Goal: Task Accomplishment & Management: Use online tool/utility

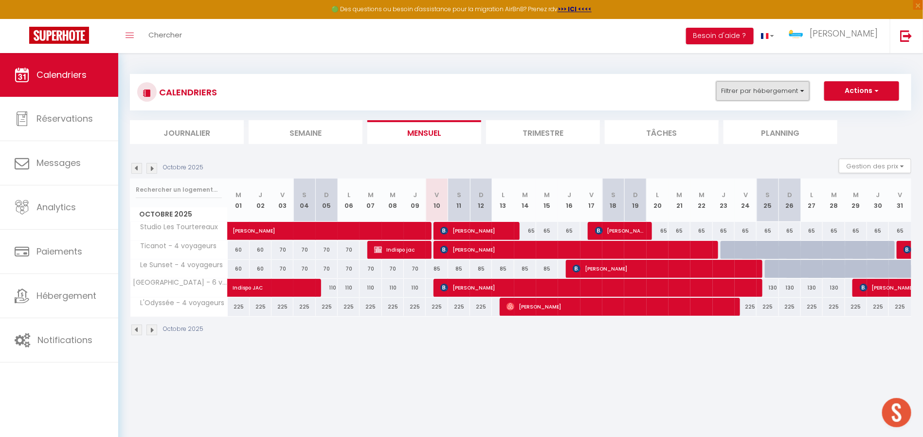
click at [779, 87] on button "Filtrer par hébergement" at bounding box center [762, 90] width 93 height 19
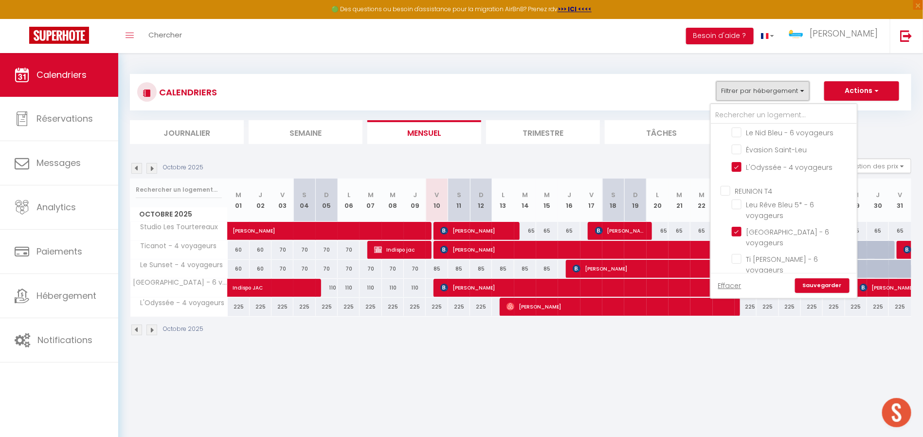
scroll to position [778, 0]
click at [740, 188] on input "Villa Jasmin 4* - 12 voyageurs" at bounding box center [793, 193] width 122 height 10
checkbox input "true"
checkbox input "false"
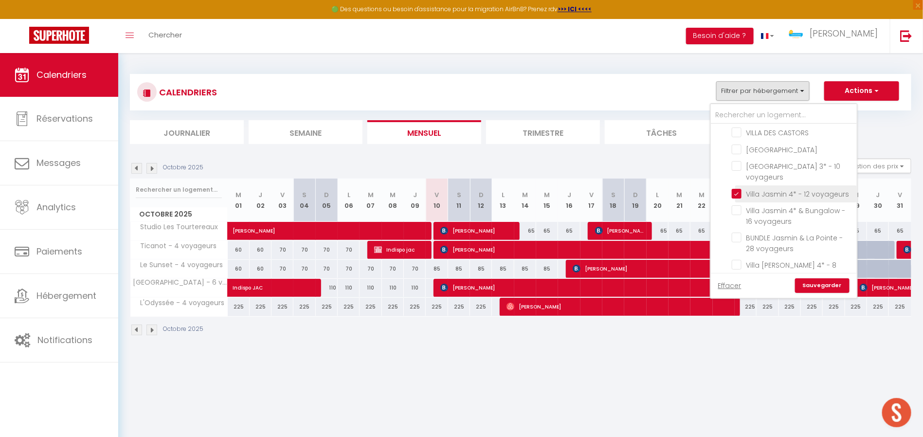
checkbox input "false"
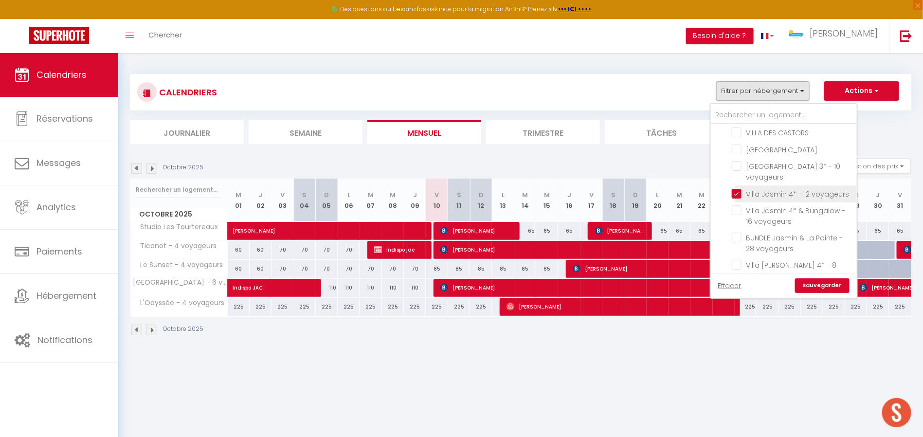
checkbox input "false"
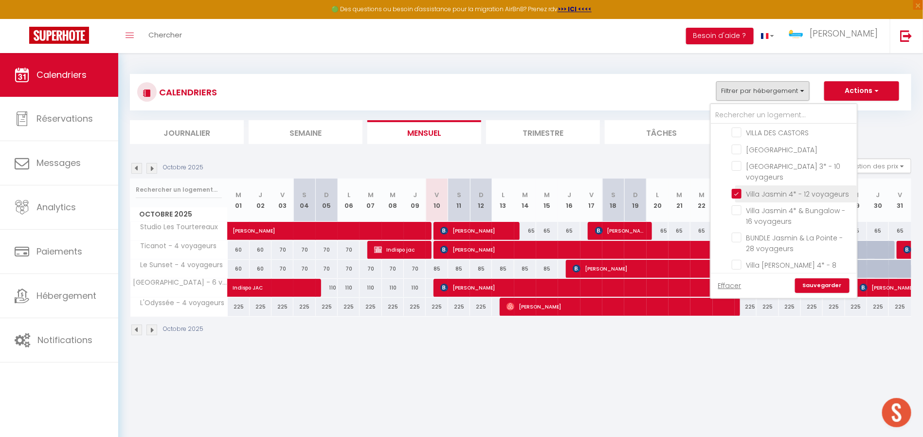
checkbox input "false"
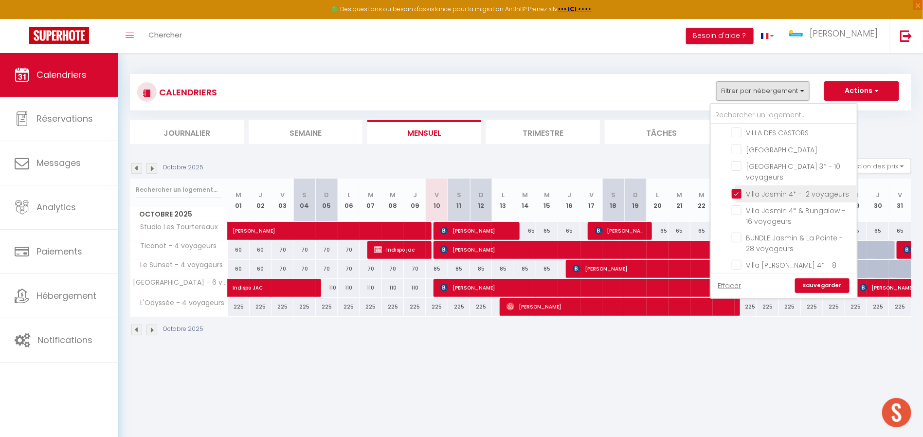
checkbox input "false"
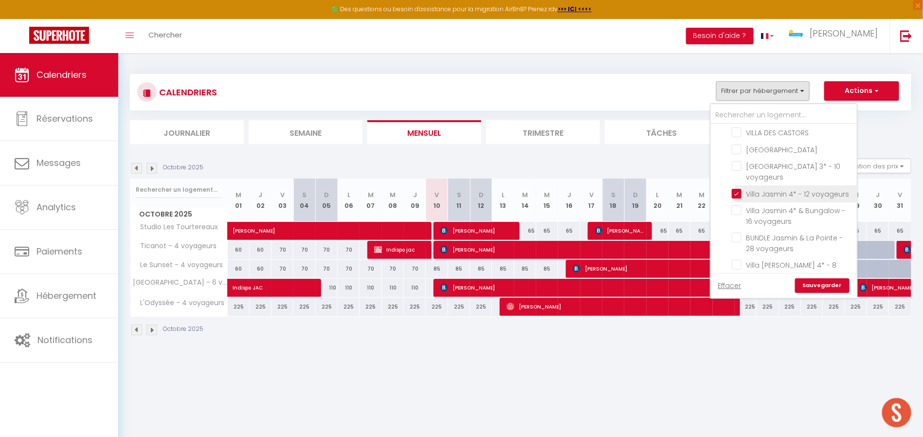
checkbox input "false"
click at [816, 287] on link "Sauvegarder" at bounding box center [822, 285] width 54 height 15
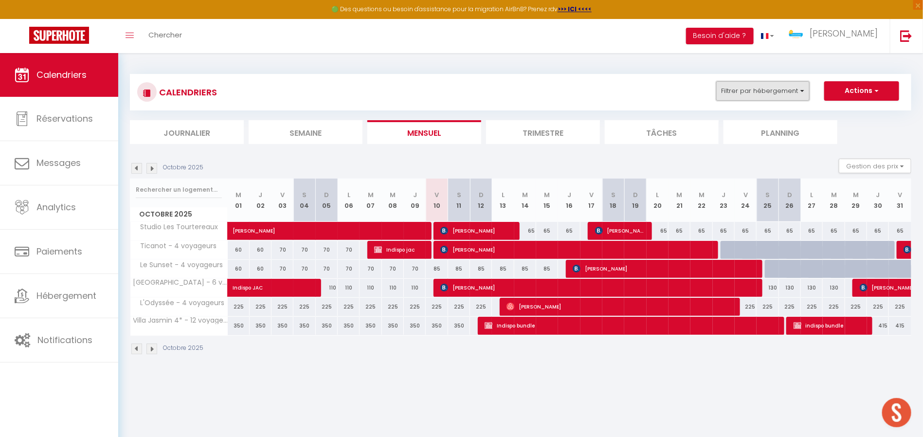
click at [750, 85] on button "Filtrer par hébergement" at bounding box center [762, 90] width 93 height 19
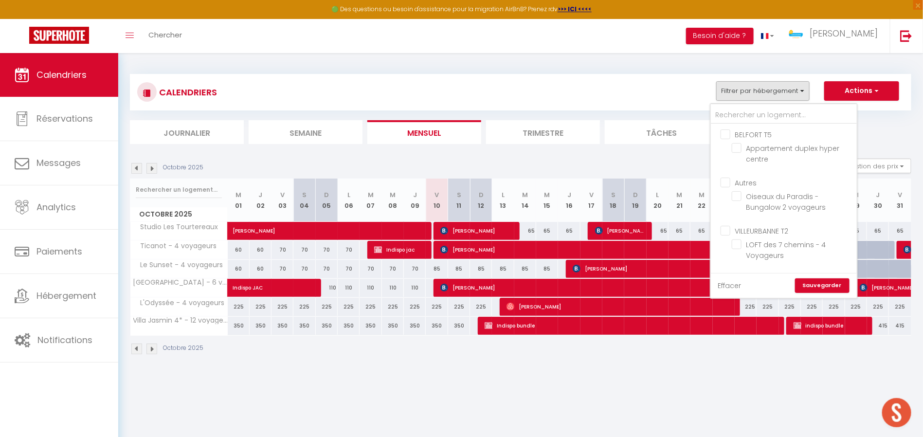
click at [733, 288] on link "Effacer" at bounding box center [729, 285] width 23 height 11
checkbox input "false"
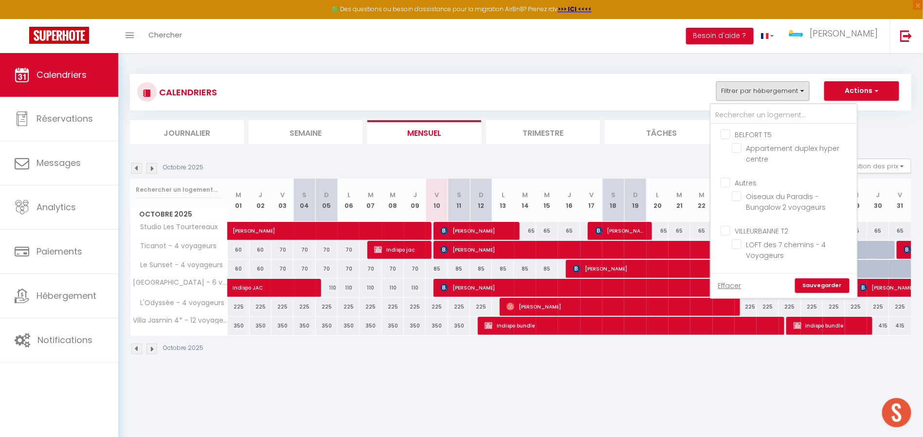
checkbox input "false"
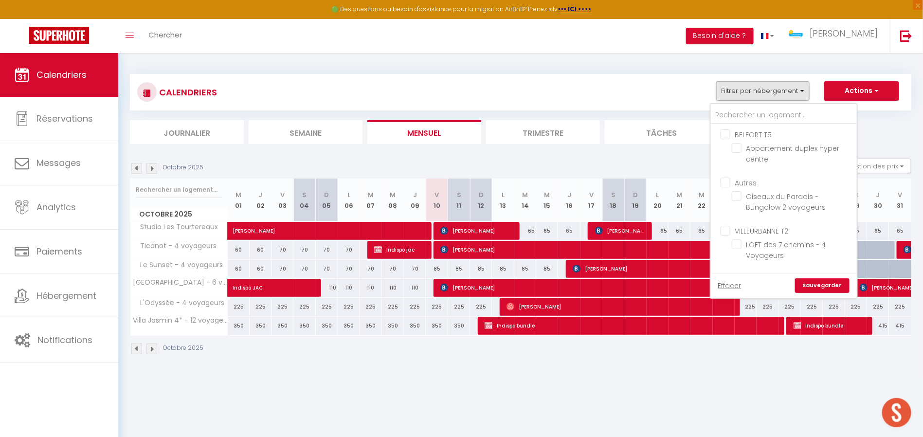
checkbox input "false"
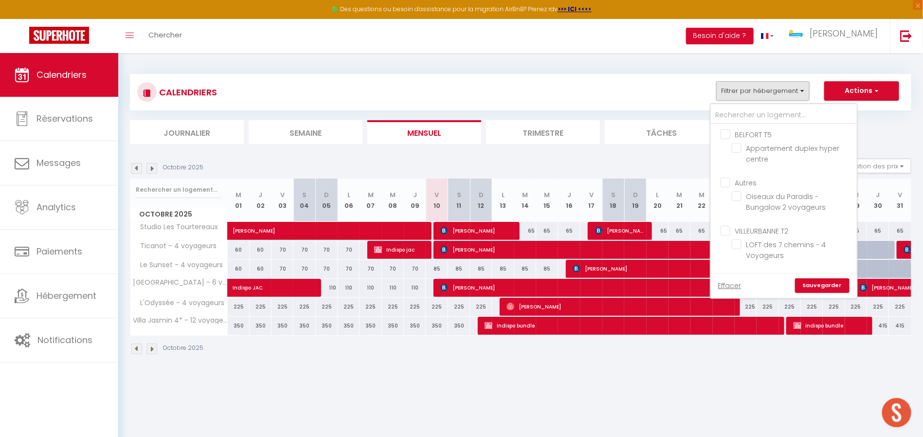
checkbox input "false"
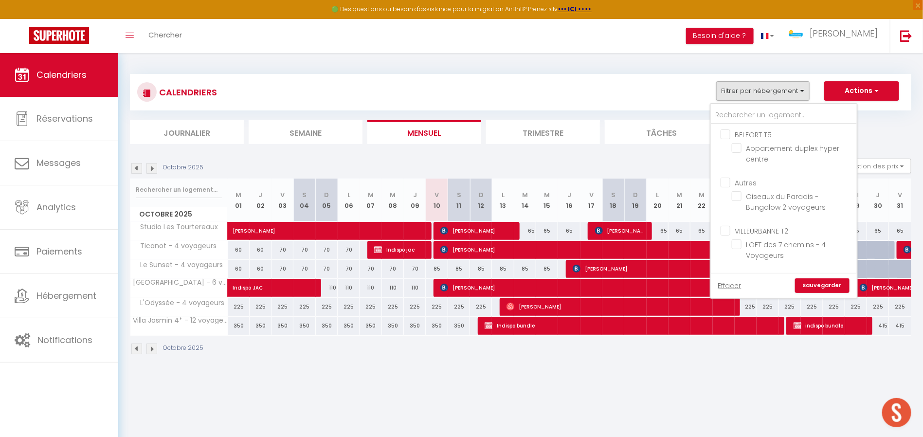
checkbox input "false"
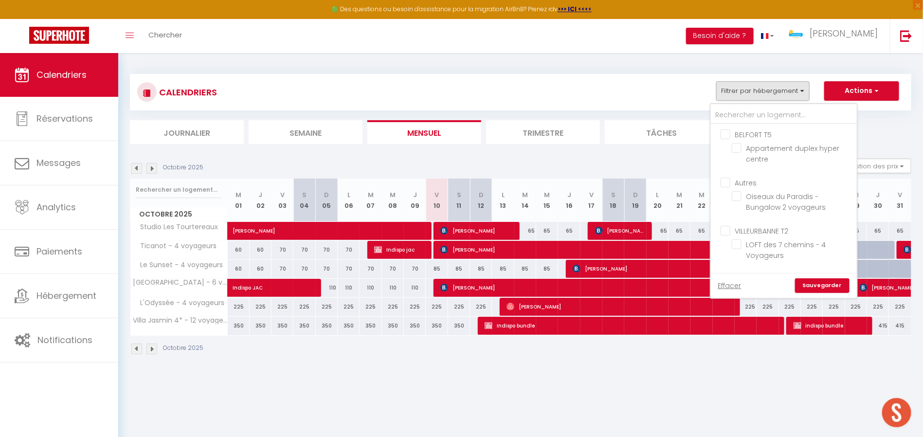
checkbox input "false"
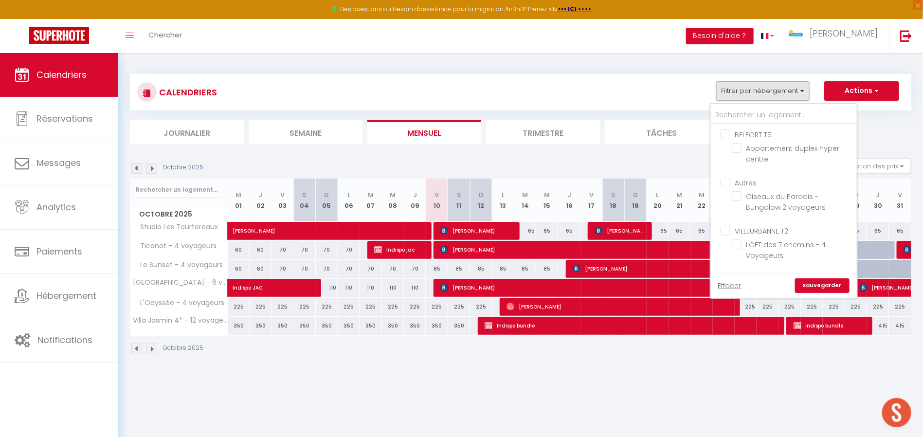
checkbox input "false"
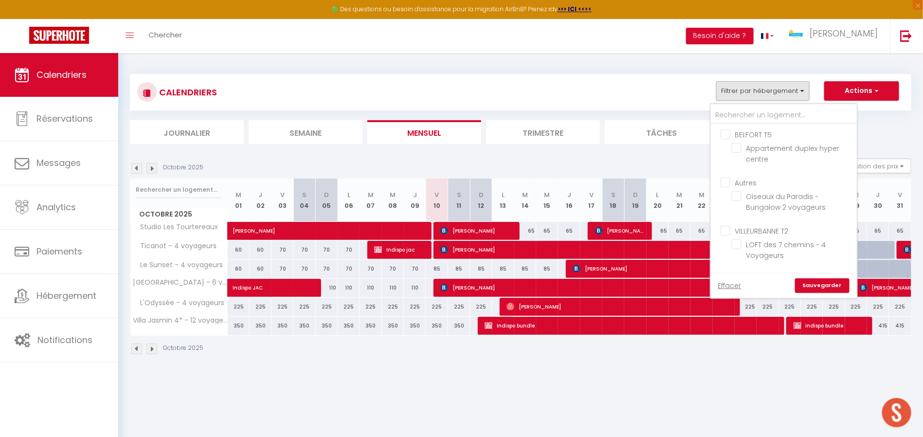
checkbox input "false"
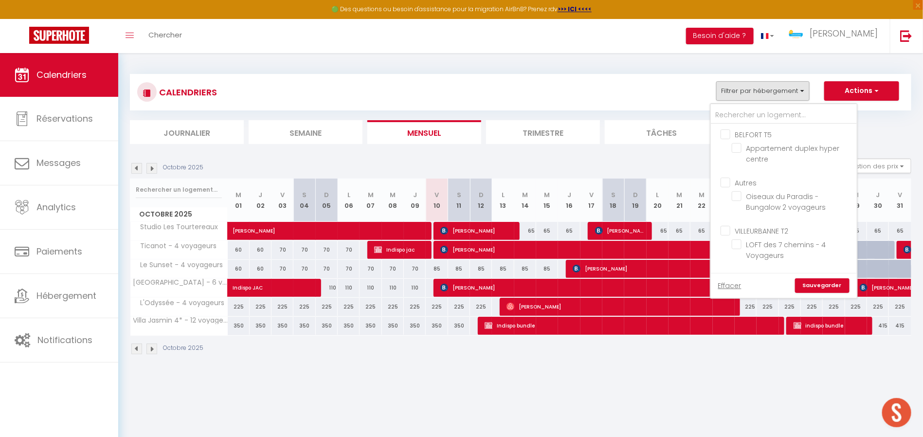
checkbox input "false"
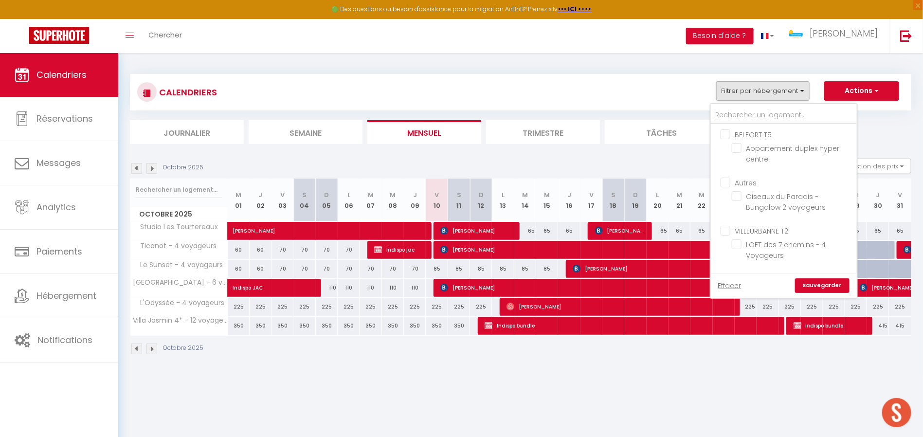
checkbox input "false"
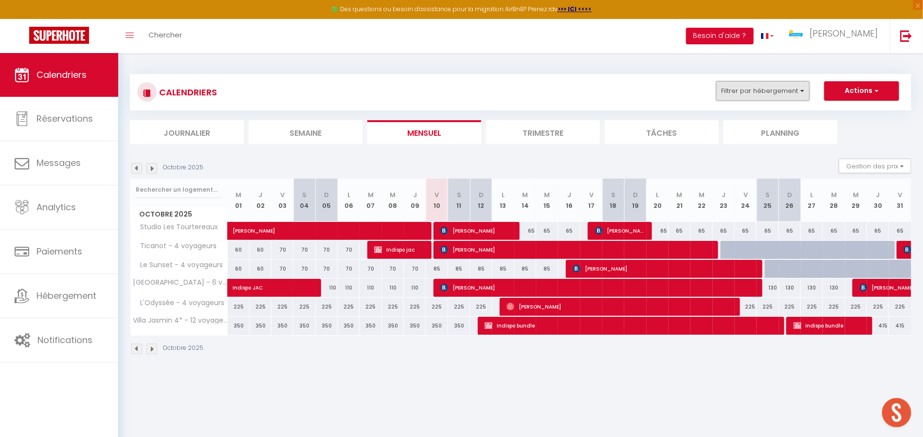
click at [778, 100] on button "Filtrer par hébergement" at bounding box center [762, 90] width 93 height 19
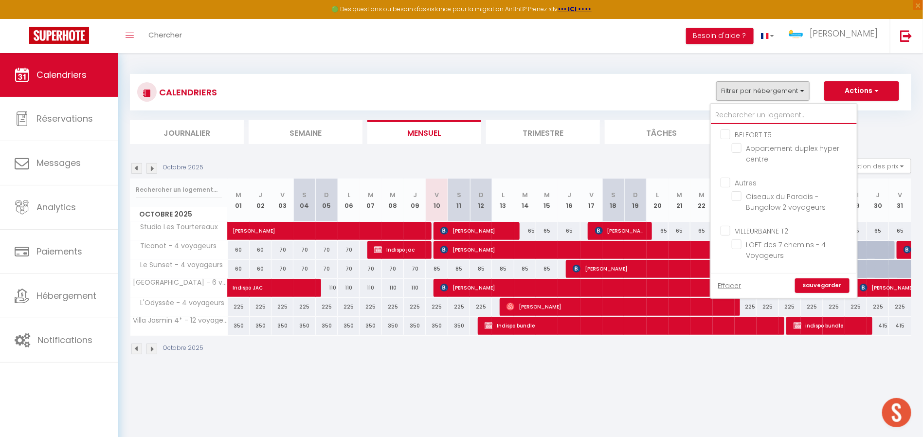
click at [770, 112] on input "text" at bounding box center [784, 116] width 146 height 18
click at [747, 117] on input "text" at bounding box center [784, 116] width 146 height 18
type input "t"
checkbox input "false"
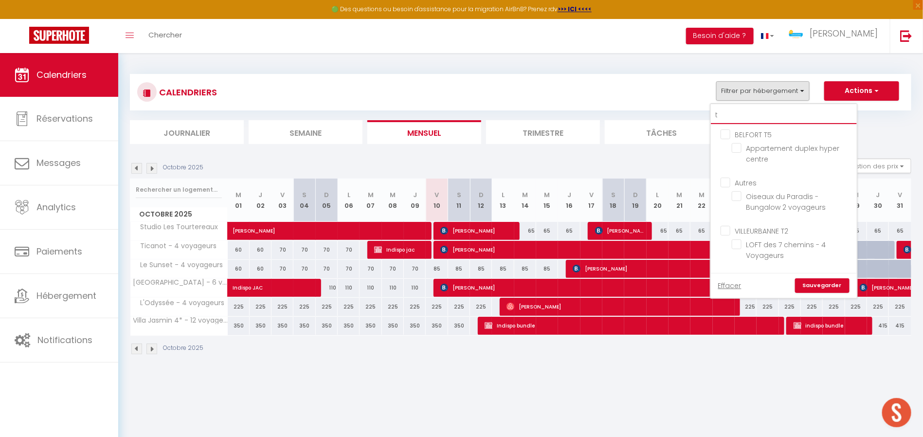
checkbox input "false"
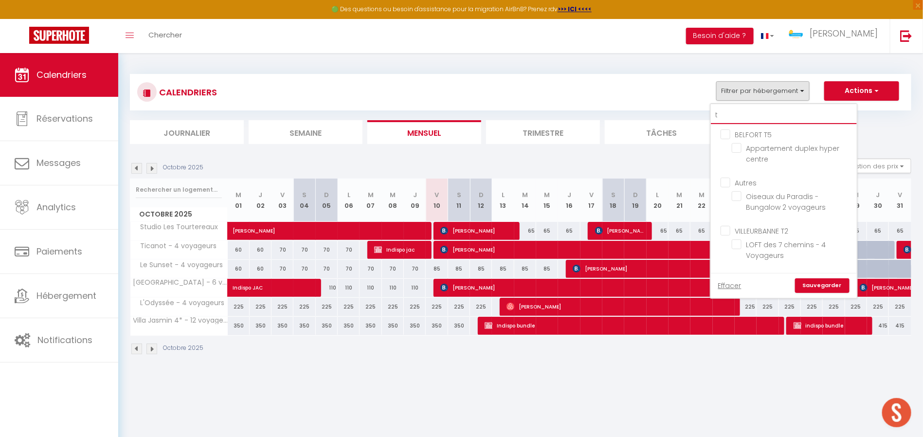
checkbox input "false"
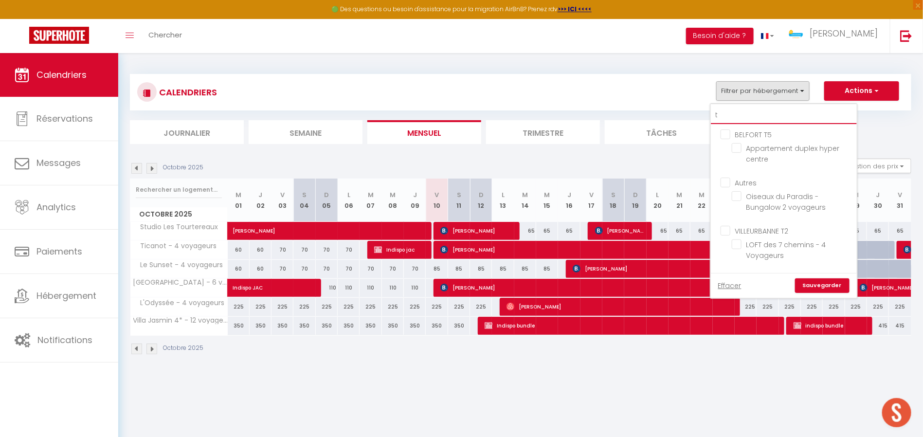
checkbox input "false"
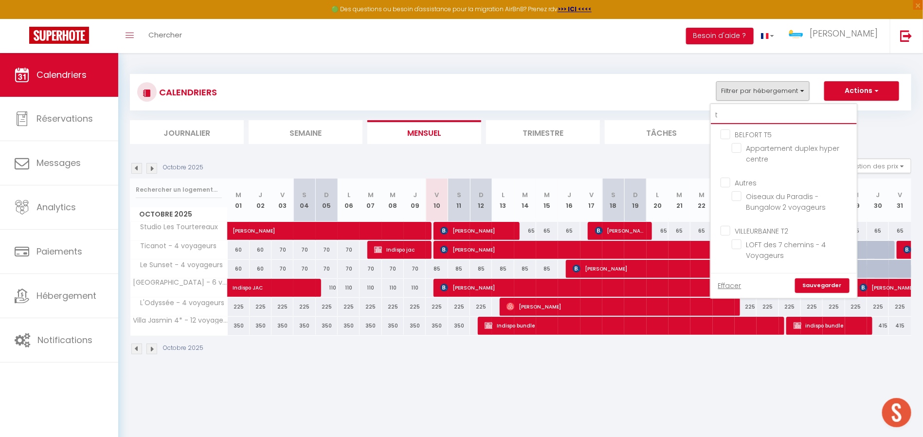
checkbox input "false"
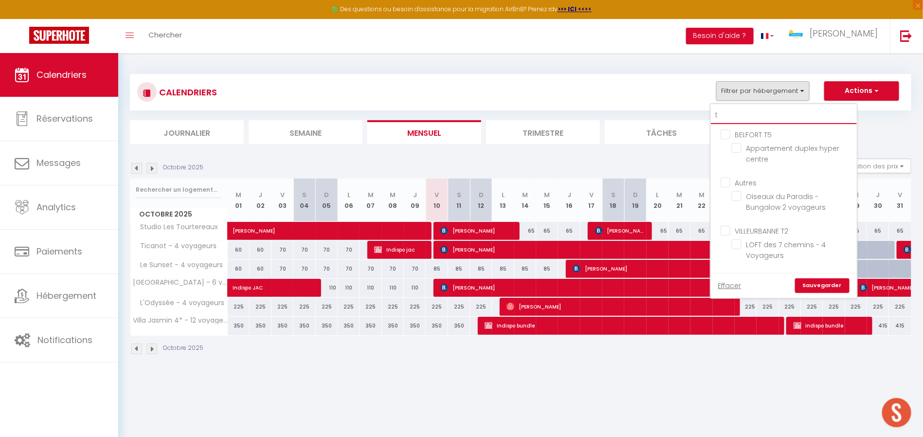
checkbox input "false"
type input "to"
checkbox input "false"
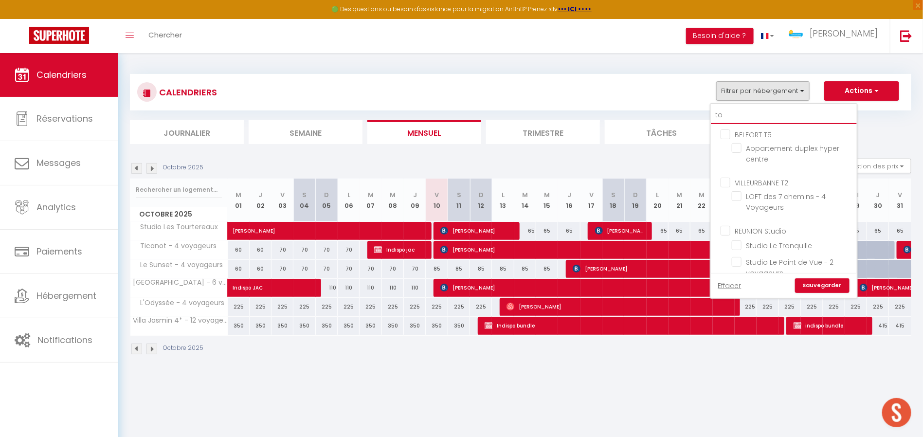
checkbox input "false"
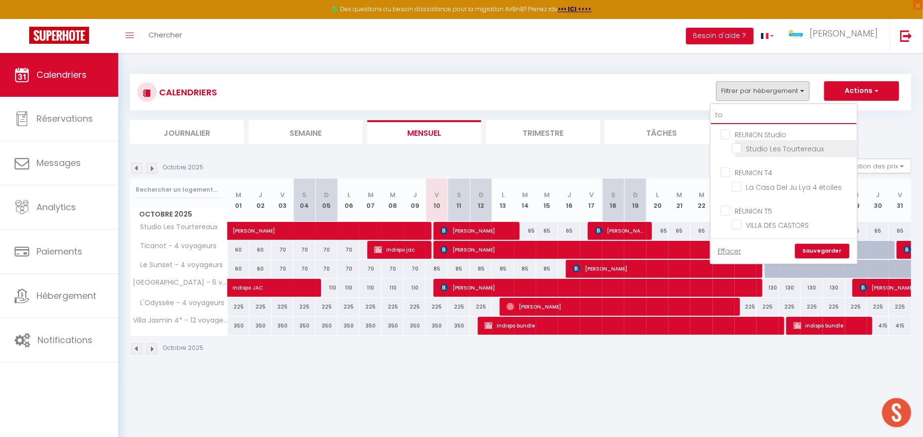
type input "to"
click at [736, 148] on input "Studio Les Tourtereaux" at bounding box center [793, 148] width 122 height 10
checkbox input "true"
checkbox input "false"
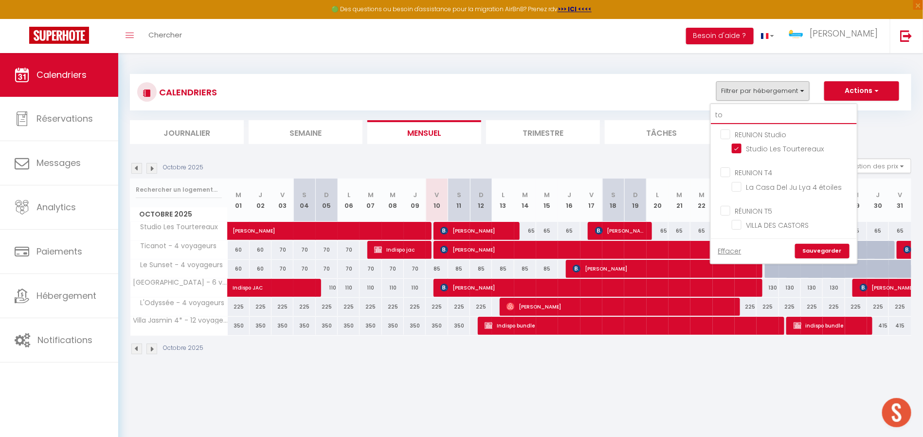
drag, startPoint x: 764, startPoint y: 121, endPoint x: 690, endPoint y: 115, distance: 73.7
click at [690, 115] on div "CALENDRIERS Filtrer par hébergement to REUNION Studio Studio Les Tourtereaux RE…" at bounding box center [520, 109] width 781 height 70
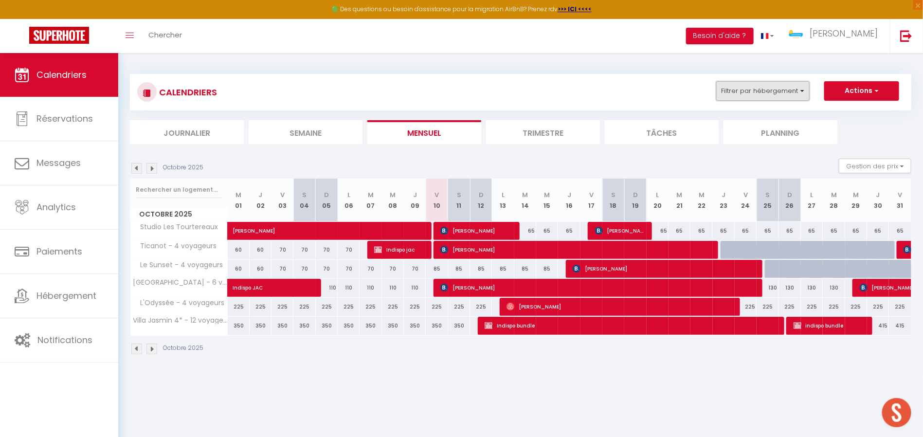
click at [752, 93] on button "Filtrer par hébergement" at bounding box center [762, 90] width 93 height 19
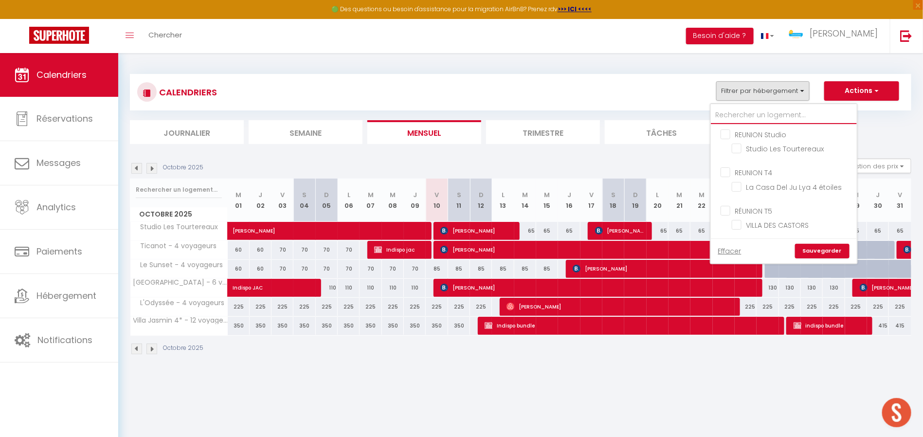
checkbox input "false"
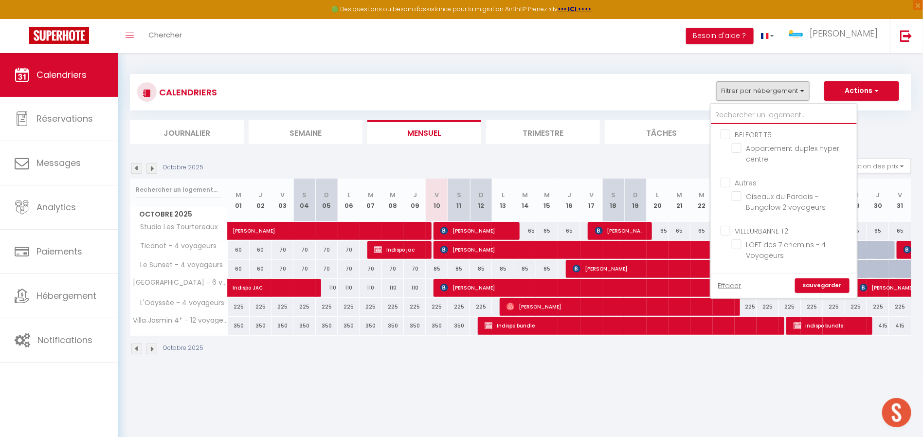
click at [755, 112] on input "text" at bounding box center [784, 116] width 146 height 18
type input "t"
checkbox input "false"
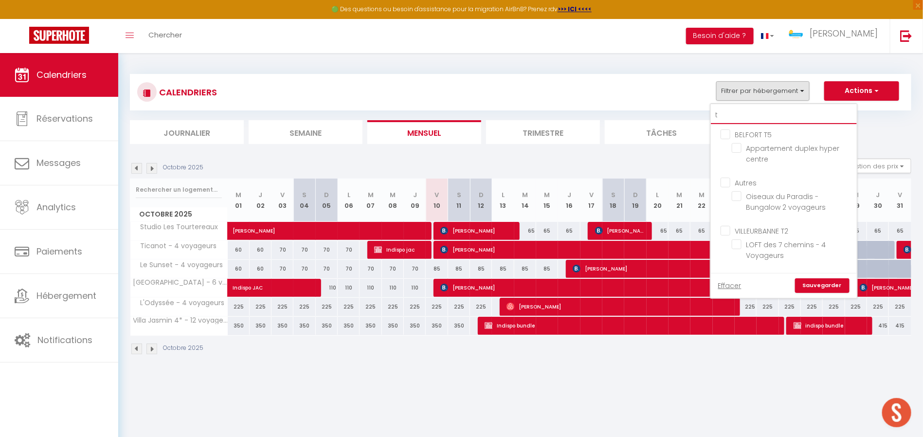
checkbox input "false"
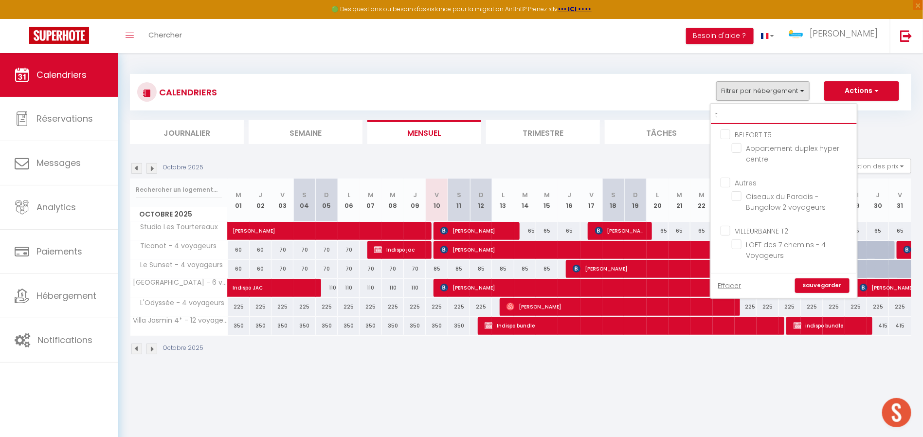
checkbox input "false"
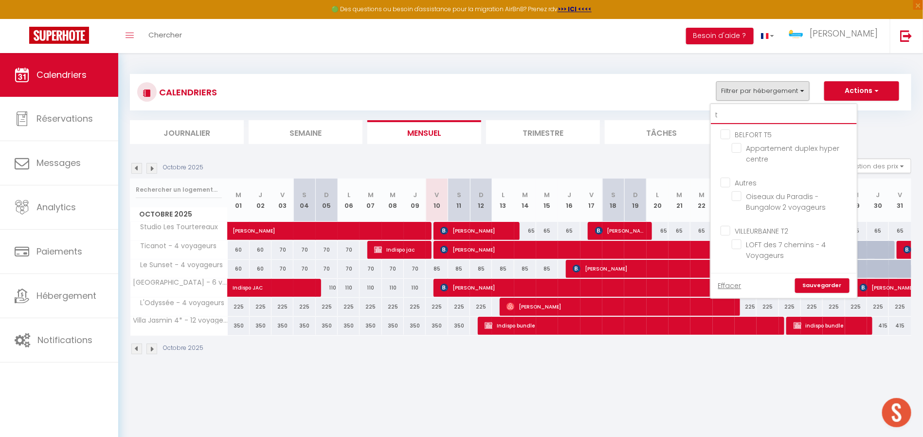
checkbox input "false"
type input "ti"
checkbox input "false"
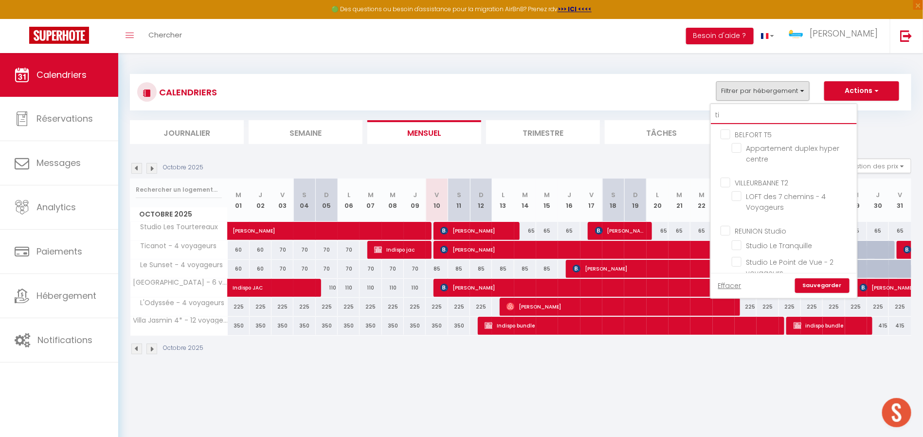
checkbox input "false"
type input "ti"
checkbox input "false"
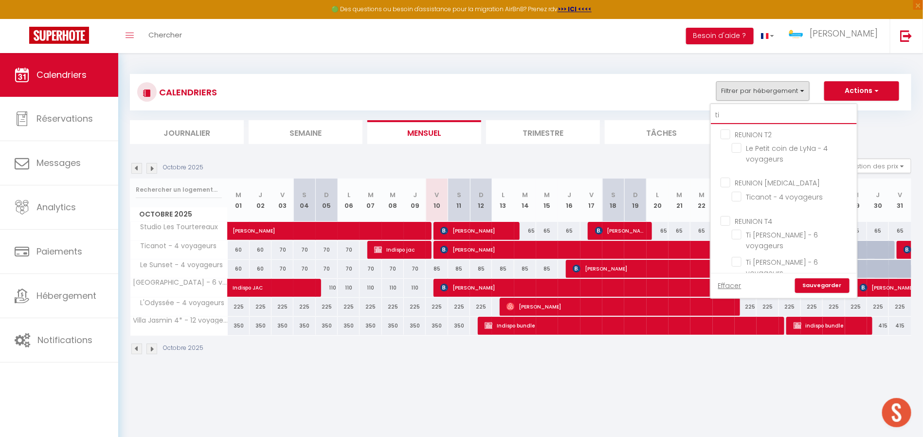
checkbox input "false"
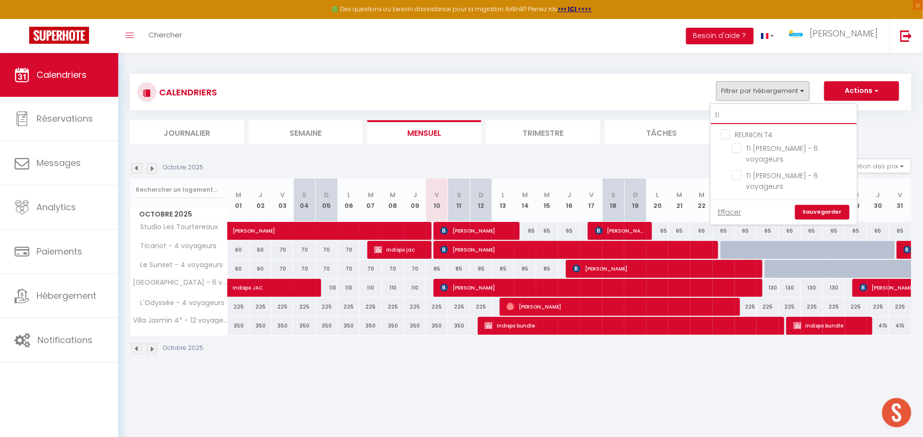
type input "ti c"
checkbox input "false"
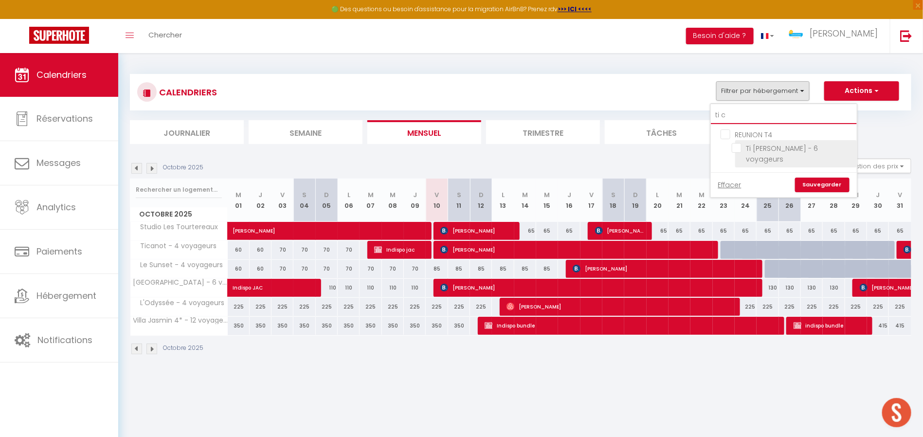
type input "ti c"
click at [738, 145] on input "Ti [PERSON_NAME] - 6 voyageurs" at bounding box center [793, 148] width 122 height 10
checkbox input "true"
click at [785, 114] on input "ti c" at bounding box center [784, 116] width 146 height 18
drag, startPoint x: 790, startPoint y: 112, endPoint x: 638, endPoint y: 109, distance: 152.3
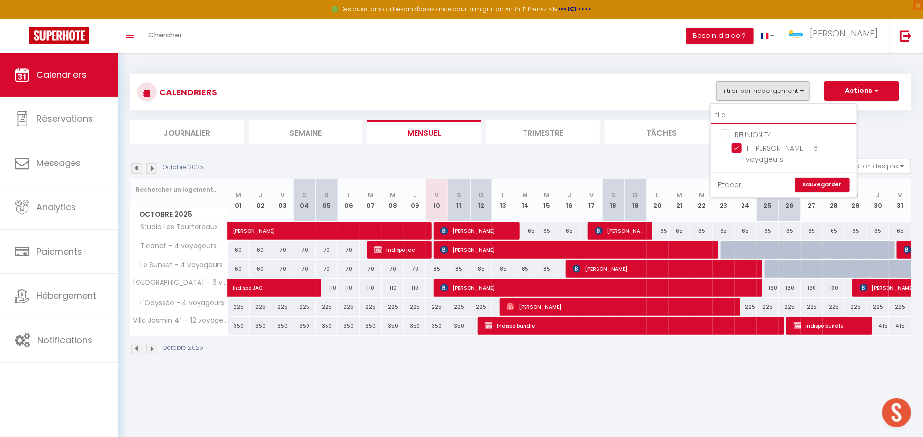
click at [638, 109] on div "CALENDRIERS Filtrer par hébergement ti c REUNION T4 Ti [PERSON_NAME] - 6 voyage…" at bounding box center [520, 92] width 781 height 36
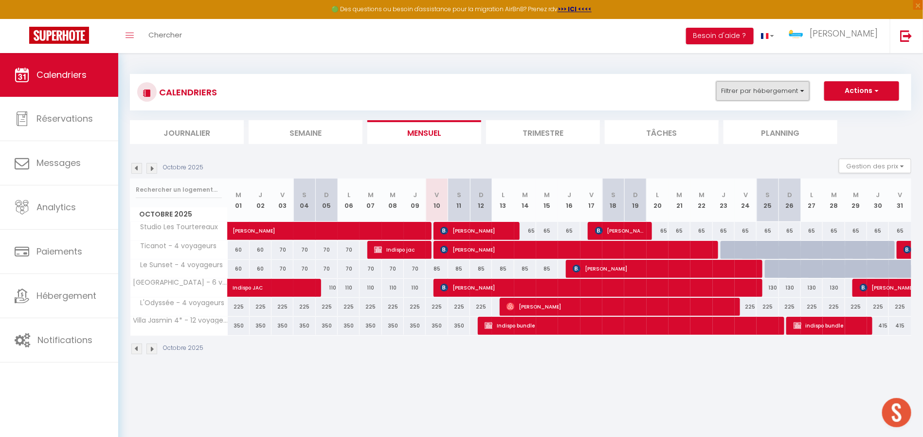
click at [763, 93] on button "Filtrer par hébergement" at bounding box center [762, 90] width 93 height 19
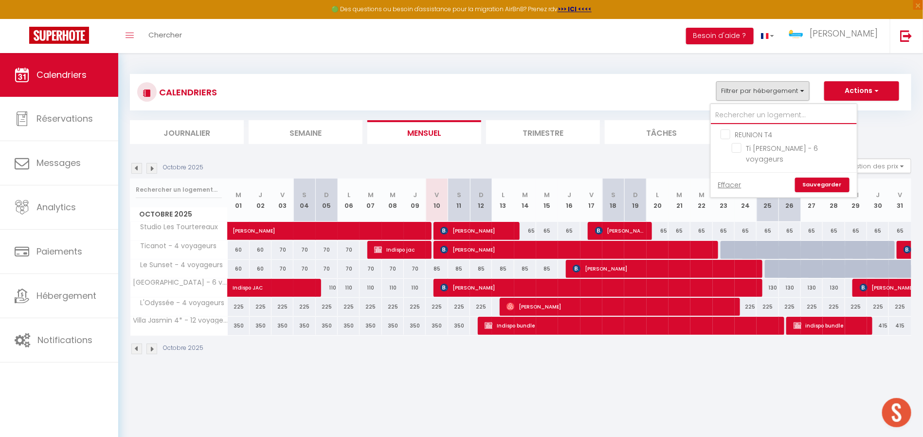
checkbox input "false"
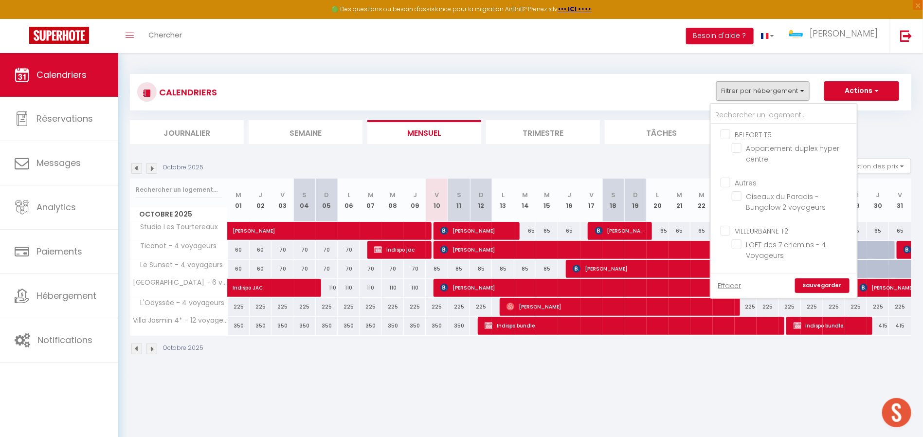
click at [834, 282] on link "Sauvegarder" at bounding box center [822, 285] width 54 height 15
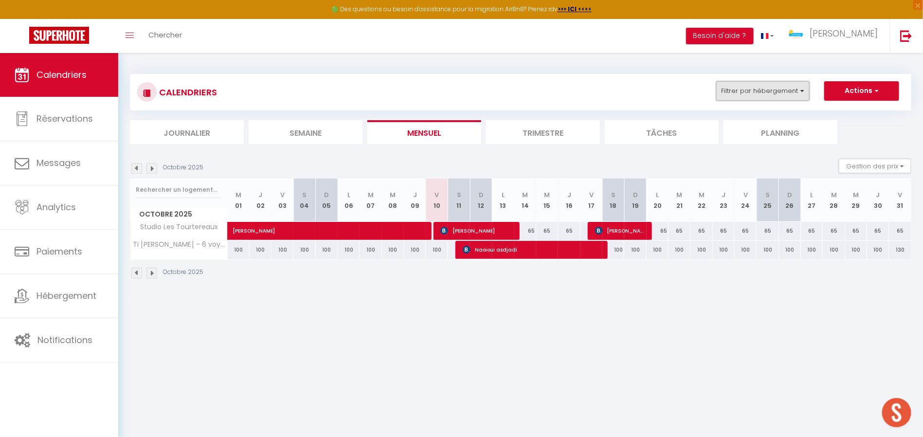
click at [780, 95] on button "Filtrer par hébergement" at bounding box center [762, 90] width 93 height 19
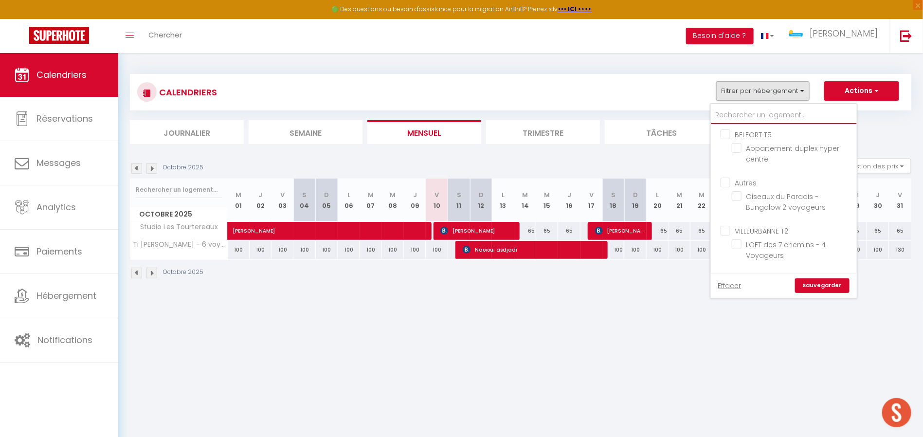
click at [764, 111] on input "text" at bounding box center [784, 116] width 146 height 18
type input "l"
checkbox input "false"
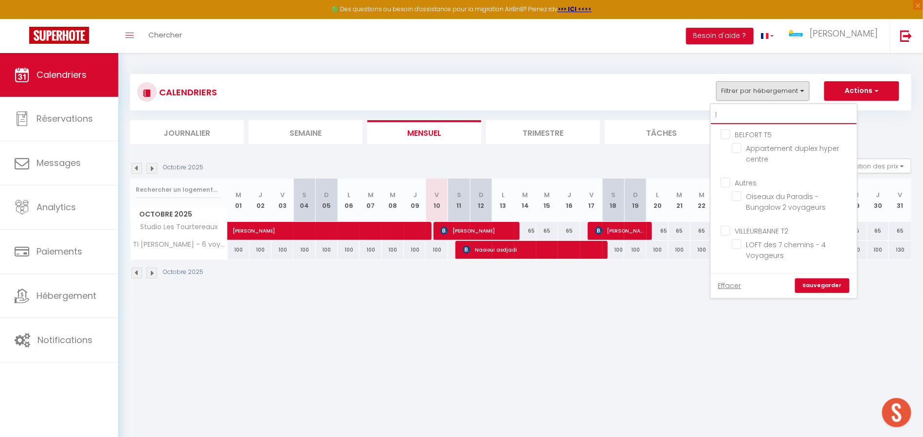
checkbox input "false"
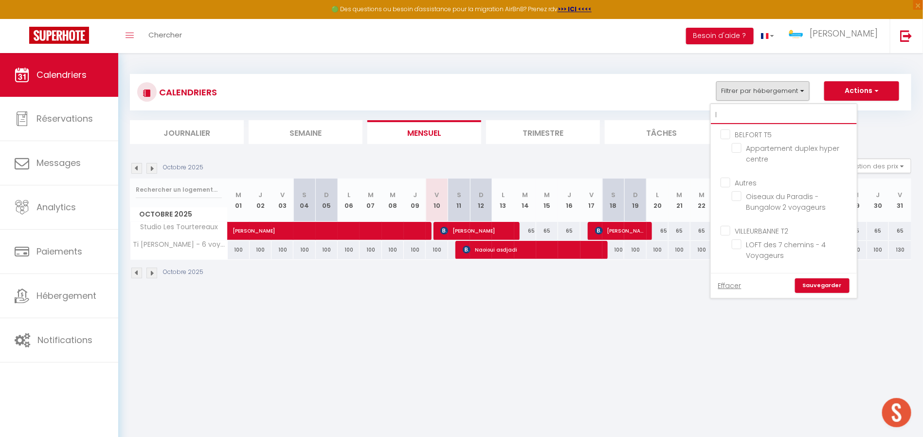
checkbox input "false"
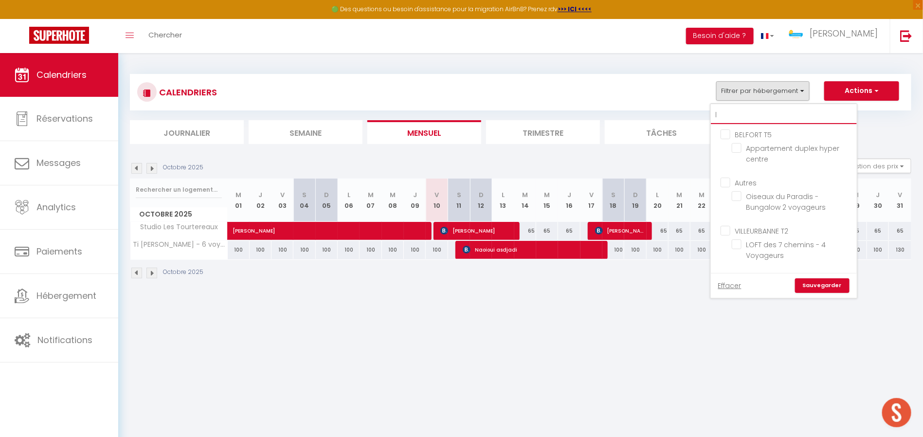
checkbox input "false"
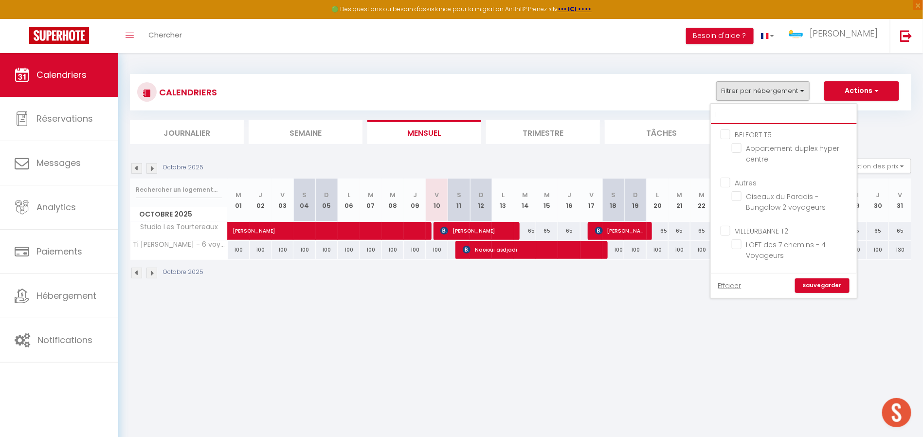
checkbox input "false"
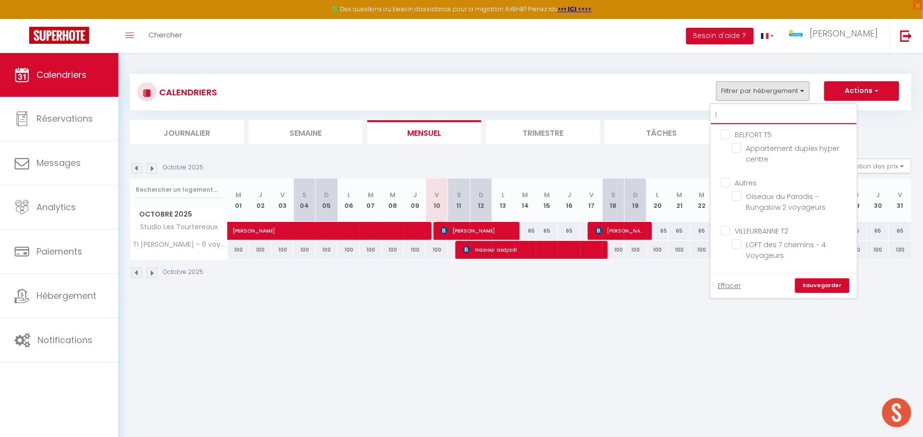
checkbox input "false"
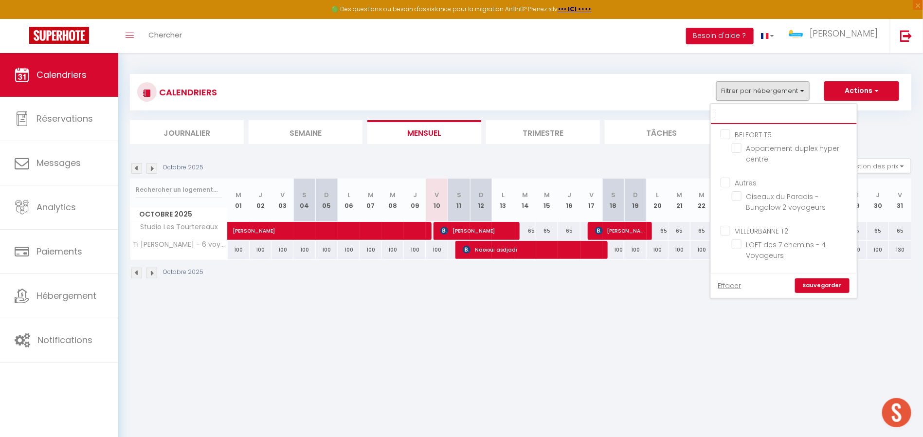
checkbox input "false"
type input "le"
checkbox input "false"
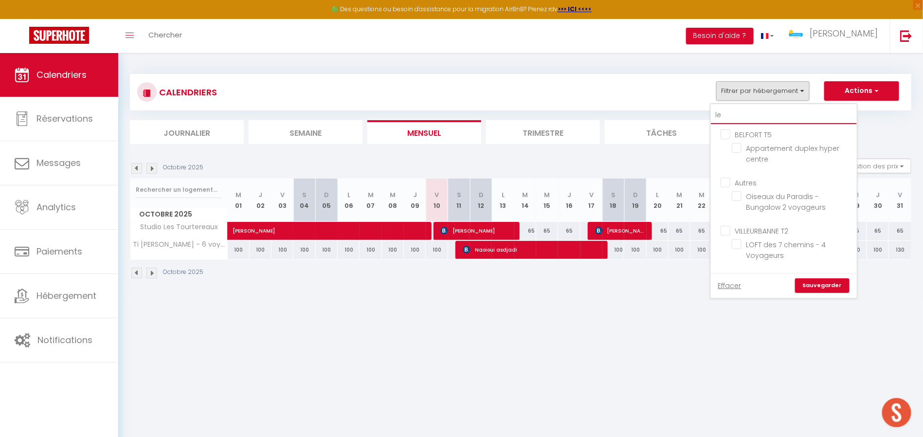
checkbox input "false"
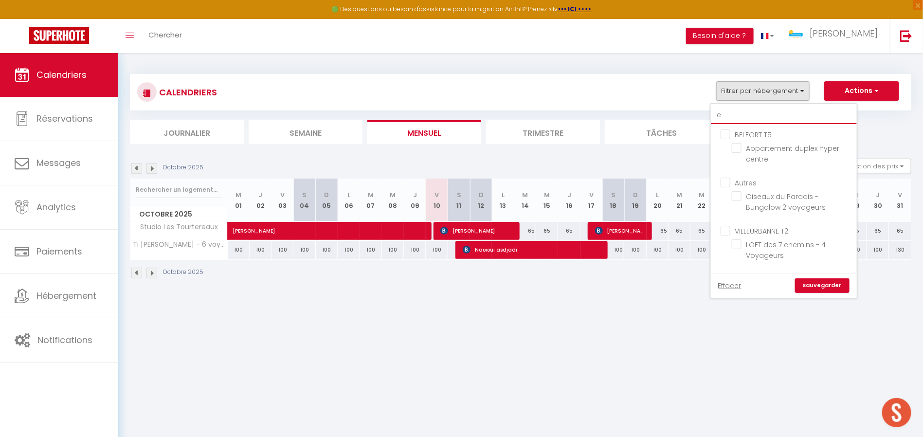
checkbox input "false"
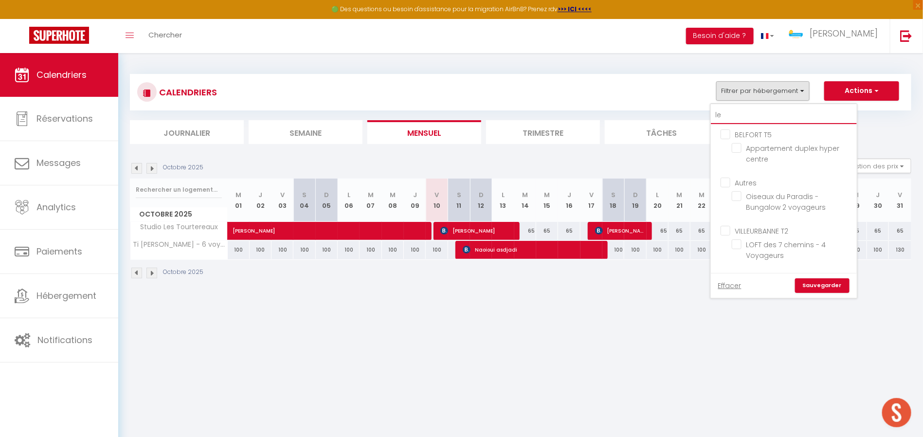
checkbox input "false"
type input "leu"
checkbox input "false"
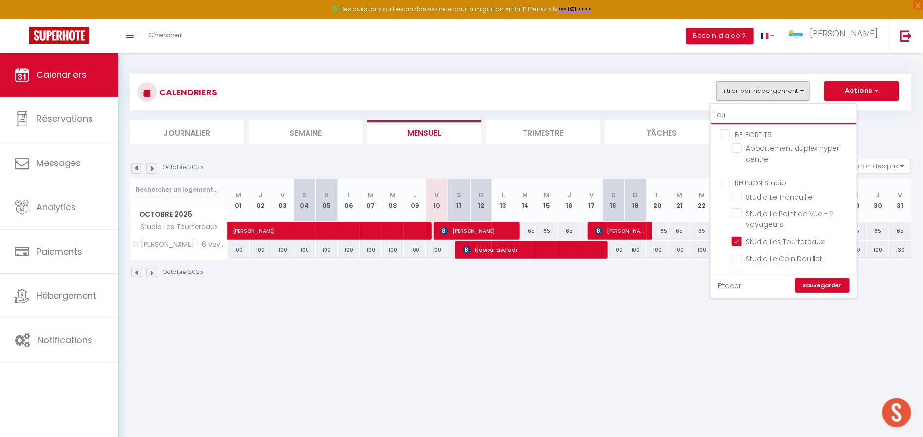
checkbox input "false"
type input "leu"
checkbox input "false"
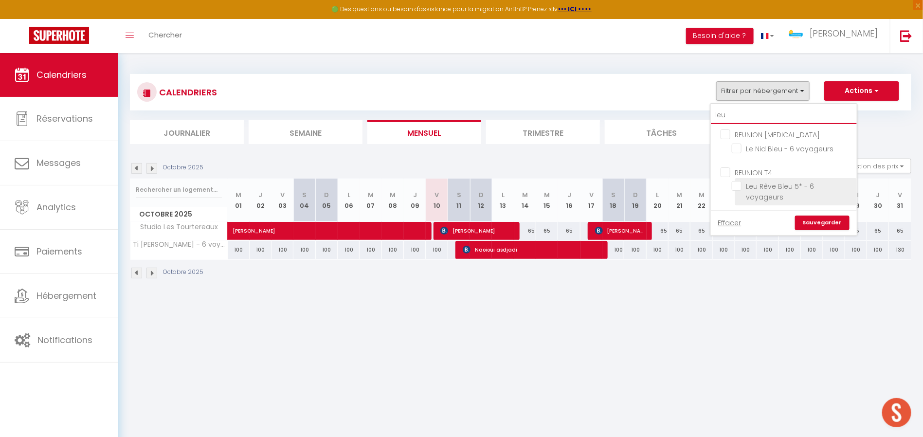
type input "leu"
click at [738, 184] on input "Leu Rêve Bleu 5* - 6 voyageurs" at bounding box center [793, 186] width 122 height 10
checkbox input "true"
click at [813, 216] on link "Sauvegarder" at bounding box center [822, 223] width 54 height 15
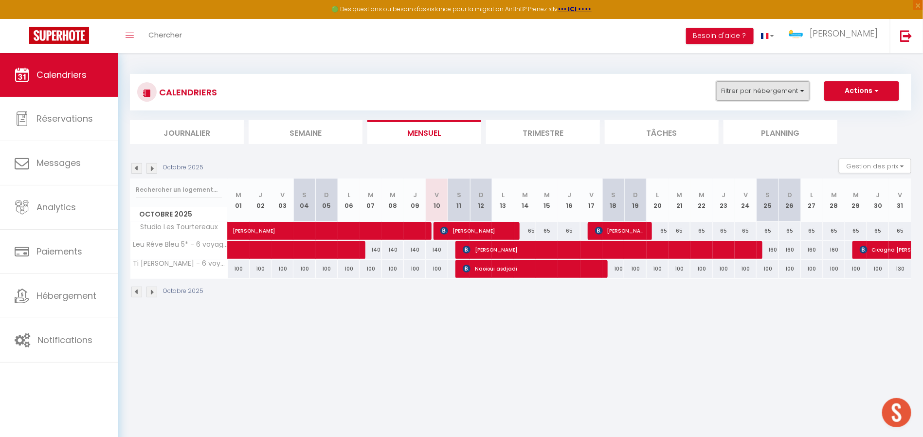
click at [787, 94] on button "Filtrer par hébergement" at bounding box center [762, 90] width 93 height 19
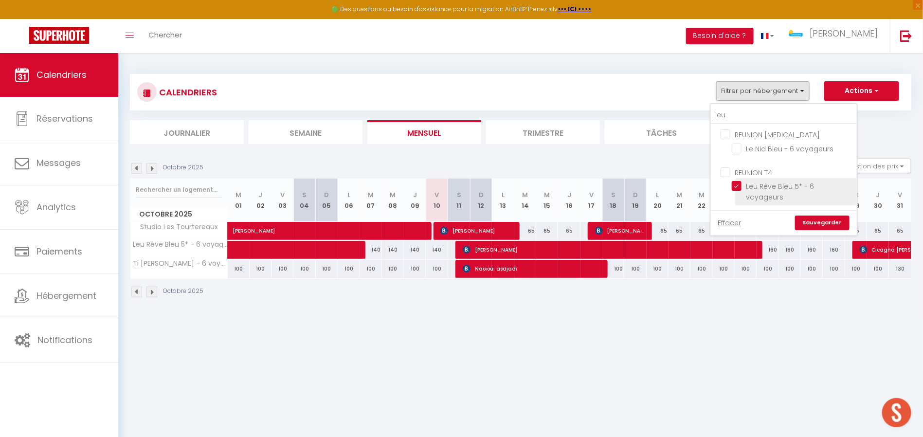
click at [738, 184] on input "Leu Rêve Bleu 5* - 6 voyageurs" at bounding box center [793, 186] width 122 height 10
click at [743, 185] on input "Leu Rêve Bleu 5* - 6 voyageurs" at bounding box center [793, 186] width 122 height 10
drag, startPoint x: 746, startPoint y: 121, endPoint x: 689, endPoint y: 117, distance: 57.5
click at [689, 117] on div "CALENDRIERS Filtrer par hébergement leu REUNION [MEDICAL_DATA] Le Nid Bleu - 6 …" at bounding box center [520, 109] width 781 height 70
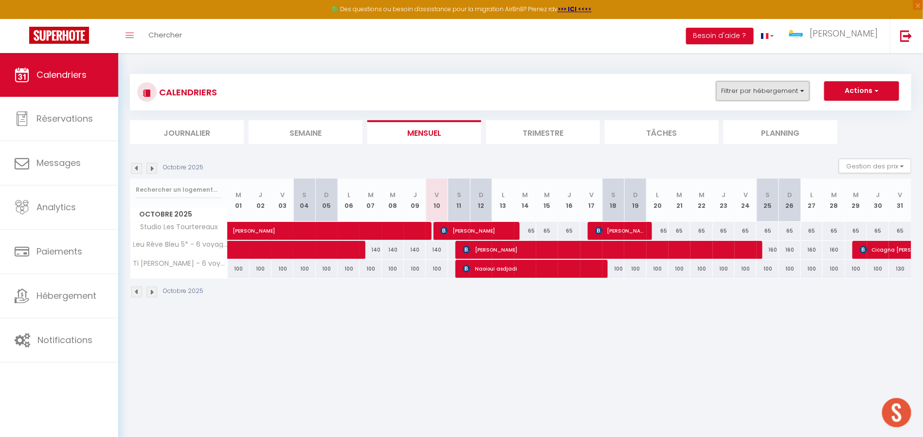
click at [772, 89] on button "Filtrer par hébergement" at bounding box center [762, 90] width 93 height 19
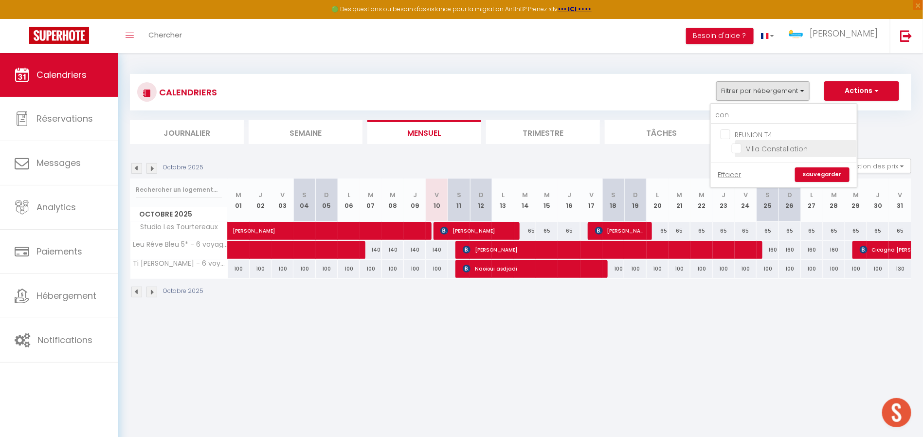
click at [736, 146] on input "Villa Constellation" at bounding box center [793, 148] width 122 height 10
drag, startPoint x: 769, startPoint y: 116, endPoint x: 674, endPoint y: 112, distance: 95.0
click at [674, 112] on div "CALENDRIERS Filtrer par hébergement con REUNION T4 Villa Constellation Effacer …" at bounding box center [520, 109] width 781 height 70
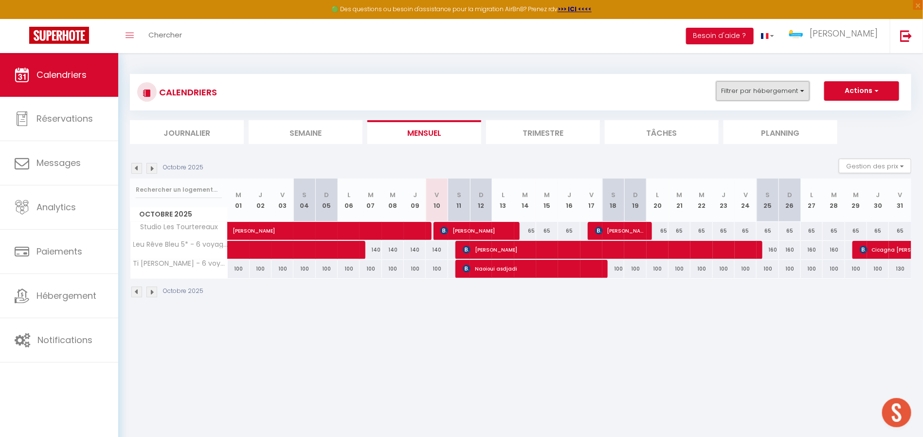
click at [775, 91] on button "Filtrer par hébergement" at bounding box center [762, 90] width 93 height 19
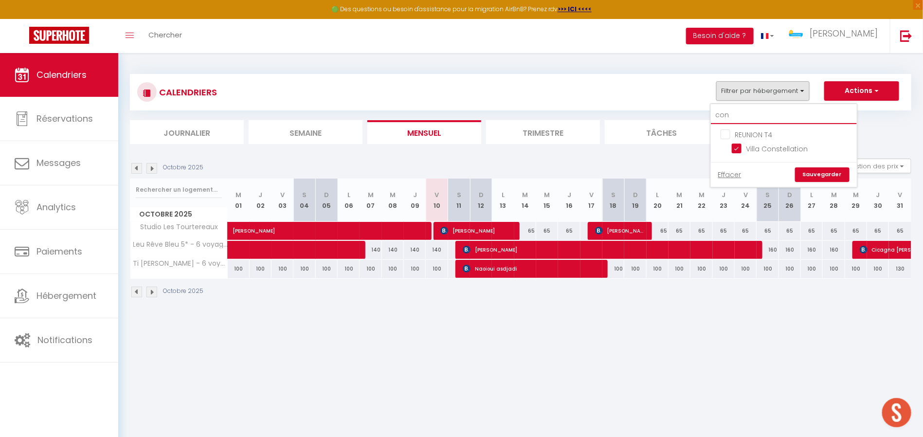
click at [751, 111] on input "con" at bounding box center [784, 116] width 146 height 18
click at [731, 149] on ul "REUNION Studio Studio Le Coin Douillet" at bounding box center [784, 143] width 146 height 38
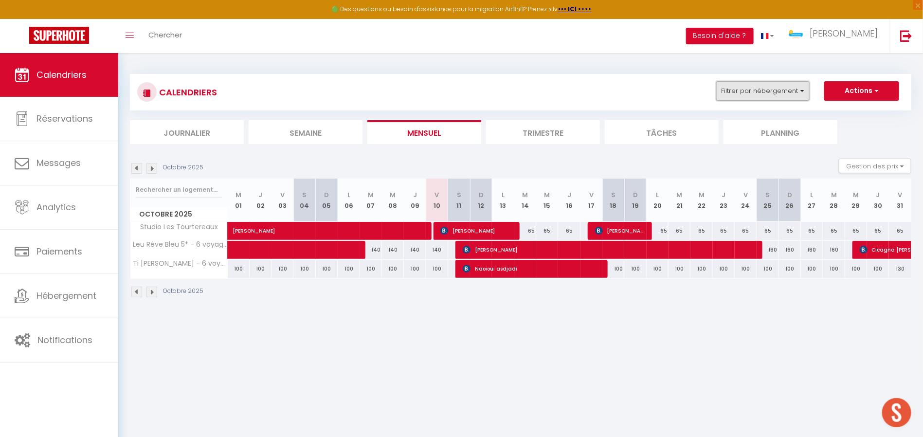
click at [751, 96] on button "Filtrer par hébergement" at bounding box center [762, 90] width 93 height 19
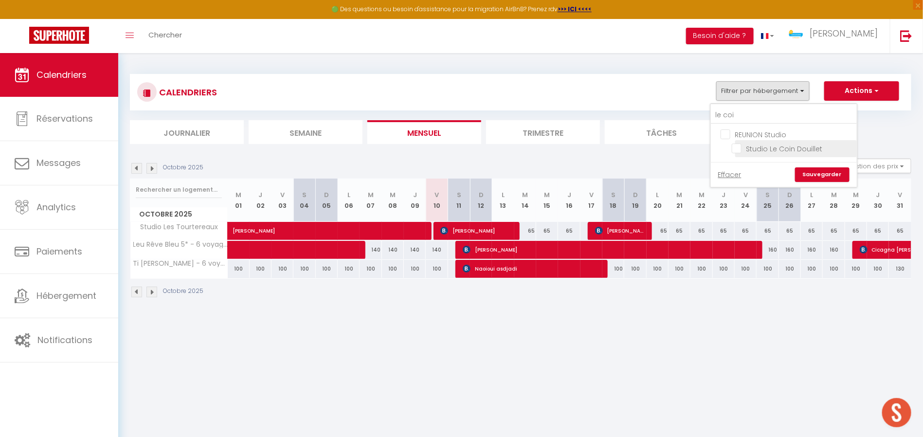
click at [734, 148] on input "Studio Le Coin Douillet" at bounding box center [793, 148] width 122 height 10
click at [812, 169] on link "Sauvegarder" at bounding box center [822, 174] width 54 height 15
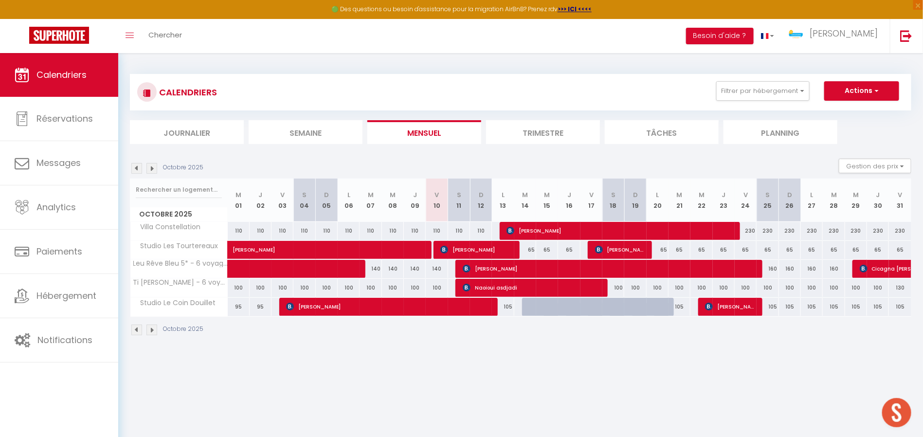
click at [631, 359] on body "🟢 Des questions ou besoin d'assistance pour la migration AirBnB? Prenez rdv >>>…" at bounding box center [461, 271] width 923 height 437
click at [140, 168] on img at bounding box center [136, 168] width 11 height 11
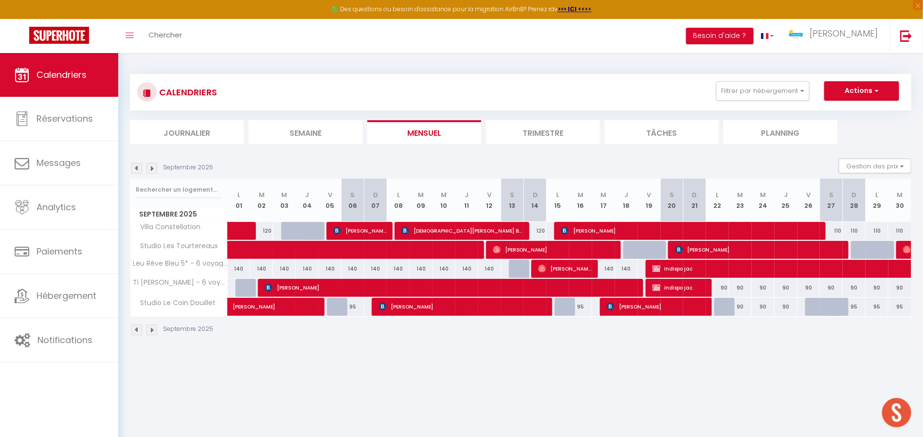
click at [594, 360] on body "🟢 Des questions ou besoin d'assistance pour la migration AirBnB? Prenez rdv >>>…" at bounding box center [461, 271] width 923 height 437
drag, startPoint x: 719, startPoint y: 285, endPoint x: 726, endPoint y: 285, distance: 6.8
click at [726, 285] on div "90" at bounding box center [717, 288] width 23 height 18
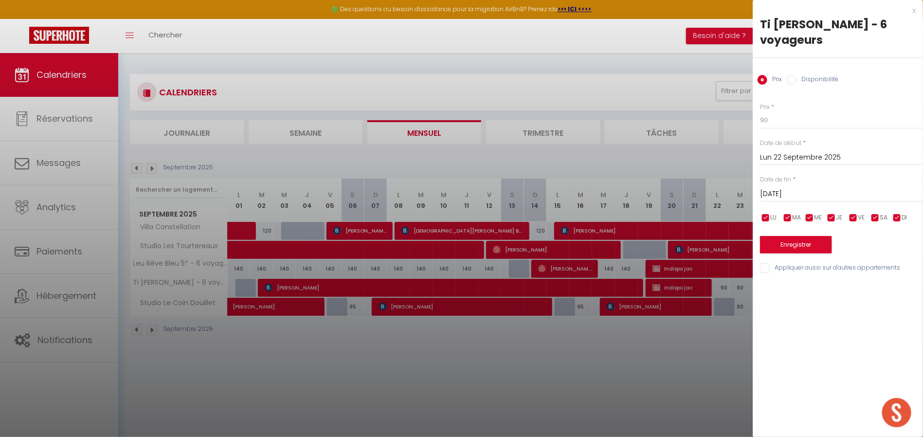
click at [738, 374] on div at bounding box center [461, 218] width 923 height 437
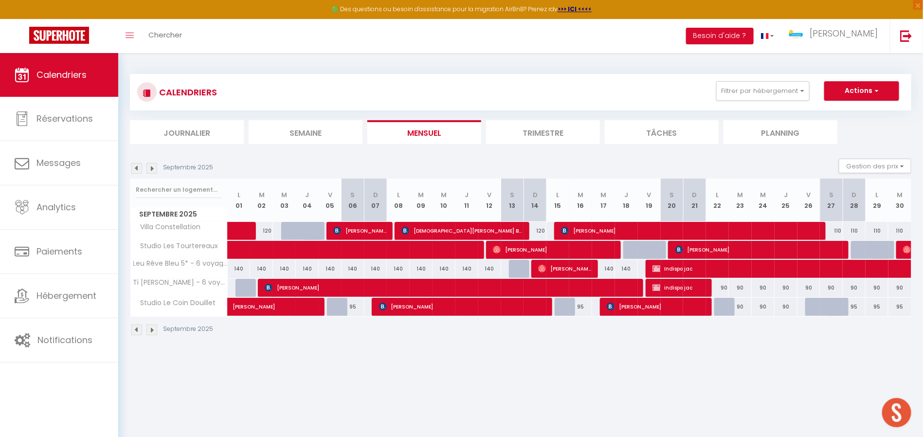
click at [402, 380] on body "🟢 Des questions ou besoin d'assistance pour la migration AirBnB? Prenez rdv >>>…" at bounding box center [461, 271] width 923 height 437
click at [765, 93] on button "Filtrer par hébergement" at bounding box center [762, 90] width 93 height 19
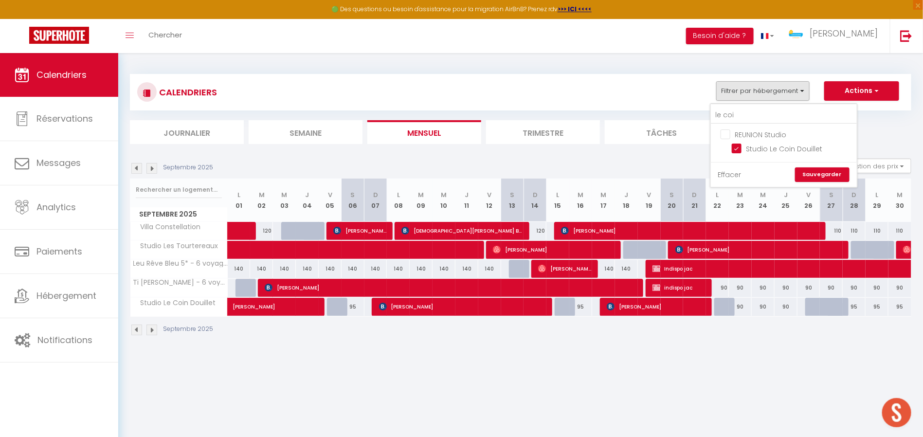
click at [728, 173] on link "Effacer" at bounding box center [729, 174] width 23 height 11
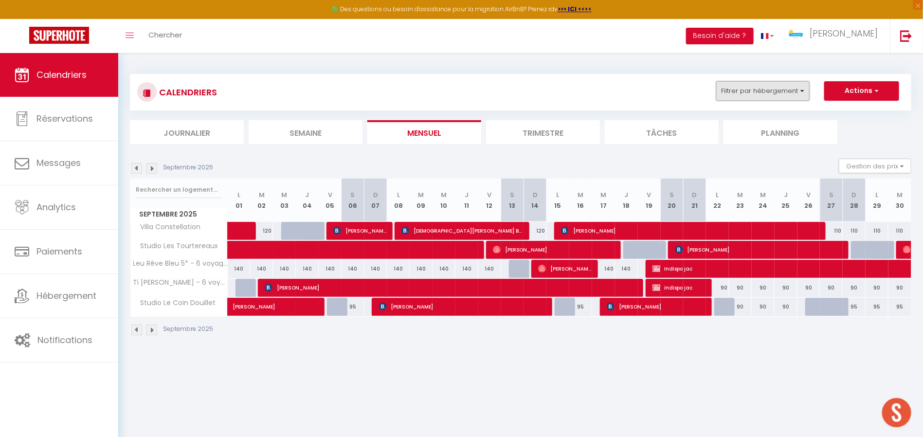
click at [753, 96] on button "Filtrer par hébergement" at bounding box center [762, 90] width 93 height 19
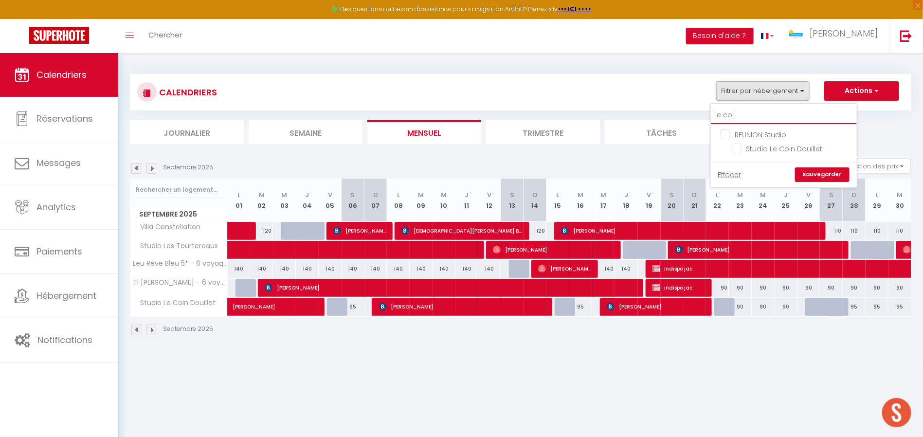
drag, startPoint x: 746, startPoint y: 114, endPoint x: 682, endPoint y: 111, distance: 64.3
click at [683, 110] on div "CALENDRIERS Filtrer par hébergement le coi REUNION Studio Studio Le Coin Douill…" at bounding box center [520, 92] width 781 height 36
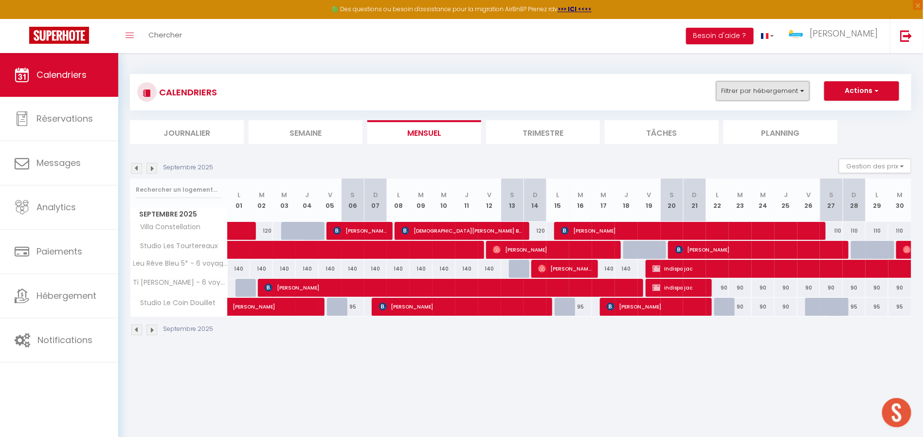
click at [752, 93] on button "Filtrer par hébergement" at bounding box center [762, 90] width 93 height 19
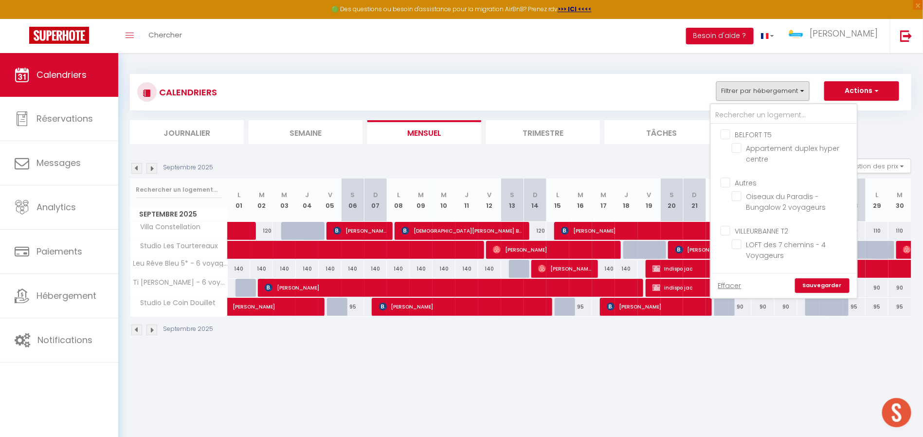
click at [725, 181] on input "Autres" at bounding box center [794, 182] width 146 height 10
click at [730, 182] on input "REUNION Studio" at bounding box center [794, 181] width 146 height 10
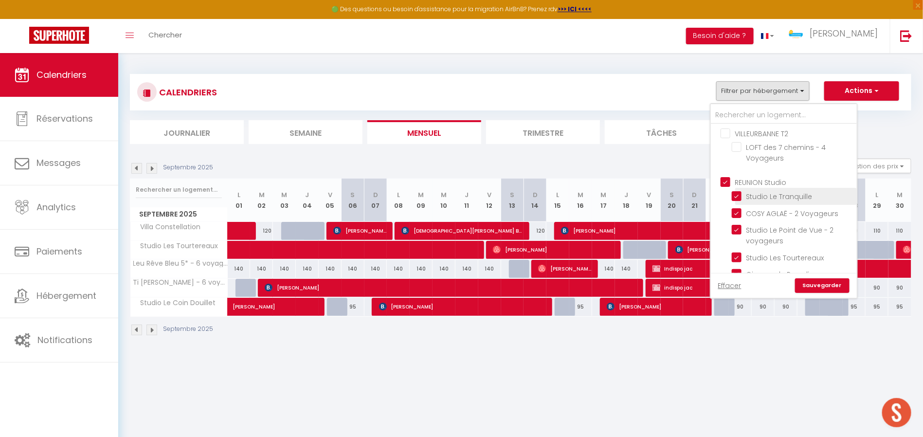
scroll to position [194, 0]
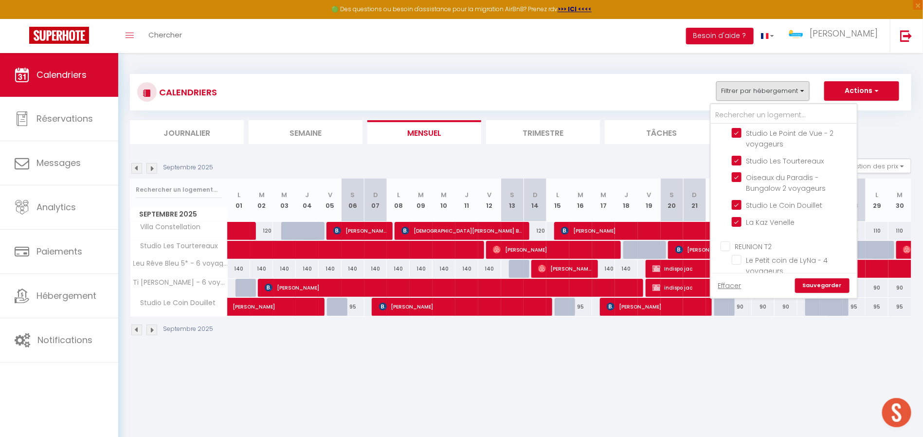
click at [727, 247] on input "REUNION T2" at bounding box center [794, 245] width 146 height 10
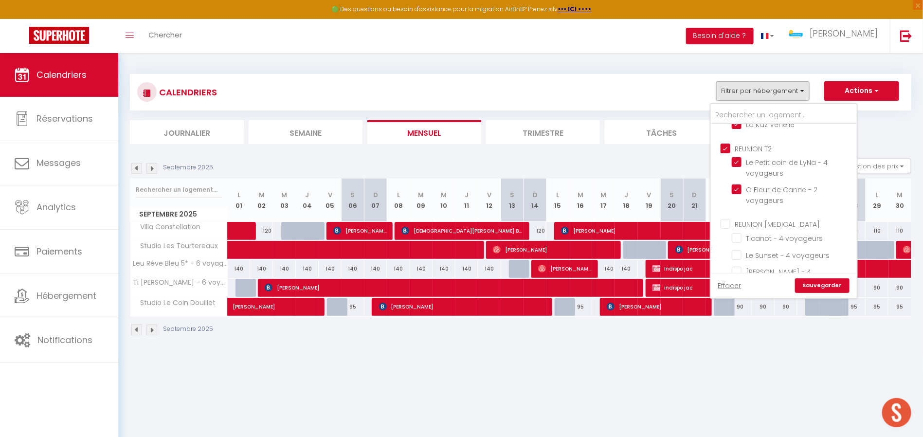
click at [724, 218] on input "REUNION [MEDICAL_DATA]" at bounding box center [794, 223] width 146 height 10
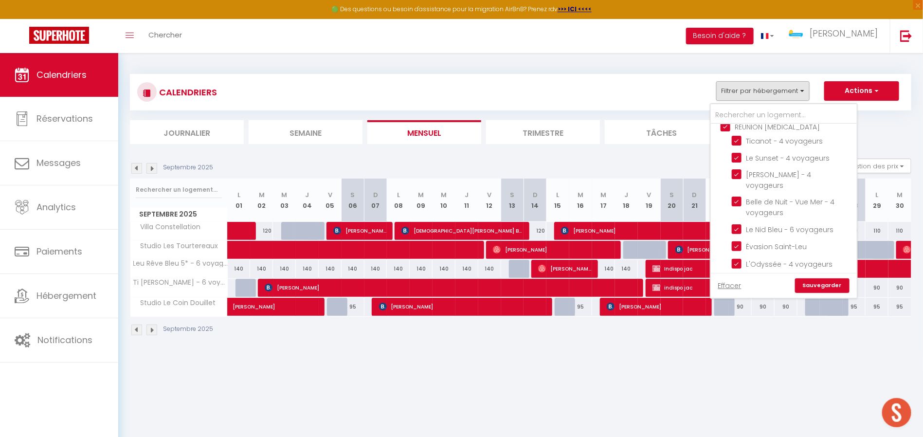
scroll to position [486, 0]
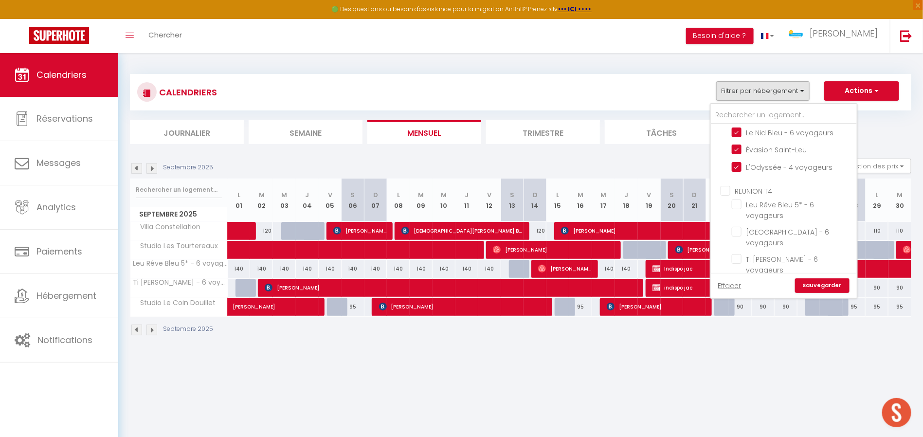
click at [726, 185] on input "REUNION T4" at bounding box center [794, 190] width 146 height 10
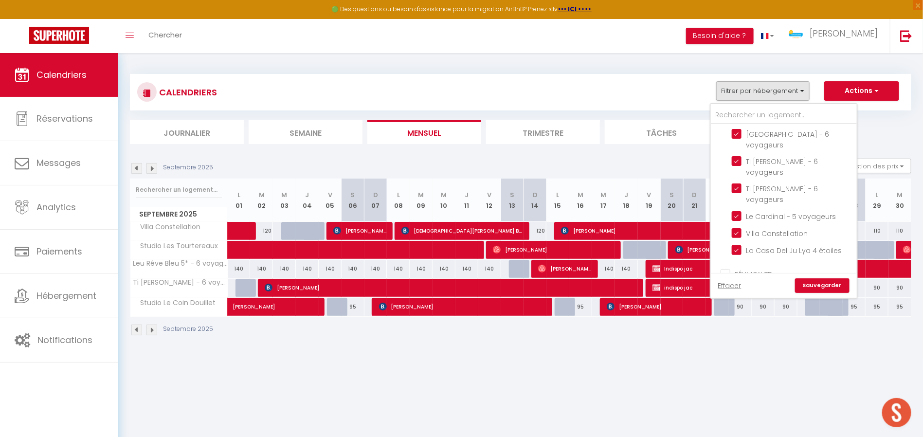
click at [727, 269] on input "RÉUNION T5" at bounding box center [794, 274] width 146 height 10
click at [728, 294] on input "BELFORT T6" at bounding box center [794, 299] width 146 height 10
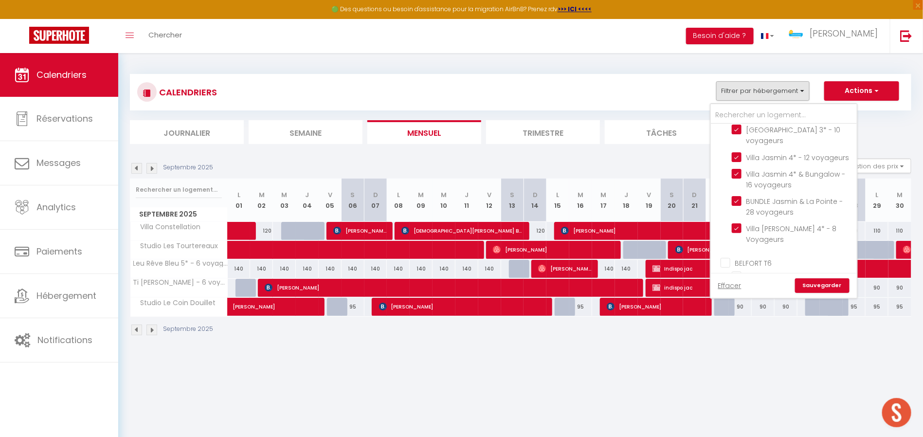
click at [728, 306] on input "Autres" at bounding box center [794, 311] width 146 height 10
click at [806, 282] on link "Sauvegarder" at bounding box center [822, 285] width 54 height 15
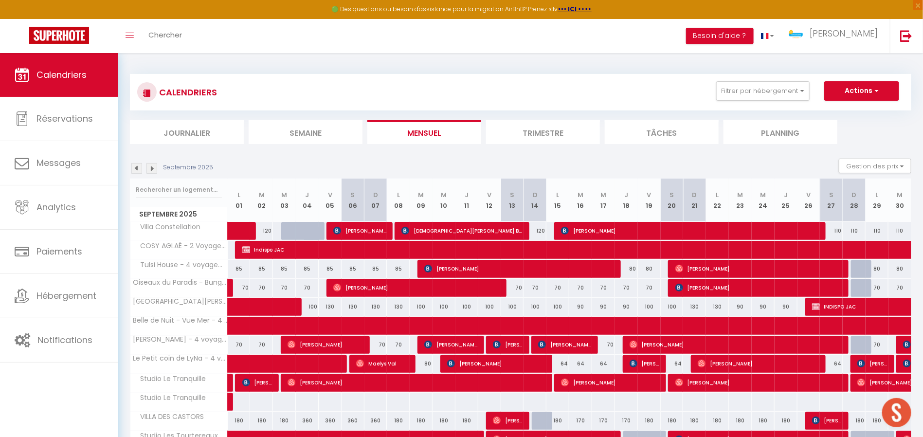
scroll to position [195, 0]
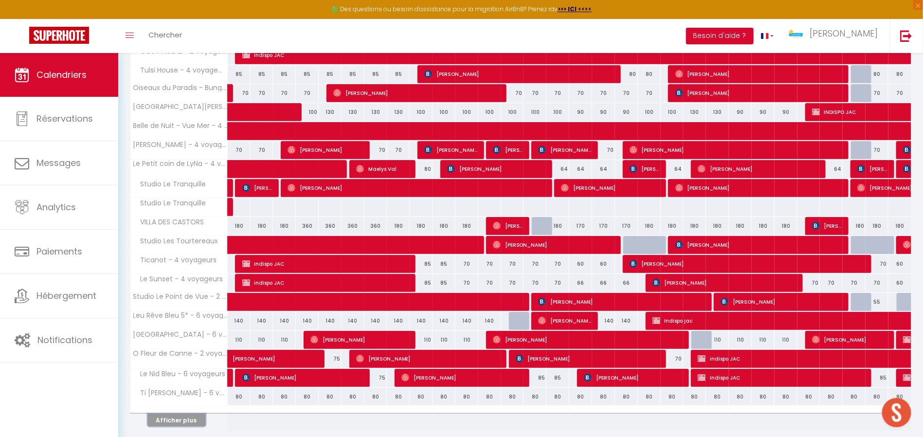
click at [195, 401] on button "Afficher plus" at bounding box center [176, 420] width 58 height 13
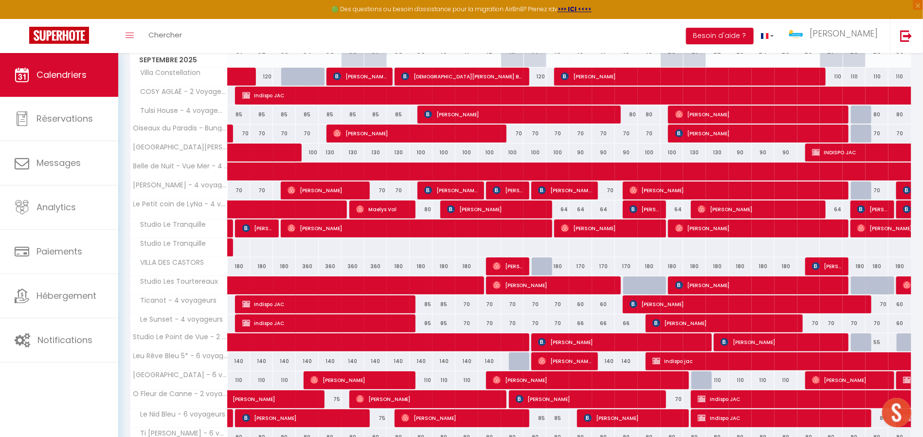
scroll to position [57, 0]
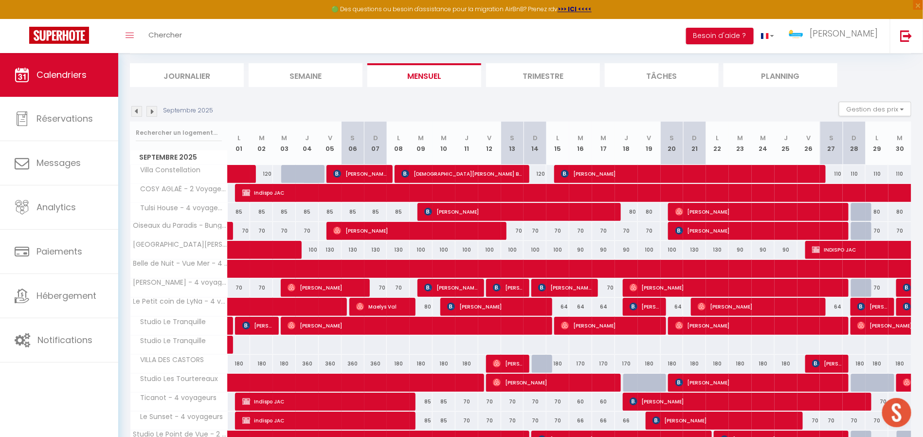
click at [142, 110] on img at bounding box center [136, 111] width 11 height 11
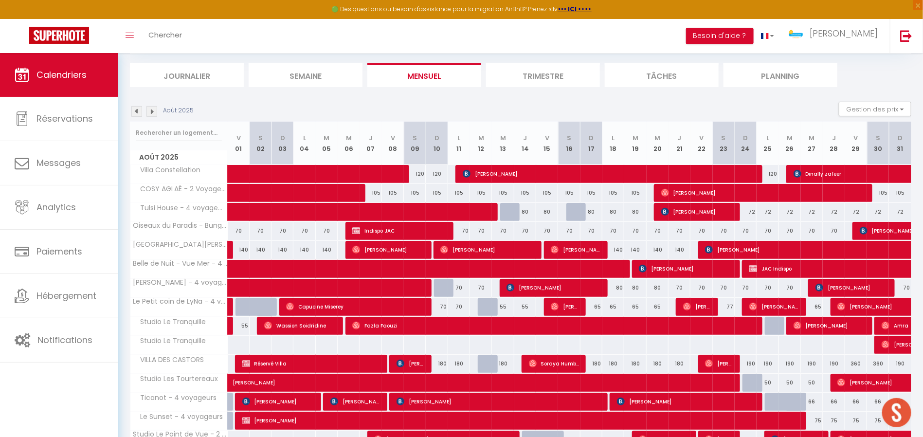
click at [154, 112] on img at bounding box center [151, 111] width 11 height 11
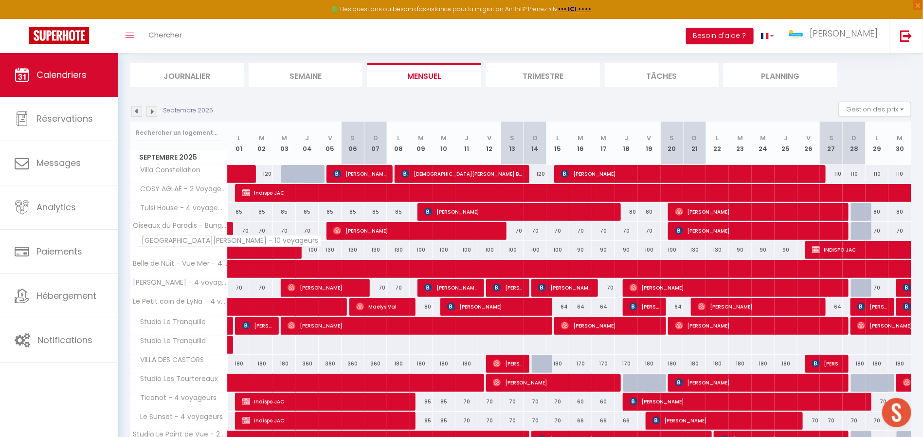
click at [208, 242] on span "[GEOGRAPHIC_DATA][PERSON_NAME] - 10 voyageurs" at bounding box center [229, 241] width 183 height 12
click at [192, 300] on span "Le Petit coin de LyNa - 4 voyageurs" at bounding box center [201, 298] width 127 height 12
click at [185, 317] on span "Studio Le Tranquille" at bounding box center [170, 322] width 77 height 11
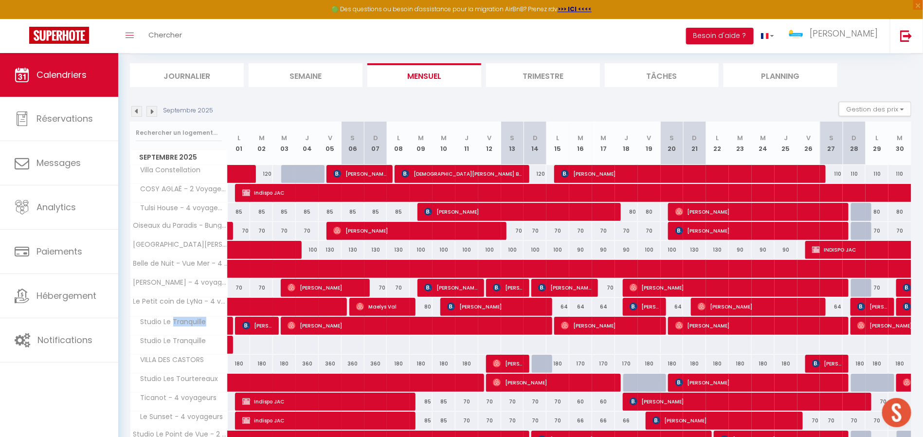
click at [185, 317] on span "Studio Le Tranquille" at bounding box center [170, 322] width 77 height 11
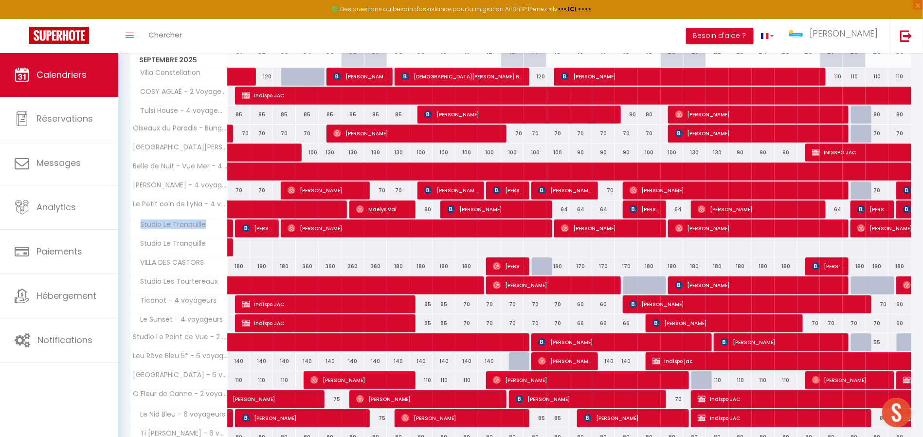
scroll to position [225, 0]
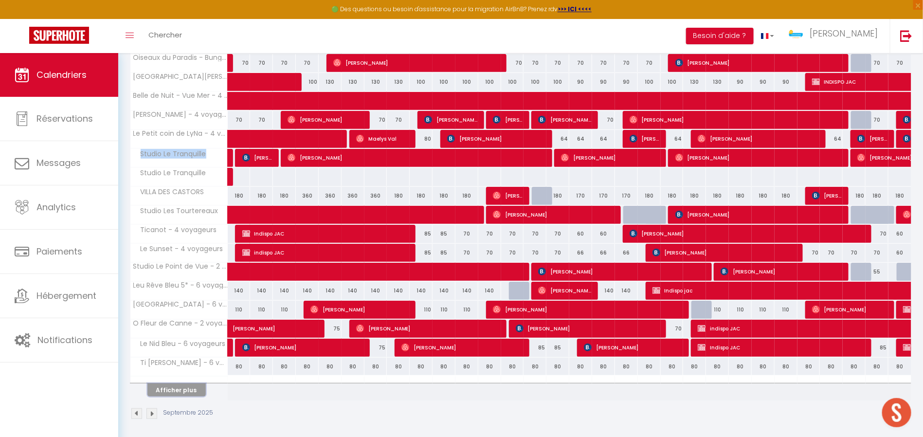
click at [170, 387] on button "Afficher plus" at bounding box center [176, 389] width 58 height 13
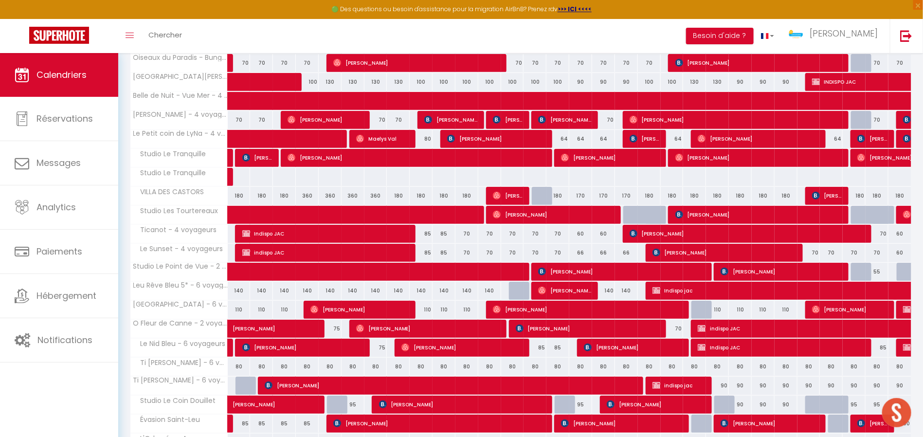
click at [179, 226] on span "Ticanot - 4 voyageurs" at bounding box center [176, 230] width 88 height 11
click at [181, 226] on span "Ticanot - 4 voyageurs" at bounding box center [176, 230] width 88 height 11
click at [187, 226] on span "Ticanot - 4 voyageurs" at bounding box center [176, 230] width 88 height 11
drag, startPoint x: 221, startPoint y: 248, endPoint x: 137, endPoint y: 249, distance: 84.2
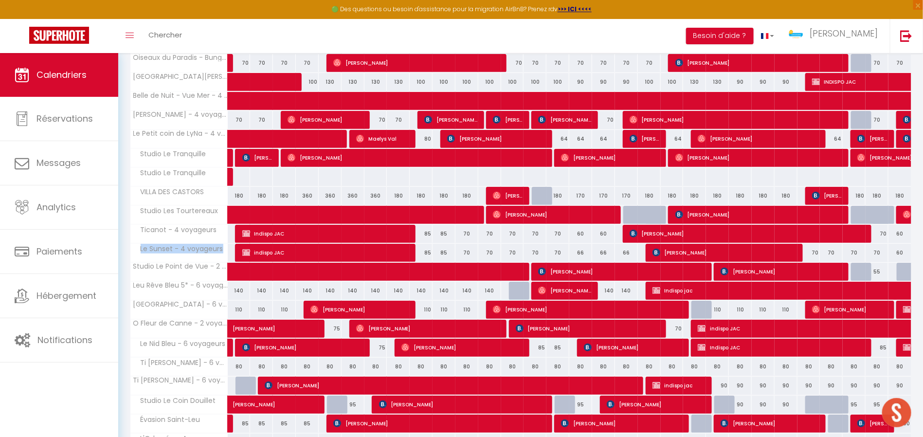
click at [137, 249] on span "Le Sunset - 4 voyageurs" at bounding box center [179, 249] width 94 height 11
click at [142, 262] on span "Studio Le Point de Vue - 2 voyageurs" at bounding box center [203, 263] width 131 height 12
click at [166, 281] on span "Leu Rêve Bleu 5* - 6 voyageurs" at bounding box center [194, 282] width 112 height 12
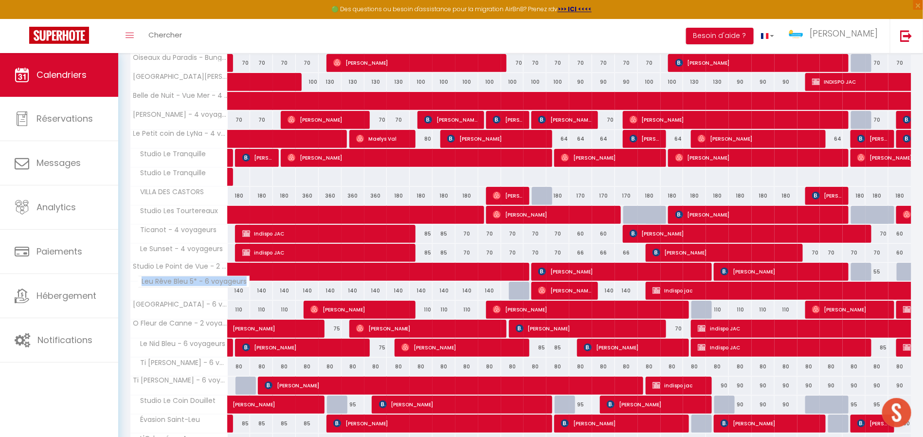
click at [166, 281] on span "Leu Rêve Bleu 5* - 6 voyageurs" at bounding box center [194, 282] width 112 height 12
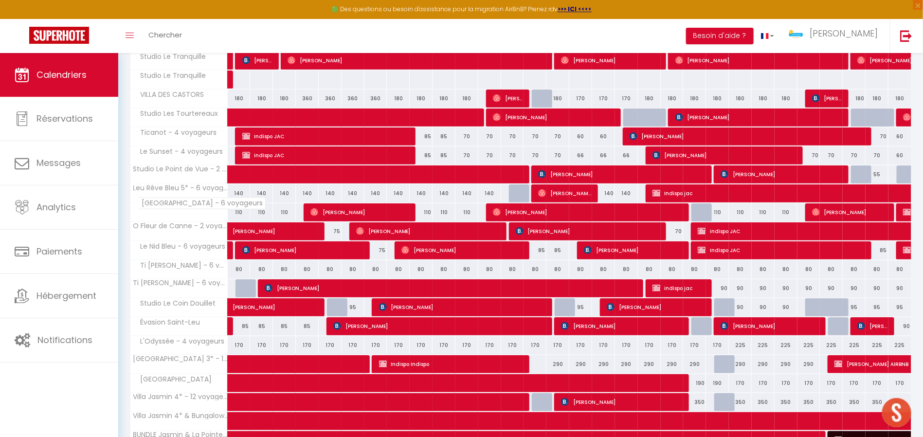
click at [193, 203] on span "[GEOGRAPHIC_DATA] - 6 voyageurs" at bounding box center [202, 204] width 128 height 12
click at [177, 222] on span "O Fleur de Canne - 2 voyageurs" at bounding box center [195, 223] width 115 height 12
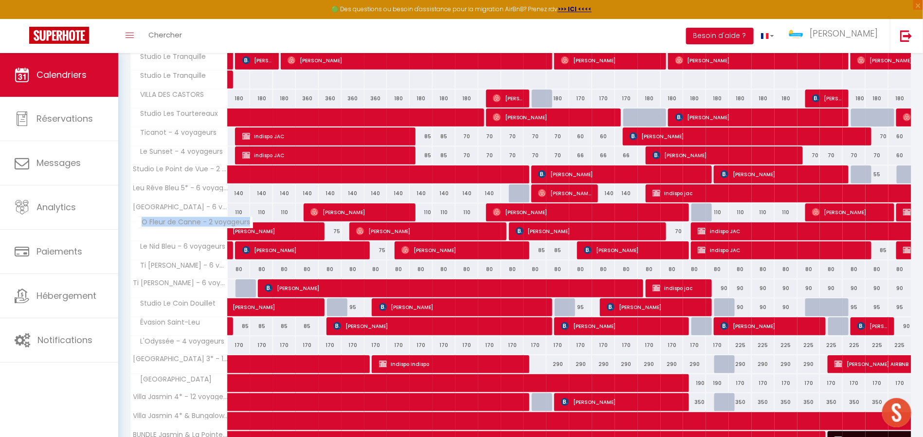
click at [177, 222] on span "O Fleur de Canne - 2 voyageurs" at bounding box center [195, 223] width 115 height 12
click at [196, 217] on span "O Fleur de Canne - 2 voyageurs" at bounding box center [195, 223] width 115 height 12
click at [193, 241] on span "Le Nid Bleu - 6 voyageurs" at bounding box center [180, 246] width 96 height 11
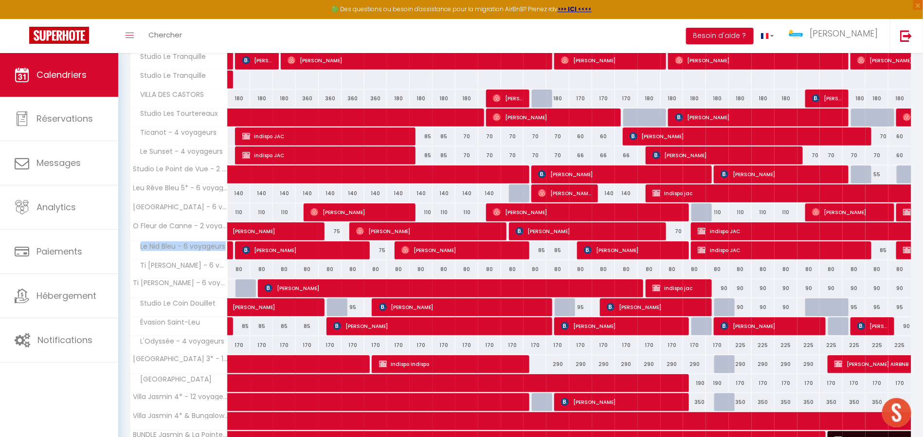
scroll to position [419, 0]
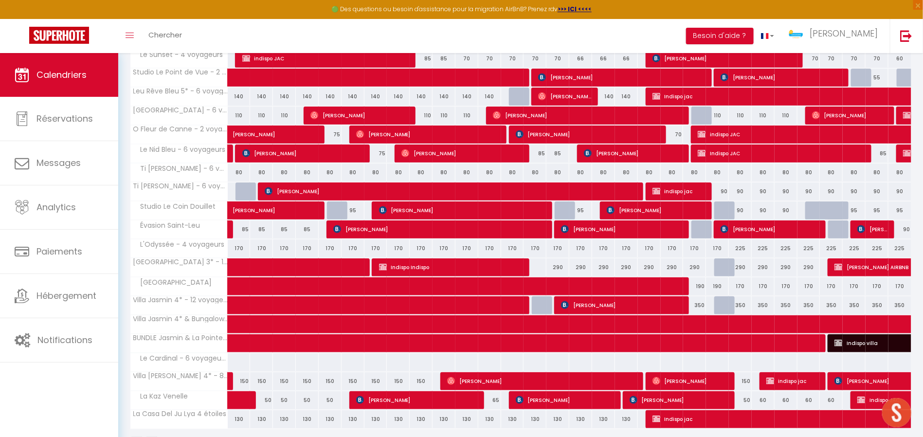
click at [196, 163] on span "Ti [PERSON_NAME] - 6 voyageurs" at bounding box center [180, 168] width 97 height 11
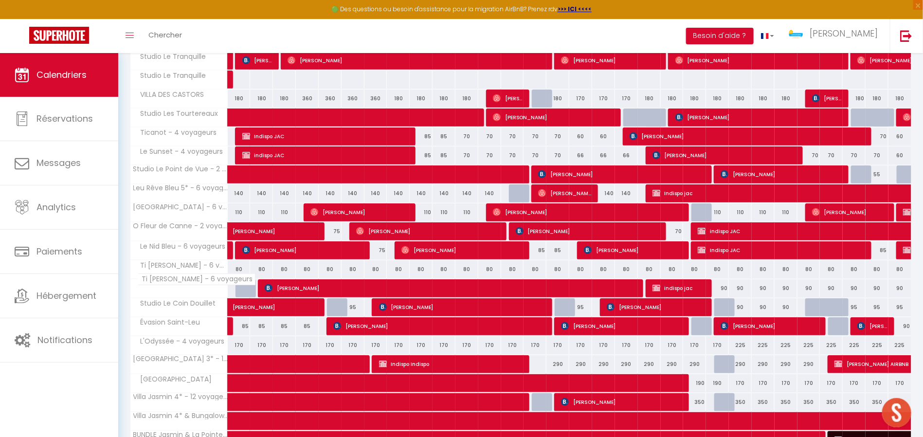
click at [180, 278] on span "Ti [PERSON_NAME] - 6 voyageurs" at bounding box center [197, 279] width 118 height 12
click at [182, 298] on span "Studio Le Coin Douillet" at bounding box center [175, 303] width 87 height 11
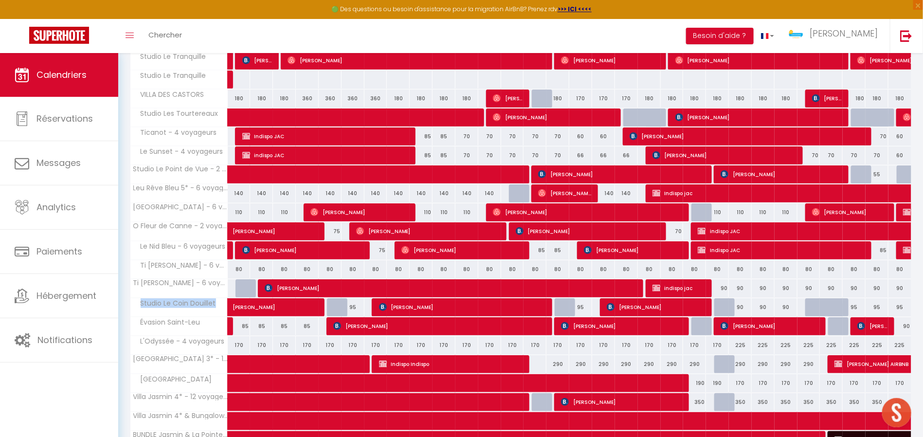
click at [182, 298] on span "Studio Le Coin Douillet" at bounding box center [175, 303] width 87 height 11
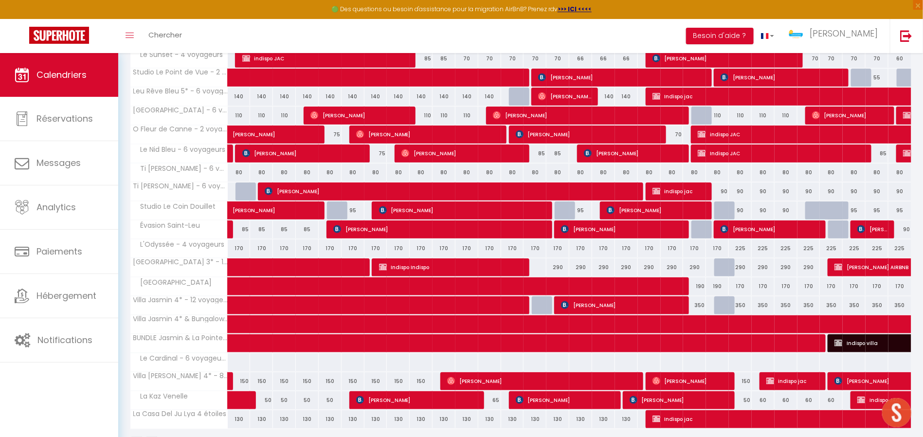
click at [181, 223] on span "Évasion Saint-Leu" at bounding box center [167, 225] width 71 height 11
click at [201, 239] on span "L'Odyssée - 4 voyageurs" at bounding box center [179, 244] width 95 height 11
click at [193, 254] on span "[GEOGRAPHIC_DATA] 3* - 10 voyageurs" at bounding box center [207, 259] width 139 height 12
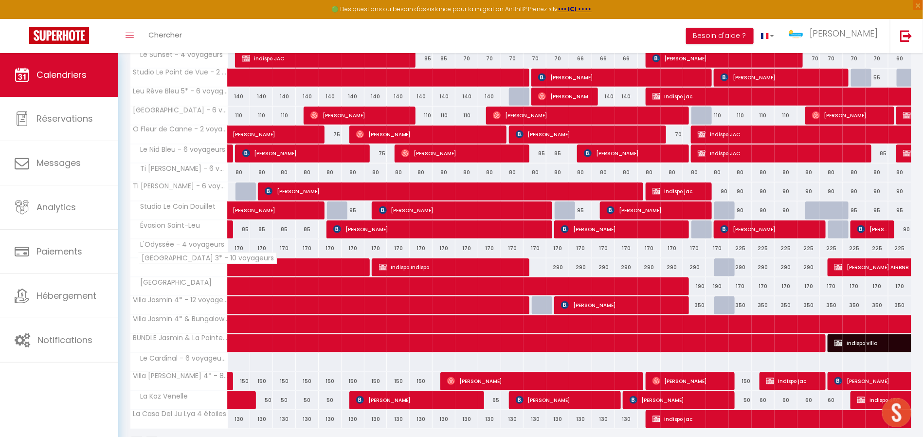
scroll to position [446, 0]
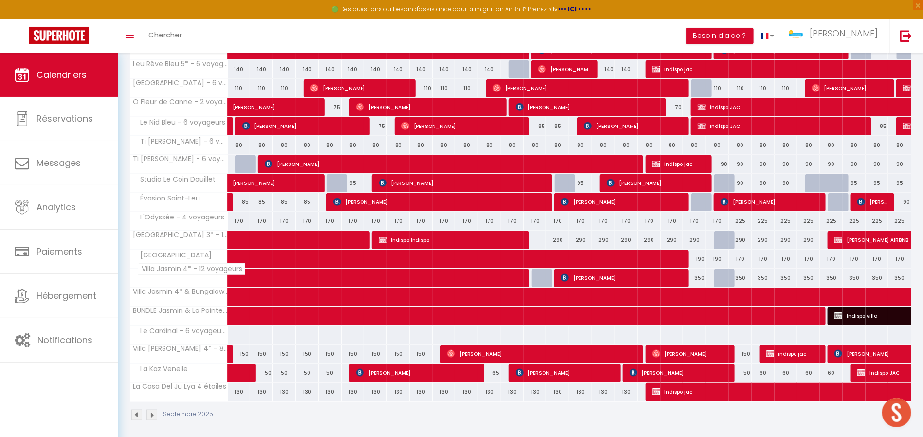
click at [191, 269] on span "Villa Jasmin 4* - 12 voyageurs" at bounding box center [192, 269] width 108 height 12
click at [199, 232] on span "[GEOGRAPHIC_DATA] 3* - 10 voyageurs" at bounding box center [207, 231] width 139 height 12
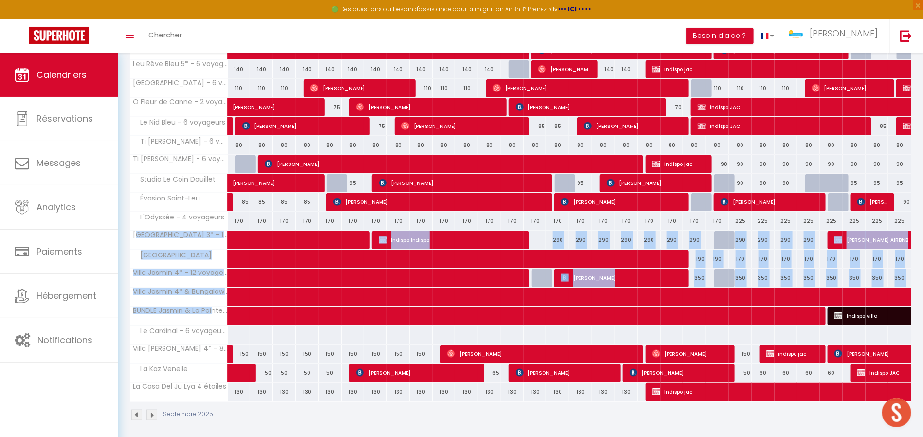
drag, startPoint x: 222, startPoint y: 304, endPoint x: 197, endPoint y: 267, distance: 44.5
click at [136, 238] on tbody "Villa Constellation 120 120 120 120 [PERSON_NAME] 120 [DEMOGRAPHIC_DATA][PERSON…" at bounding box center [520, 88] width 781 height 626
click at [163, 254] on span "[GEOGRAPHIC_DATA]" at bounding box center [173, 255] width 83 height 11
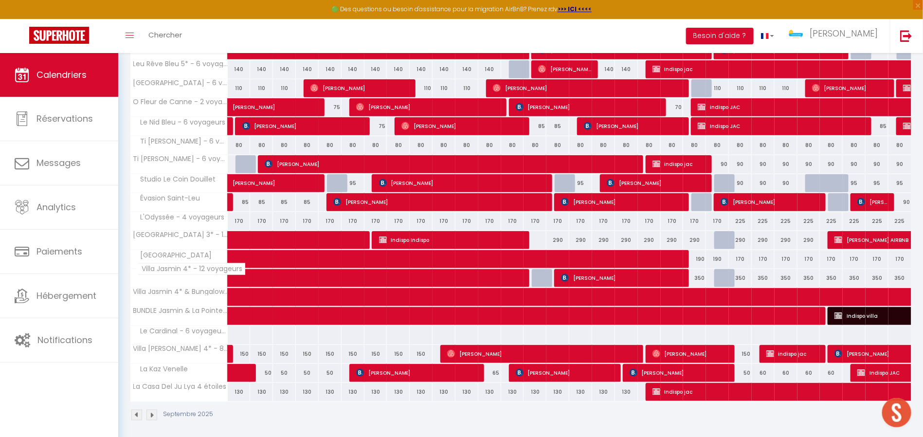
click at [197, 267] on span "Villa Jasmin 4* - 12 voyageurs" at bounding box center [192, 269] width 108 height 12
click at [190, 381] on span "La Casa Del Ju Lya 4 étoiles" at bounding box center [188, 383] width 100 height 12
click at [497, 401] on div "Septembre 2025" at bounding box center [520, 416] width 781 height 29
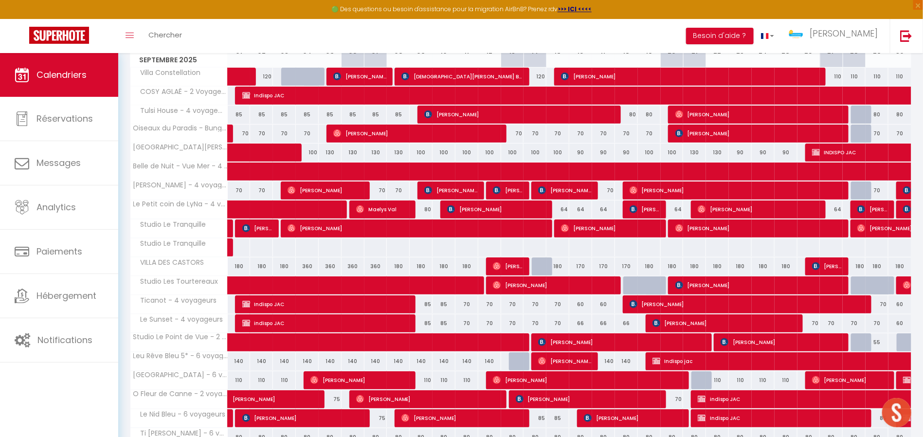
scroll to position [57, 0]
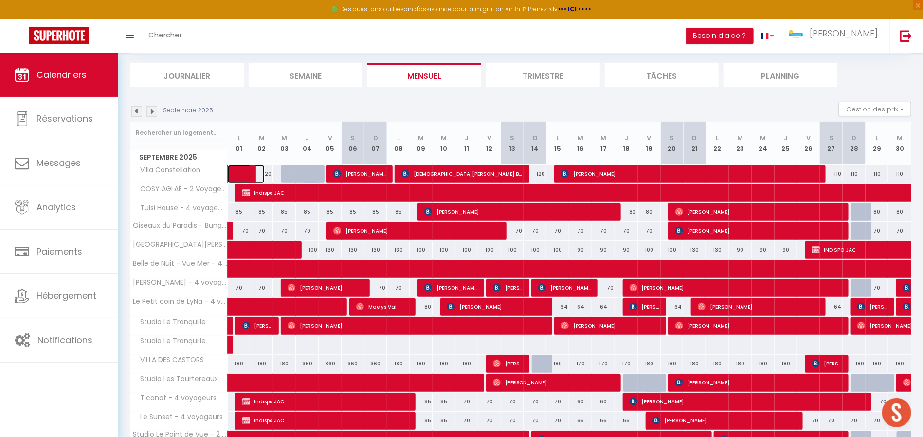
click at [241, 170] on link at bounding box center [239, 174] width 23 height 18
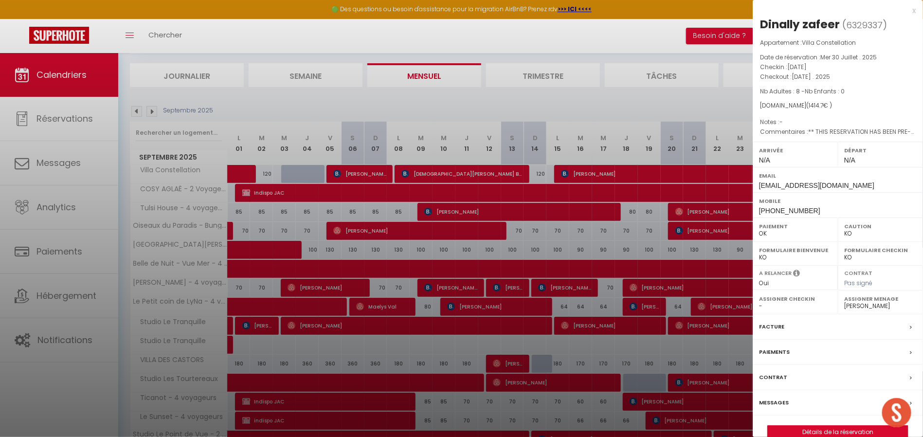
drag, startPoint x: 798, startPoint y: 66, endPoint x: 812, endPoint y: 66, distance: 13.1
click at [807, 66] on span "[DATE]" at bounding box center [796, 67] width 19 height 8
drag, startPoint x: 794, startPoint y: 76, endPoint x: 819, endPoint y: 73, distance: 25.5
click at [819, 73] on span "[DATE] . 2025" at bounding box center [811, 77] width 38 height 8
click at [807, 69] on span "[DATE]" at bounding box center [796, 67] width 19 height 8
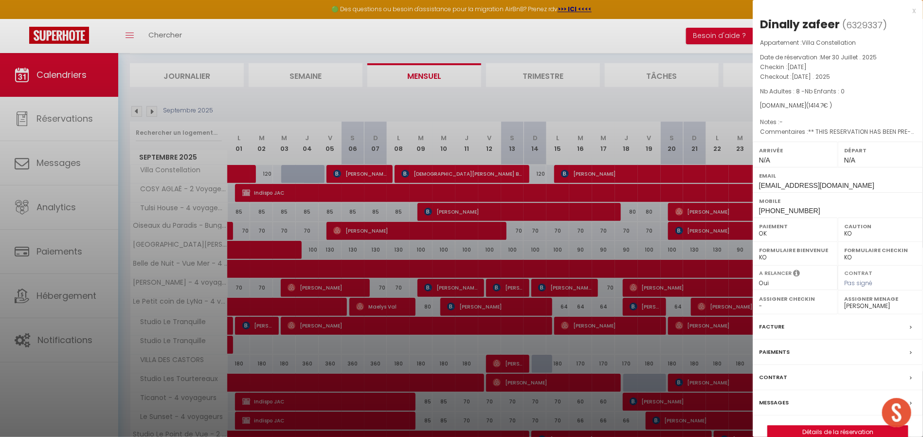
click at [807, 65] on span "[DATE]" at bounding box center [796, 67] width 19 height 8
click at [808, 73] on span "[DATE] . 2025" at bounding box center [811, 77] width 38 height 8
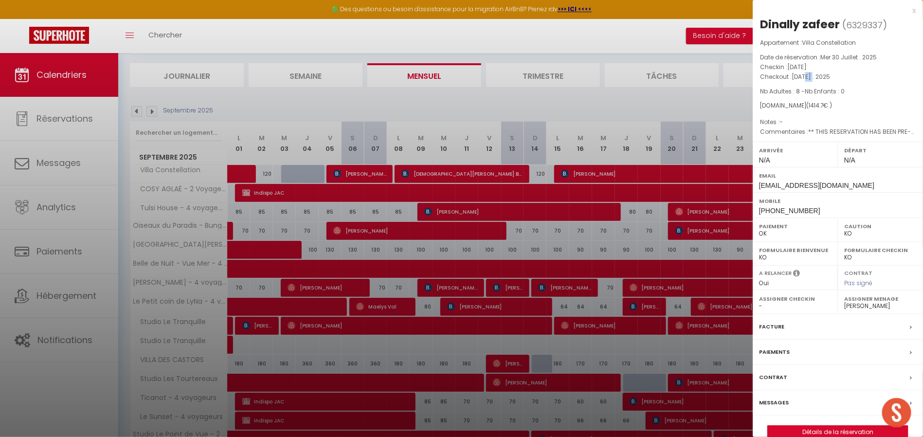
click at [808, 73] on span "[DATE] . 2025" at bounding box center [811, 77] width 38 height 8
click at [806, 69] on span "[DATE]" at bounding box center [796, 67] width 19 height 8
click at [798, 75] on span "[DATE] . 2025" at bounding box center [811, 77] width 38 height 8
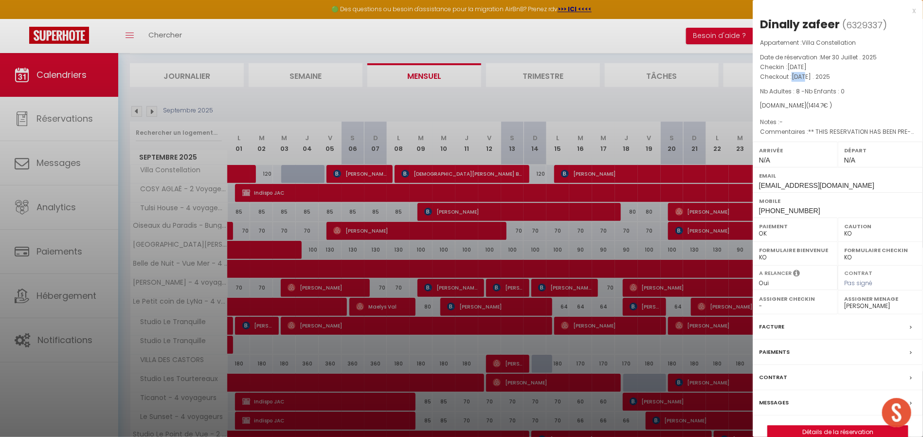
click at [798, 75] on span "[DATE] . 2025" at bounding box center [811, 77] width 38 height 8
click at [798, 78] on span "[DATE] . 2025" at bounding box center [811, 77] width 38 height 8
click at [250, 109] on div at bounding box center [461, 218] width 923 height 437
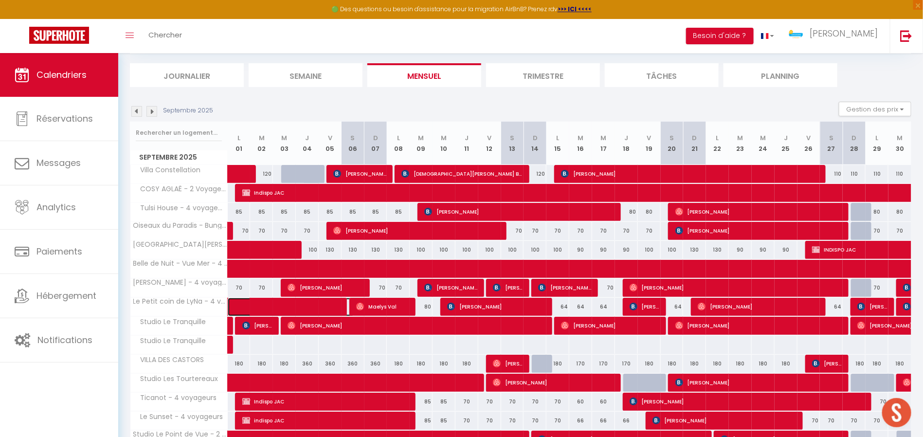
click at [272, 305] on span at bounding box center [298, 307] width 112 height 18
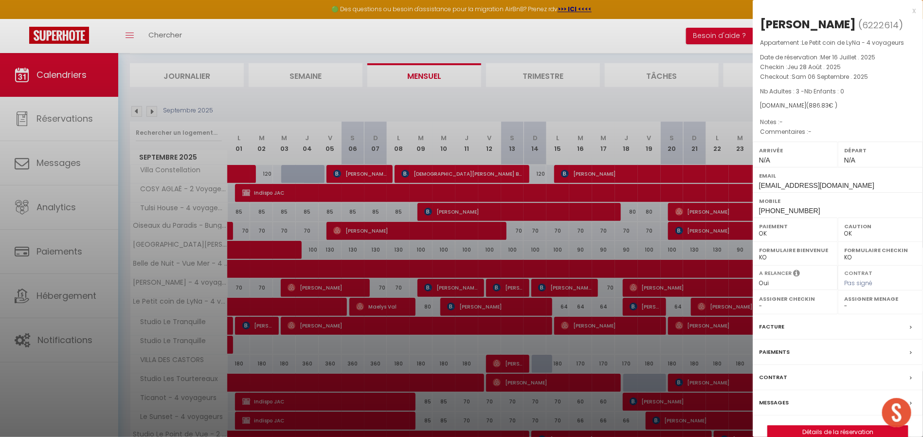
click at [909, 14] on div "x" at bounding box center [834, 11] width 163 height 12
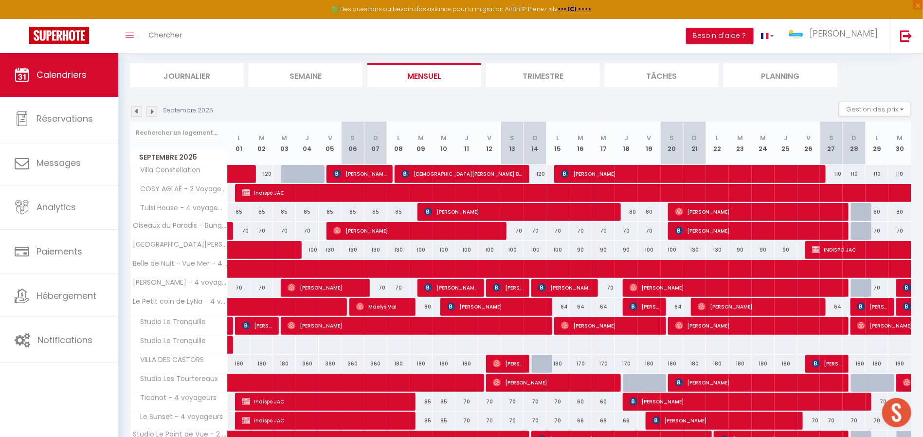
click at [135, 109] on img at bounding box center [136, 111] width 11 height 11
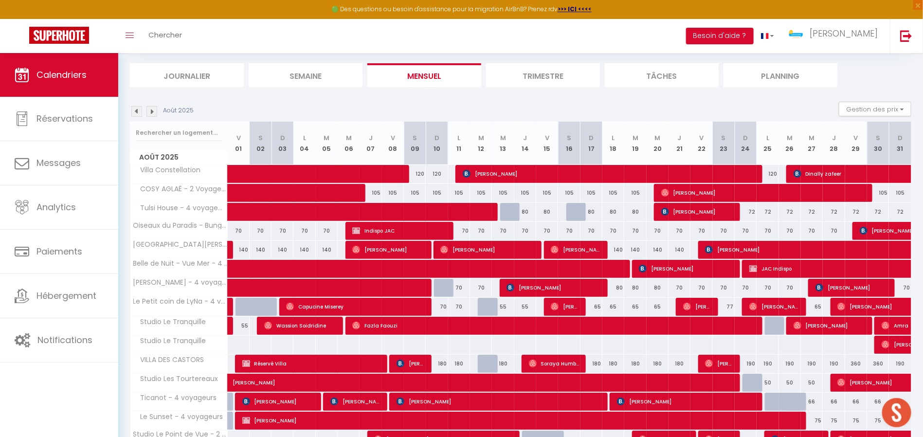
click at [155, 109] on img at bounding box center [151, 111] width 11 height 11
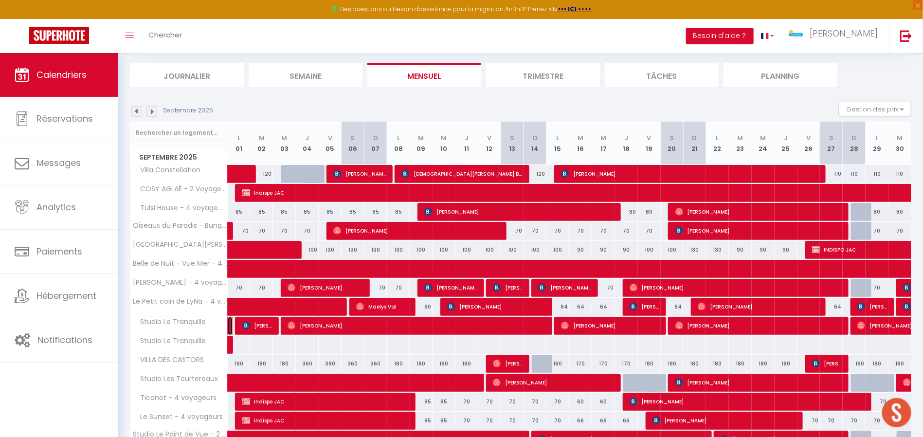
click at [230, 320] on link at bounding box center [230, 326] width 5 height 18
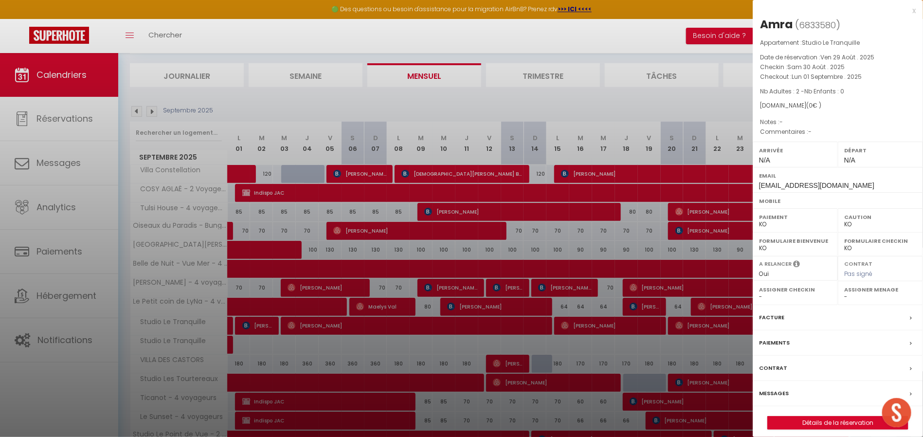
click at [282, 99] on div at bounding box center [461, 218] width 923 height 437
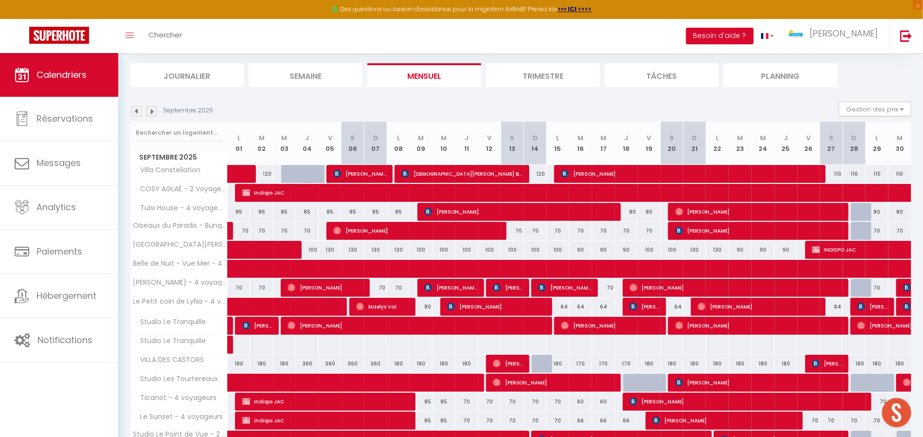
scroll to position [154, 0]
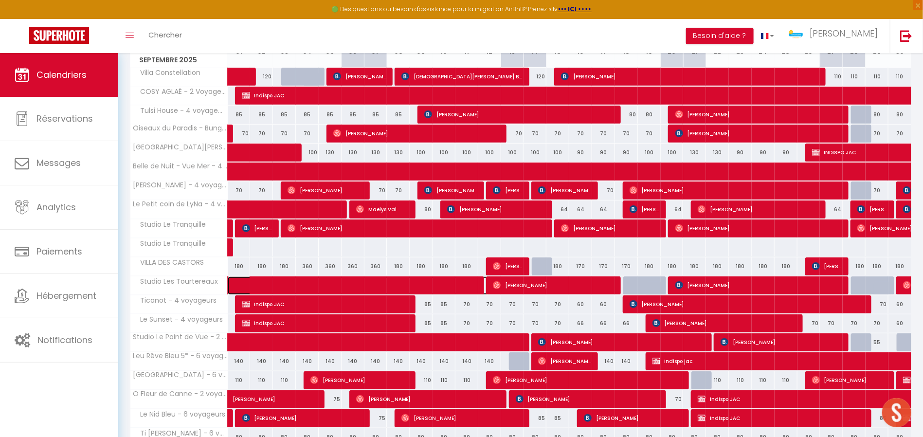
click at [283, 278] on span at bounding box center [365, 285] width 246 height 18
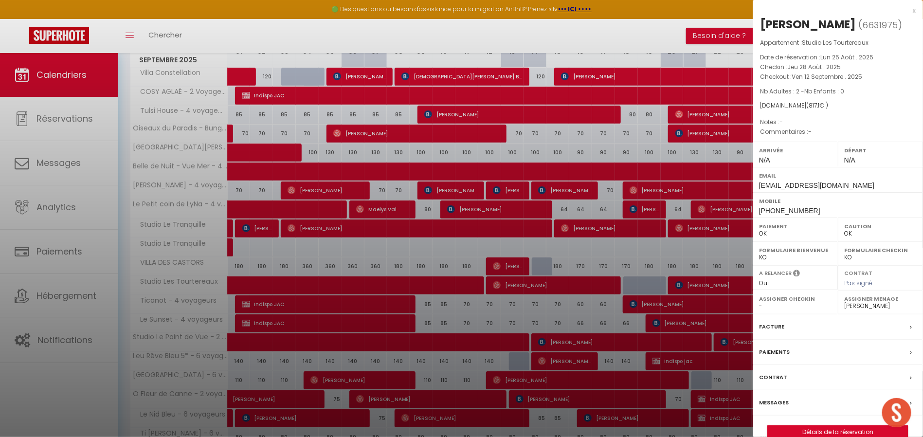
click at [218, 264] on div at bounding box center [461, 218] width 923 height 437
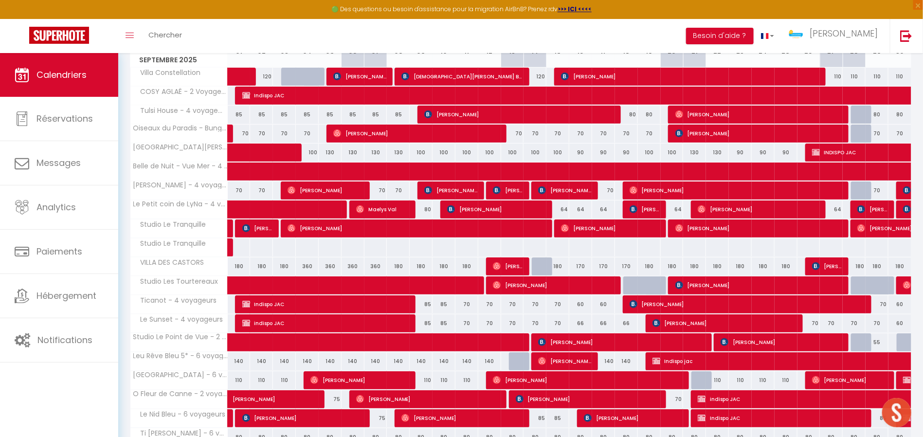
scroll to position [225, 0]
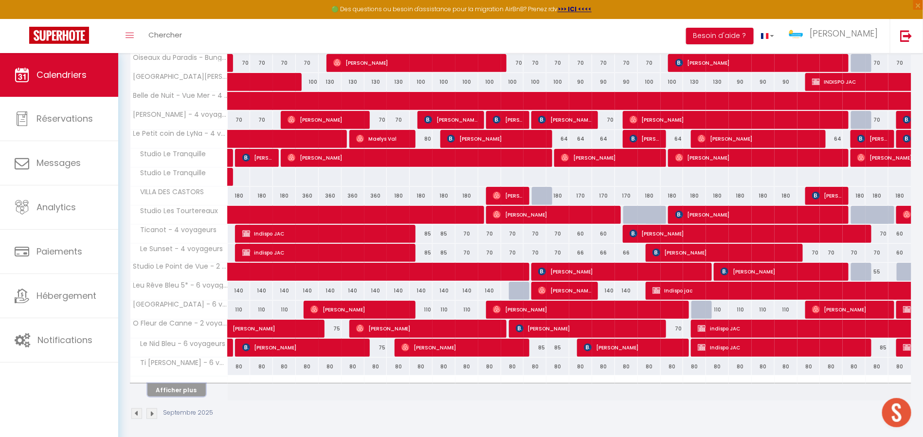
click at [180, 387] on button "Afficher plus" at bounding box center [176, 389] width 58 height 13
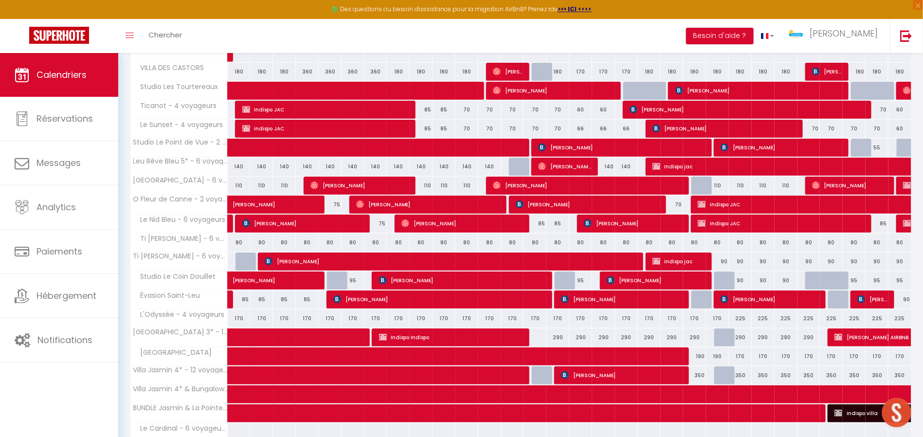
scroll to position [446, 0]
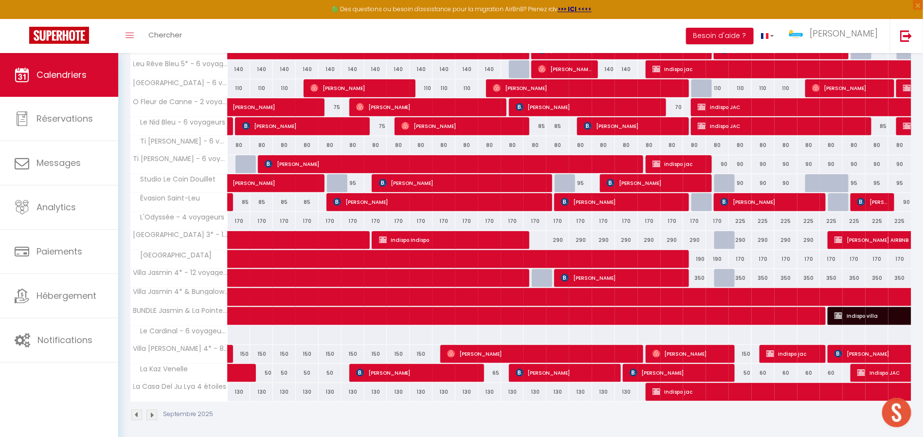
click at [175, 179] on span "Studio Le Coin Douillet" at bounding box center [175, 179] width 87 height 11
click at [177, 175] on span "Studio Le Coin Douillet" at bounding box center [175, 179] width 87 height 11
click at [249, 101] on span "[PERSON_NAME]" at bounding box center [278, 102] width 90 height 18
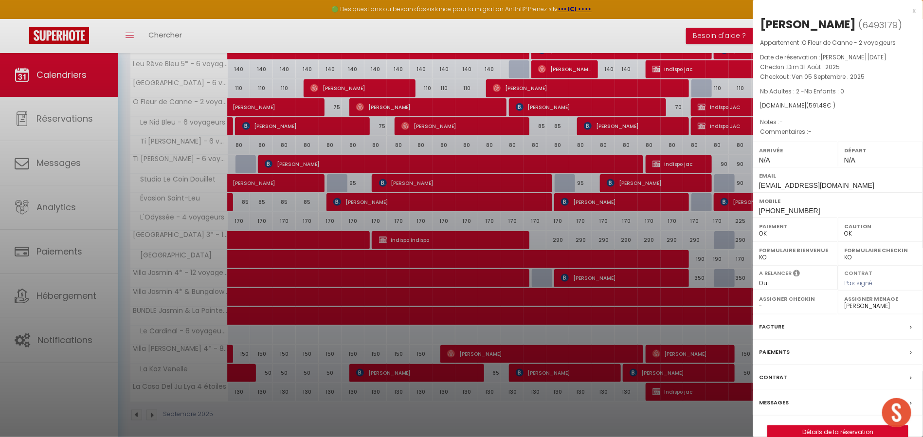
click at [255, 79] on div at bounding box center [461, 218] width 923 height 437
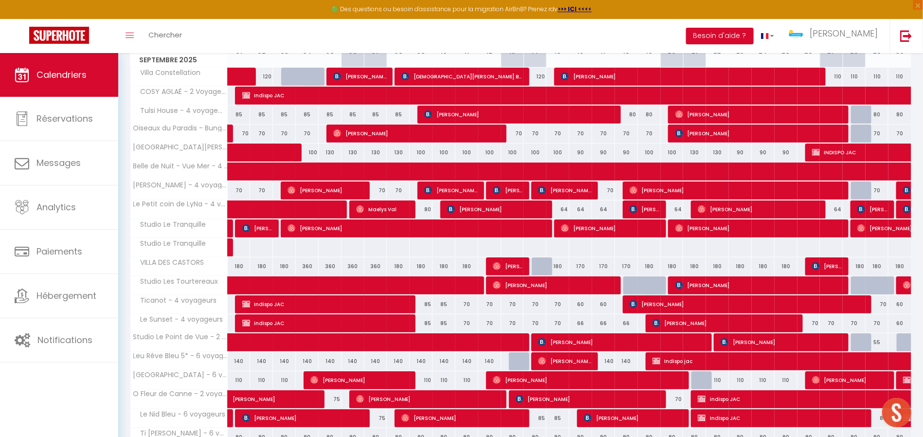
scroll to position [57, 0]
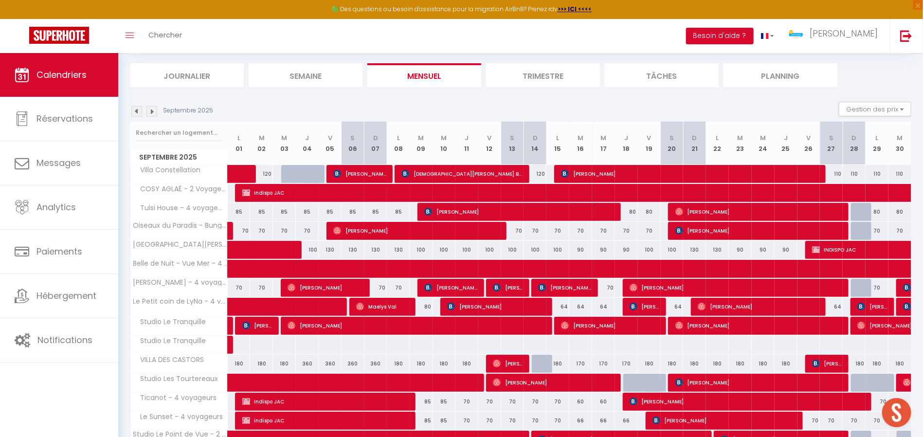
click at [141, 113] on img at bounding box center [136, 111] width 11 height 11
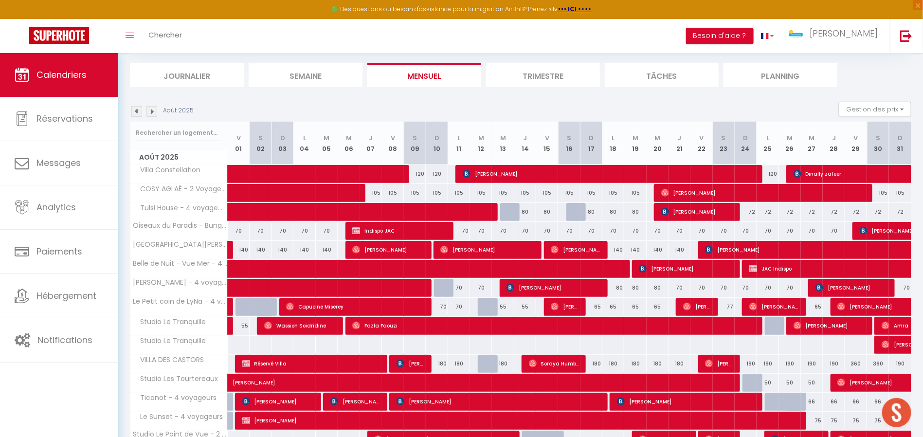
scroll to position [154, 0]
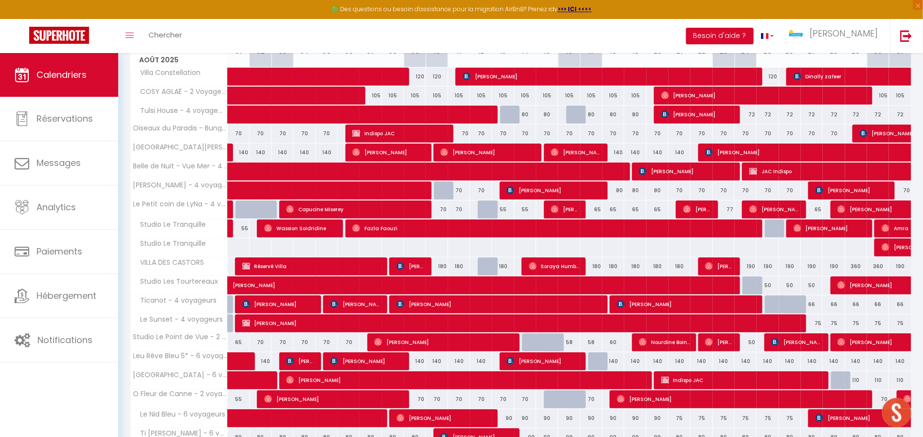
click at [903, 390] on div at bounding box center [908, 399] width 22 height 18
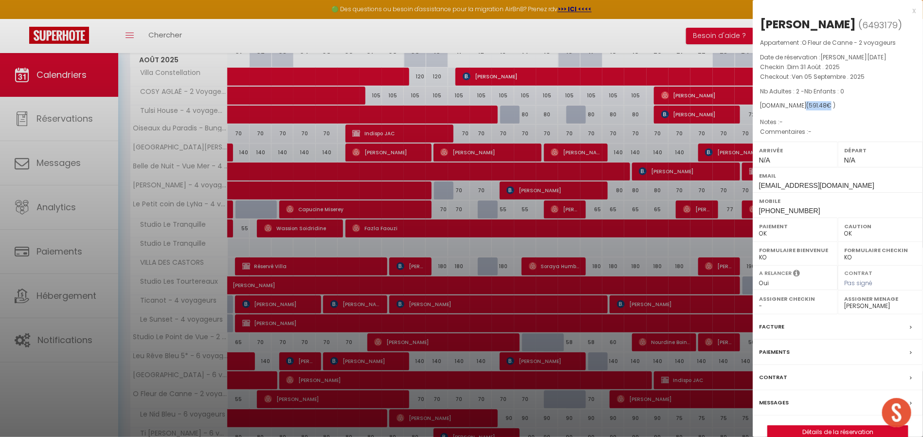
drag, startPoint x: 796, startPoint y: 107, endPoint x: 818, endPoint y: 105, distance: 22.9
click at [818, 105] on span "( 591.48 € )" at bounding box center [820, 105] width 29 height 8
drag, startPoint x: 810, startPoint y: 105, endPoint x: 801, endPoint y: 105, distance: 8.8
click at [809, 105] on span "591.48" at bounding box center [818, 105] width 18 height 8
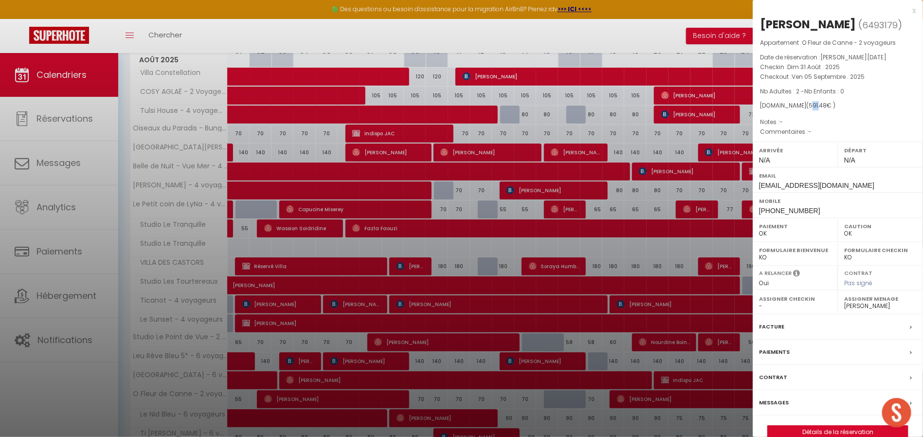
click at [809, 105] on span "591.48" at bounding box center [818, 105] width 18 height 8
click at [600, 110] on div at bounding box center [461, 218] width 923 height 437
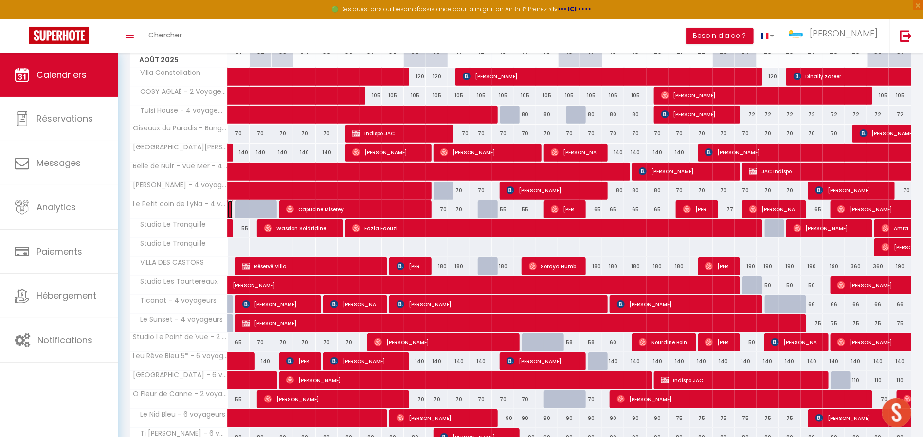
click at [230, 208] on link at bounding box center [230, 209] width 5 height 18
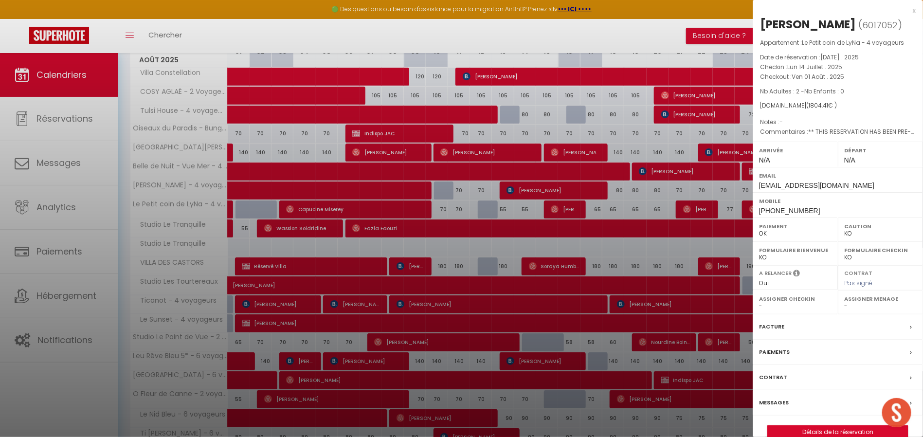
click at [816, 109] on span "1804.41" at bounding box center [818, 105] width 19 height 8
click at [798, 184] on span "[EMAIL_ADDRESS][DOMAIN_NAME]" at bounding box center [816, 185] width 115 height 8
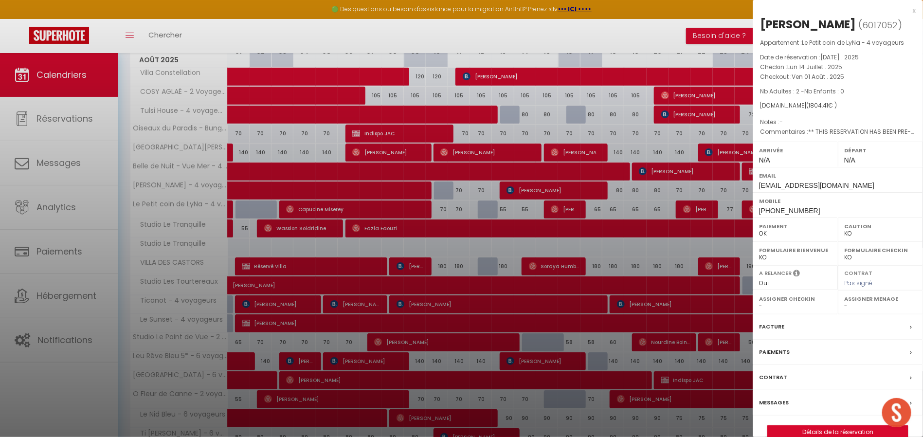
click at [285, 190] on div at bounding box center [461, 218] width 923 height 437
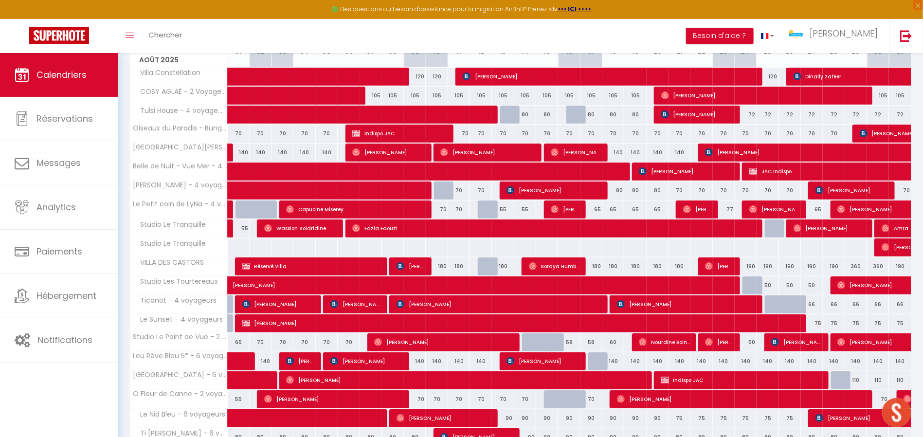
scroll to position [57, 0]
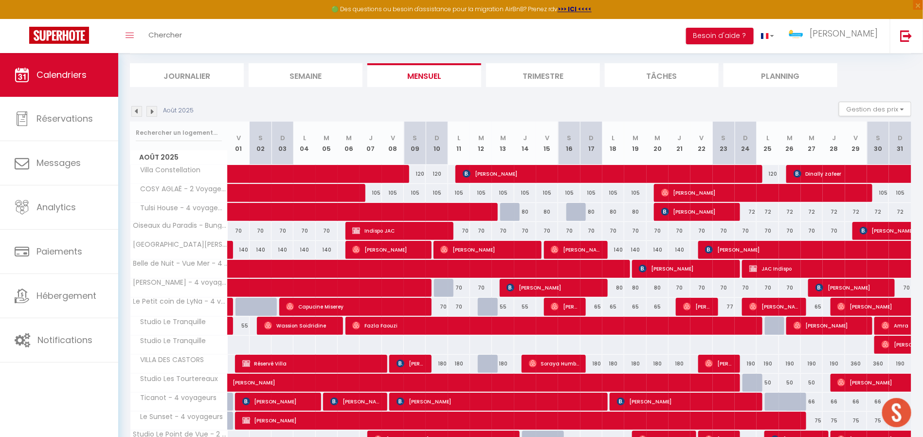
click at [148, 109] on img at bounding box center [151, 111] width 11 height 11
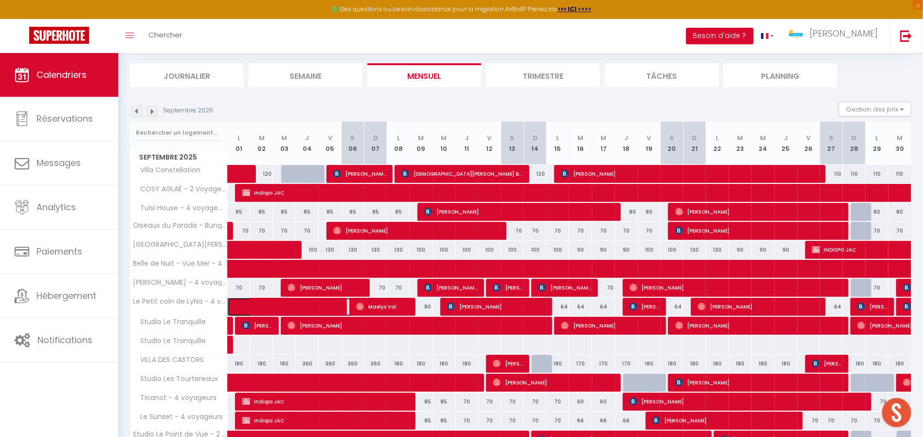
click at [260, 308] on span at bounding box center [298, 307] width 112 height 18
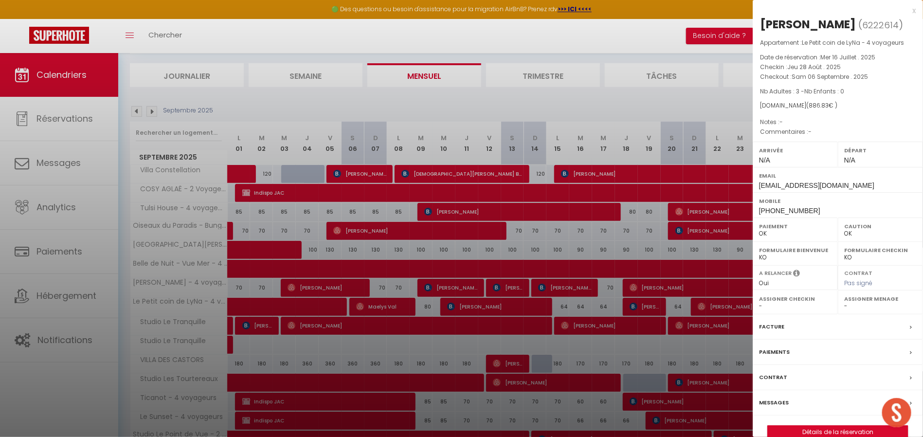
click at [434, 34] on div at bounding box center [461, 218] width 923 height 437
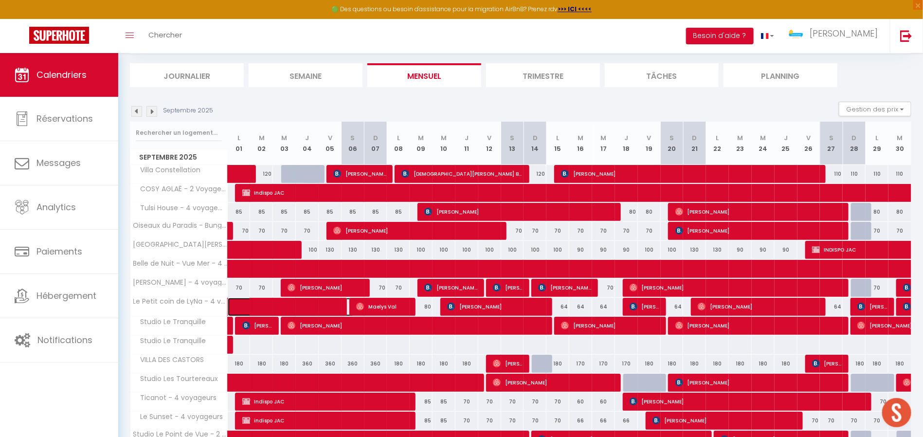
click at [248, 301] on span at bounding box center [298, 307] width 112 height 18
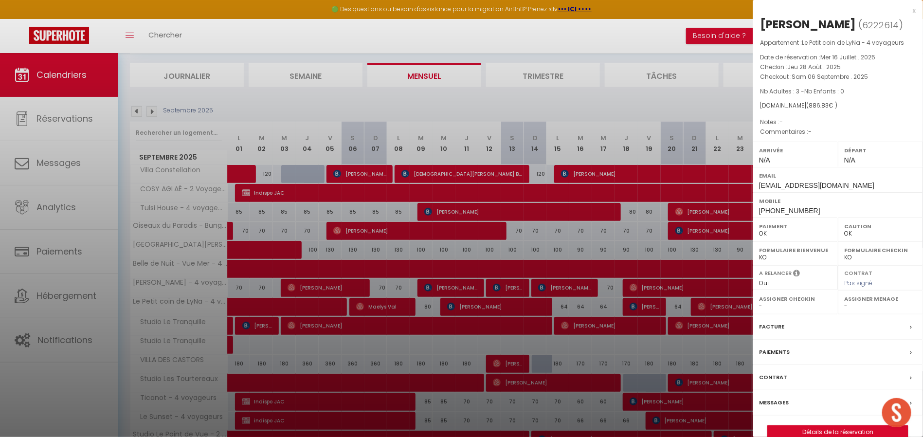
click at [271, 91] on div at bounding box center [461, 218] width 923 height 437
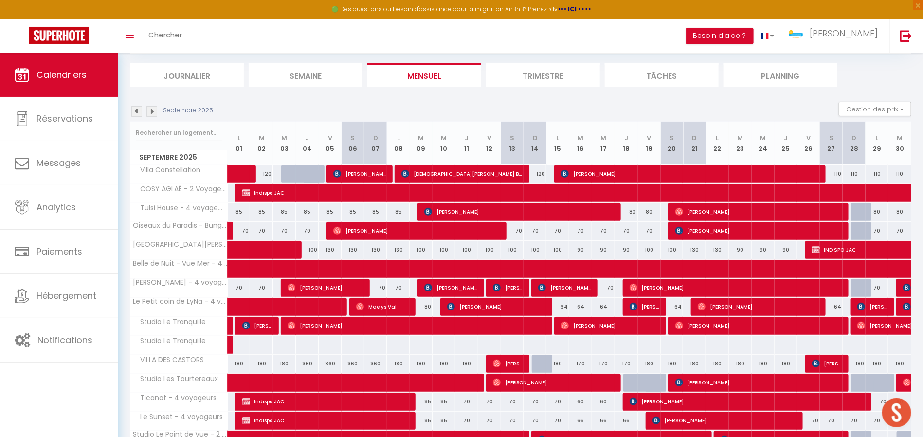
scroll to position [154, 0]
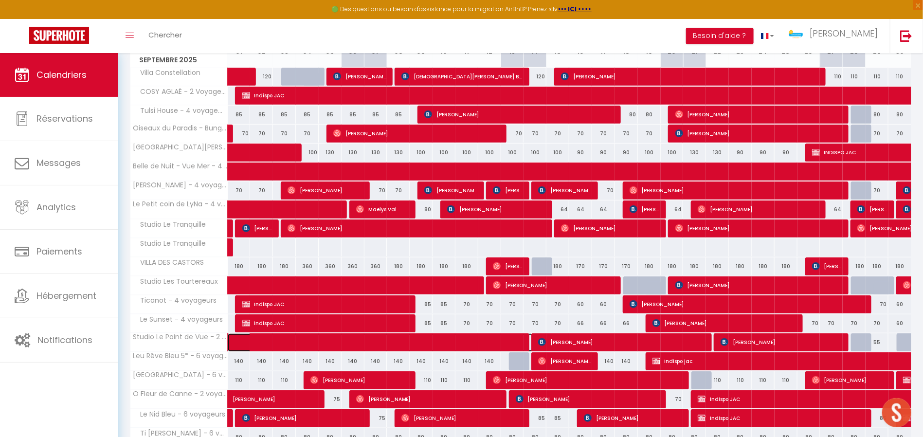
click at [255, 334] on span at bounding box center [387, 342] width 291 height 18
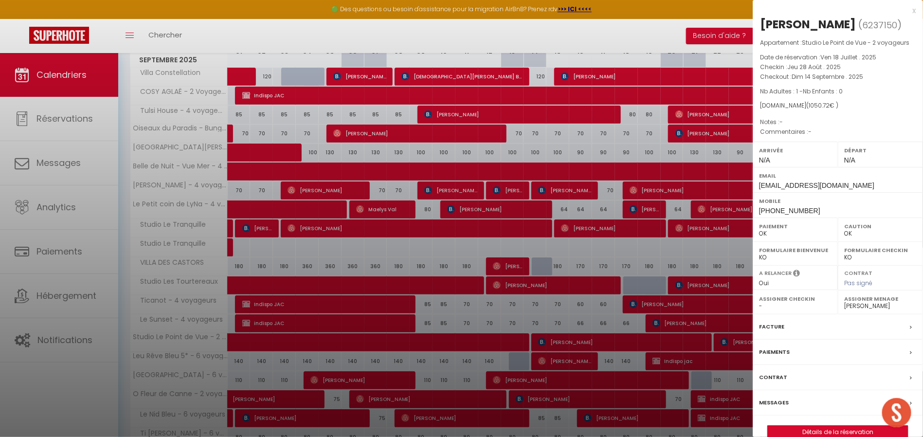
click at [913, 12] on div "x" at bounding box center [834, 11] width 163 height 12
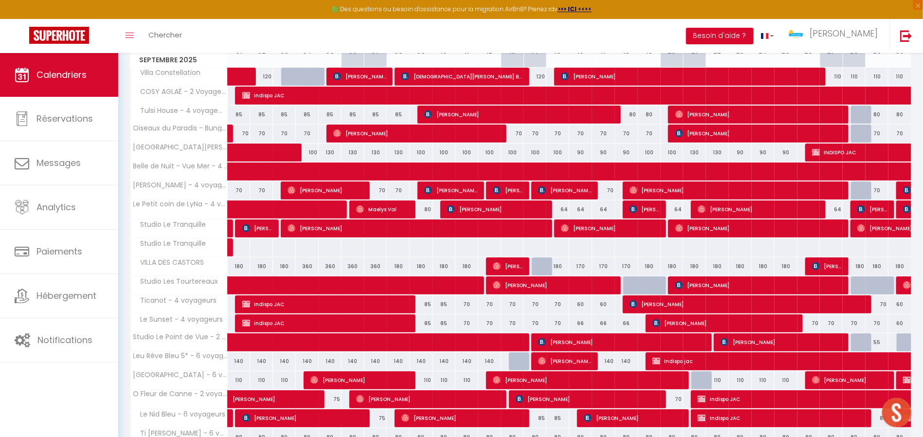
scroll to position [57, 0]
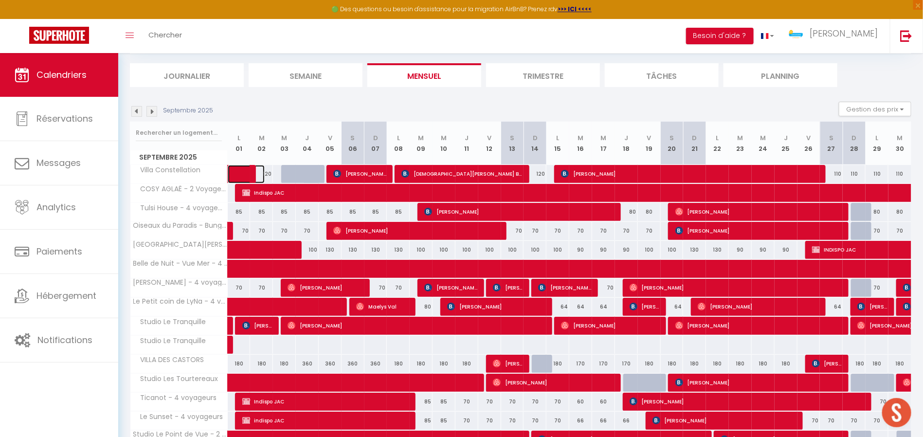
click at [246, 169] on span at bounding box center [253, 174] width 22 height 18
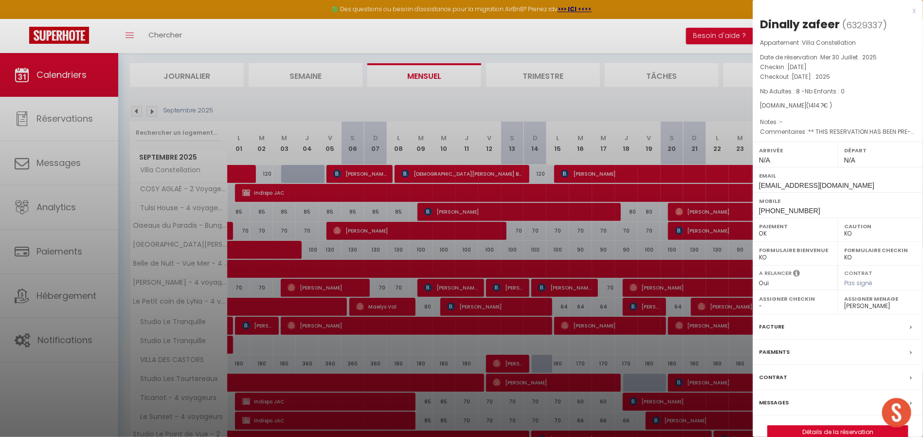
drag, startPoint x: 888, startPoint y: 183, endPoint x: 760, endPoint y: 185, distance: 128.0
click at [760, 185] on div "Email [EMAIL_ADDRESS][DOMAIN_NAME]" at bounding box center [838, 179] width 170 height 25
click at [609, 105] on div at bounding box center [461, 218] width 923 height 437
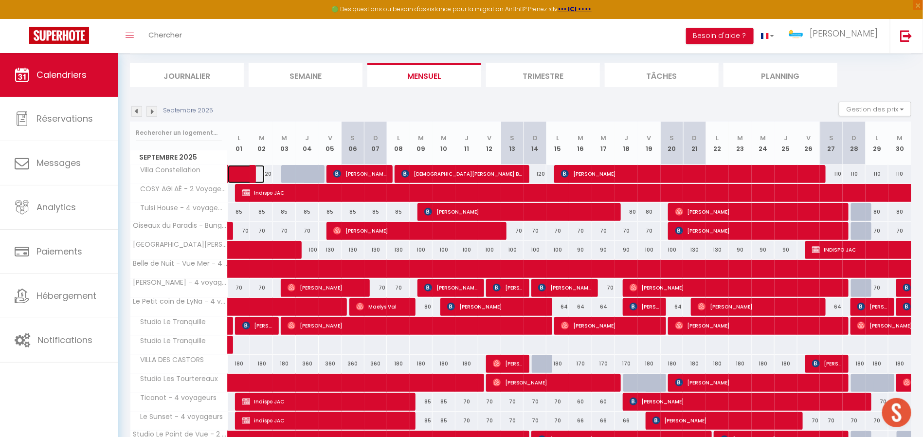
click at [240, 169] on link at bounding box center [239, 174] width 23 height 18
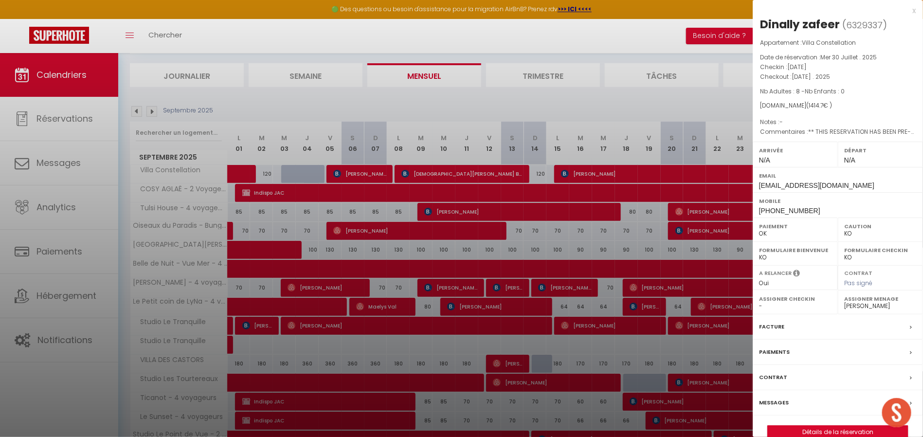
click at [786, 21] on div "Dinally zafeer" at bounding box center [800, 25] width 80 height 16
click at [331, 110] on div at bounding box center [461, 218] width 923 height 437
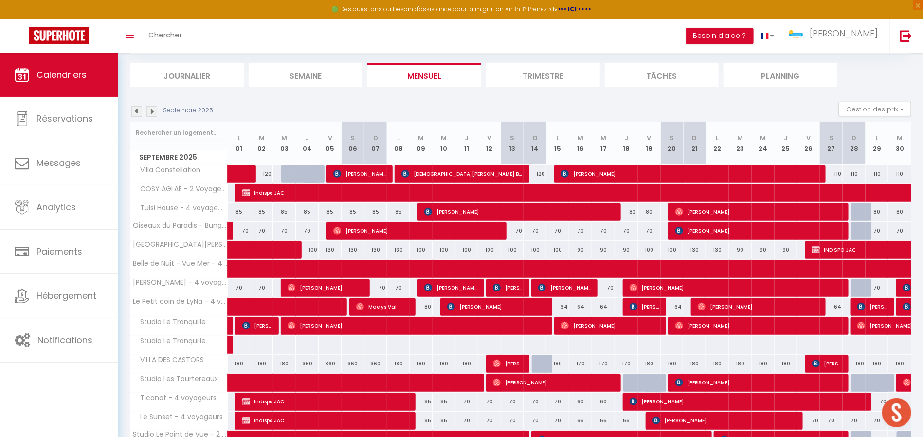
click at [244, 286] on div "70" at bounding box center [239, 288] width 23 height 18
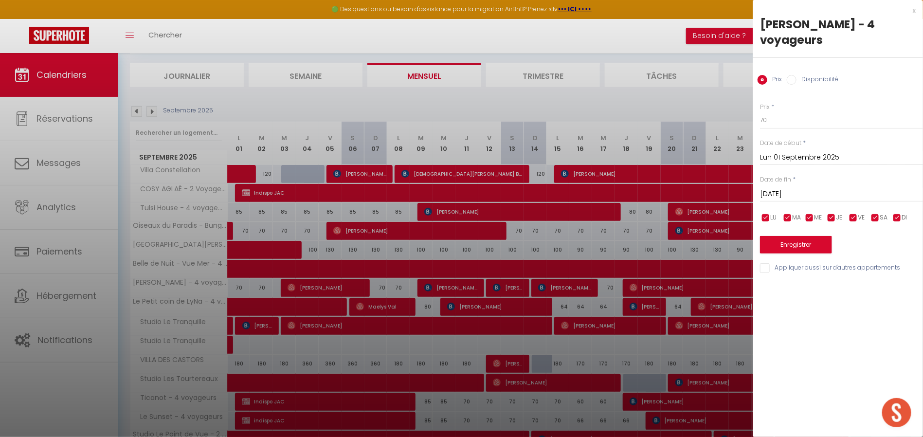
click at [207, 284] on div at bounding box center [461, 218] width 923 height 437
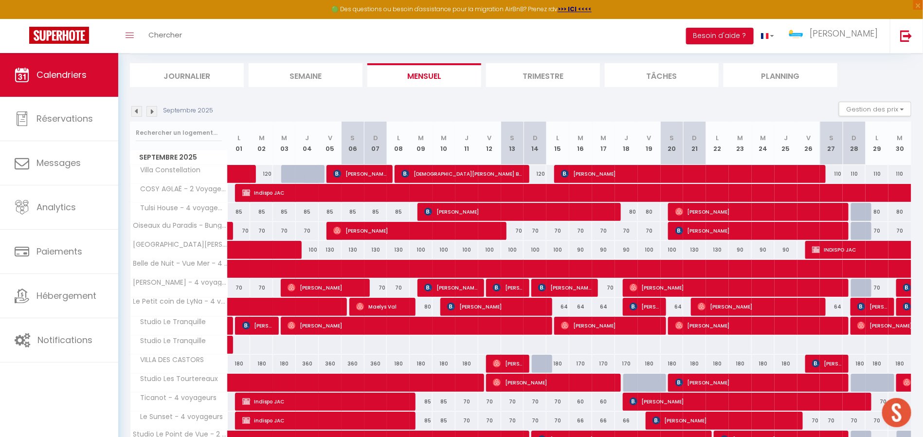
click at [902, 283] on div at bounding box center [907, 288] width 23 height 18
click at [907, 286] on img at bounding box center [907, 288] width 8 height 8
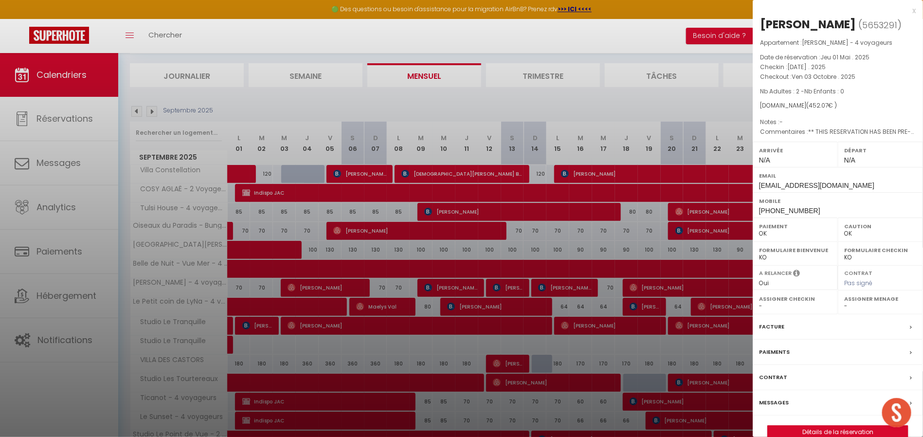
click at [651, 93] on div at bounding box center [461, 218] width 923 height 437
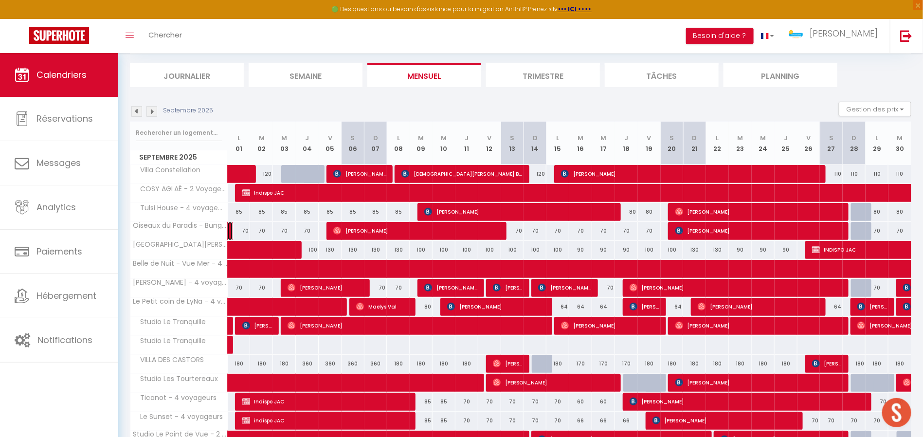
click at [228, 225] on link at bounding box center [230, 231] width 5 height 18
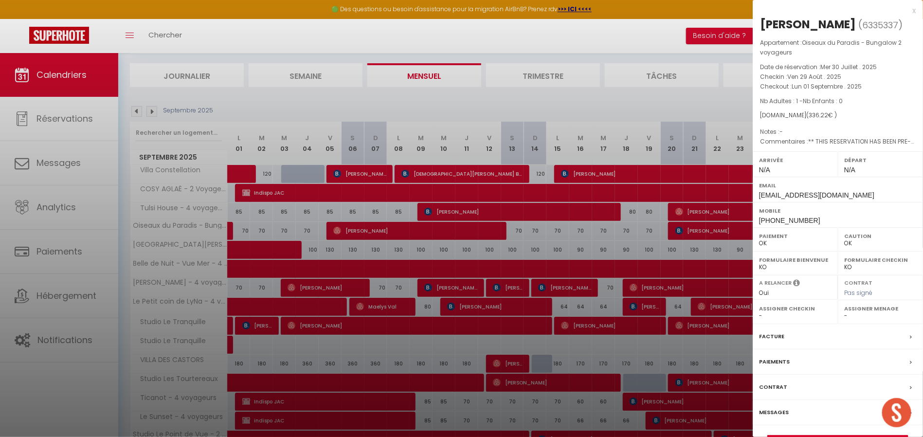
click at [868, 199] on span "[EMAIL_ADDRESS][DOMAIN_NAME]" at bounding box center [816, 195] width 115 height 8
click at [620, 93] on div at bounding box center [461, 218] width 923 height 437
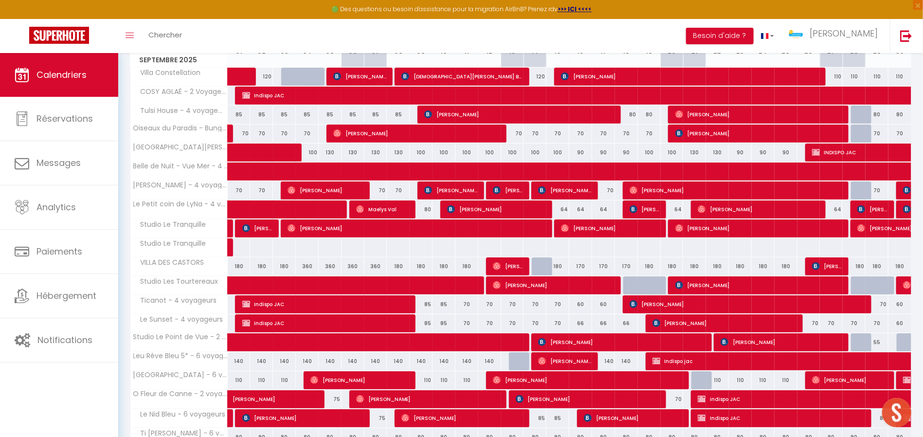
scroll to position [225, 0]
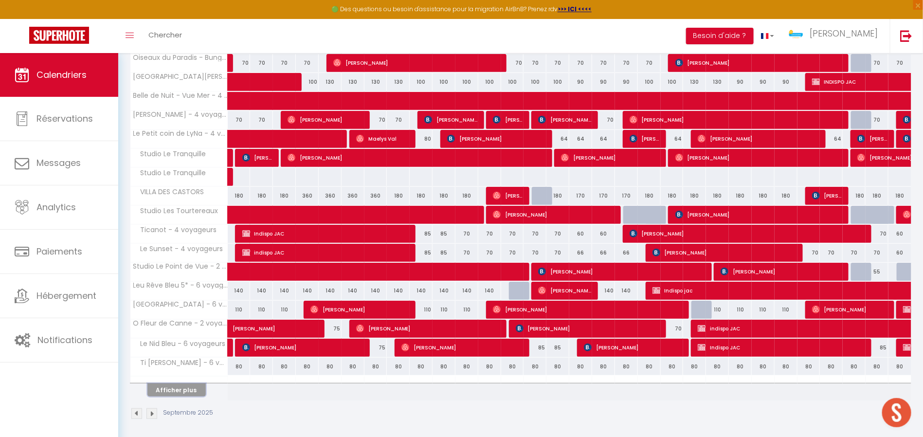
drag, startPoint x: 186, startPoint y: 382, endPoint x: 241, endPoint y: 353, distance: 61.6
click at [186, 383] on button "Afficher plus" at bounding box center [176, 389] width 58 height 13
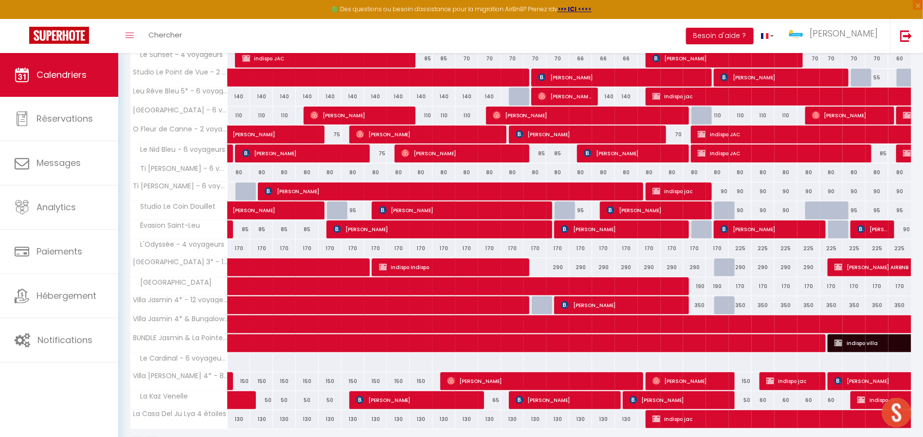
scroll to position [446, 0]
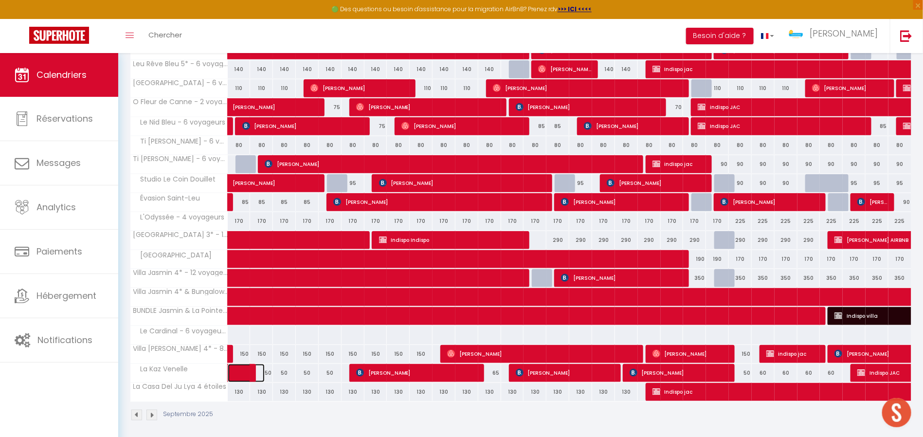
click at [231, 367] on link at bounding box center [239, 373] width 23 height 18
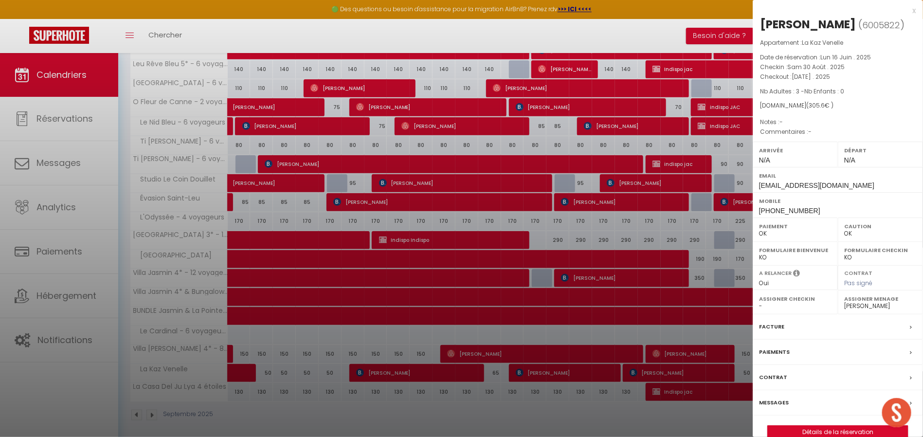
click at [451, 401] on div at bounding box center [461, 218] width 923 height 437
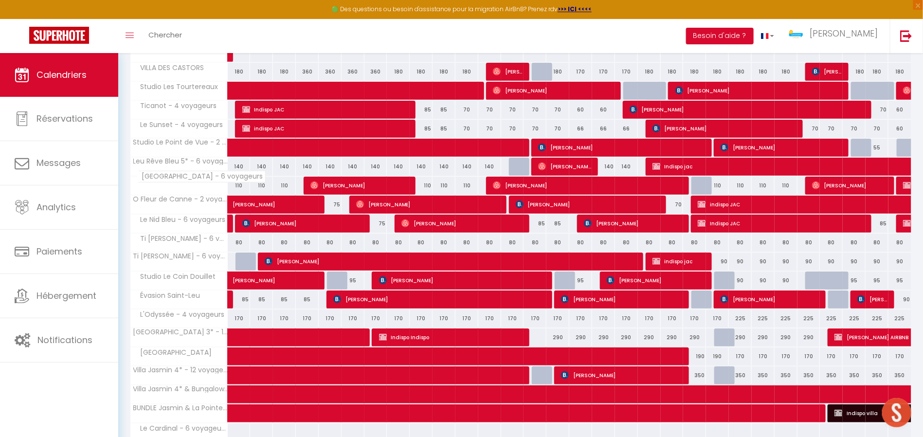
scroll to position [252, 0]
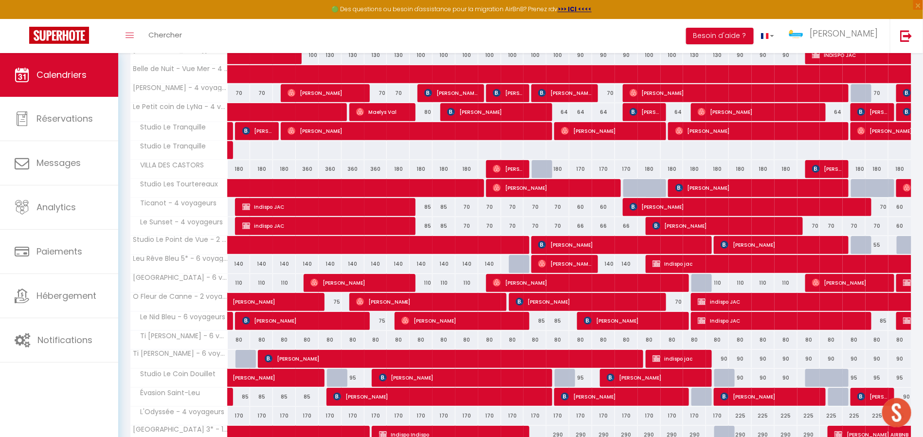
click at [169, 217] on span "Le Sunset - 4 voyageurs" at bounding box center [179, 222] width 94 height 11
click at [177, 198] on span "Ticanot - 4 voyageurs" at bounding box center [176, 203] width 88 height 11
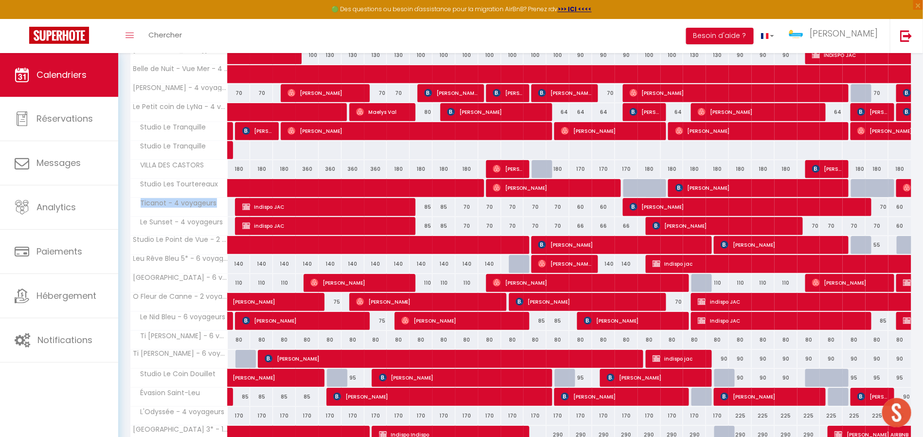
click at [177, 198] on span "Ticanot - 4 voyageurs" at bounding box center [176, 203] width 88 height 11
click at [229, 131] on link at bounding box center [230, 131] width 5 height 18
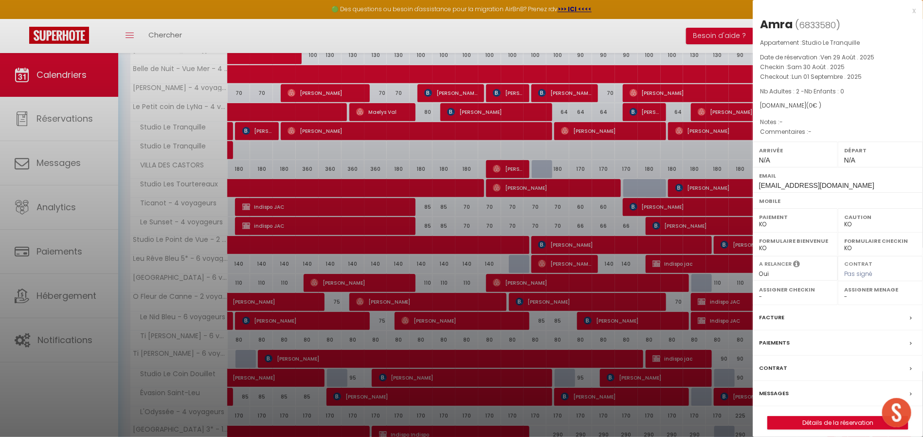
click at [297, 147] on div at bounding box center [461, 218] width 923 height 437
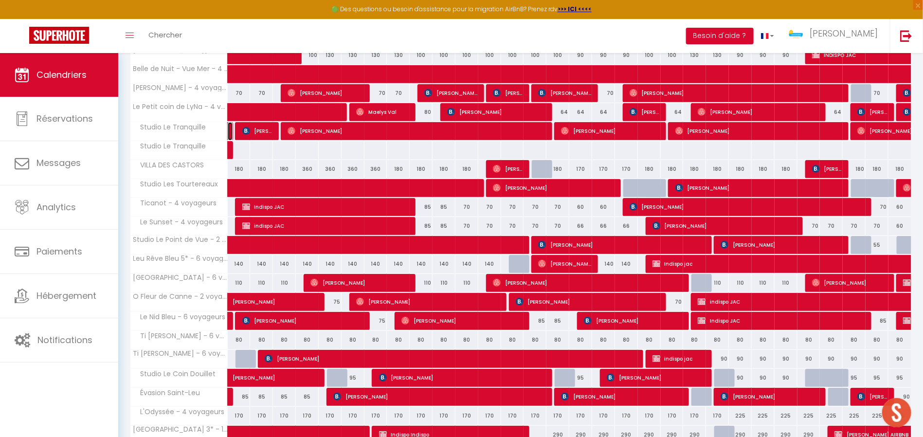
click at [228, 129] on link at bounding box center [230, 131] width 5 height 18
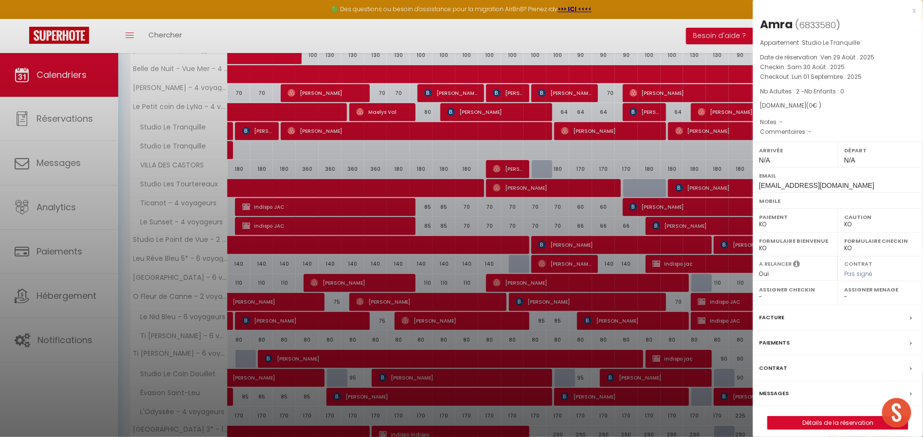
drag, startPoint x: 797, startPoint y: 25, endPoint x: 760, endPoint y: 31, distance: 37.0
click at [760, 31] on h2 "Amra ( 6833580 )" at bounding box center [838, 25] width 156 height 17
click at [308, 152] on div at bounding box center [461, 218] width 923 height 437
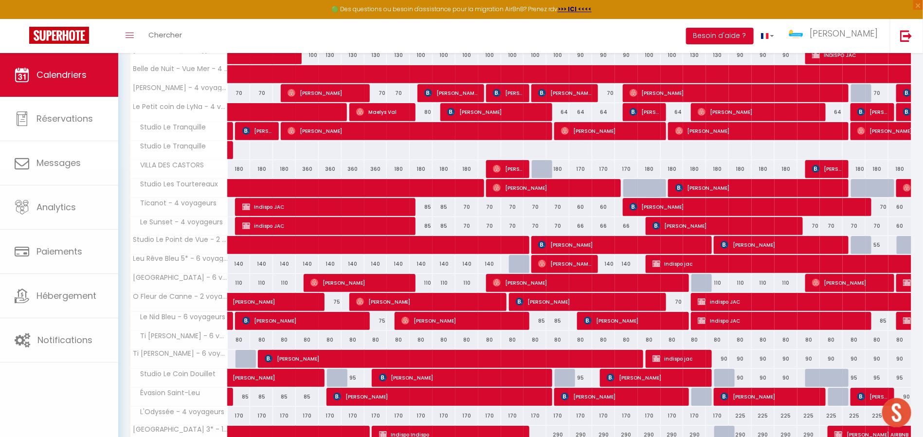
click at [264, 133] on body "🟢 Des questions ou besoin d'assistance pour la migration AirBnB? Prenez rdv >>>…" at bounding box center [461, 218] width 923 height 835
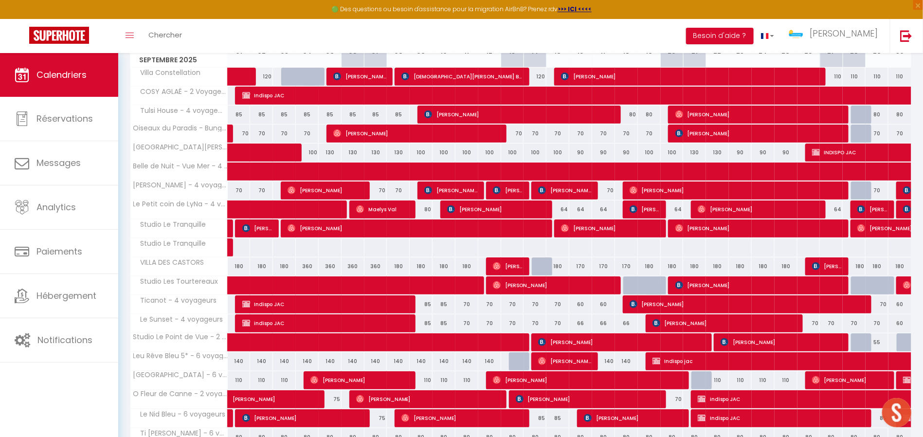
scroll to position [57, 0]
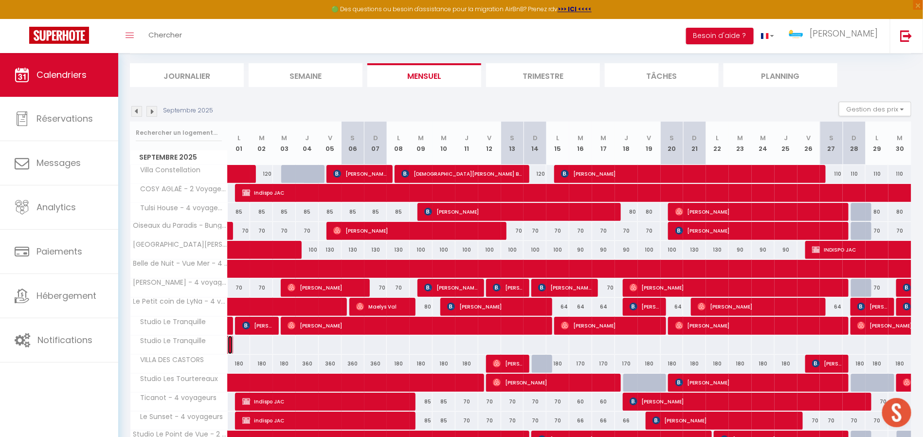
click at [231, 348] on link at bounding box center [230, 345] width 5 height 18
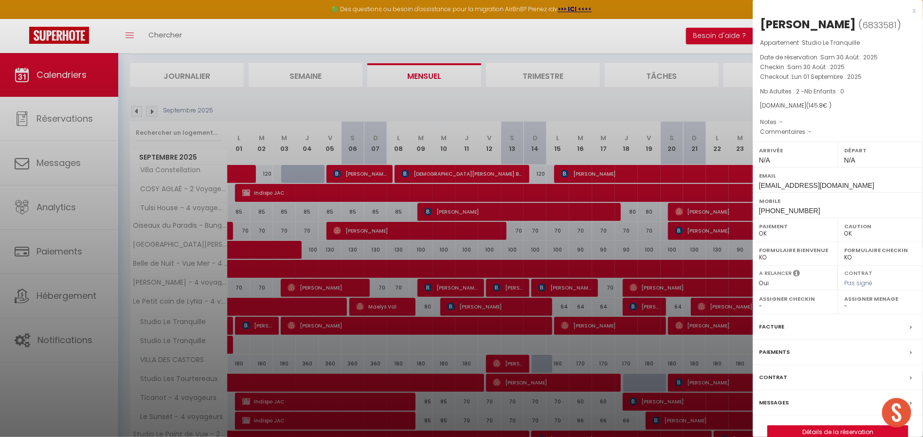
click at [795, 73] on span "Lun 01 Septembre . 2025" at bounding box center [827, 77] width 70 height 8
click at [915, 13] on div "x" at bounding box center [834, 11] width 163 height 12
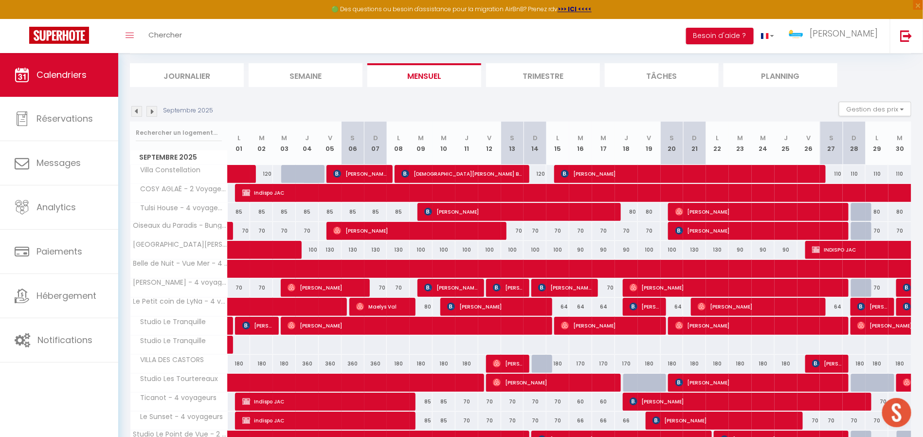
click at [141, 111] on img at bounding box center [136, 111] width 11 height 11
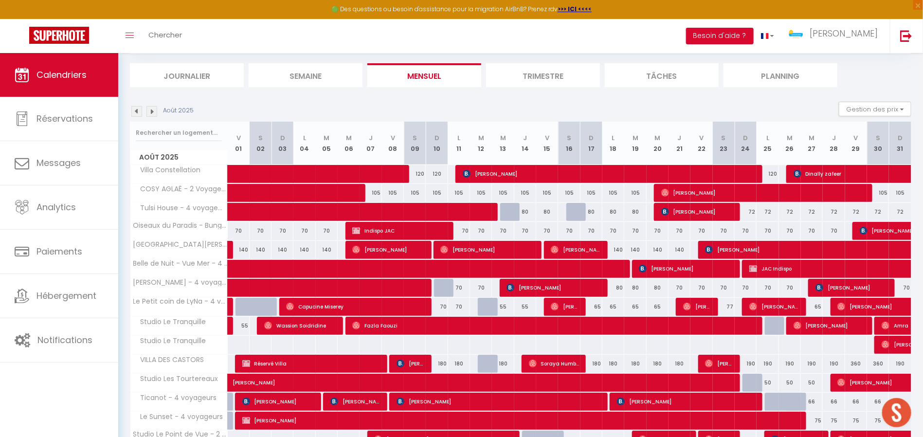
click at [152, 109] on img at bounding box center [151, 111] width 11 height 11
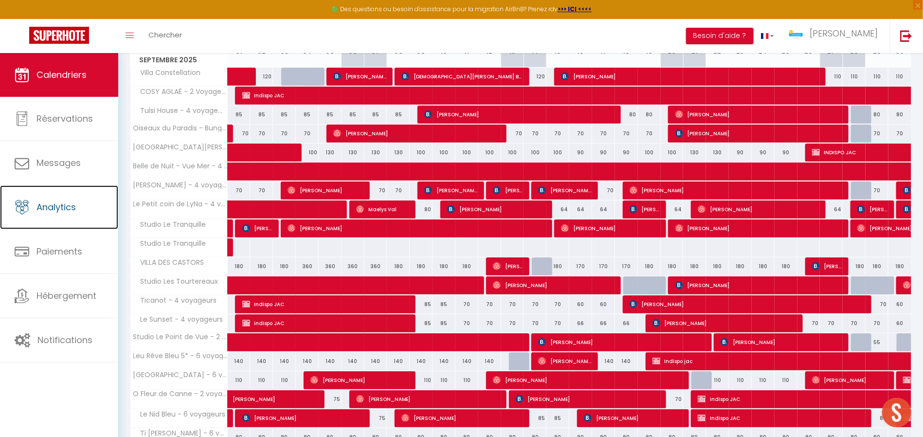
scroll to position [225, 0]
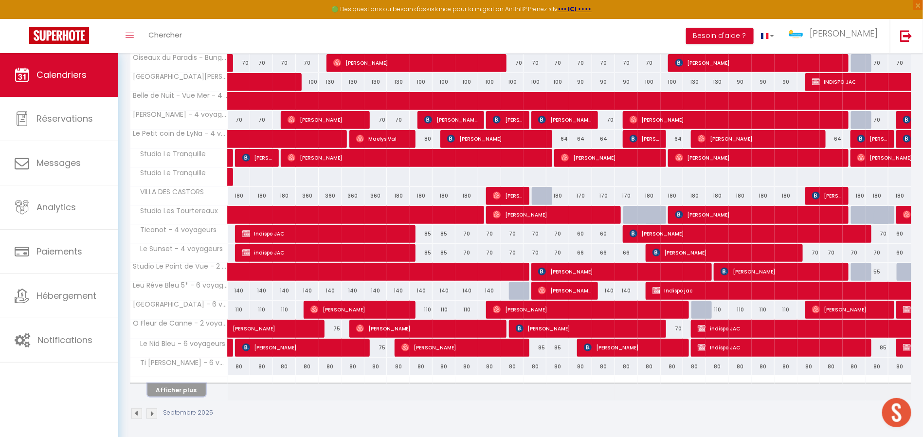
click at [185, 389] on button "Afficher plus" at bounding box center [176, 389] width 58 height 13
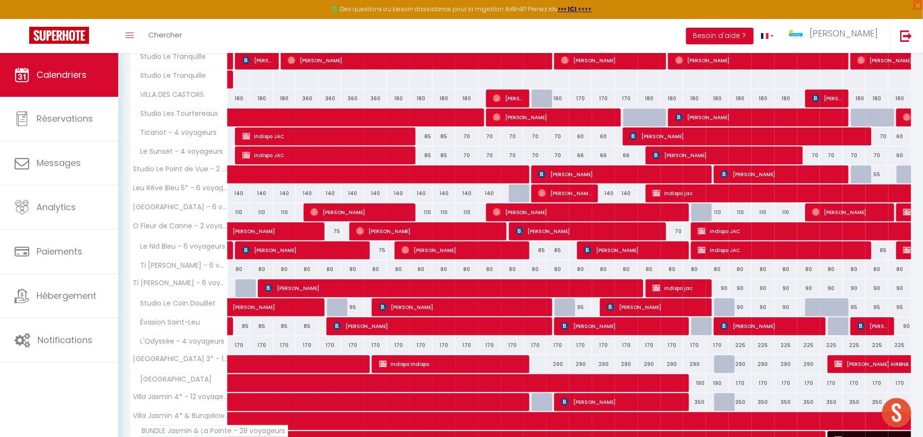
scroll to position [419, 0]
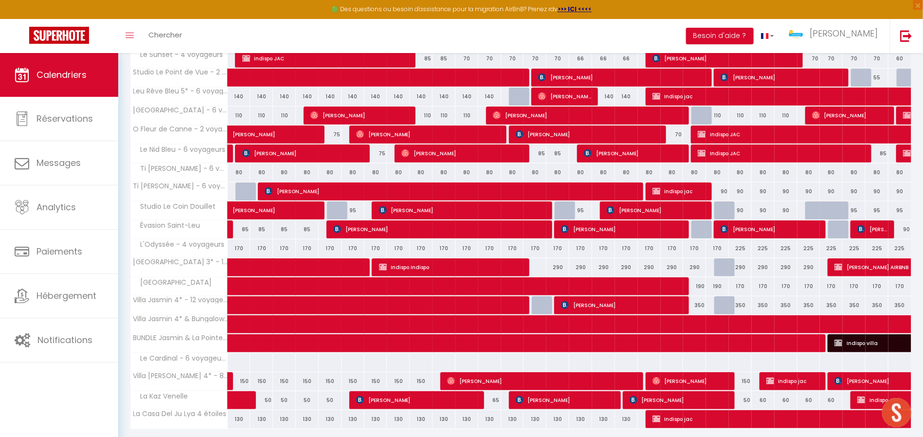
click at [181, 394] on span "La Kaz Venelle" at bounding box center [161, 396] width 59 height 11
click at [189, 367] on span "Villa [PERSON_NAME] 4* - 8 Voyageurs" at bounding box center [206, 372] width 136 height 12
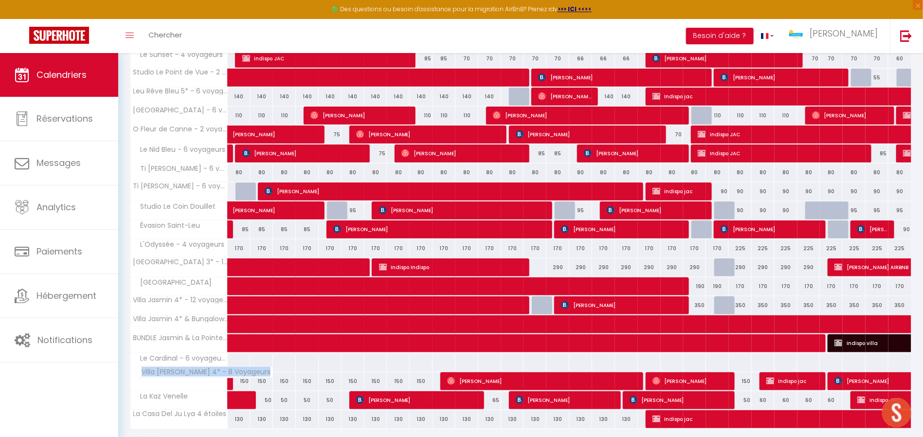
click at [189, 367] on span "Villa [PERSON_NAME] 4* - 8 Voyageurs" at bounding box center [206, 372] width 136 height 12
click at [228, 377] on link at bounding box center [230, 381] width 5 height 18
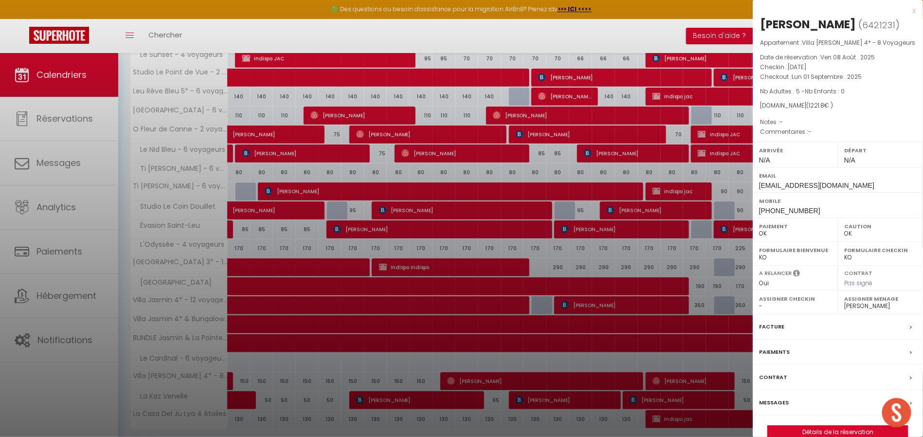
click at [914, 11] on div "x" at bounding box center [834, 11] width 163 height 12
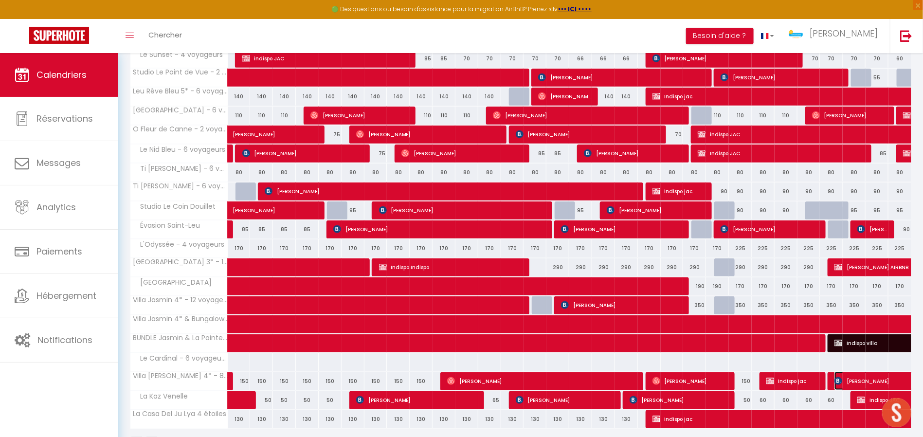
click at [838, 377] on img at bounding box center [838, 381] width 8 height 8
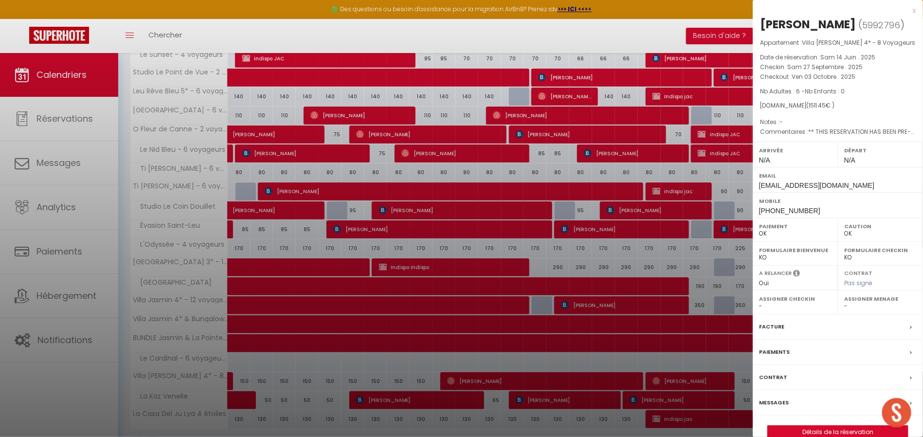
click at [913, 6] on div "x" at bounding box center [834, 11] width 163 height 12
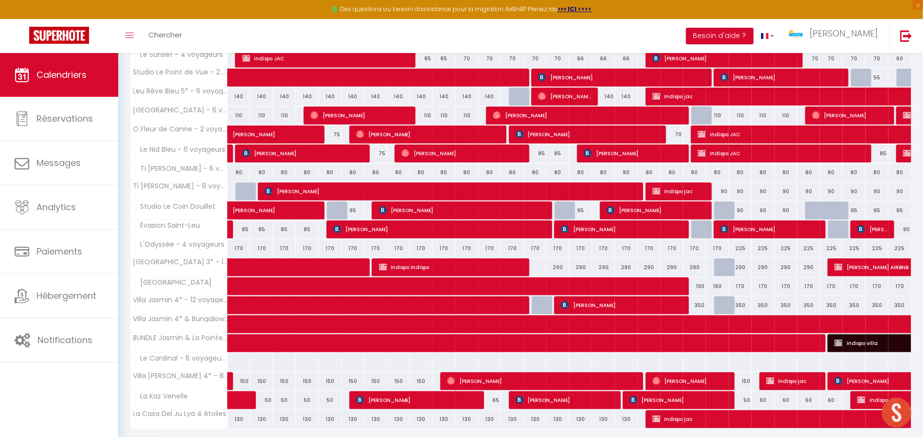
scroll to position [322, 0]
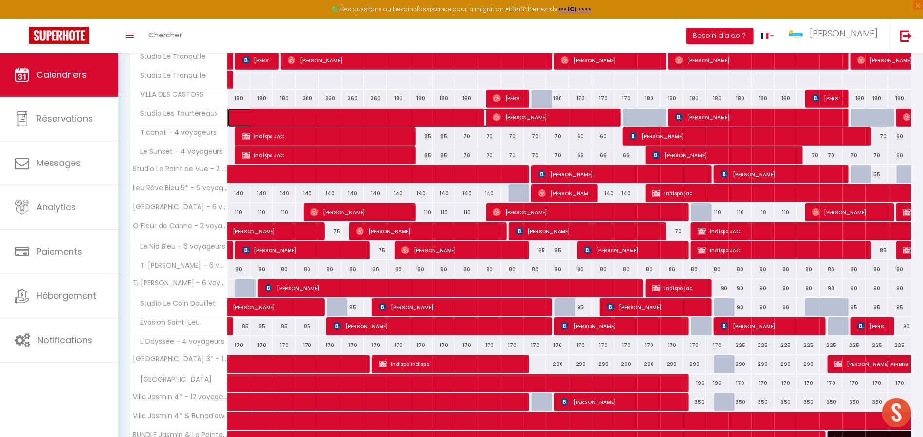
click at [253, 111] on span at bounding box center [365, 118] width 246 height 18
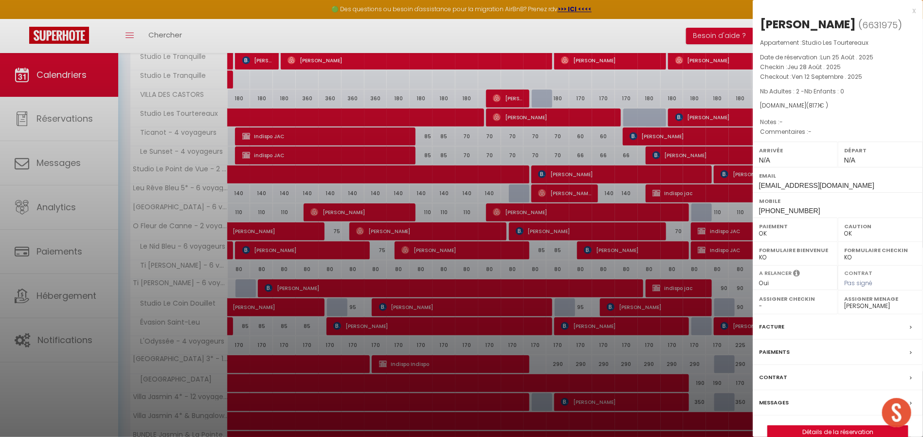
click at [796, 25] on div "[PERSON_NAME]" at bounding box center [808, 25] width 96 height 16
click at [475, 138] on div at bounding box center [461, 218] width 923 height 437
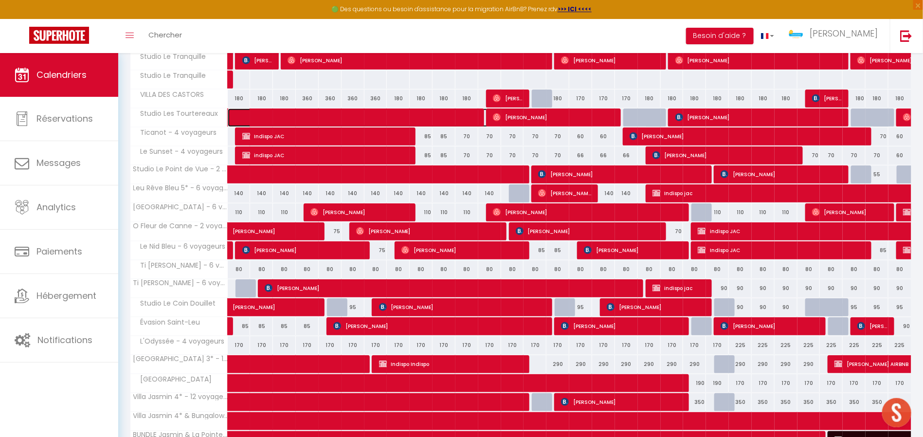
click at [263, 117] on span at bounding box center [365, 118] width 246 height 18
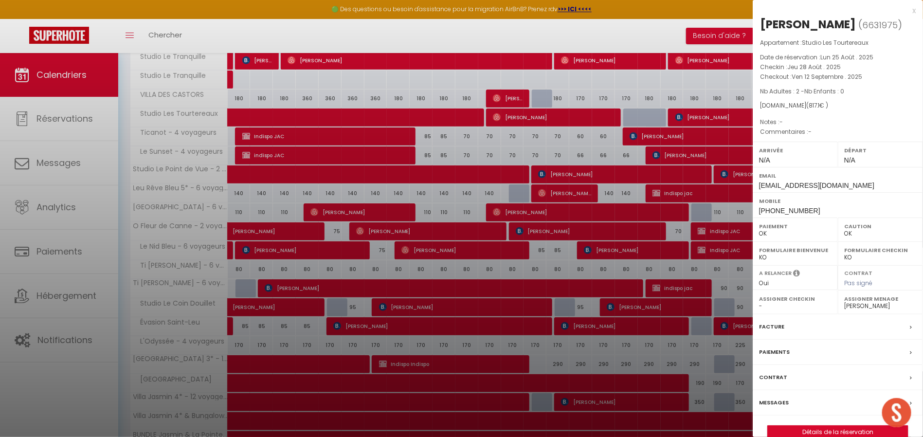
click at [323, 75] on div at bounding box center [461, 218] width 923 height 437
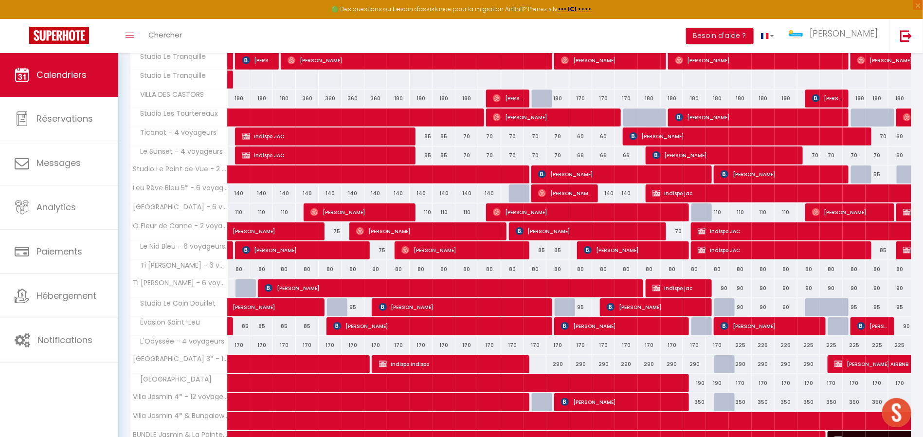
scroll to position [225, 0]
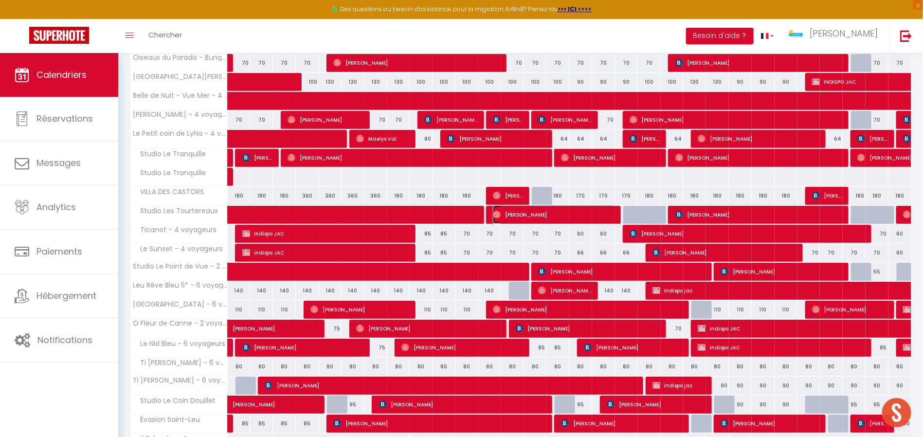
click at [524, 220] on span "[PERSON_NAME]" at bounding box center [554, 214] width 122 height 18
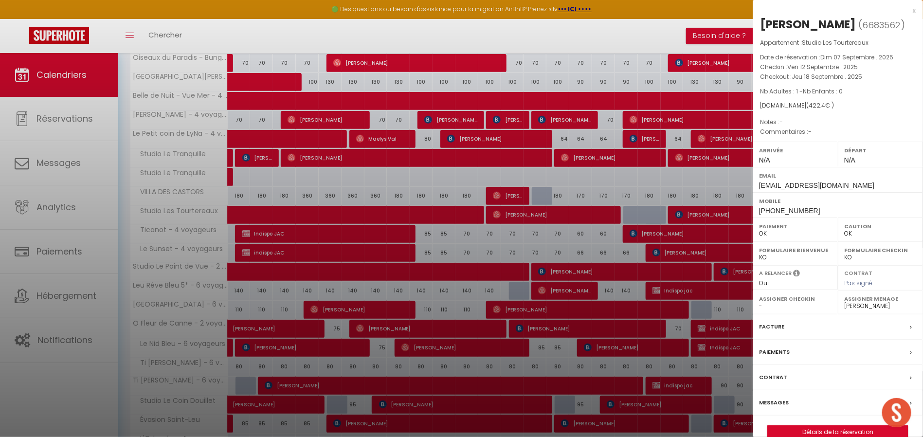
drag, startPoint x: 834, startPoint y: 25, endPoint x: 758, endPoint y: 22, distance: 76.9
click at [758, 22] on div "[PERSON_NAME] ( 6683562 ) Appartement : Studio Les Tourtereaux Date de réservat…" at bounding box center [838, 228] width 170 height 422
click at [692, 206] on div at bounding box center [461, 218] width 923 height 437
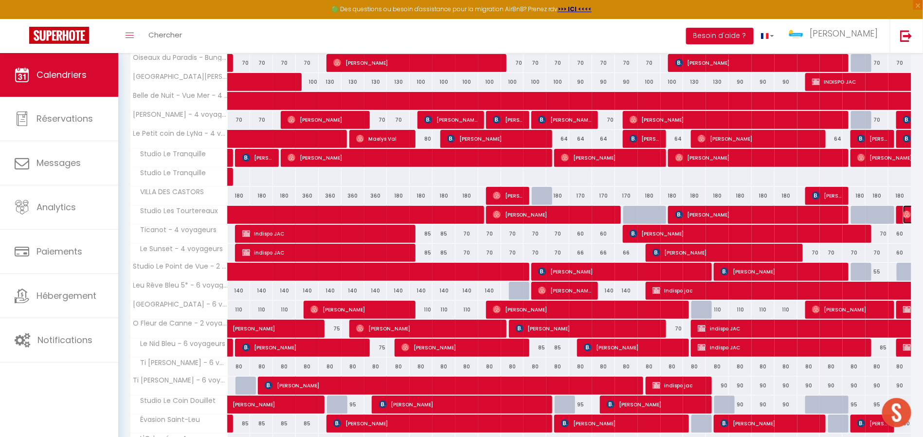
click at [907, 211] on img at bounding box center [907, 215] width 8 height 8
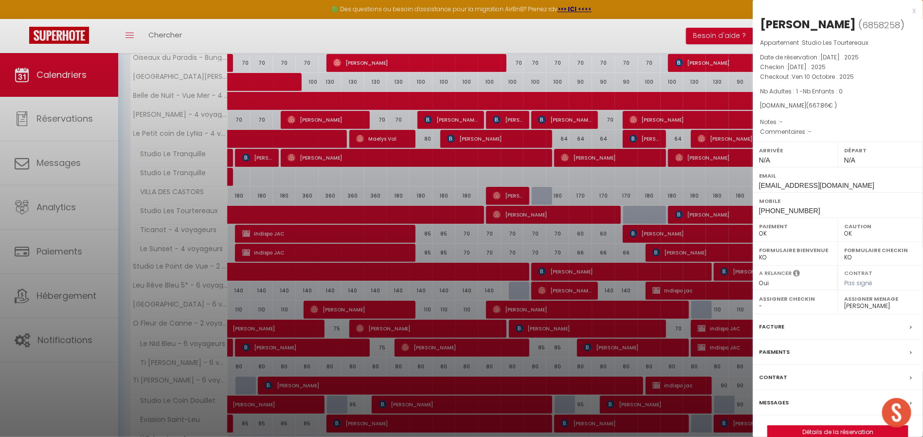
click at [723, 219] on div at bounding box center [461, 218] width 923 height 437
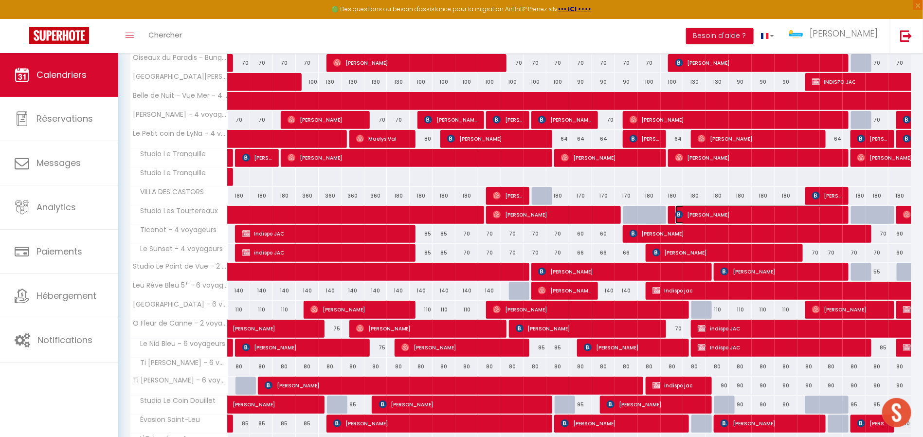
click at [720, 208] on span "[PERSON_NAME]" at bounding box center [759, 214] width 168 height 18
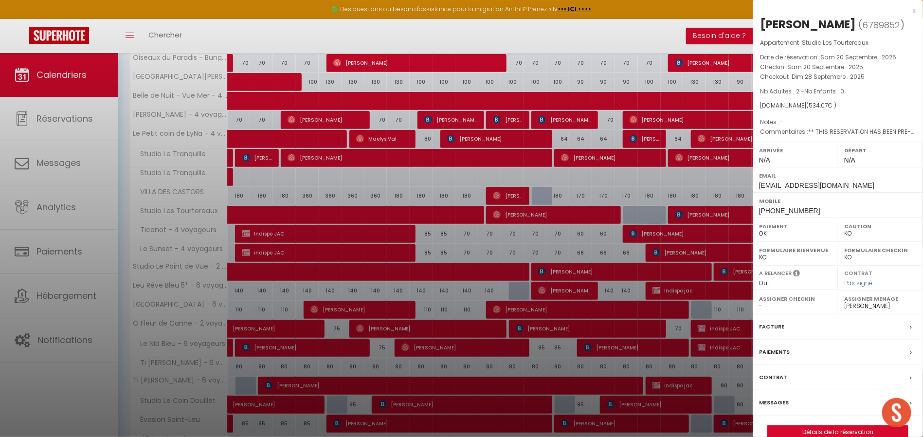
click at [710, 174] on div at bounding box center [461, 218] width 923 height 437
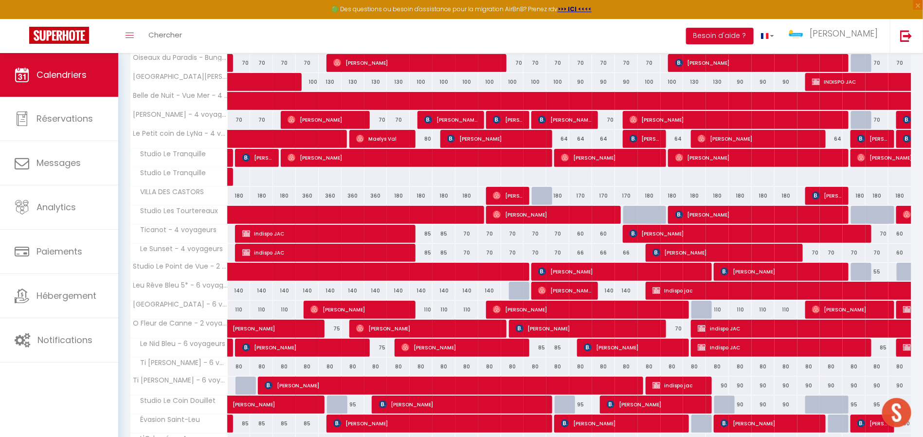
scroll to position [322, 0]
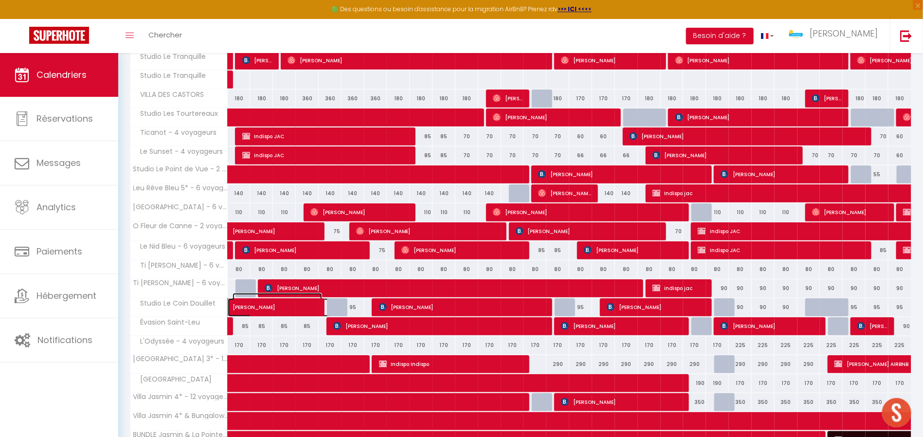
click at [270, 305] on span "[PERSON_NAME]" at bounding box center [278, 302] width 90 height 18
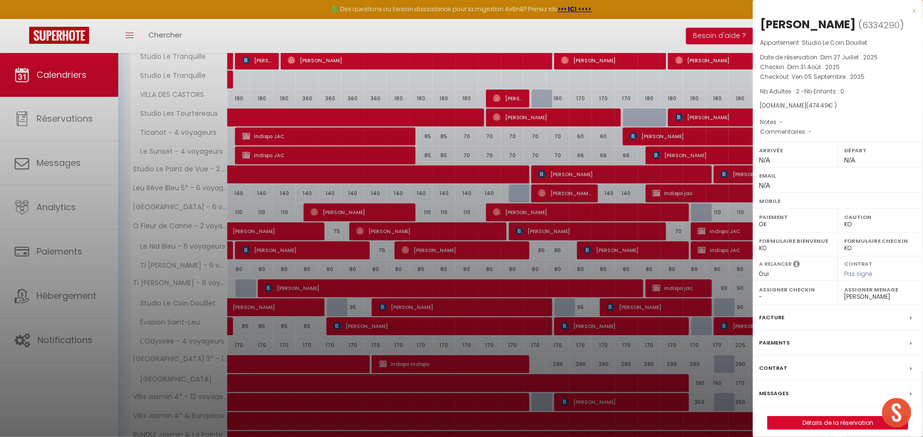
click at [810, 104] on span "474.49" at bounding box center [818, 105] width 19 height 8
click at [813, 104] on span "474.49" at bounding box center [818, 105] width 19 height 8
click at [193, 295] on div at bounding box center [461, 218] width 923 height 437
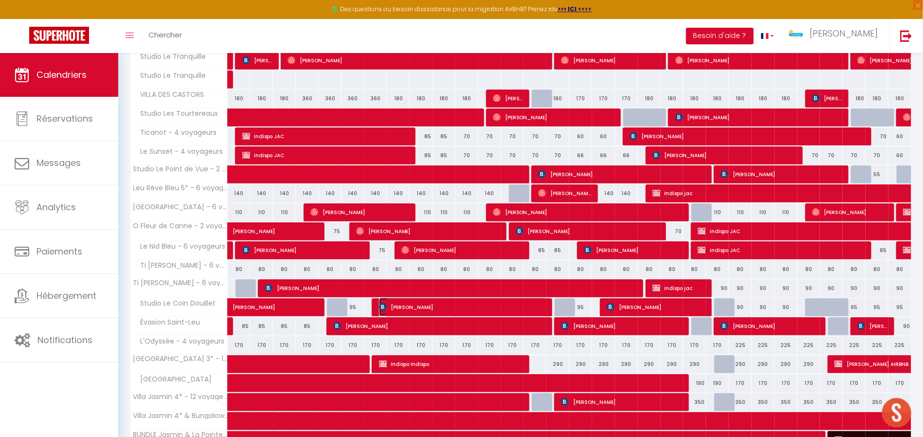
click at [415, 302] on span "[PERSON_NAME]" at bounding box center [463, 307] width 168 height 18
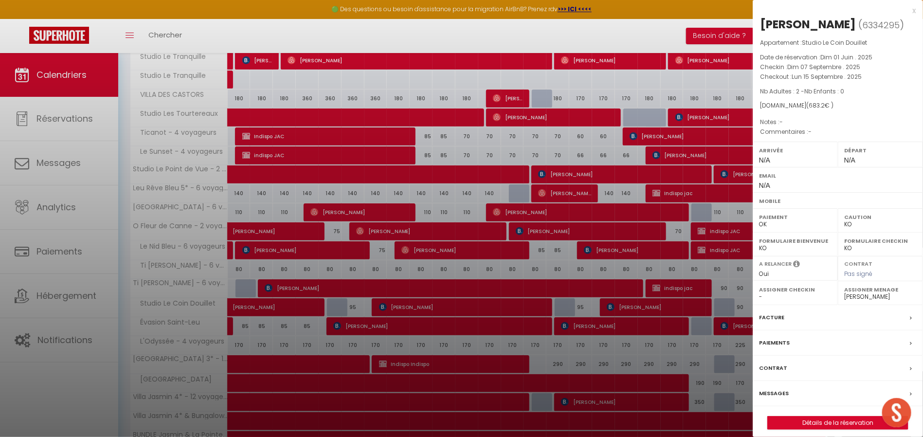
click at [251, 304] on div at bounding box center [461, 218] width 923 height 437
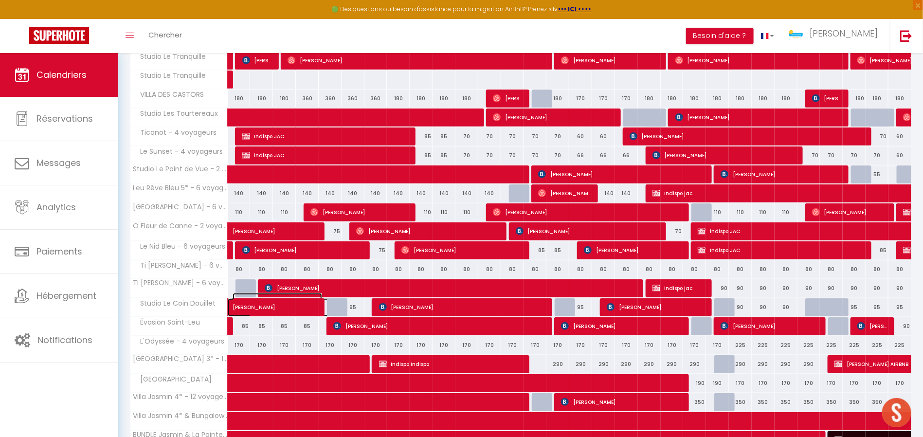
click at [301, 300] on span "[PERSON_NAME]" at bounding box center [278, 302] width 90 height 18
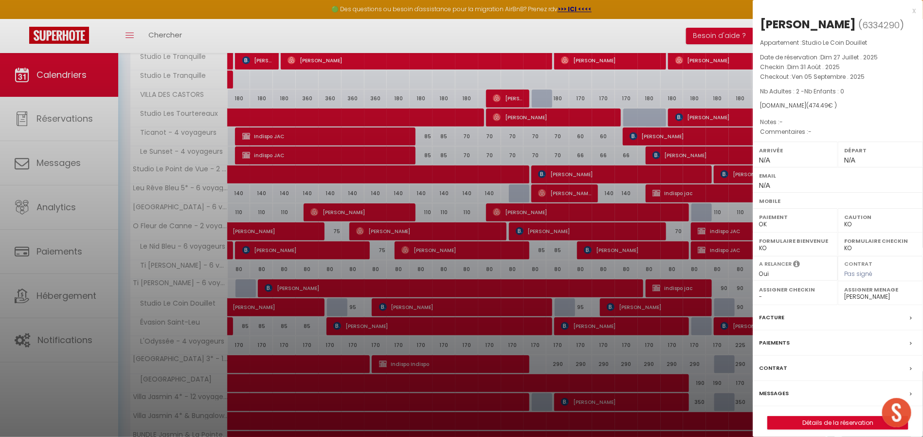
click at [198, 278] on div at bounding box center [461, 218] width 923 height 437
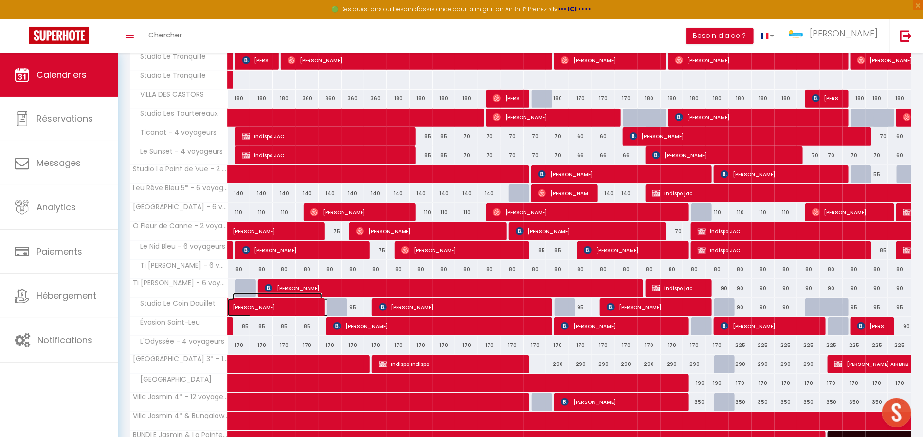
click at [248, 305] on span "[PERSON_NAME]" at bounding box center [278, 302] width 90 height 18
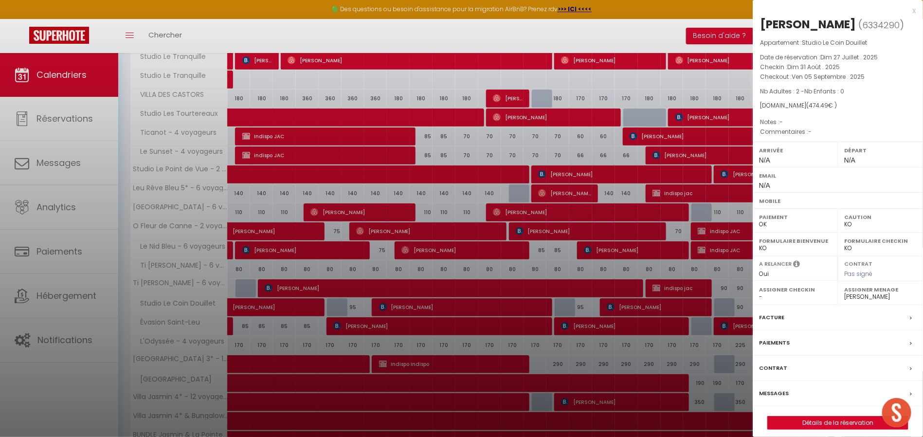
click at [183, 302] on div at bounding box center [461, 218] width 923 height 437
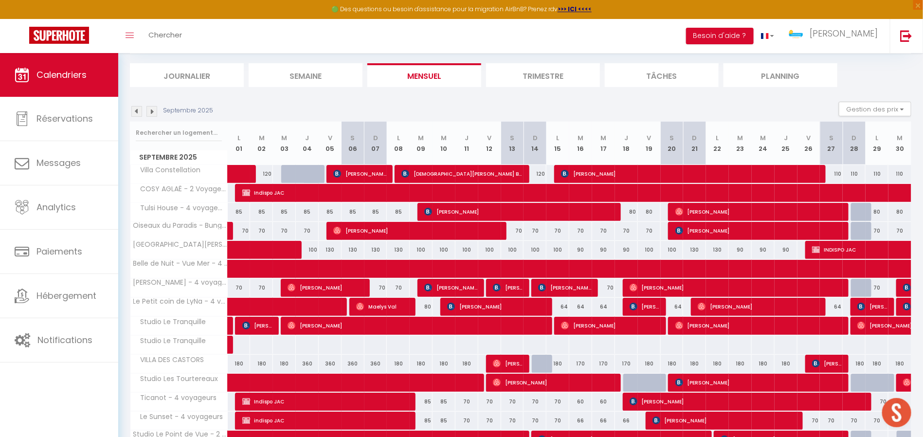
scroll to position [0, 0]
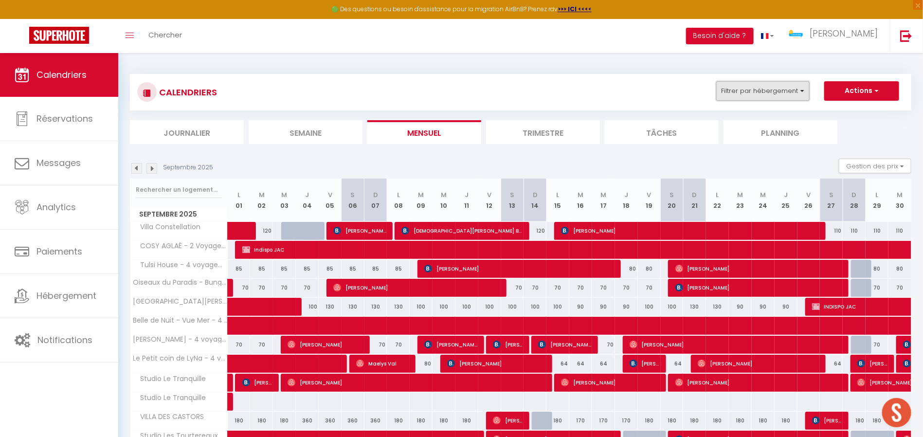
click at [761, 91] on button "Filtrer par hébergement" at bounding box center [762, 90] width 93 height 19
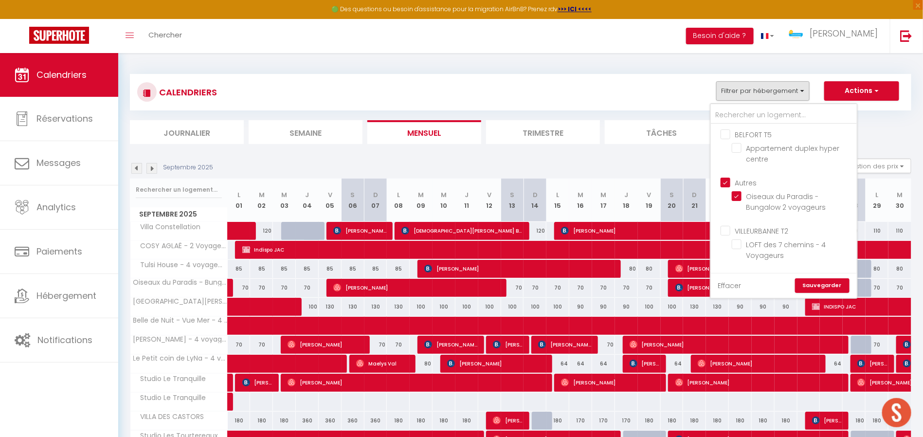
click at [724, 285] on link "Effacer" at bounding box center [729, 285] width 23 height 11
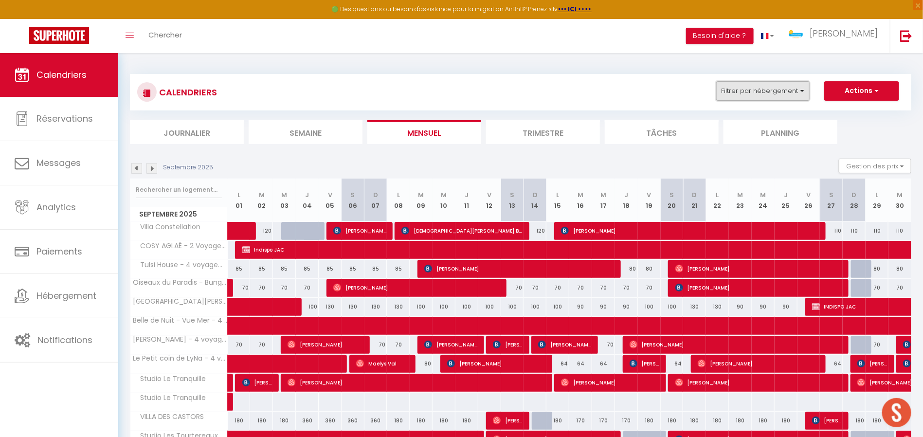
click at [747, 95] on button "Filtrer par hébergement" at bounding box center [762, 90] width 93 height 19
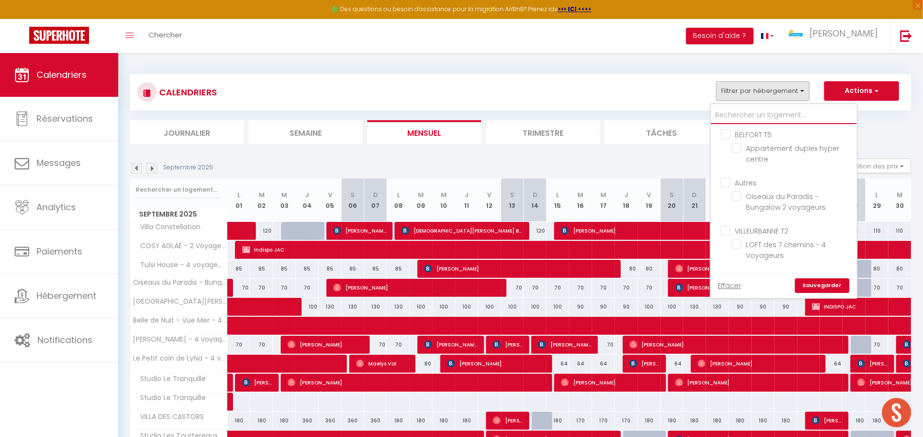
click at [750, 118] on input "text" at bounding box center [784, 116] width 146 height 18
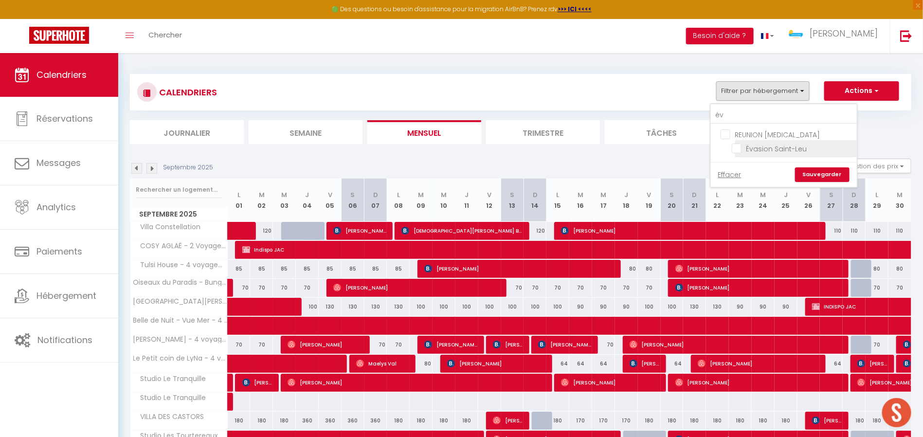
click at [740, 150] on input "Évasion Saint-Leu" at bounding box center [793, 148] width 122 height 10
click at [815, 180] on link "Sauvegarder" at bounding box center [822, 174] width 54 height 15
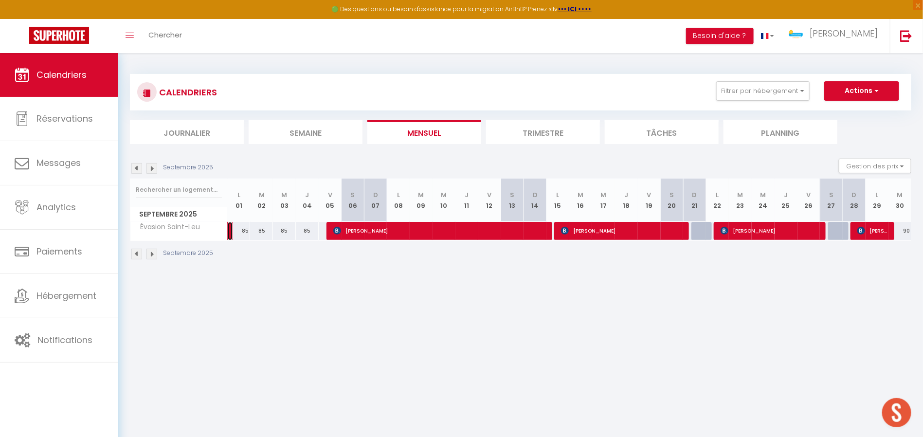
click at [232, 228] on link at bounding box center [230, 231] width 5 height 18
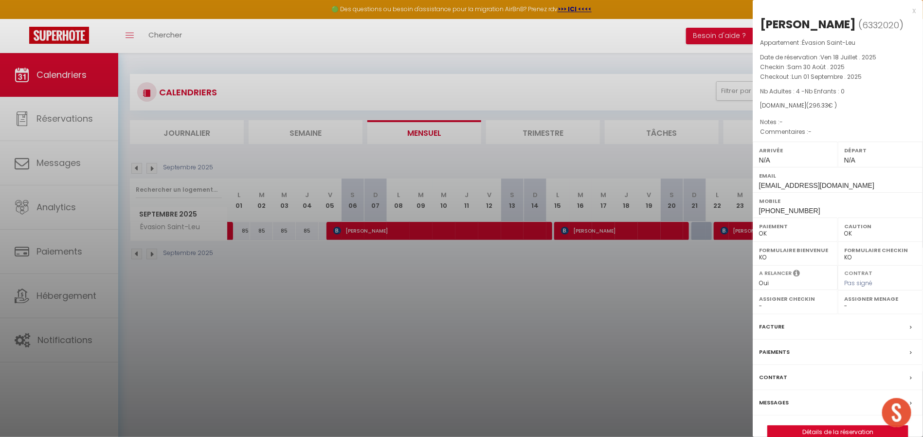
click at [393, 296] on div at bounding box center [461, 218] width 923 height 437
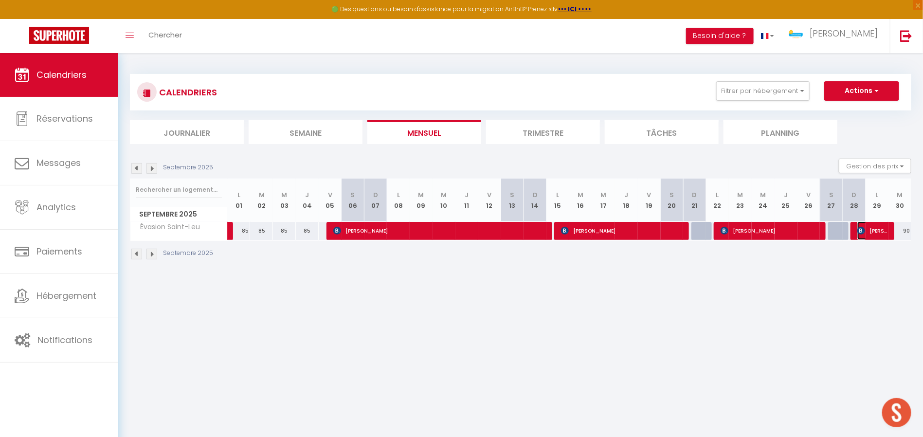
click at [882, 228] on span "[PERSON_NAME]" at bounding box center [872, 230] width 31 height 18
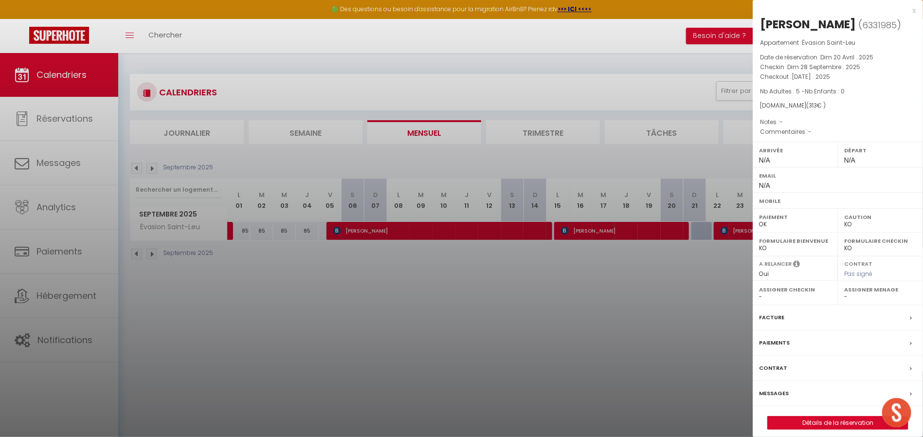
click at [536, 289] on div at bounding box center [461, 218] width 923 height 437
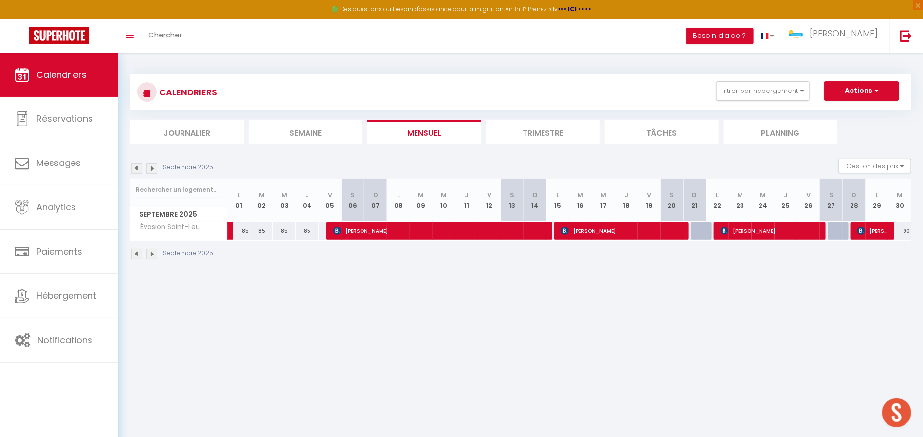
click at [813, 99] on li "Filtrer par hébergement év REUNION [MEDICAL_DATA] Évasion [GEOGRAPHIC_DATA] Eff…" at bounding box center [763, 90] width 106 height 19
click at [780, 92] on button "Filtrer par hébergement" at bounding box center [762, 90] width 93 height 19
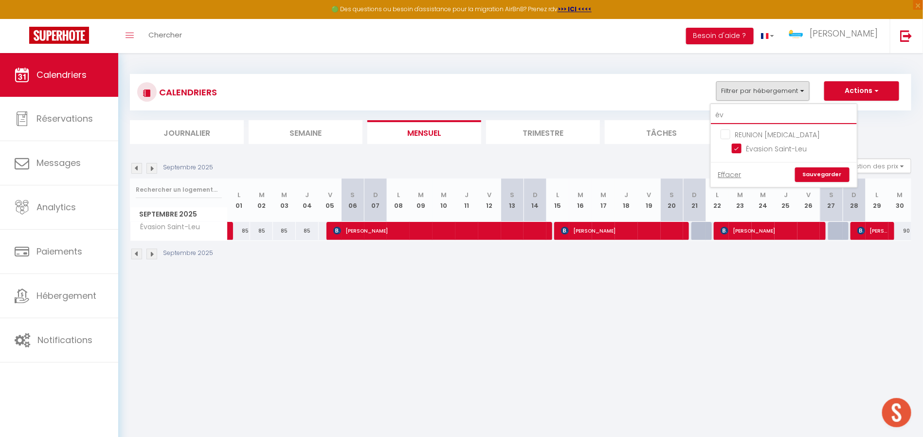
drag, startPoint x: 742, startPoint y: 118, endPoint x: 687, endPoint y: 111, distance: 55.5
click at [687, 111] on div "CALENDRIERS Filtrer par hébergement év REUNION [MEDICAL_DATA] Évasion Saint-Leu…" at bounding box center [520, 109] width 781 height 70
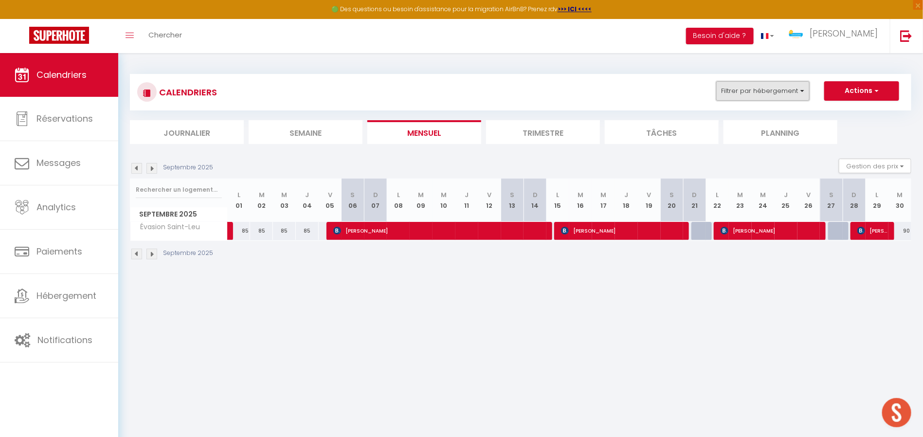
click at [743, 82] on button "Filtrer par hébergement" at bounding box center [762, 90] width 93 height 19
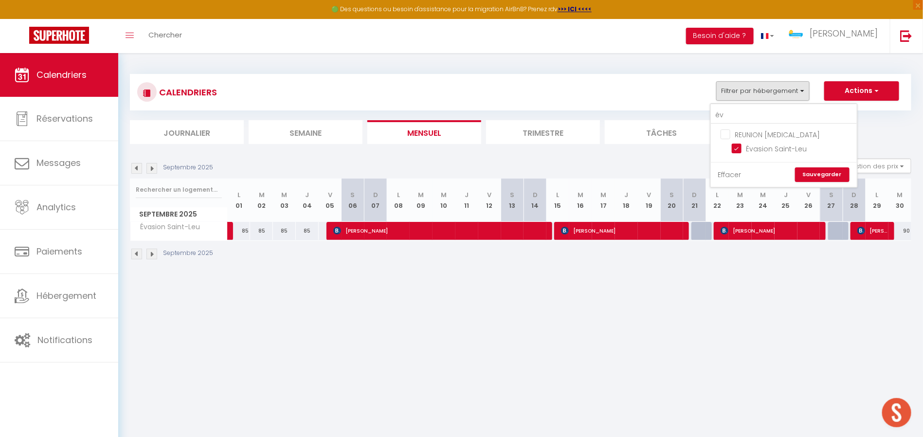
click at [727, 177] on link "Effacer" at bounding box center [729, 174] width 23 height 11
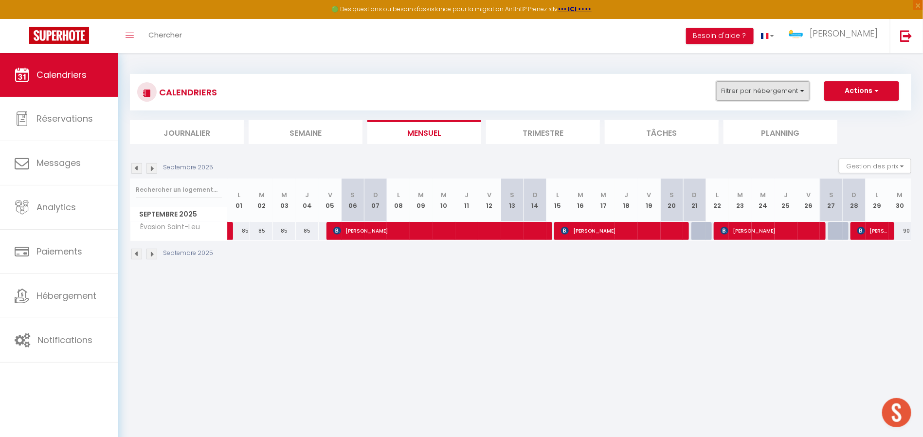
click at [754, 86] on button "Filtrer par hébergement" at bounding box center [762, 90] width 93 height 19
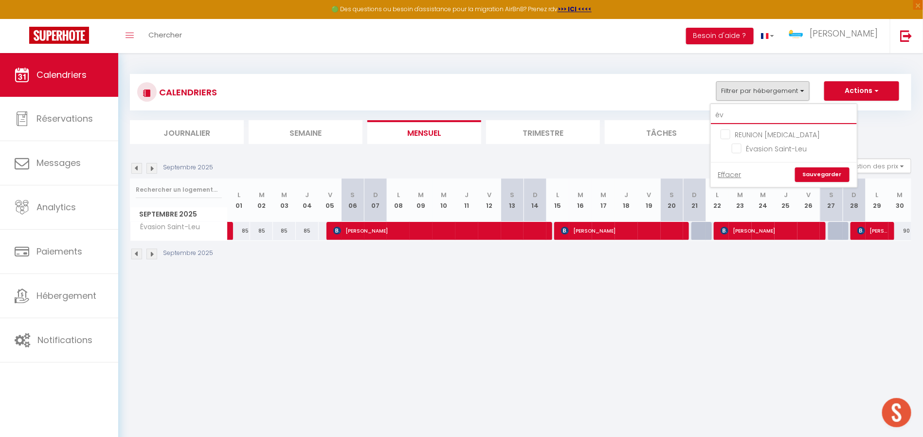
drag, startPoint x: 735, startPoint y: 121, endPoint x: 696, endPoint y: 117, distance: 39.6
click at [696, 117] on div "CALENDRIERS Filtrer par hébergement év REUNION [MEDICAL_DATA] Évasion Saint-Leu…" at bounding box center [520, 109] width 781 height 70
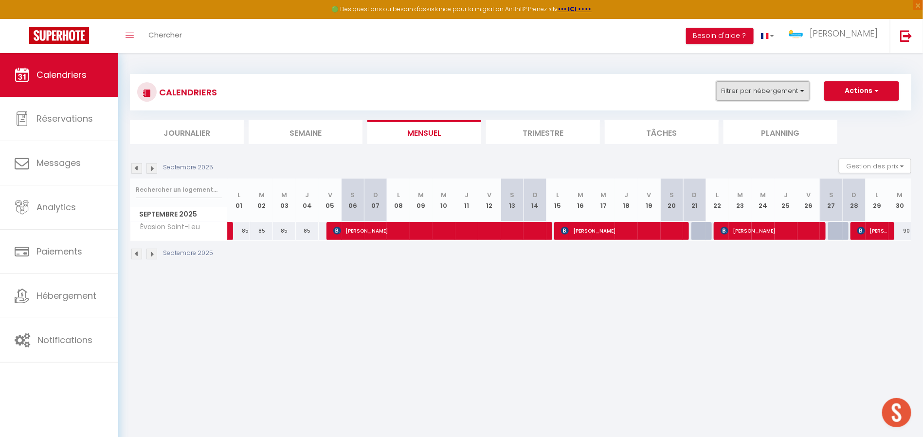
click at [790, 94] on button "Filtrer par hébergement" at bounding box center [762, 90] width 93 height 19
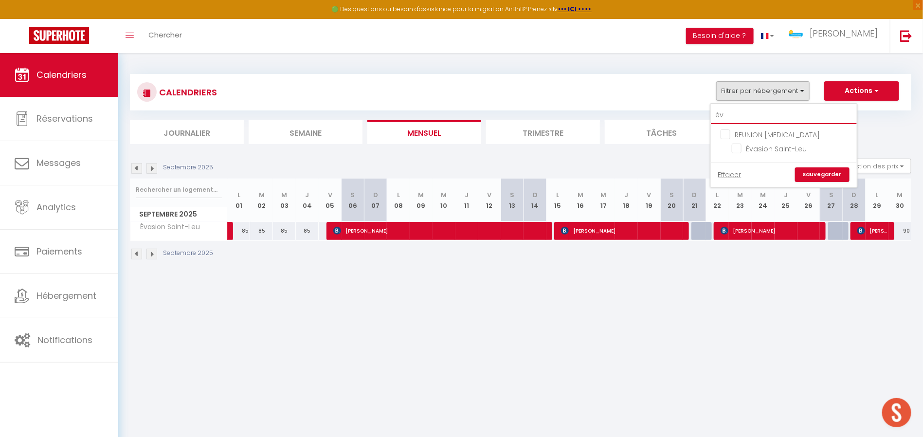
click at [750, 109] on input "év" at bounding box center [784, 116] width 146 height 18
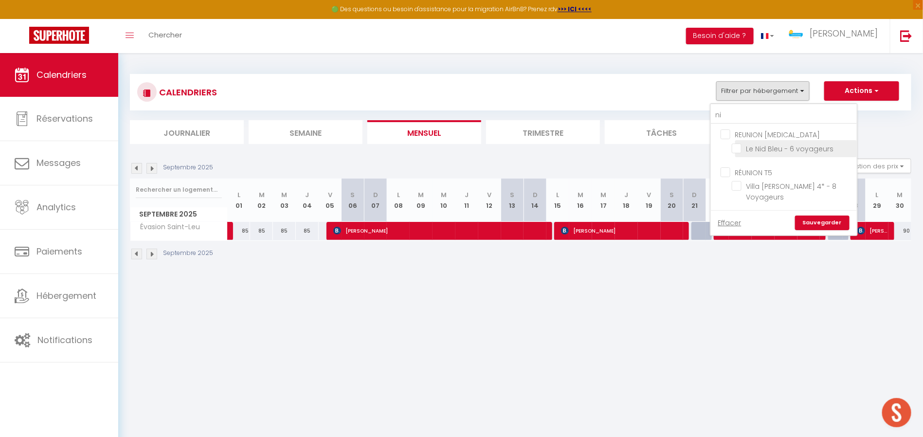
click at [734, 145] on ul "REUNION [MEDICAL_DATA] Le Nid Bleu - 6 voyageurs" at bounding box center [784, 143] width 146 height 38
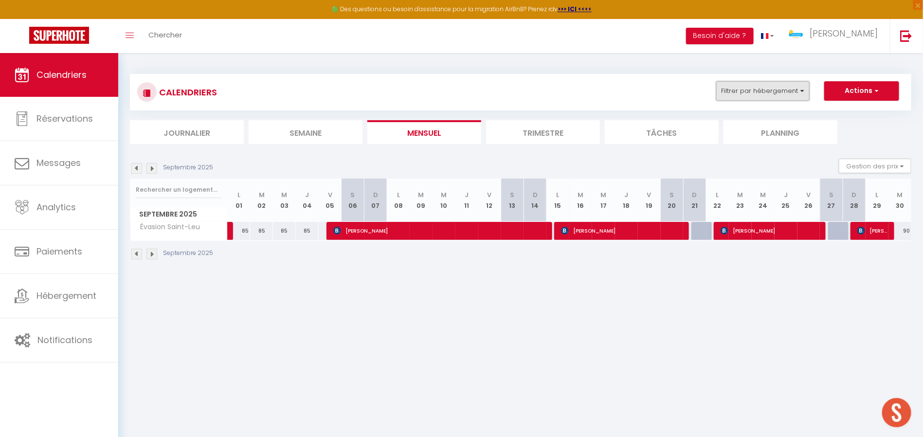
click at [732, 91] on button "Filtrer par hébergement" at bounding box center [762, 90] width 93 height 19
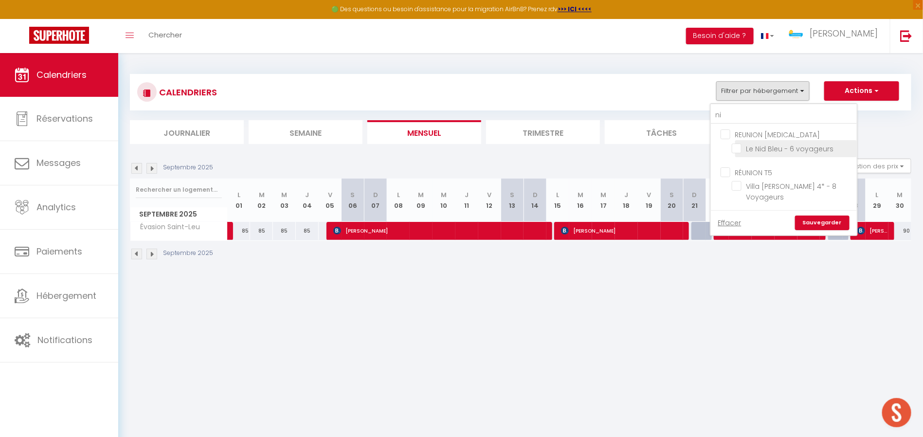
click at [742, 150] on input "Le Nid Bleu - 6 voyageurs" at bounding box center [793, 148] width 122 height 10
click at [842, 216] on link "Sauvegarder" at bounding box center [822, 223] width 54 height 15
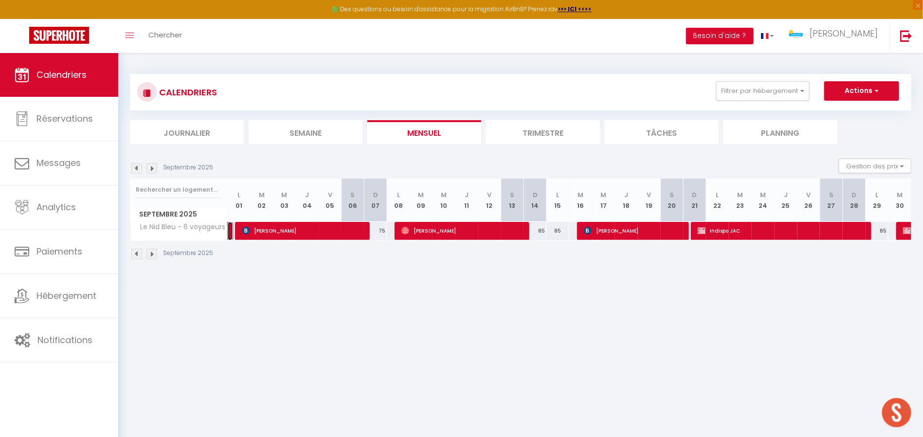
click at [230, 234] on link at bounding box center [230, 231] width 5 height 18
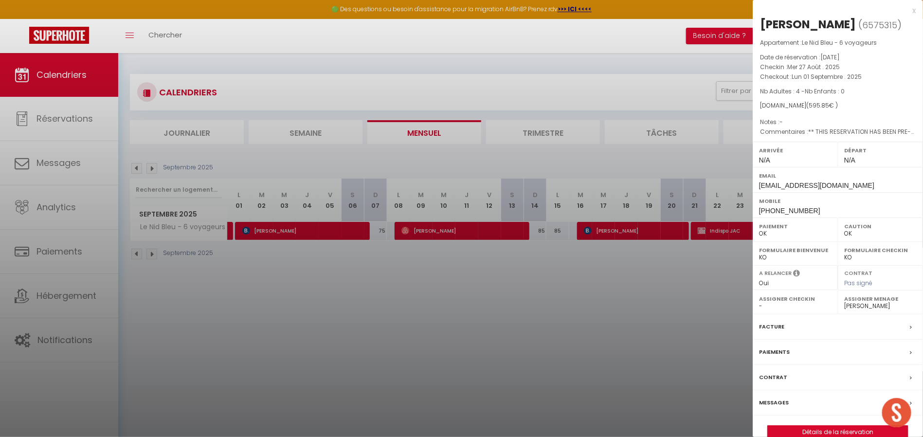
click at [772, 24] on div "[PERSON_NAME]" at bounding box center [808, 25] width 96 height 16
click at [497, 330] on div at bounding box center [461, 218] width 923 height 437
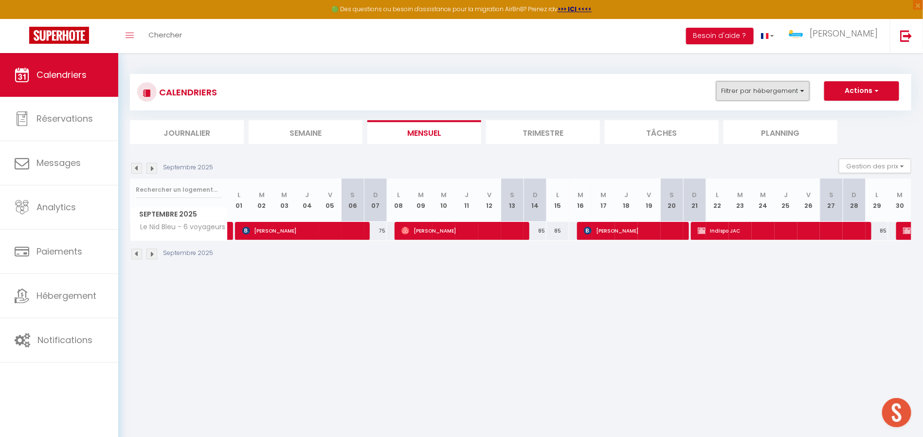
click at [741, 88] on button "Filtrer par hébergement" at bounding box center [762, 90] width 93 height 19
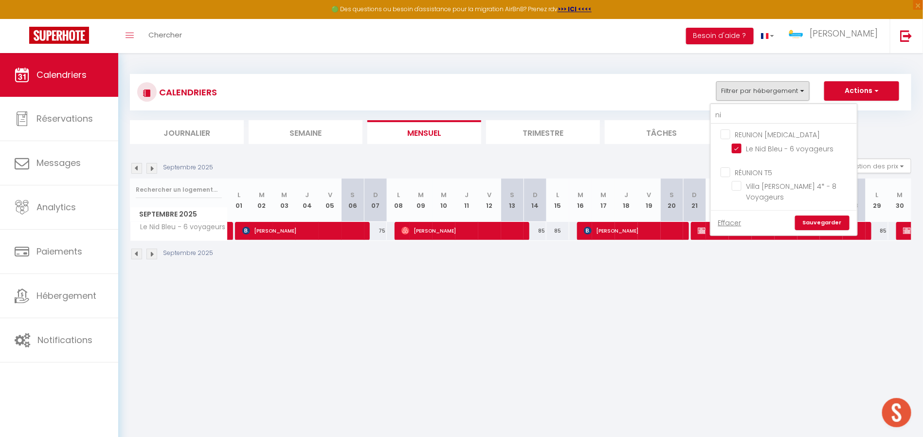
drag, startPoint x: 706, startPoint y: 107, endPoint x: 668, endPoint y: 108, distance: 38.5
click at [668, 108] on div "CALENDRIERS Filtrer par hébergement ni REUNION [MEDICAL_DATA] Le Nid Bleu - 6 v…" at bounding box center [520, 92] width 781 height 36
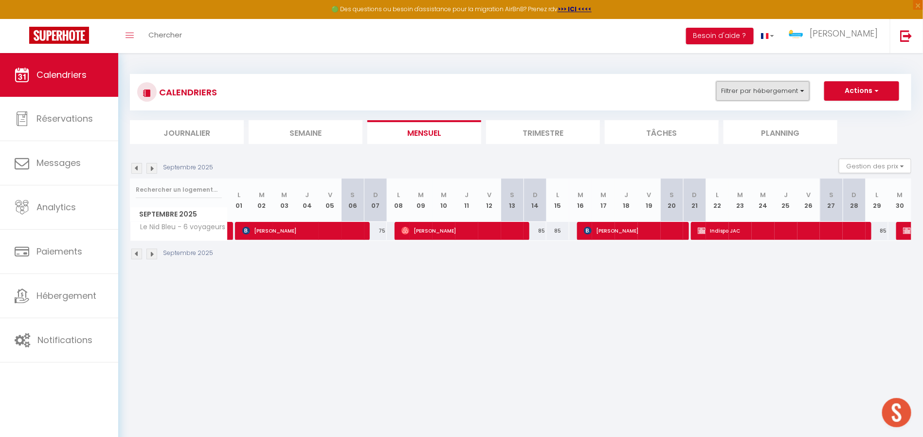
click at [740, 92] on button "Filtrer par hébergement" at bounding box center [762, 90] width 93 height 19
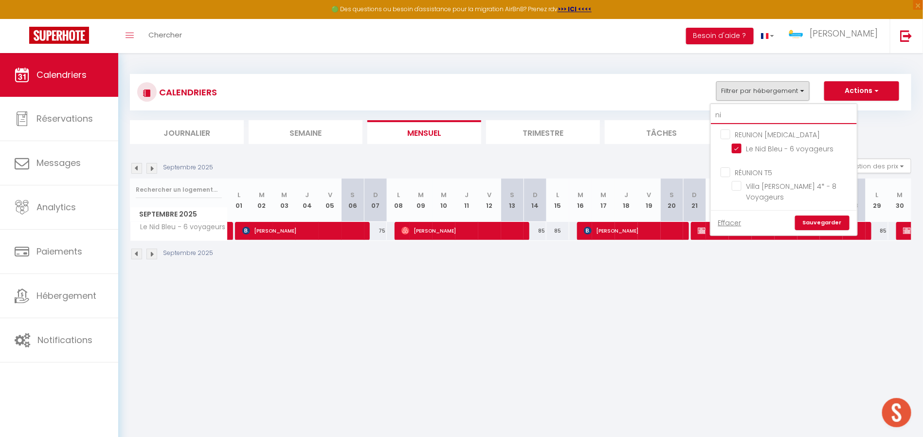
drag, startPoint x: 722, startPoint y: 115, endPoint x: 695, endPoint y: 115, distance: 27.2
click at [695, 115] on div "CALENDRIERS Filtrer par hébergement ni REUNION [MEDICAL_DATA] Le Nid Bleu - 6 v…" at bounding box center [520, 109] width 781 height 70
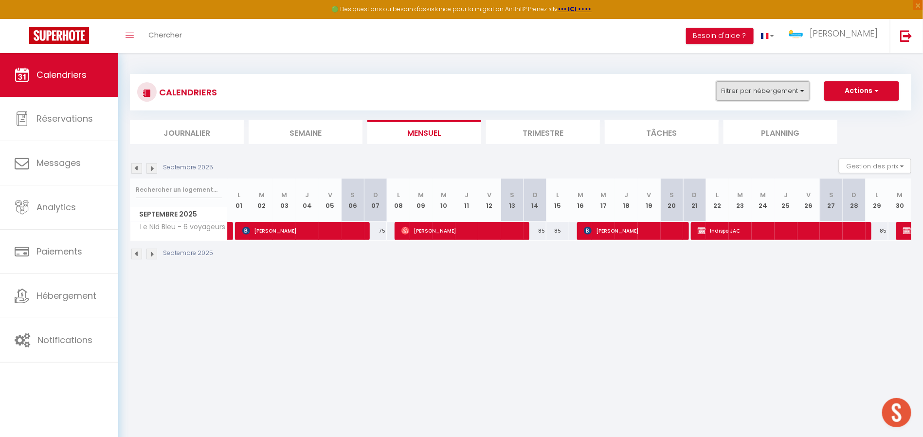
click at [743, 96] on button "Filtrer par hébergement" at bounding box center [762, 90] width 93 height 19
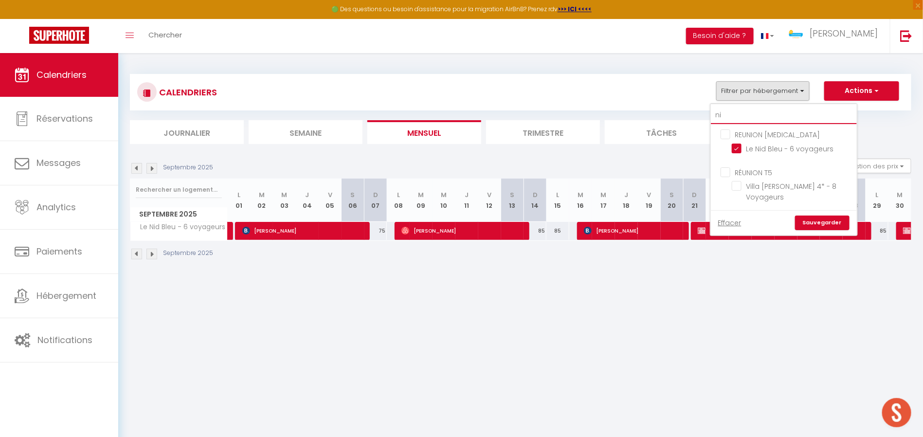
click at [730, 116] on input "ni" at bounding box center [784, 116] width 146 height 18
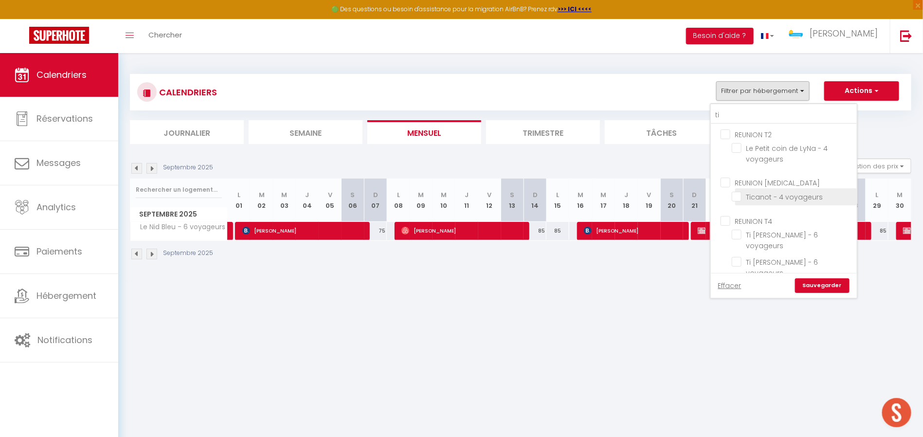
click at [734, 196] on input "Ticanot - 4 voyageurs" at bounding box center [793, 196] width 122 height 10
click at [812, 283] on link "Sauvegarder" at bounding box center [822, 285] width 54 height 15
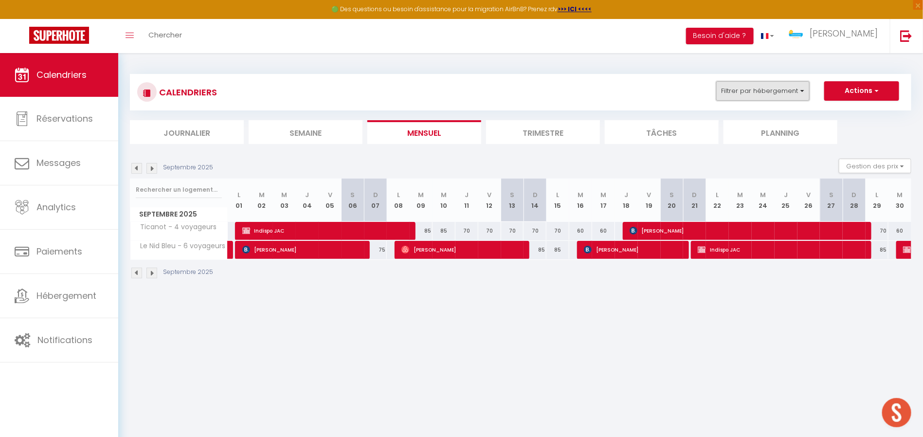
click at [788, 82] on button "Filtrer par hébergement" at bounding box center [762, 90] width 93 height 19
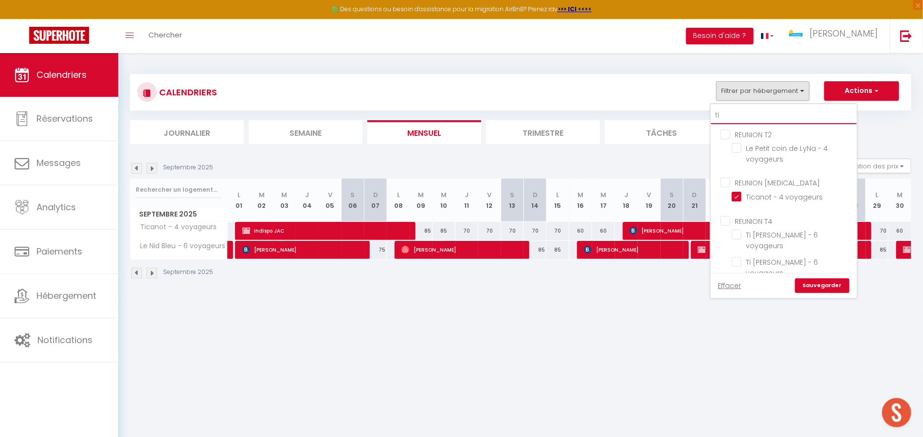
drag, startPoint x: 734, startPoint y: 118, endPoint x: 690, endPoint y: 123, distance: 44.1
click at [690, 123] on div "CALENDRIERS Filtrer par hébergement ti REUNION T2 Le Petit coin de LyNa - 4 voy…" at bounding box center [520, 109] width 781 height 70
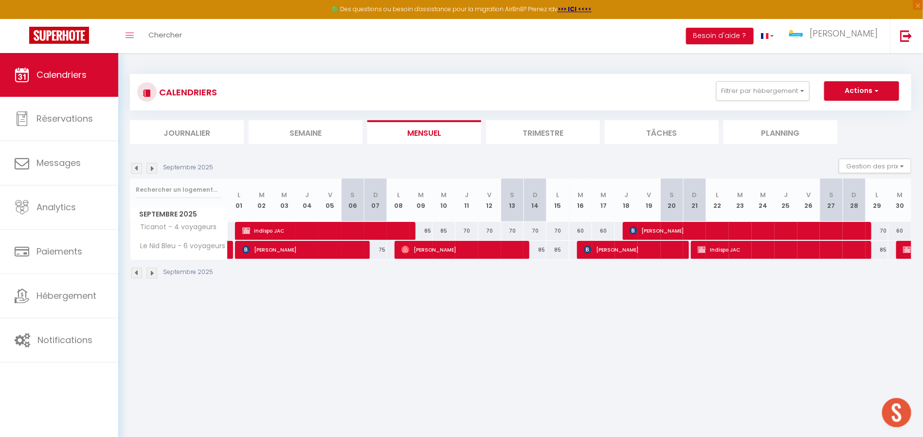
click at [773, 101] on div "CALENDRIERS Filtrer par hébergement ti REUNION T2 Le Petit coin de LyNa - 4 voy…" at bounding box center [520, 92] width 767 height 22
click at [771, 83] on button "Filtrer par hébergement" at bounding box center [762, 90] width 93 height 19
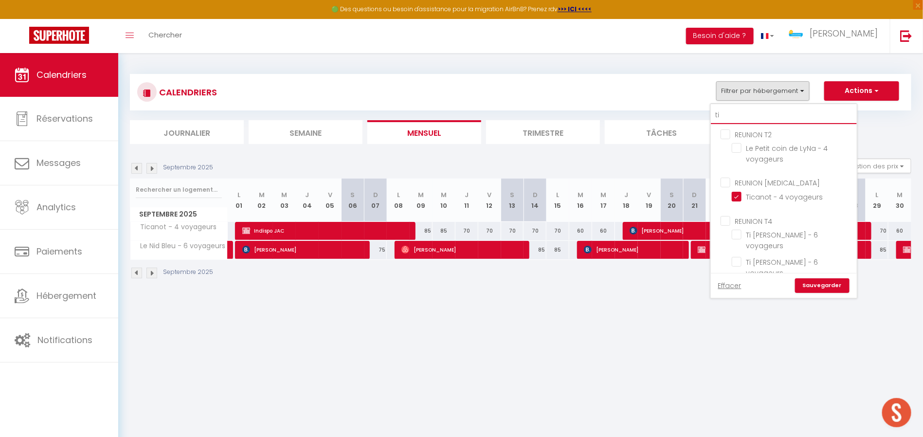
click at [743, 107] on input "ti" at bounding box center [784, 116] width 146 height 18
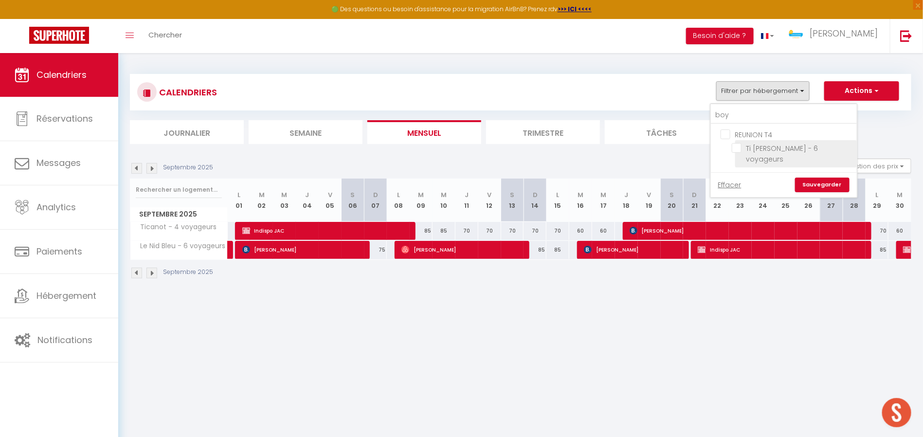
click at [743, 141] on li "Ti [PERSON_NAME] - 6 voyageurs" at bounding box center [796, 153] width 122 height 27
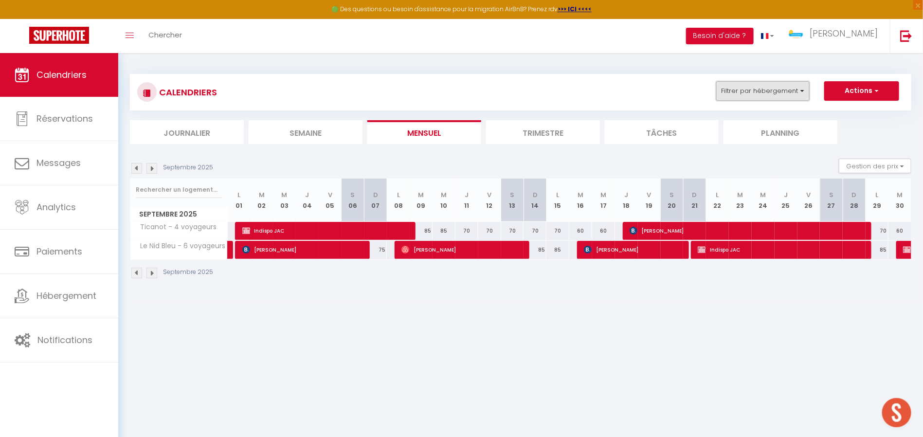
click at [773, 96] on button "Filtrer par hébergement" at bounding box center [762, 90] width 93 height 19
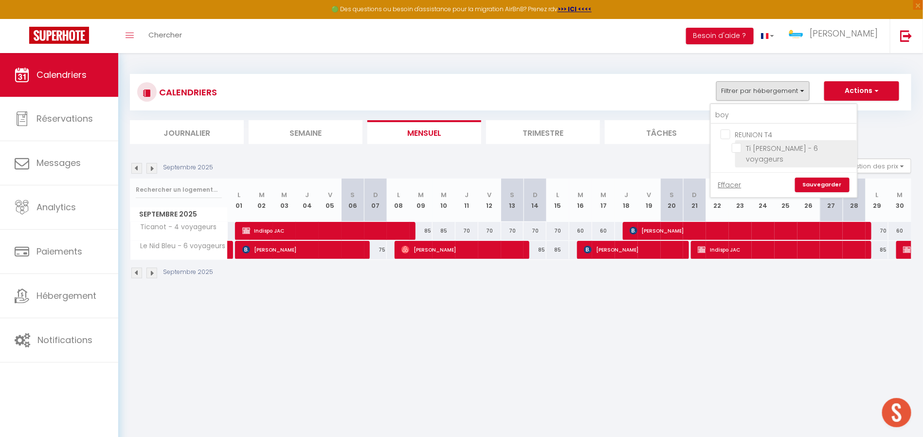
click at [736, 150] on input "Ti [PERSON_NAME] - 6 voyageurs" at bounding box center [793, 148] width 122 height 10
click at [820, 178] on link "Sauvegarder" at bounding box center [822, 185] width 54 height 15
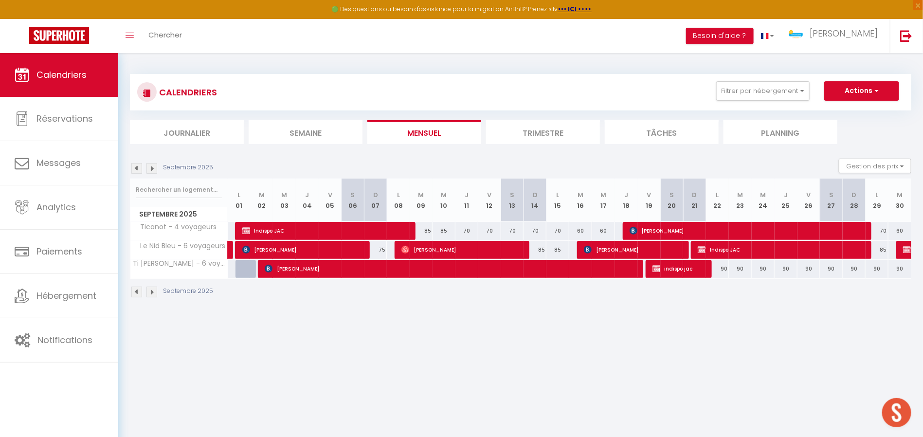
click at [620, 315] on div "CALENDRIERS Filtrer par hébergement boy REUNION T4 Ti [PERSON_NAME] - 6 voyageu…" at bounding box center [520, 186] width 805 height 266
click at [539, 158] on section "Septembre 2025 Gestion des prix Nb Nuits minimum Règles Disponibilité Septembre…" at bounding box center [520, 228] width 781 height 159
click at [800, 83] on button "Filtrer par hébergement" at bounding box center [762, 90] width 93 height 19
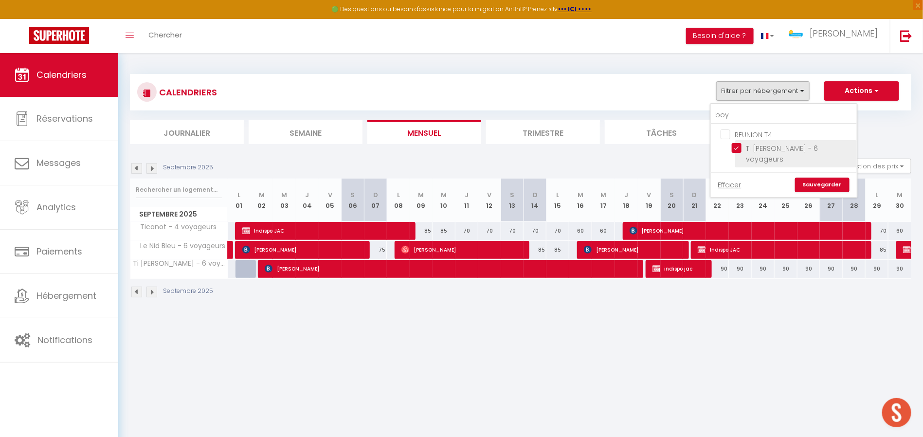
click at [742, 150] on input "Ti [PERSON_NAME] - 6 voyageurs" at bounding box center [793, 148] width 122 height 10
drag, startPoint x: 752, startPoint y: 122, endPoint x: 683, endPoint y: 122, distance: 69.1
click at [683, 122] on div "CALENDRIERS Filtrer par hébergement boy REUNION T4 Ti [PERSON_NAME] - 6 voyageu…" at bounding box center [520, 109] width 781 height 70
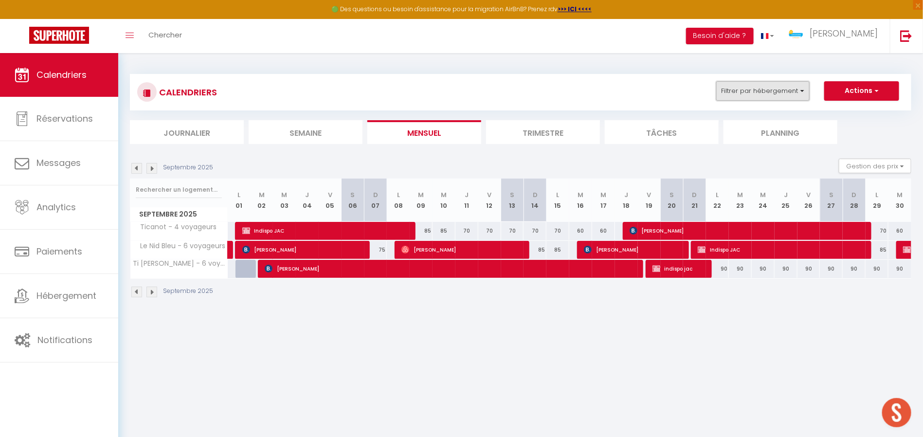
click at [752, 97] on button "Filtrer par hébergement" at bounding box center [762, 90] width 93 height 19
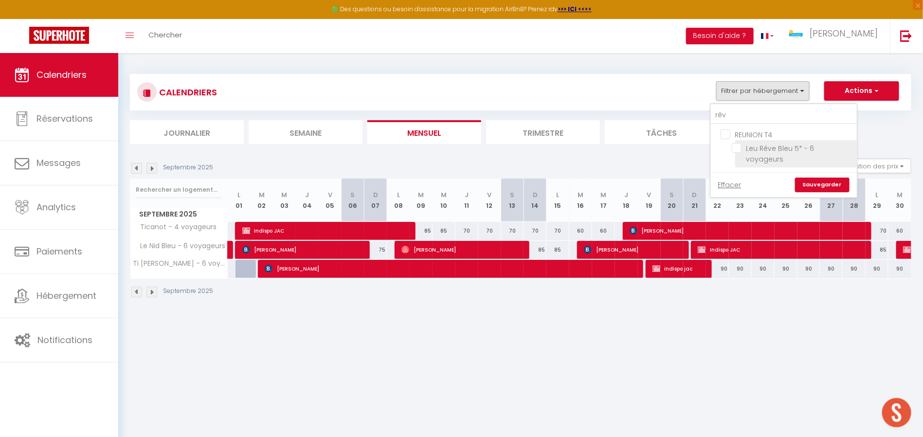
click at [737, 147] on input "Leu Rêve Bleu 5* - 6 voyageurs" at bounding box center [793, 148] width 122 height 10
click at [836, 178] on link "Sauvegarder" at bounding box center [822, 185] width 54 height 15
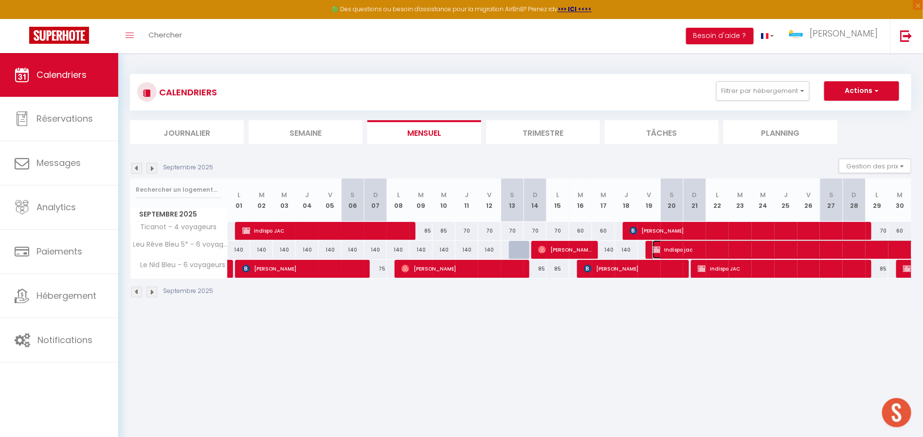
click at [667, 246] on span "Indispo jac" at bounding box center [854, 249] width 403 height 18
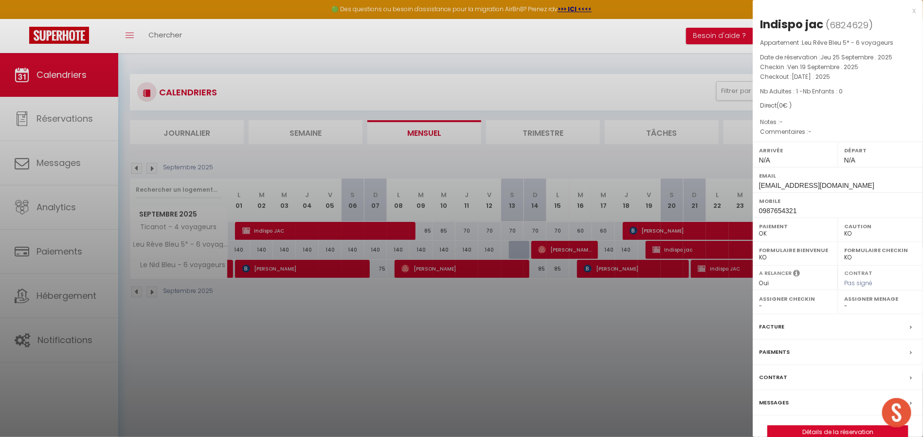
click at [581, 308] on div at bounding box center [461, 218] width 923 height 437
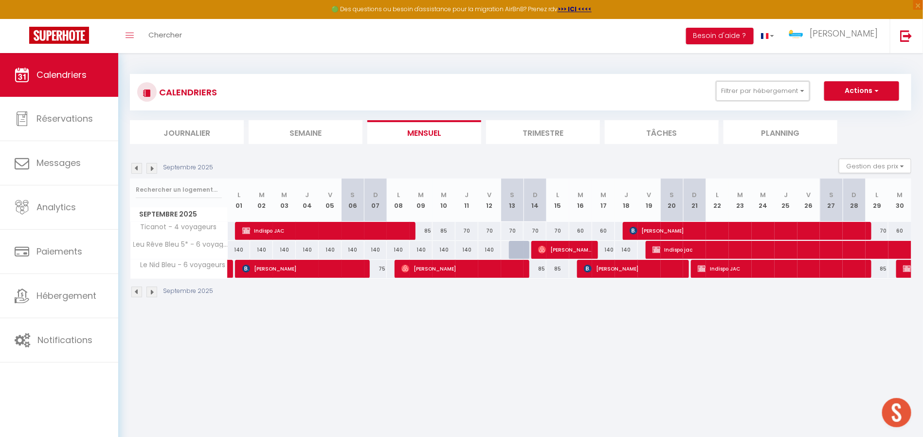
drag, startPoint x: 781, startPoint y: 86, endPoint x: 772, endPoint y: 104, distance: 19.8
click at [782, 86] on button "Filtrer par hébergement" at bounding box center [762, 90] width 93 height 19
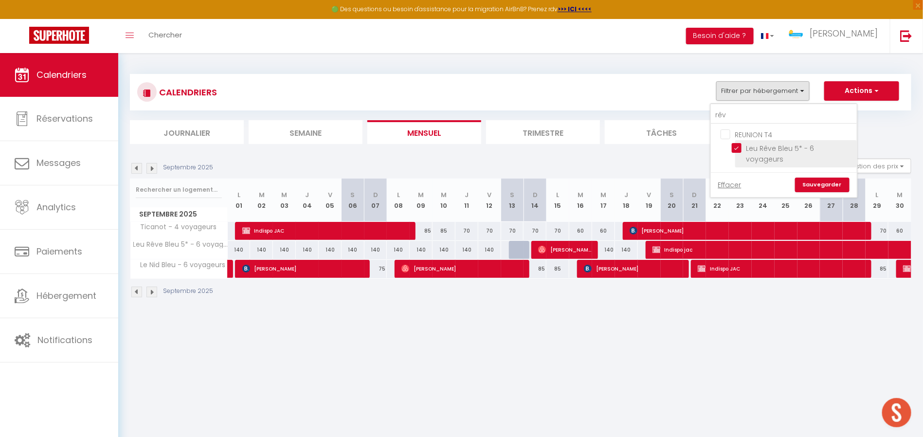
click at [737, 145] on input "Leu Rêve Bleu 5* - 6 voyageurs" at bounding box center [793, 148] width 122 height 10
drag, startPoint x: 743, startPoint y: 117, endPoint x: 653, endPoint y: 115, distance: 90.0
click at [653, 115] on div "CALENDRIERS Filtrer par hébergement rêv REUNION T4 Leu Rêve Bleu 5* - 6 voyageu…" at bounding box center [520, 109] width 781 height 70
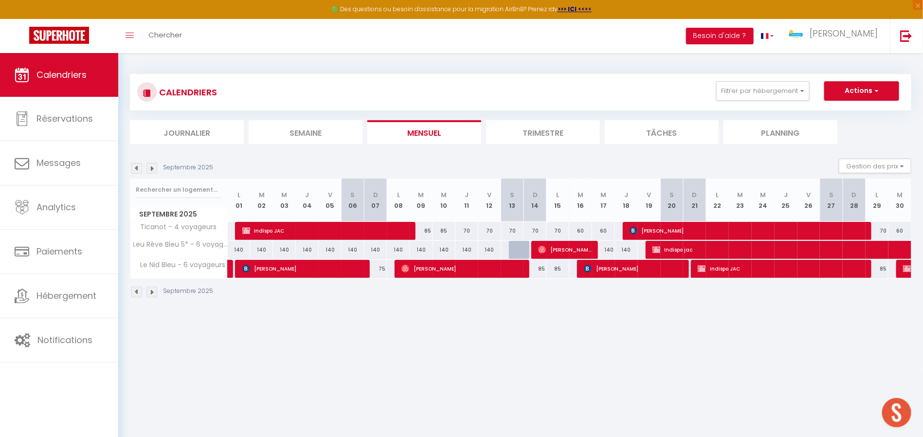
click at [712, 80] on div "CALENDRIERS Filtrer par hébergement rêv REUNION T4 Leu Rêve Bleu 5* - 6 voyageu…" at bounding box center [520, 92] width 781 height 36
click at [752, 99] on button "Filtrer par hébergement" at bounding box center [762, 90] width 93 height 19
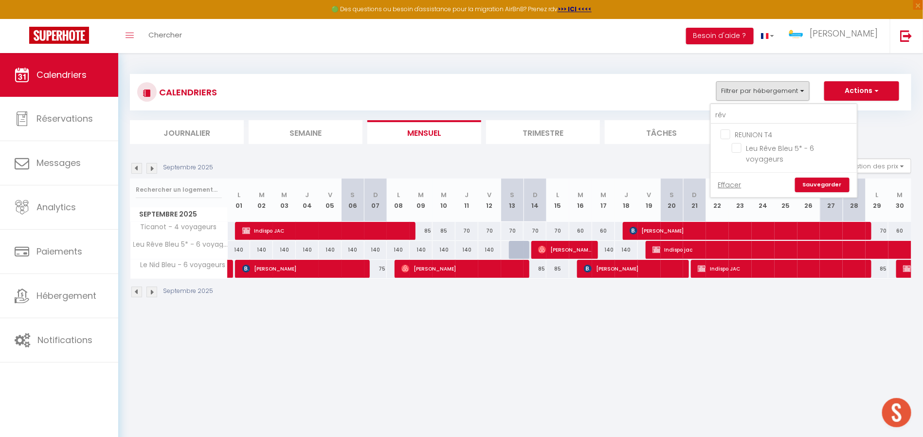
click at [731, 106] on div "rêv" at bounding box center [784, 114] width 146 height 20
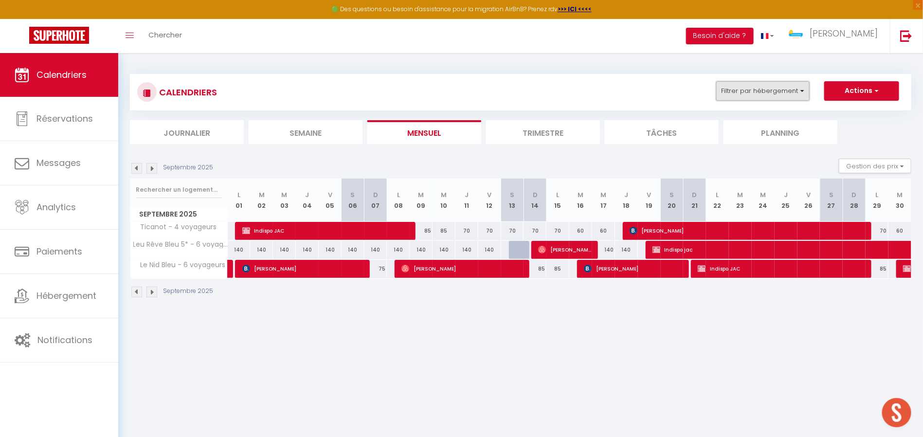
click at [740, 93] on button "Filtrer par hébergement" at bounding box center [762, 90] width 93 height 19
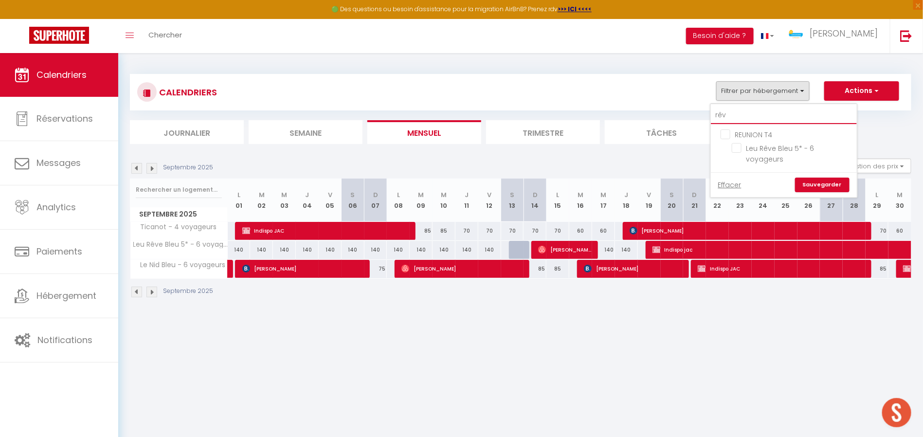
click at [744, 107] on input "rêv" at bounding box center [784, 116] width 146 height 18
click at [737, 147] on input "[GEOGRAPHIC_DATA] - 6 voyageurs" at bounding box center [793, 148] width 122 height 10
click at [812, 178] on link "Sauvegarder" at bounding box center [822, 185] width 54 height 15
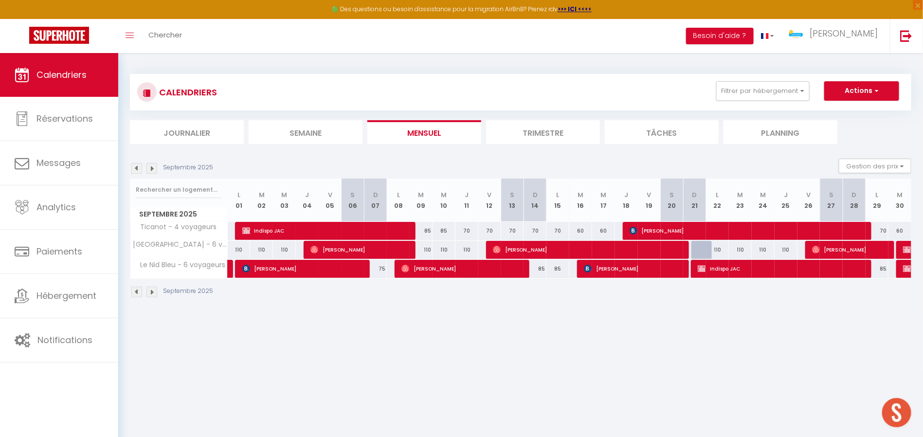
drag, startPoint x: 415, startPoint y: 353, endPoint x: 421, endPoint y: 348, distance: 8.4
click at [415, 352] on body "🟢 Des questions ou besoin d'assistance pour la migration AirBnB? Prenez rdv >>>…" at bounding box center [461, 271] width 923 height 437
click at [736, 96] on button "Filtrer par hébergement" at bounding box center [762, 90] width 93 height 19
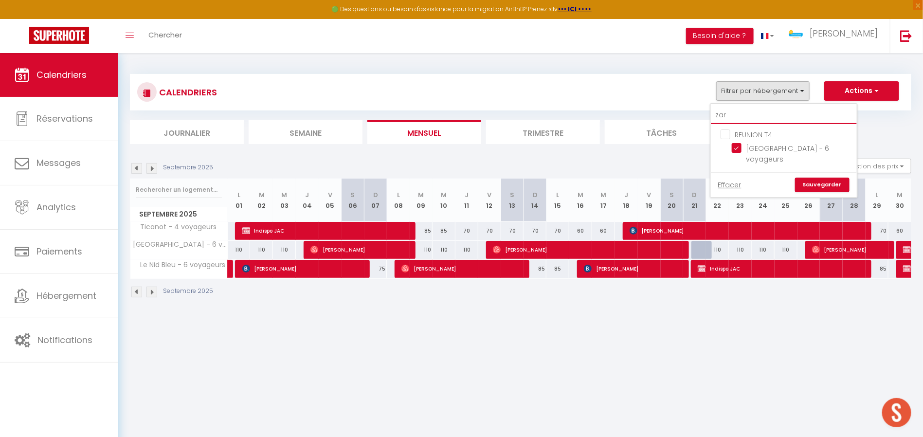
drag, startPoint x: 733, startPoint y: 118, endPoint x: 692, endPoint y: 115, distance: 41.0
click at [692, 115] on div "CALENDRIERS Filtrer par hébergement zar REUNION T4 Villa Zarlor - 6 voyageurs E…" at bounding box center [520, 109] width 781 height 70
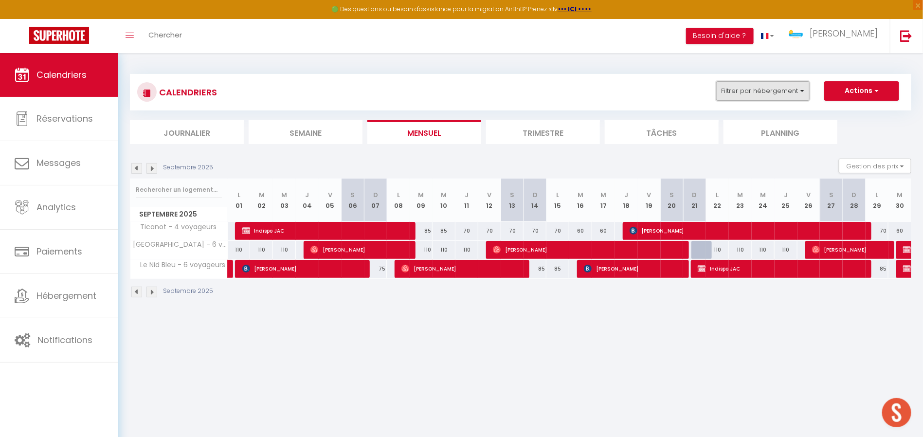
click at [728, 94] on button "Filtrer par hébergement" at bounding box center [762, 90] width 93 height 19
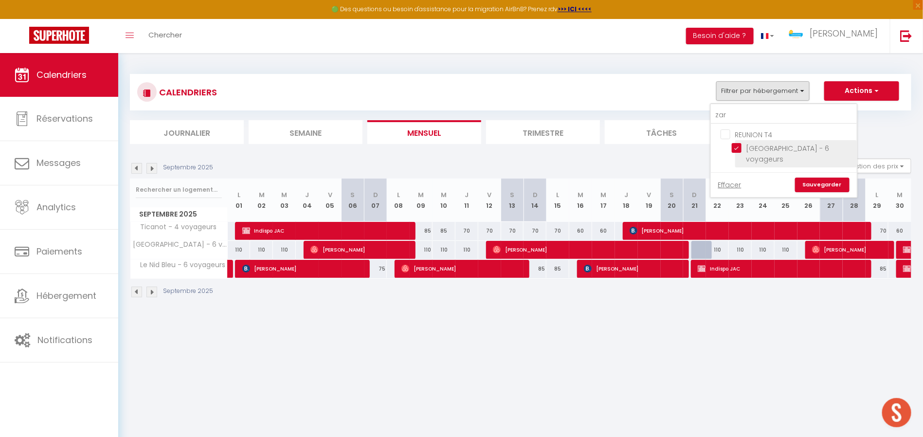
click at [739, 147] on input "[GEOGRAPHIC_DATA] - 6 voyageurs" at bounding box center [793, 148] width 122 height 10
click at [727, 180] on link "Effacer" at bounding box center [729, 185] width 23 height 11
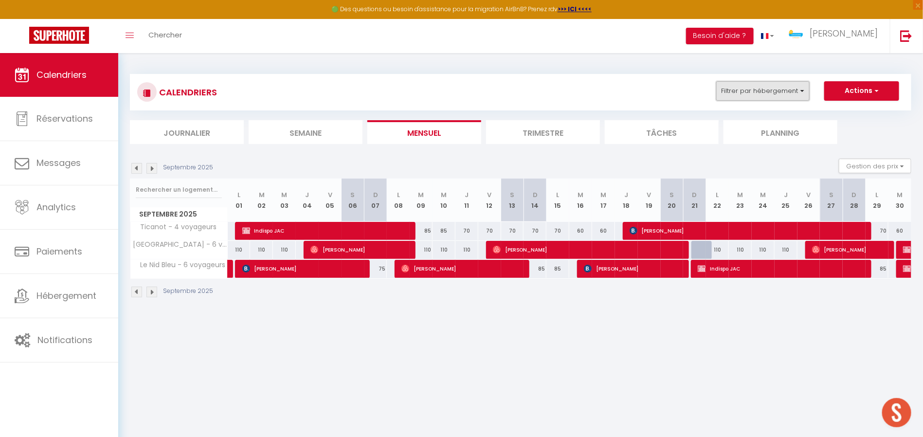
click at [736, 92] on button "Filtrer par hébergement" at bounding box center [762, 90] width 93 height 19
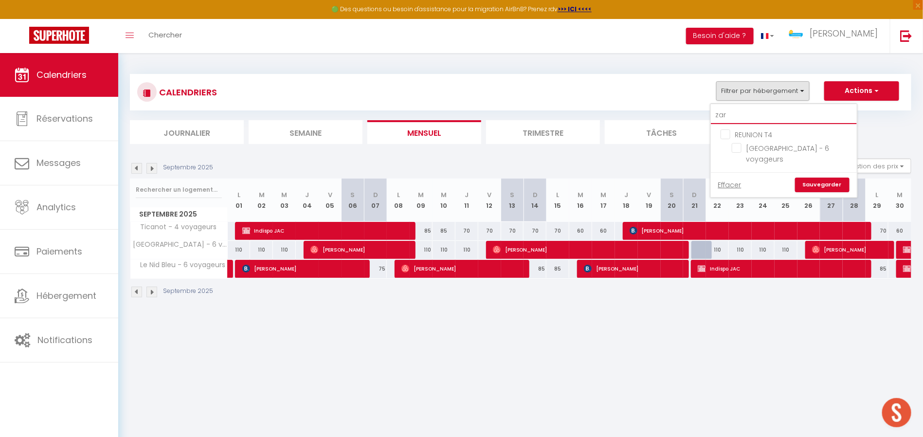
drag, startPoint x: 733, startPoint y: 115, endPoint x: 699, endPoint y: 115, distance: 34.1
click at [699, 115] on div "CALENDRIERS Filtrer par hébergement zar REUNION T4 Villa Zarlor - 6 voyageurs E…" at bounding box center [520, 109] width 781 height 70
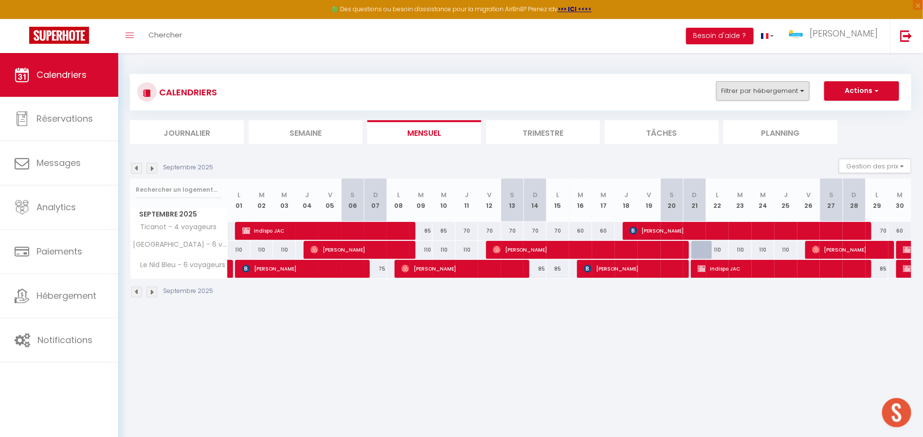
drag, startPoint x: 796, startPoint y: 103, endPoint x: 796, endPoint y: 95, distance: 7.8
click at [796, 103] on div "CALENDRIERS Filtrer par hébergement zar REUNION T4 Villa Zarlor - 6 voyageurs E…" at bounding box center [520, 92] width 767 height 22
click at [796, 94] on button "Filtrer par hébergement" at bounding box center [762, 90] width 93 height 19
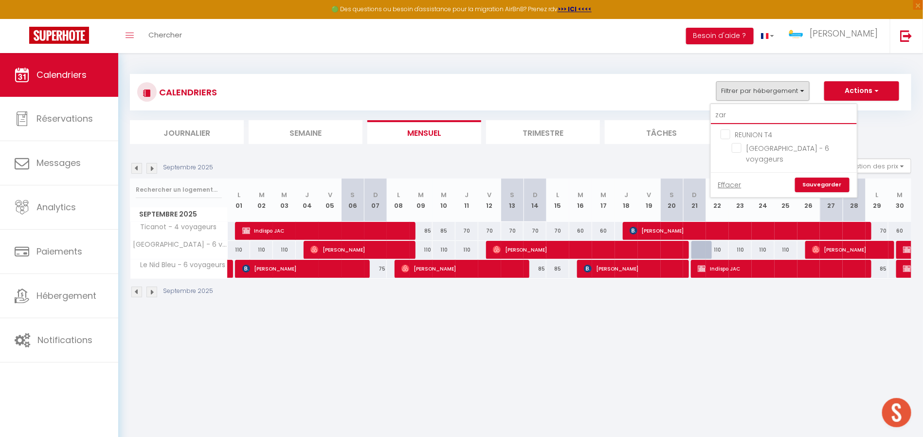
click at [762, 108] on input "zar" at bounding box center [784, 116] width 146 height 18
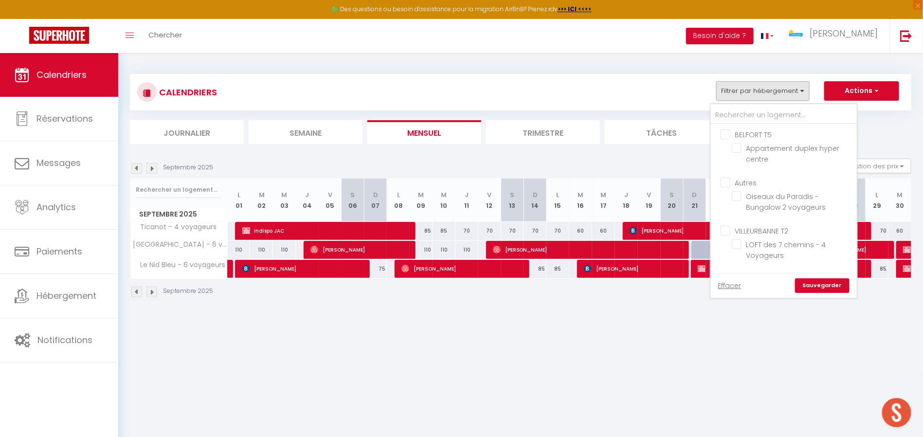
click at [839, 296] on div "Effacer Sauvegarder" at bounding box center [784, 285] width 146 height 25
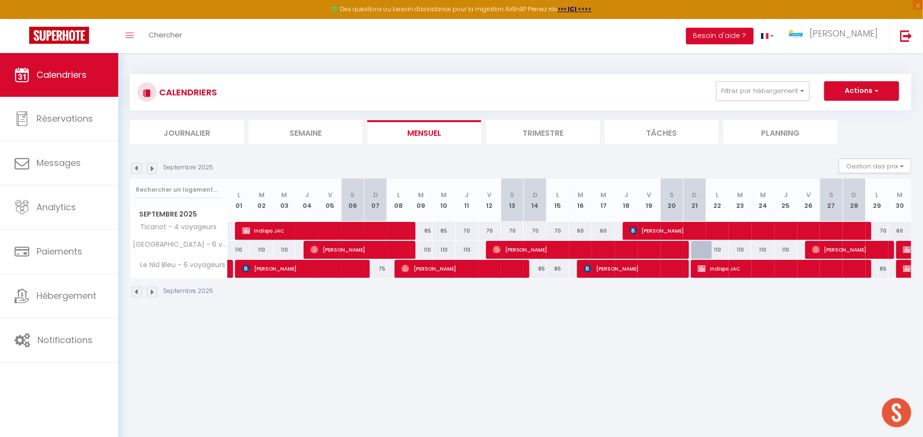
drag, startPoint x: 782, startPoint y: 79, endPoint x: 777, endPoint y: 104, distance: 25.5
click at [782, 82] on div "CALENDRIERS Filtrer par hébergement BELFORT T5 Appartement duplex hyper centre …" at bounding box center [520, 92] width 781 height 36
drag, startPoint x: 794, startPoint y: 88, endPoint x: 798, endPoint y: 82, distance: 7.3
click at [795, 87] on div "CALENDRIERS Filtrer par hébergement BELFORT T5 Appartement duplex hyper centre …" at bounding box center [520, 92] width 767 height 22
click at [798, 82] on button "Filtrer par hébergement" at bounding box center [762, 90] width 93 height 19
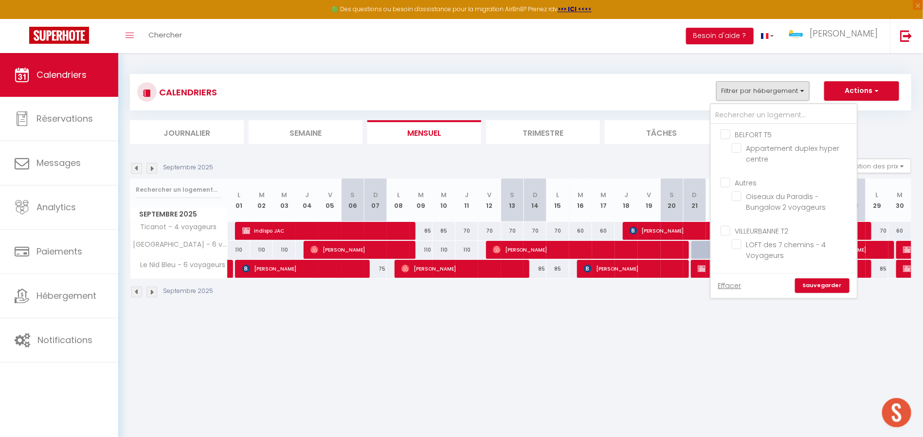
click at [817, 284] on link "Sauvegarder" at bounding box center [822, 285] width 54 height 15
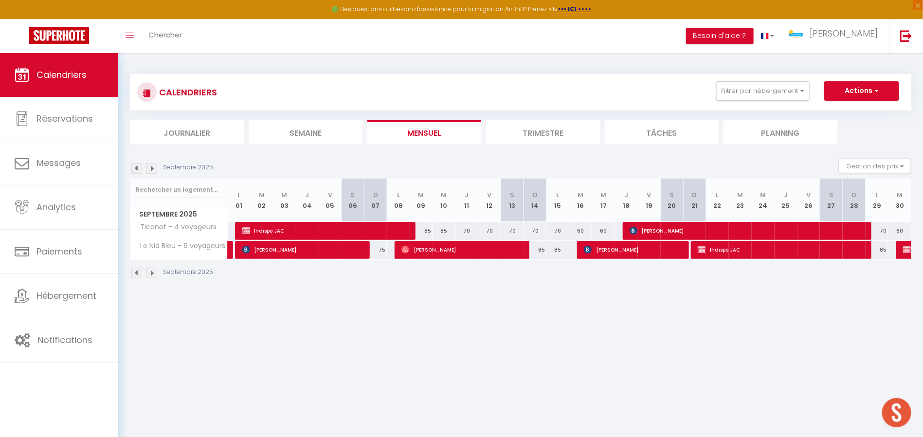
click at [689, 342] on body "🟢 Des questions ou besoin d'assistance pour la migration AirBnB? Prenez rdv >>>…" at bounding box center [461, 271] width 923 height 437
click at [693, 153] on section "Septembre 2025 Gestion des prix Nb Nuits minimum Règles Disponibilité Septembre…" at bounding box center [520, 219] width 781 height 140
click at [684, 109] on div "CALENDRIERS Filtrer par hébergement BELFORT T5 Appartement duplex hyper centre …" at bounding box center [520, 92] width 781 height 36
click at [526, 315] on body "🟢 Des questions ou besoin d'assistance pour la migration AirBnB? Prenez rdv >>>…" at bounding box center [461, 271] width 923 height 437
click at [723, 90] on button "Filtrer par hébergement" at bounding box center [762, 90] width 93 height 19
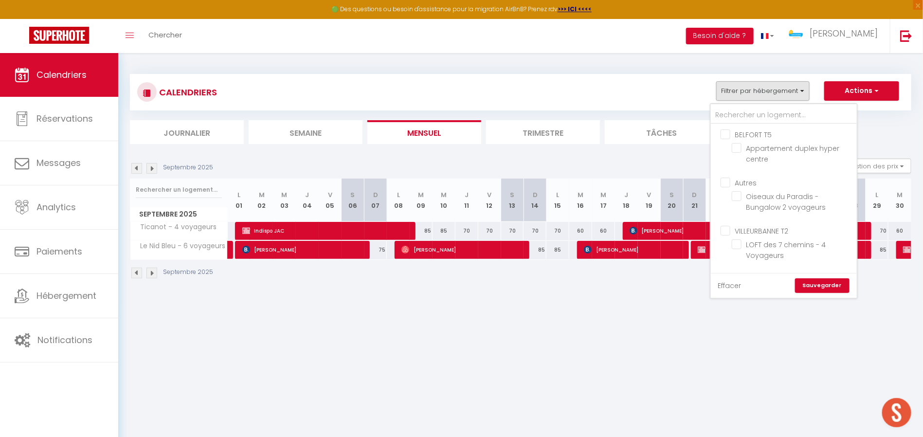
click at [735, 290] on link "Effacer" at bounding box center [729, 285] width 23 height 11
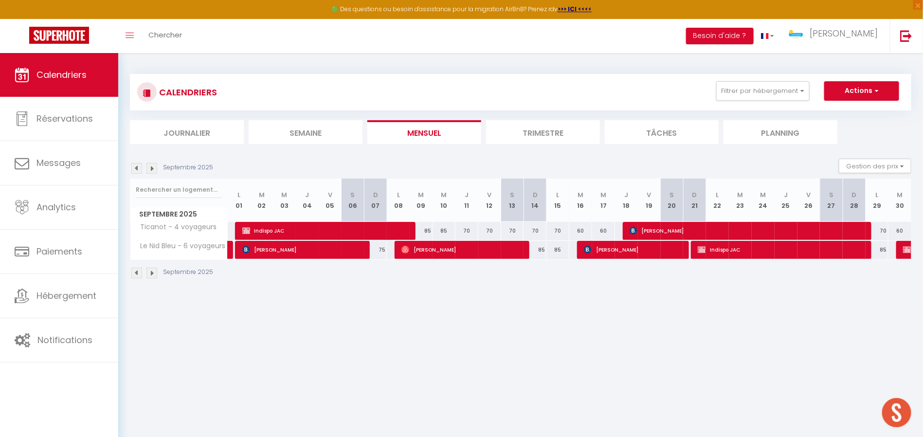
click at [855, 136] on ul "Journalier [GEOGRAPHIC_DATA] Mensuel Trimestre Tâches Planning" at bounding box center [520, 132] width 781 height 24
click at [798, 89] on button "Filtrer par hébergement" at bounding box center [762, 90] width 93 height 19
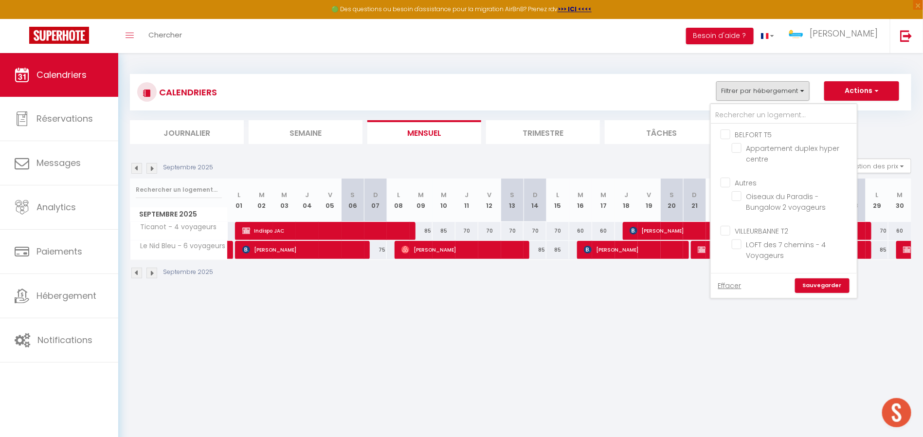
click at [725, 180] on input "Autres" at bounding box center [794, 182] width 146 height 10
click at [728, 185] on ul "REUNION Studio Studio Le Tranquille COSY AGLAË - 2 Voyageurs Studio Le Point de…" at bounding box center [784, 251] width 146 height 161
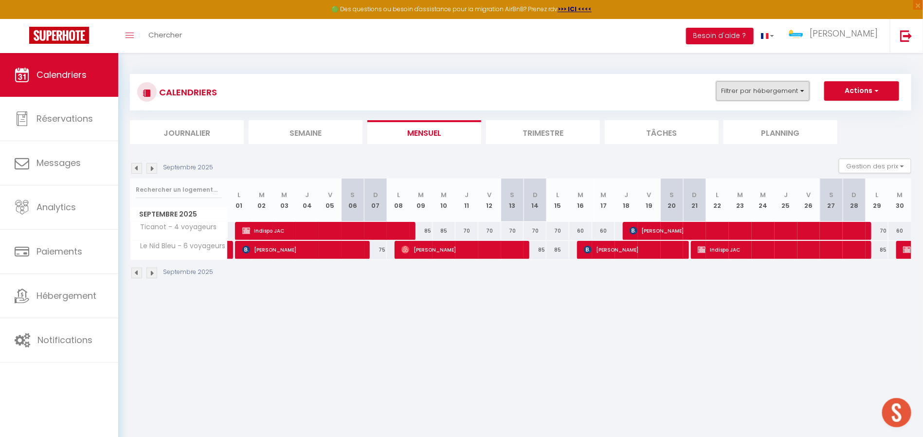
click at [747, 93] on button "Filtrer par hébergement" at bounding box center [762, 90] width 93 height 19
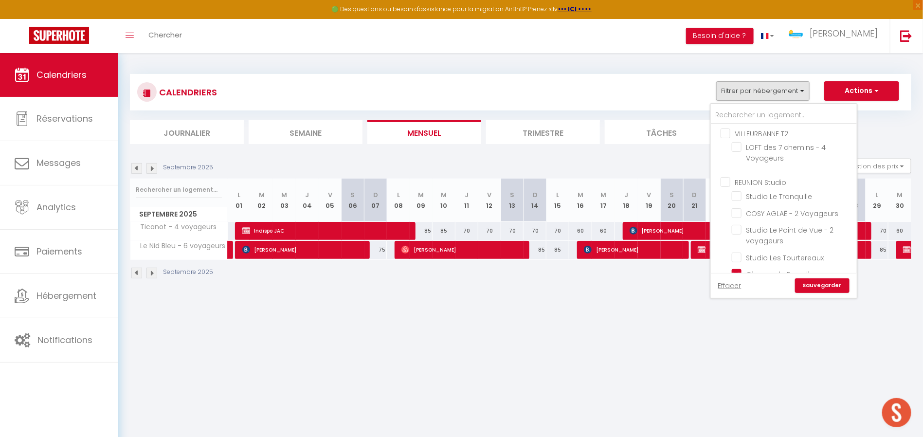
click at [724, 178] on input "REUNION Studio" at bounding box center [794, 181] width 146 height 10
click at [734, 243] on input "REUNION T2" at bounding box center [794, 245] width 146 height 10
click at [721, 217] on ul "REUNION [MEDICAL_DATA] Ticanot - 4 voyageurs Le Sunset - 4 voyageurs [PERSON_NA…" at bounding box center [784, 294] width 146 height 161
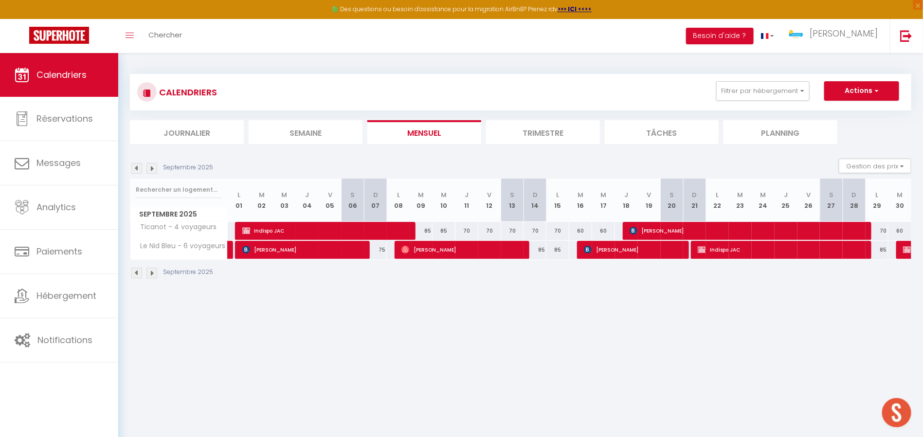
click at [747, 103] on div "CALENDRIERS Filtrer par hébergement BELFORT T5 Appartement duplex hyper centre …" at bounding box center [520, 92] width 767 height 22
click at [756, 95] on button "Filtrer par hébergement" at bounding box center [762, 90] width 93 height 19
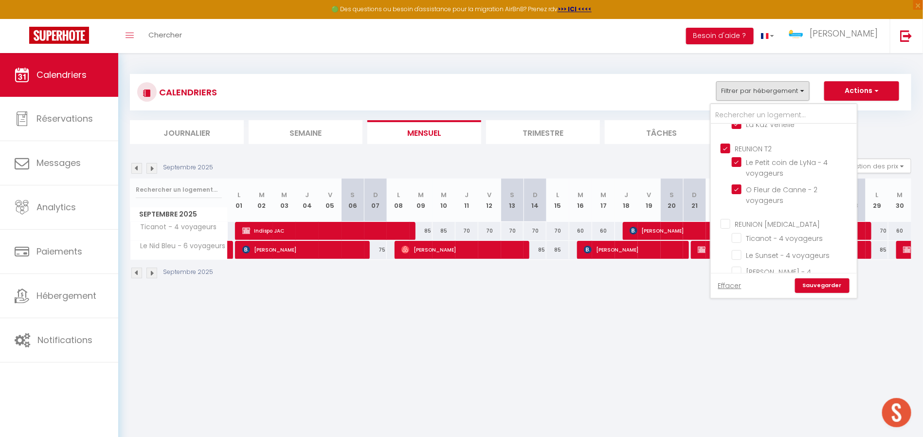
click at [728, 221] on input "REUNION [MEDICAL_DATA]" at bounding box center [794, 223] width 146 height 10
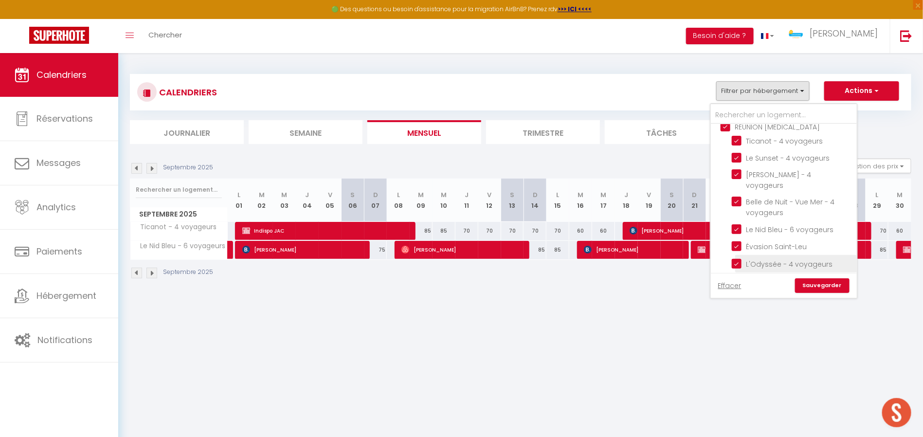
scroll to position [486, 0]
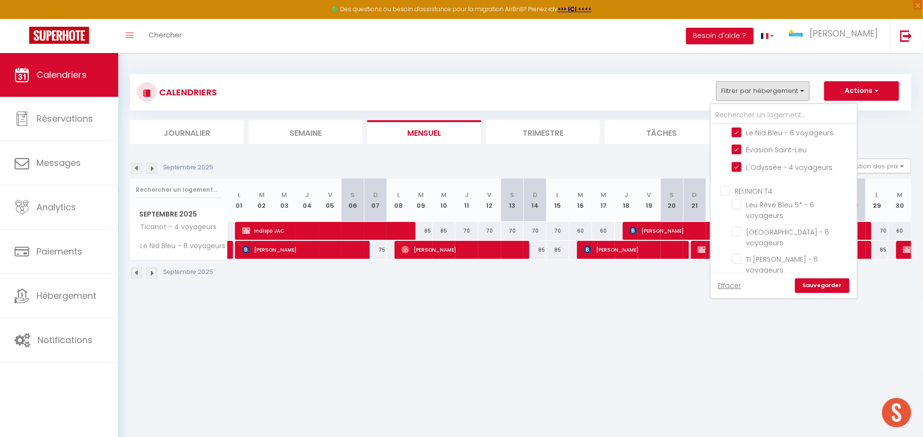
click at [727, 185] on input "REUNION T4" at bounding box center [794, 190] width 146 height 10
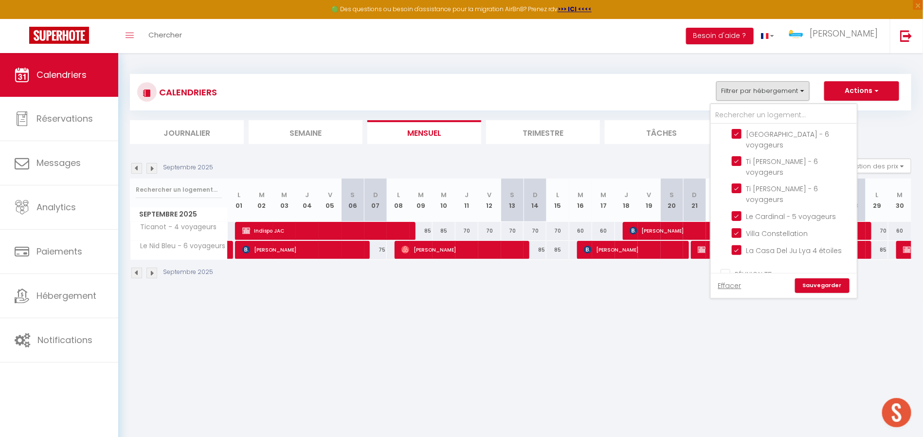
click at [728, 269] on input "RÉUNION T5" at bounding box center [794, 274] width 146 height 10
click at [828, 285] on link "Sauvegarder" at bounding box center [822, 285] width 54 height 15
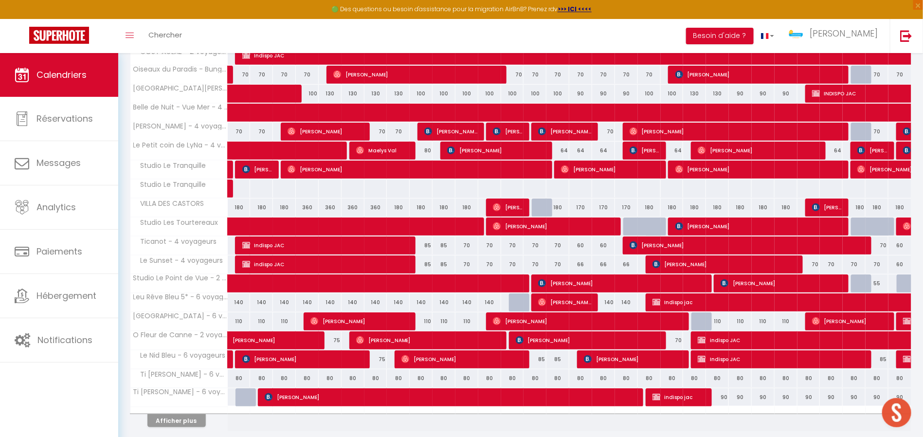
scroll to position [225, 0]
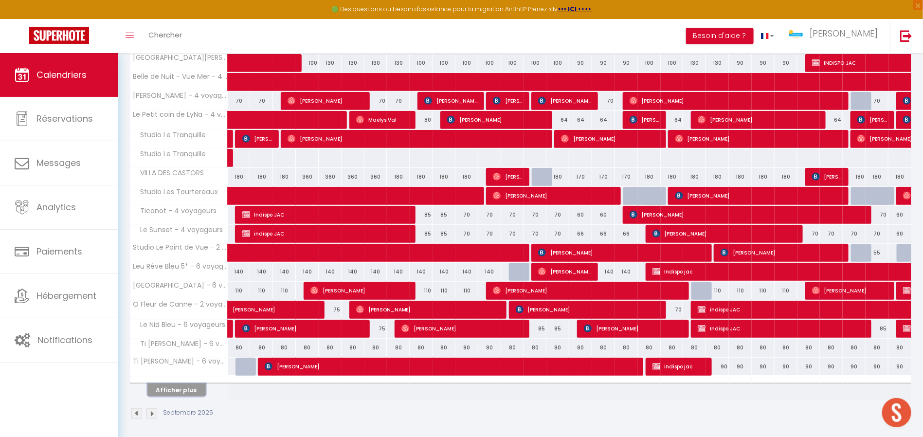
click at [172, 384] on button "Afficher plus" at bounding box center [176, 389] width 58 height 13
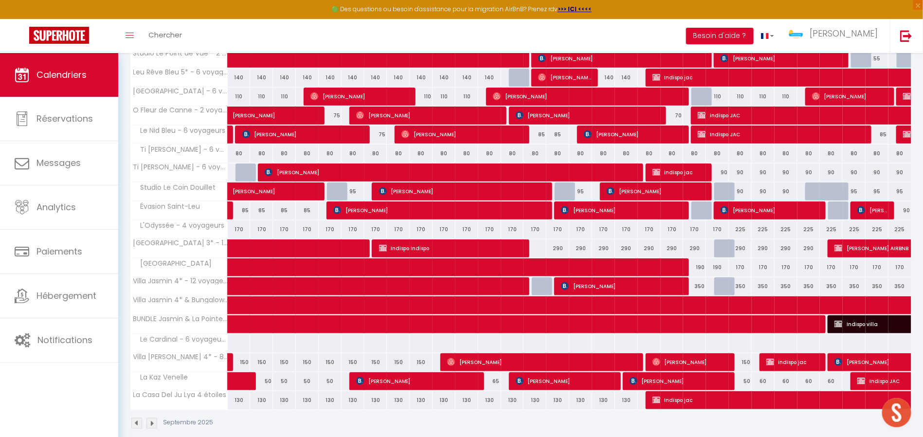
scroll to position [427, 0]
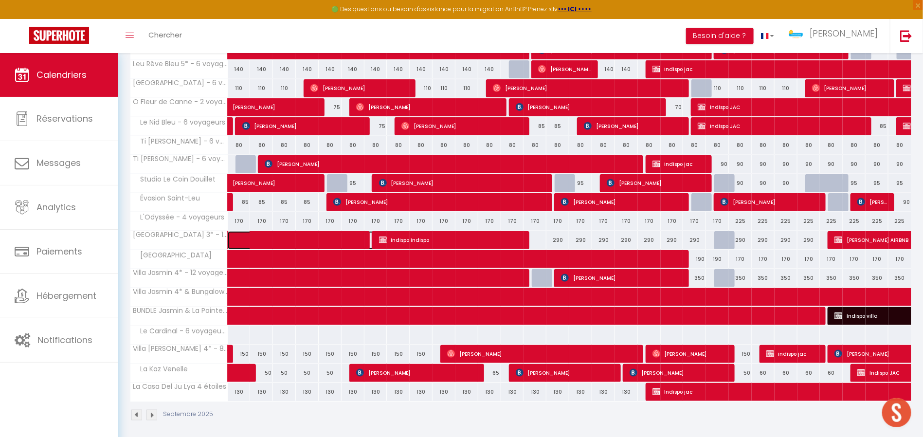
click at [246, 233] on span at bounding box center [309, 240] width 134 height 18
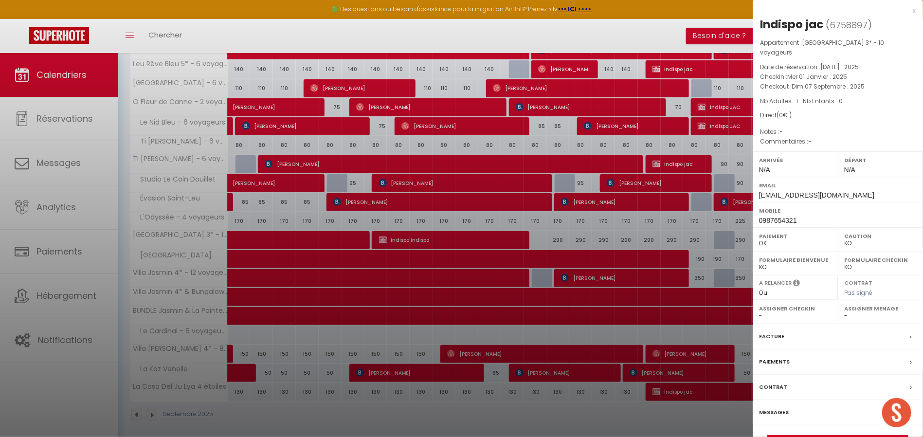
click at [290, 331] on div at bounding box center [461, 218] width 923 height 437
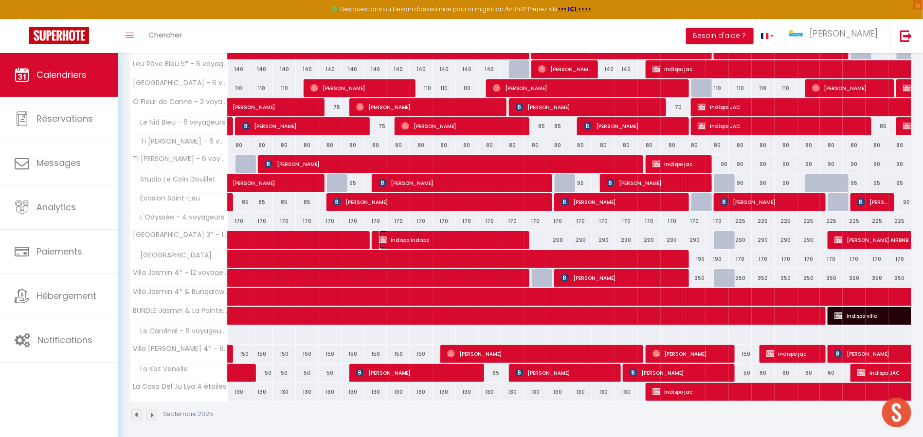
click at [450, 235] on span "Indispo Indispo" at bounding box center [451, 240] width 145 height 18
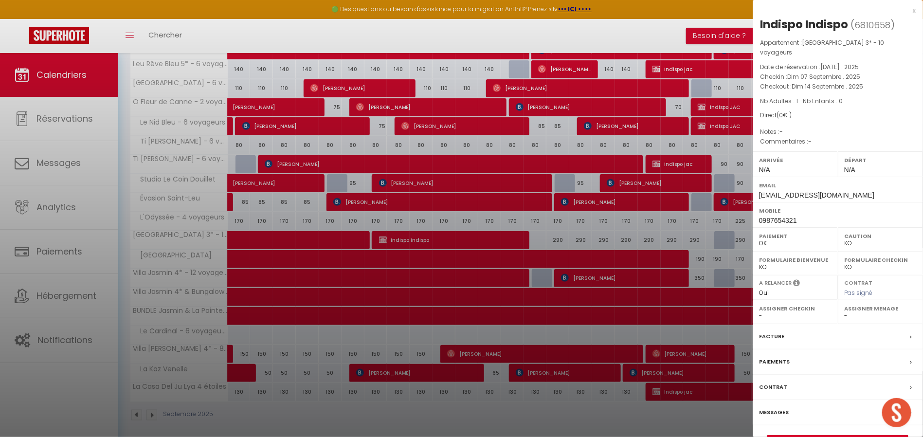
click at [425, 401] on div at bounding box center [461, 218] width 923 height 437
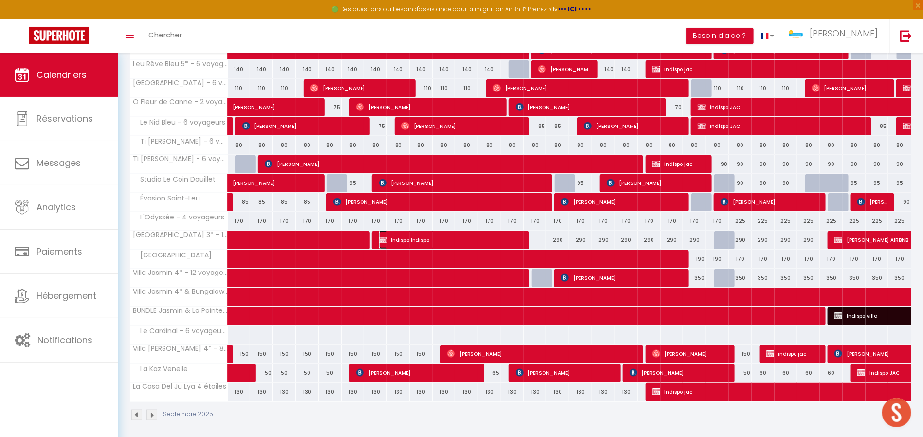
click at [434, 236] on span "Indispo Indispo" at bounding box center [451, 240] width 145 height 18
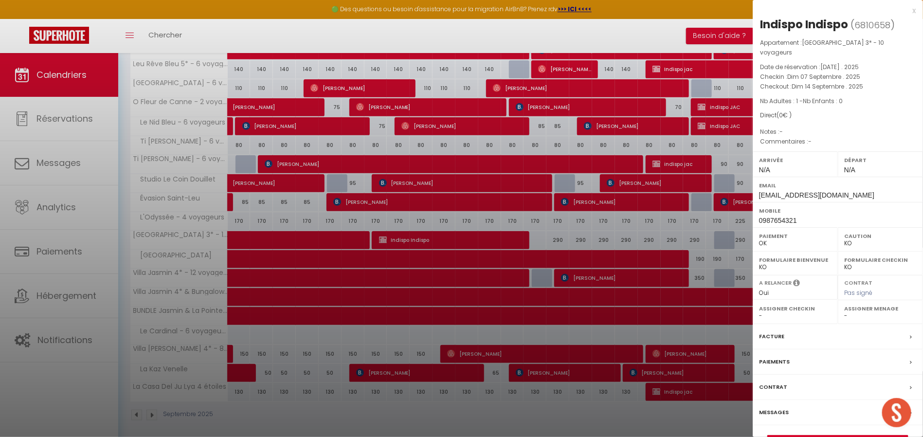
drag, startPoint x: 439, startPoint y: 399, endPoint x: 440, endPoint y: 391, distance: 8.3
click at [439, 399] on div at bounding box center [461, 218] width 923 height 437
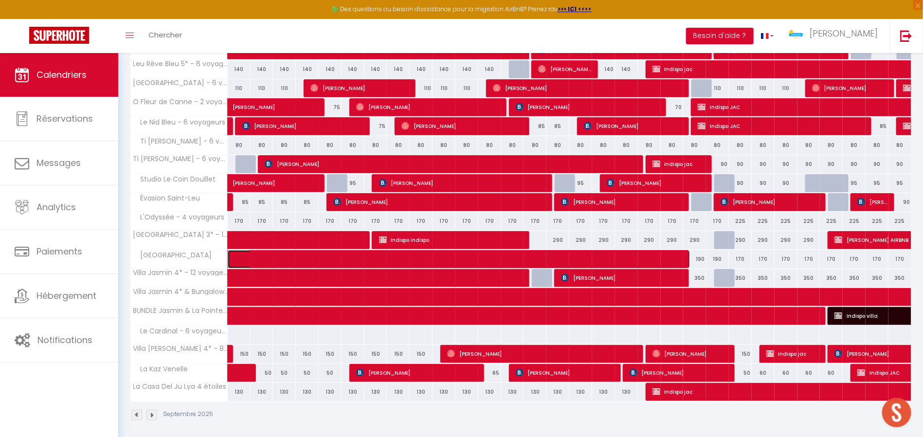
click at [312, 254] on span at bounding box center [466, 259] width 448 height 18
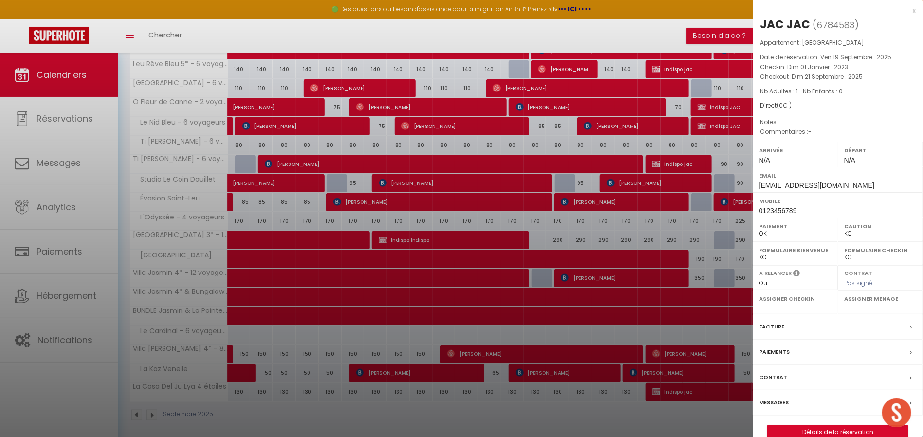
click at [338, 337] on div at bounding box center [461, 218] width 923 height 437
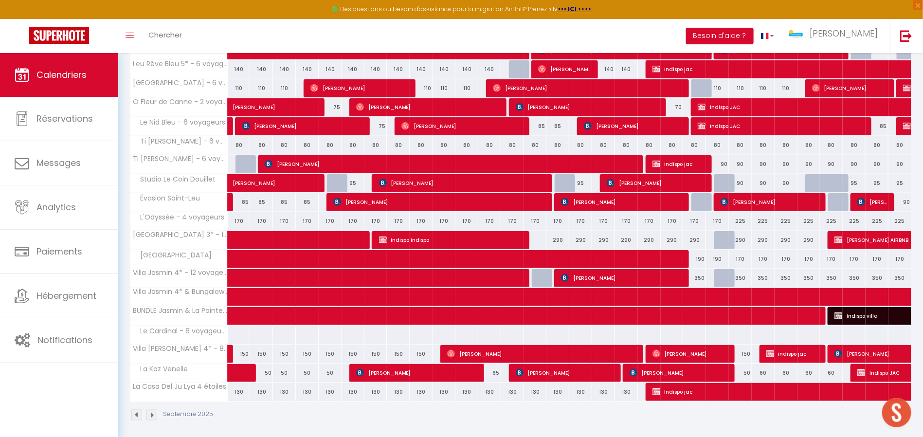
click at [137, 401] on img at bounding box center [136, 415] width 11 height 11
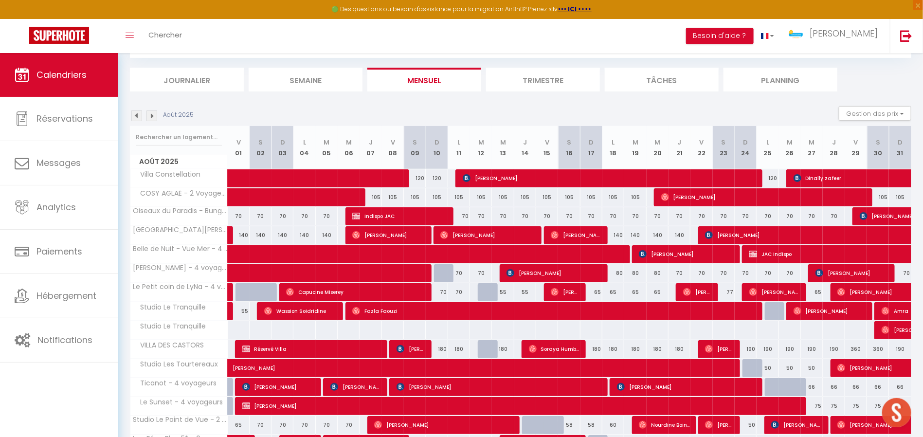
scroll to position [225, 0]
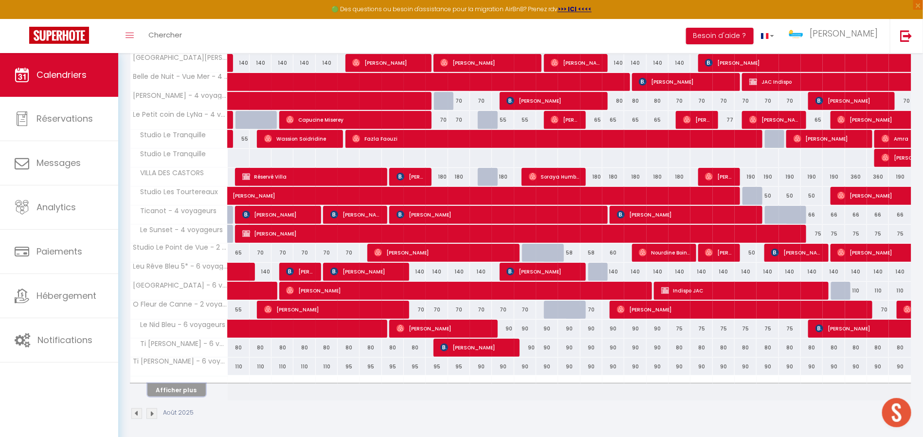
click at [187, 383] on button "Afficher plus" at bounding box center [176, 389] width 58 height 13
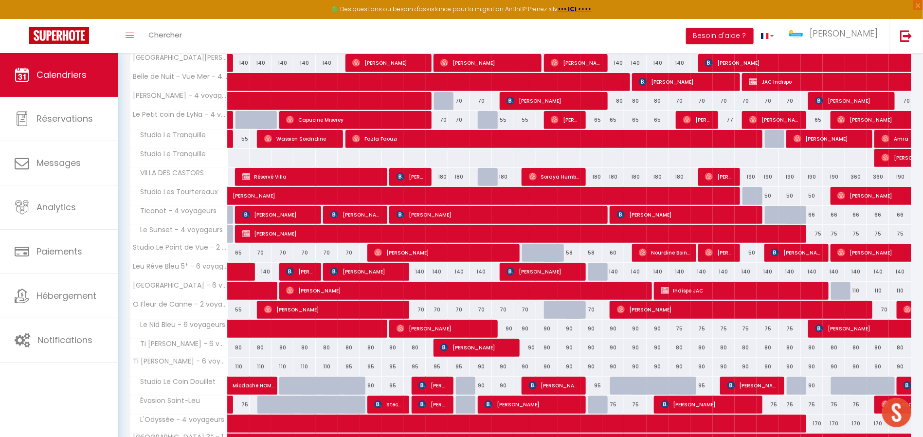
scroll to position [427, 0]
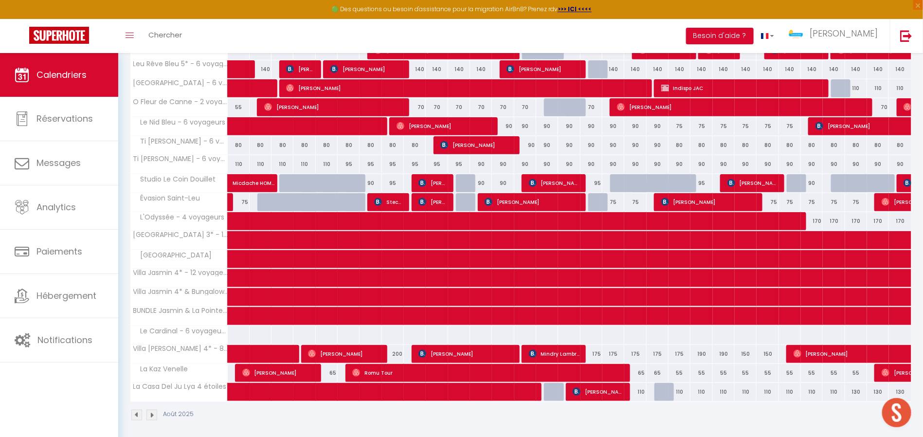
click at [155, 401] on img at bounding box center [151, 415] width 11 height 11
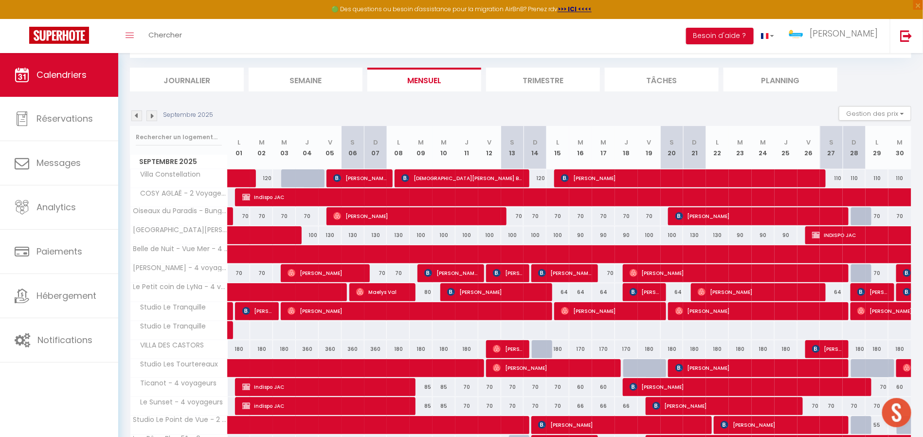
scroll to position [225, 0]
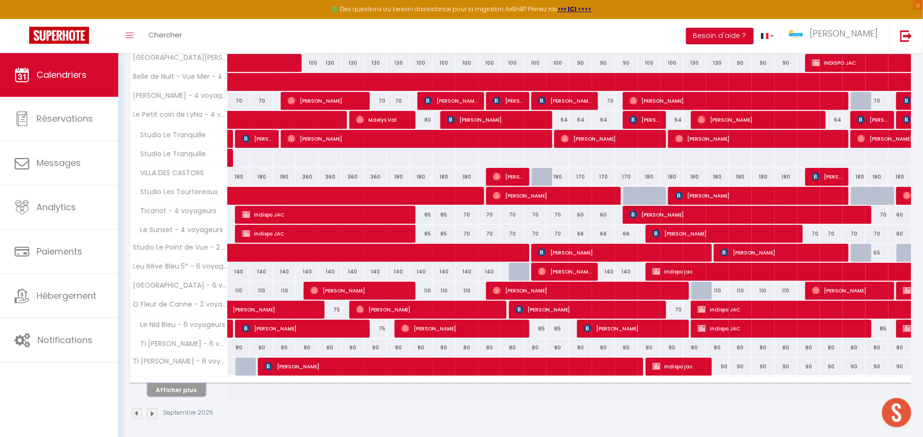
click at [186, 384] on button "Afficher plus" at bounding box center [176, 389] width 58 height 13
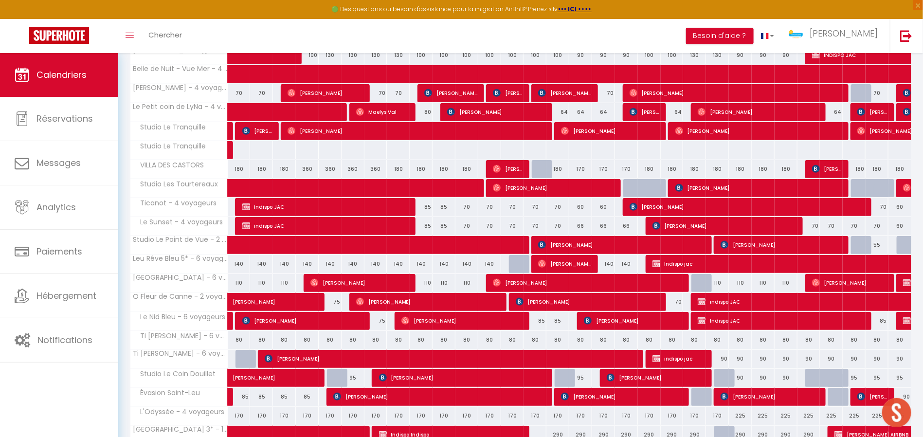
scroll to position [135, 0]
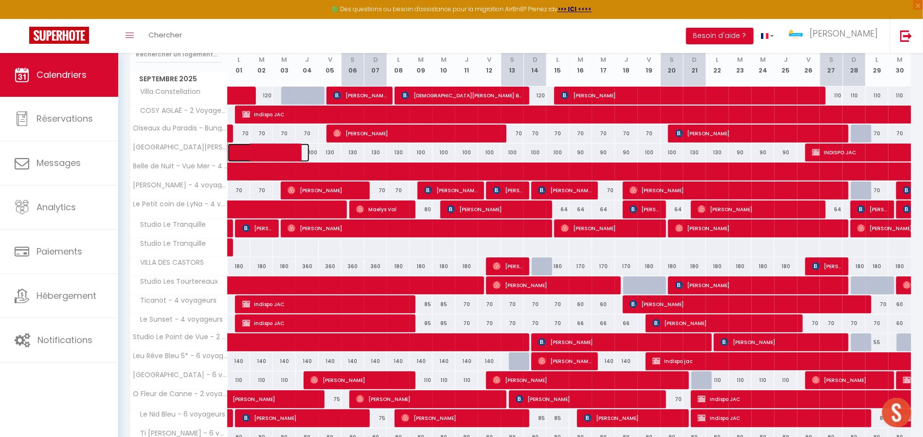
click at [248, 151] on span at bounding box center [275, 153] width 67 height 18
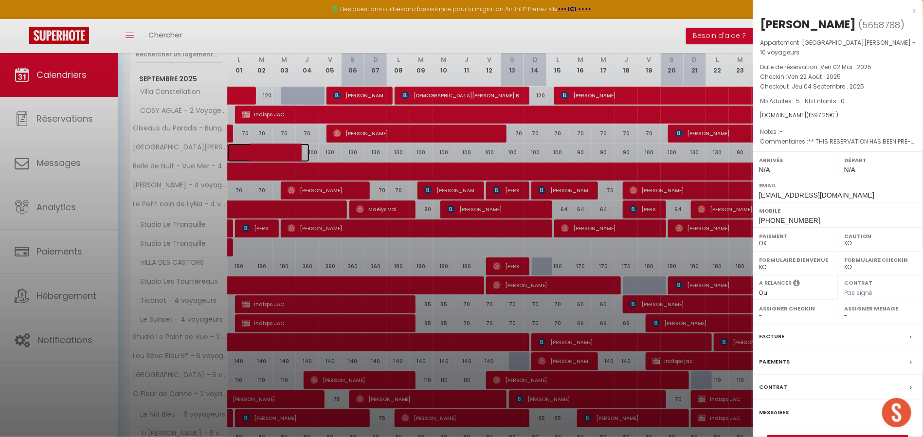
scroll to position [38, 0]
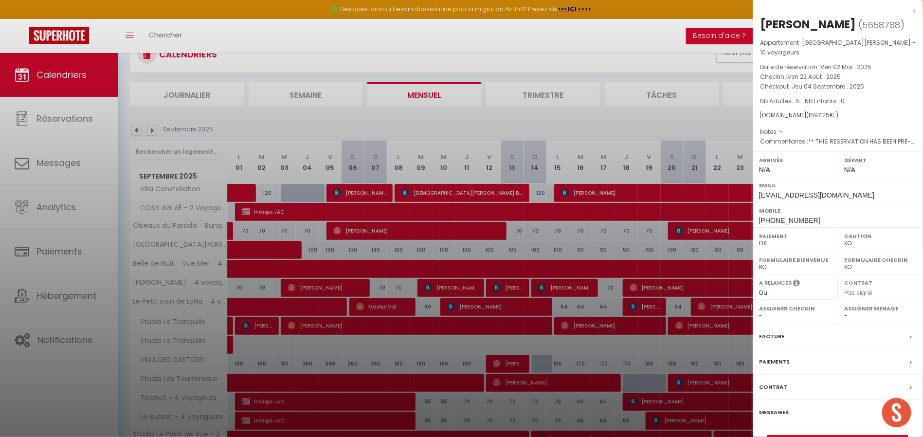
click at [788, 24] on div "[PERSON_NAME]" at bounding box center [808, 25] width 96 height 16
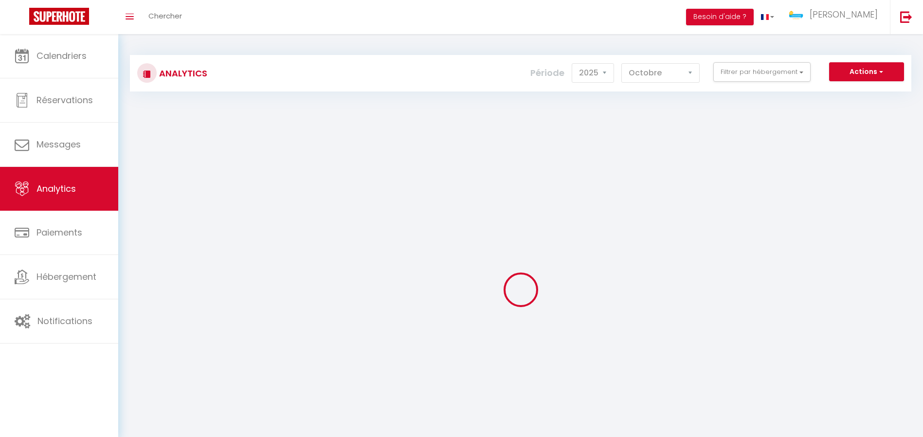
select select "2025"
select select "10"
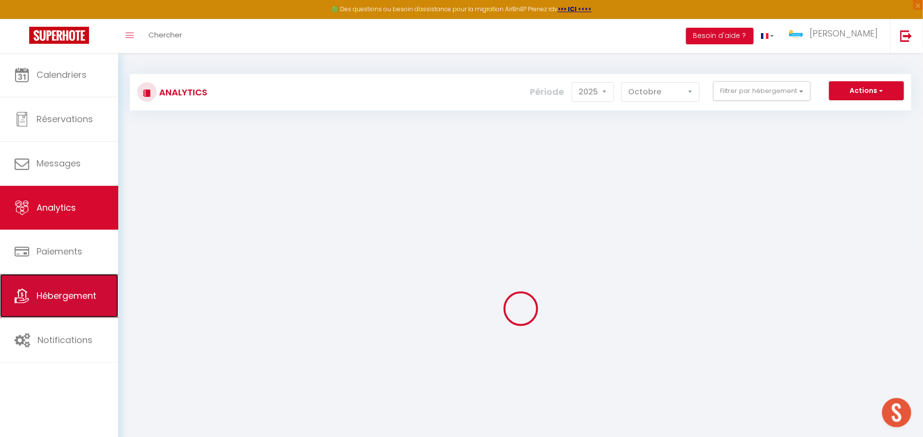
click at [81, 285] on link "Hébergement" at bounding box center [59, 296] width 118 height 44
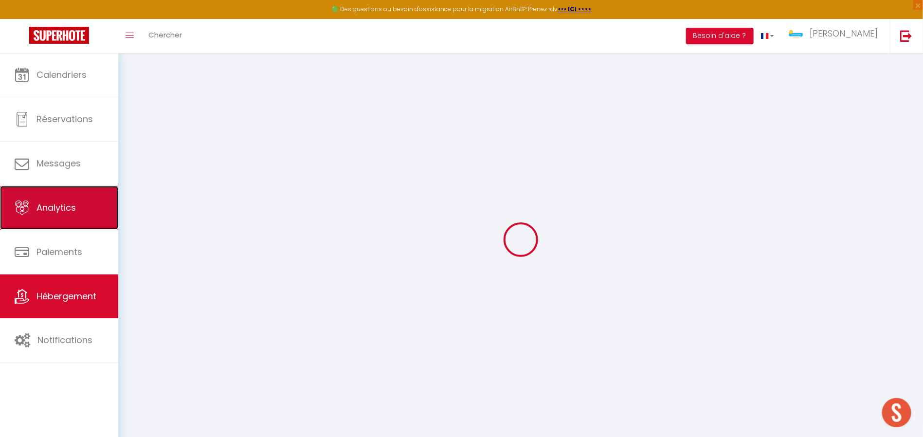
click at [78, 218] on link "Analytics" at bounding box center [59, 208] width 118 height 44
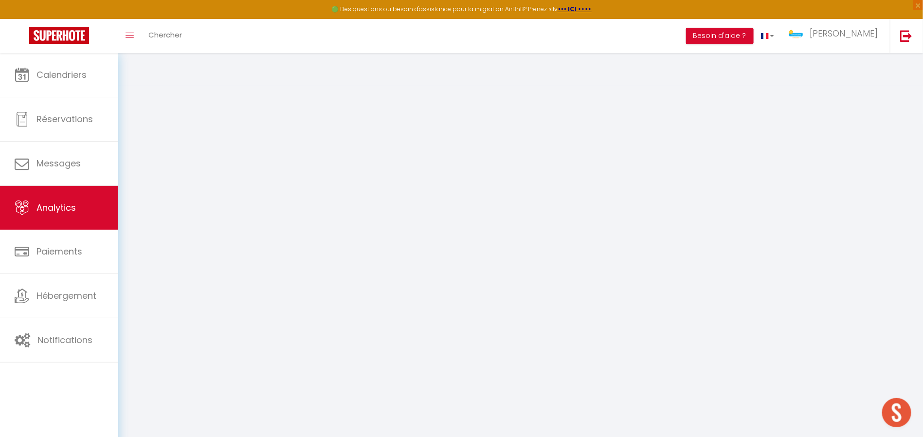
select select "2025"
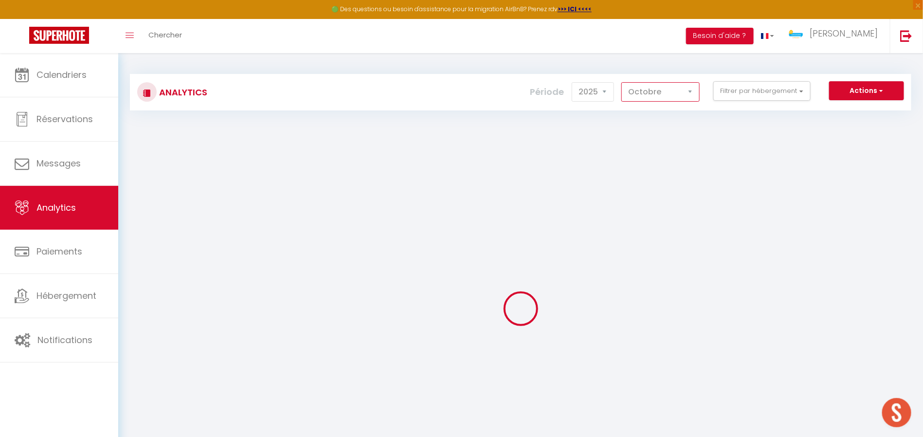
drag, startPoint x: 686, startPoint y: 85, endPoint x: 681, endPoint y: 94, distance: 10.4
click at [686, 85] on select "Janvier Février Mars Avril Mai Juin Juillet Août Septembre Octobre Novembre Déc…" at bounding box center [660, 91] width 78 height 19
select select "9"
click at [623, 82] on select "Janvier Février Mars Avril Mai Juin Juillet Août Septembre Octobre Novembre Déc…" at bounding box center [660, 91] width 78 height 19
click at [754, 92] on button "Filtrer par hébergement" at bounding box center [761, 90] width 97 height 19
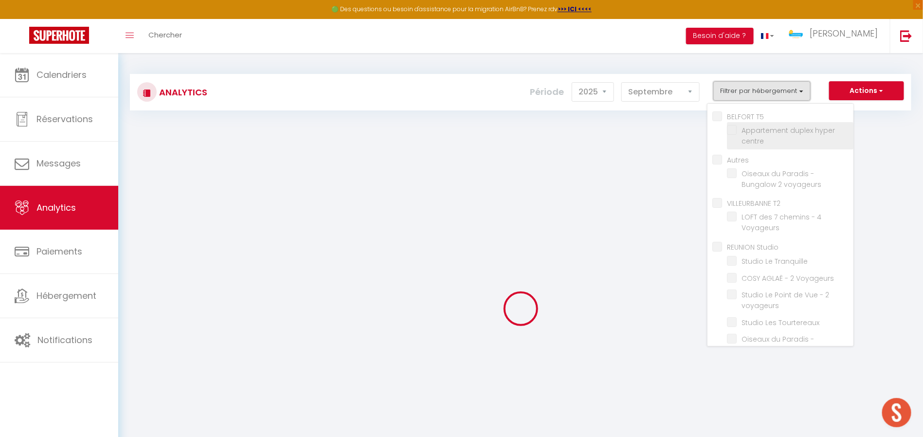
checkbox T5 "false"
checkbox centre "false"
checkbox input "false"
checkbox voyageurs "false"
checkbox T2 "false"
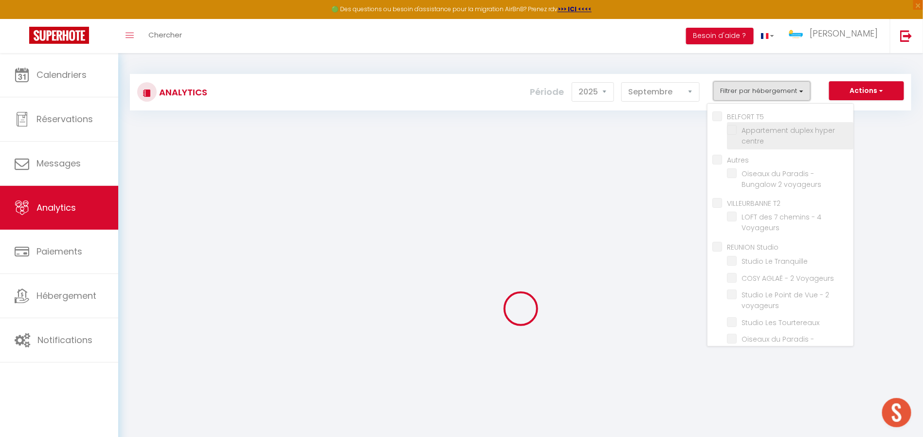
checkbox Voyageurs "false"
checkbox Studio "false"
checkbox Tranquille "false"
checkbox Voyageurs "false"
checkbox voyageurs "false"
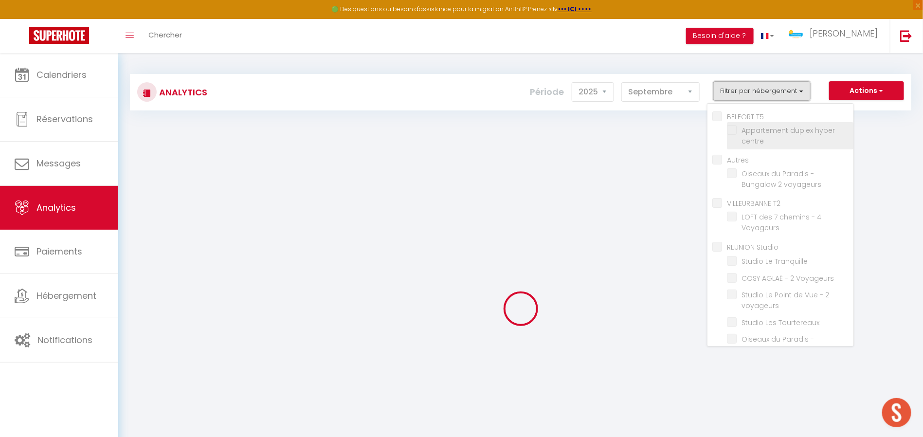
checkbox Tourtereaux "false"
checkbox voyageurs "false"
checkbox Douillet "false"
checkbox Venelle "false"
checkbox T2 "false"
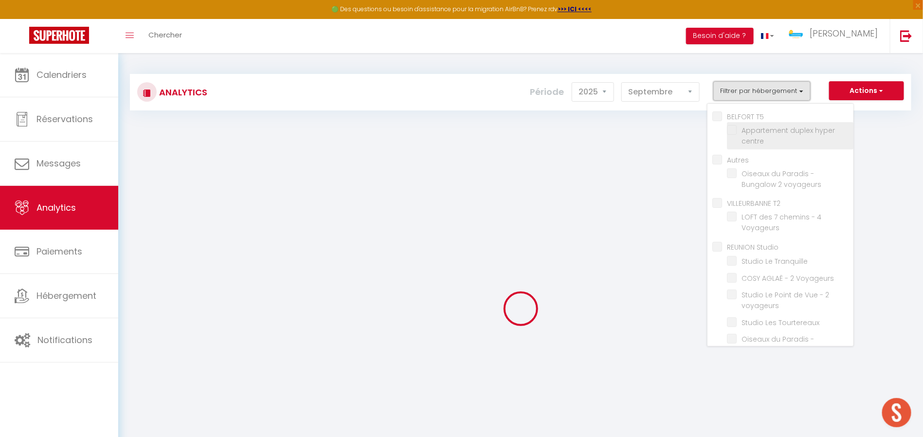
checkbox voyageurs "false"
checkbox T3 "false"
checkbox voyageurs "false"
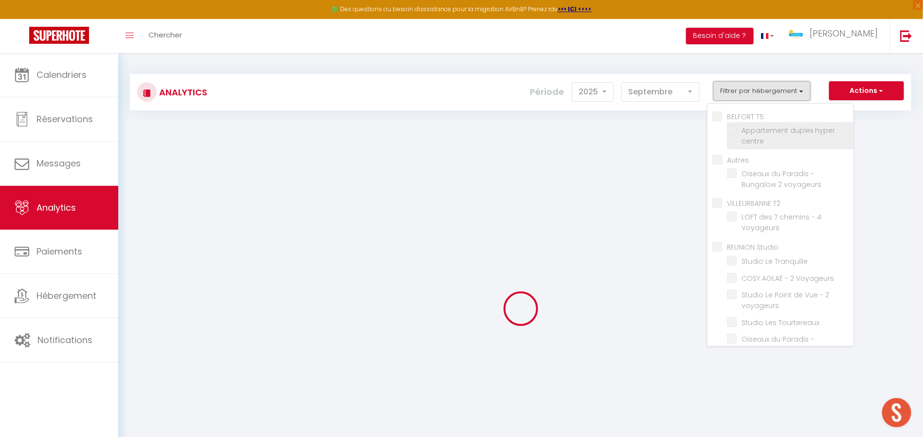
checkbox voyageurs "false"
checkbox Saint-Leu "false"
checkbox voyageurs "false"
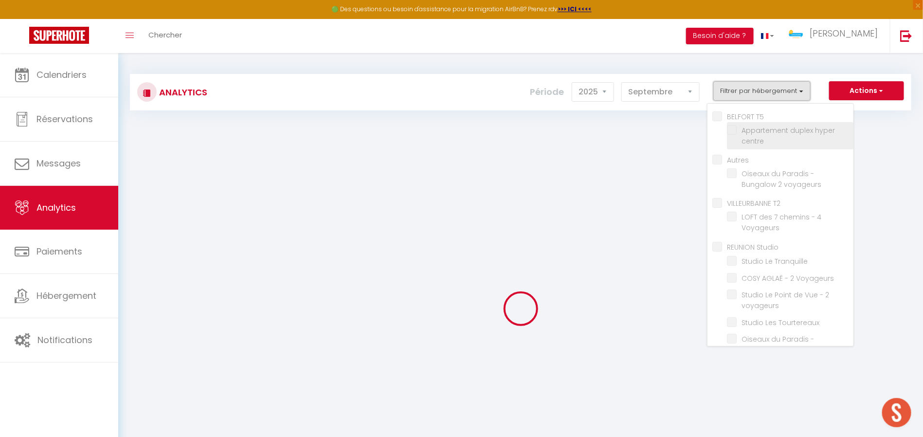
checkbox T4 "false"
checkbox voyageurs "false"
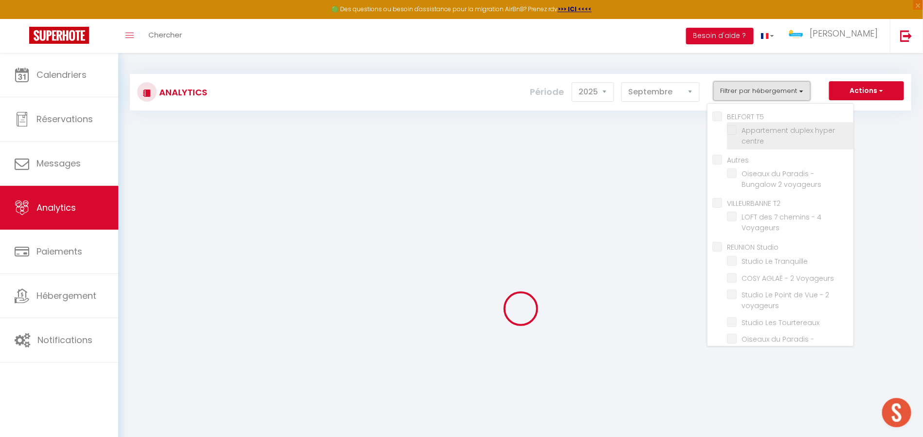
checkbox voyageurs "false"
checkbox Constellation "false"
checkbox étoiles "false"
checkbox T5 "false"
checkbox voyageurs "false"
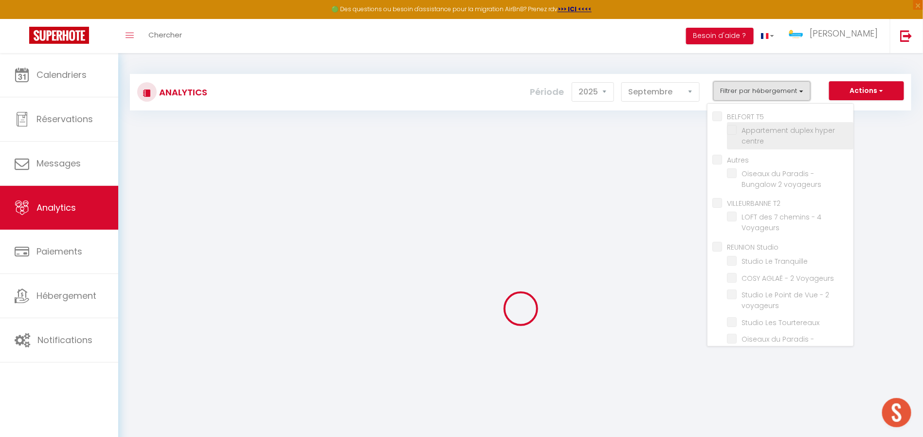
checkbox CASTORS "false"
checkbox Sables "false"
checkbox voyageurs "false"
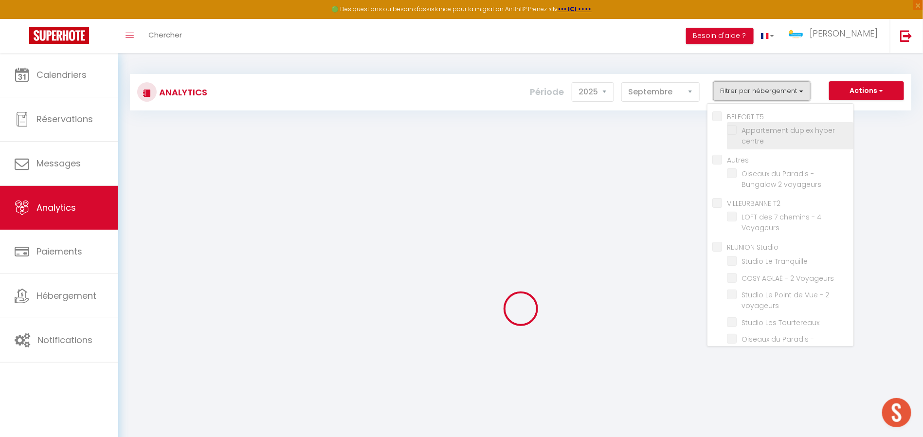
checkbox voyageurs "false"
checkbox Voyageurs "false"
checkbox T6 "false"
checkbox Voyageurs "false"
checkbox input "false"
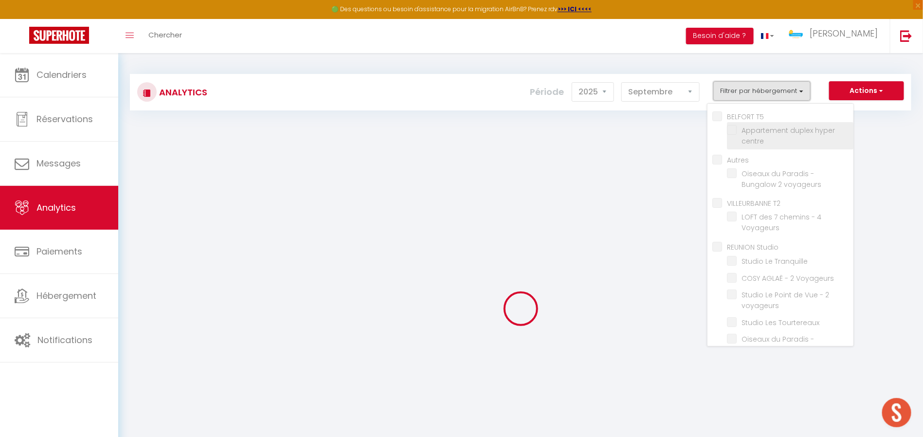
checkbox voyageurs "false"
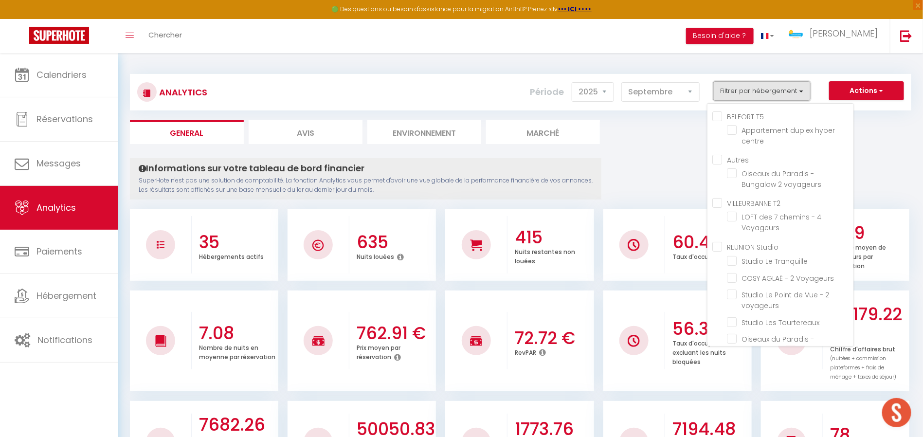
checkbox T5 "false"
checkbox centre "false"
checkbox input "false"
checkbox voyageurs "false"
checkbox T2 "false"
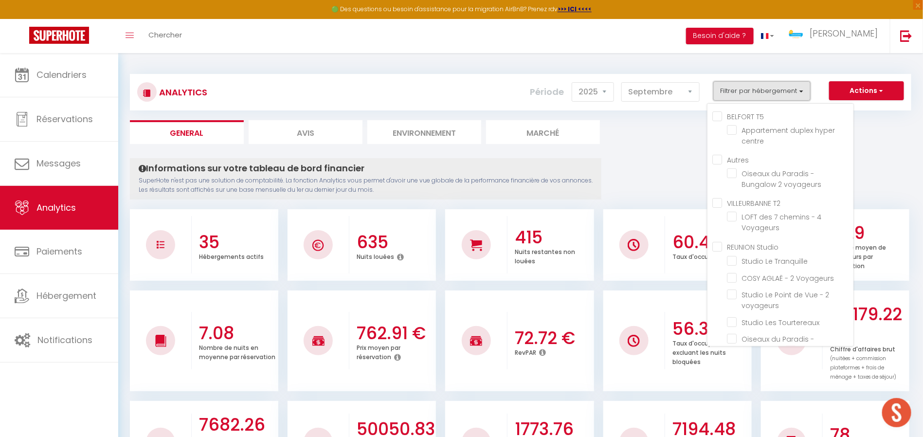
checkbox Voyageurs "false"
checkbox Studio "false"
checkbox Tranquille "false"
checkbox Voyageurs "false"
checkbox voyageurs "false"
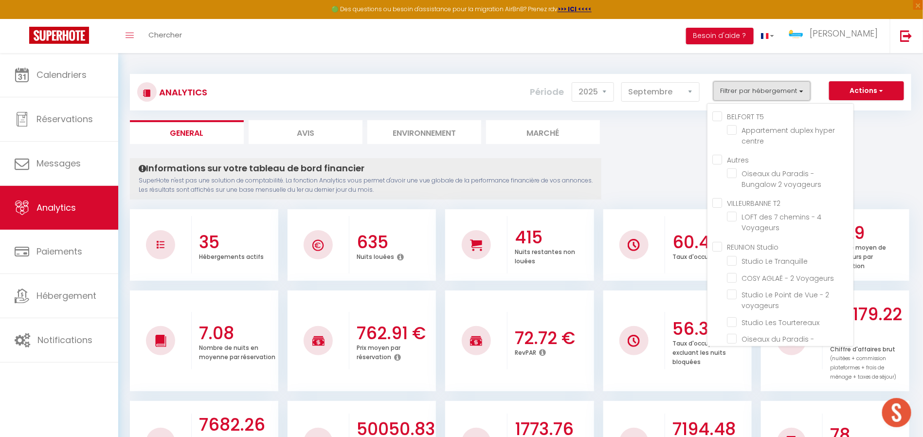
checkbox Tourtereaux "false"
checkbox voyageurs "false"
checkbox Douillet "false"
checkbox Venelle "false"
checkbox T2 "false"
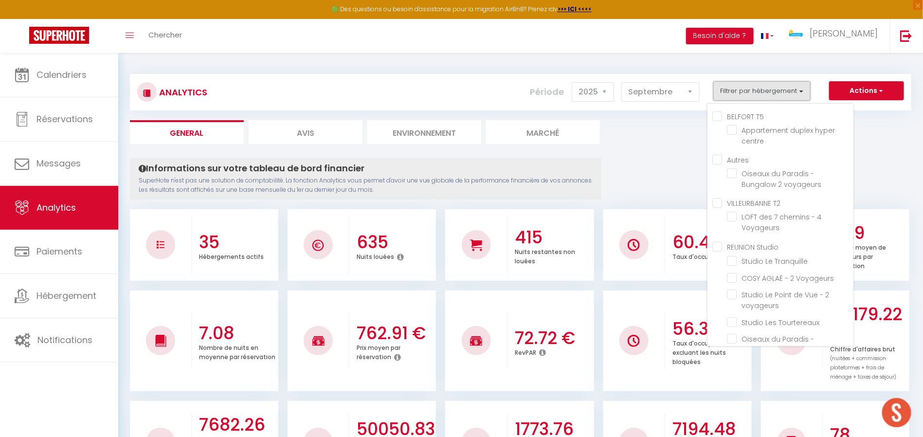
checkbox voyageurs "false"
checkbox T3 "false"
checkbox voyageurs "false"
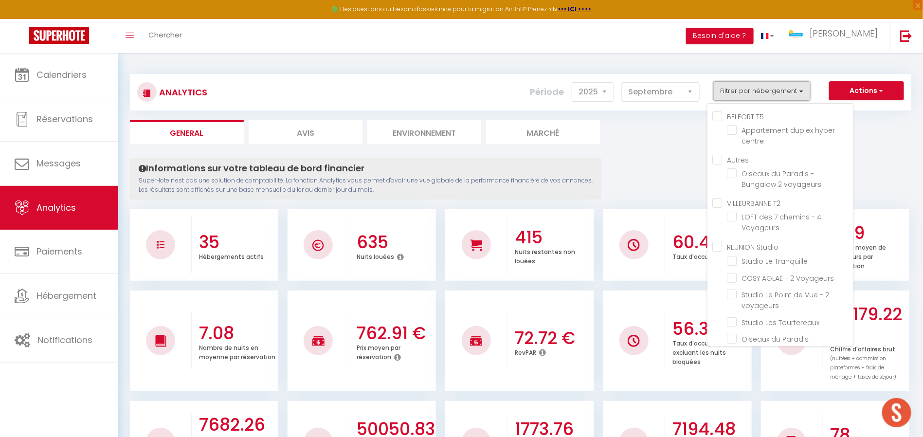
checkbox voyageurs "false"
checkbox Saint-Leu "false"
checkbox voyageurs "false"
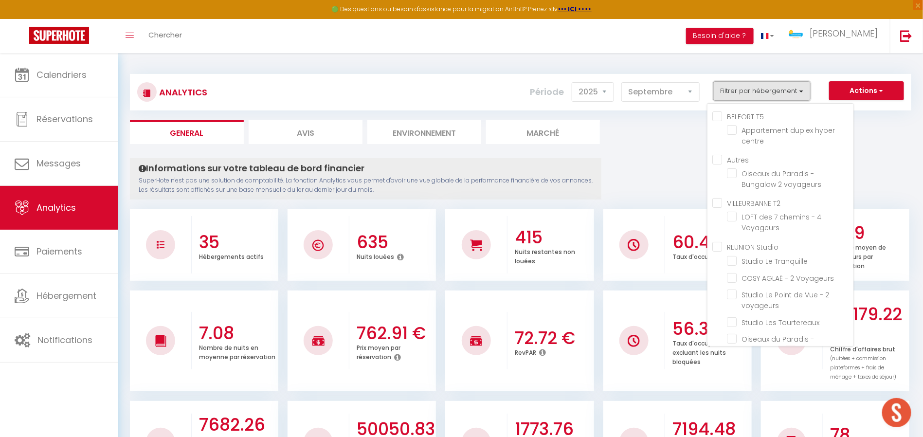
checkbox T4 "false"
checkbox voyageurs "false"
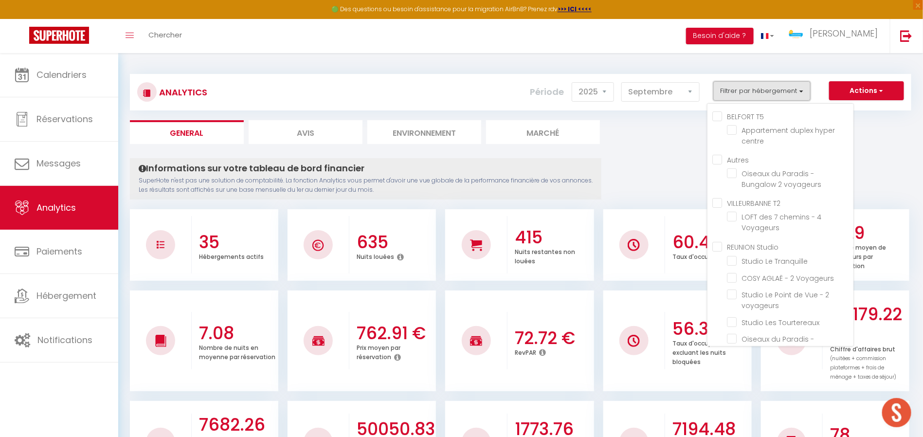
checkbox voyageurs "false"
checkbox Constellation "false"
checkbox étoiles "false"
checkbox T5 "false"
checkbox voyageurs "false"
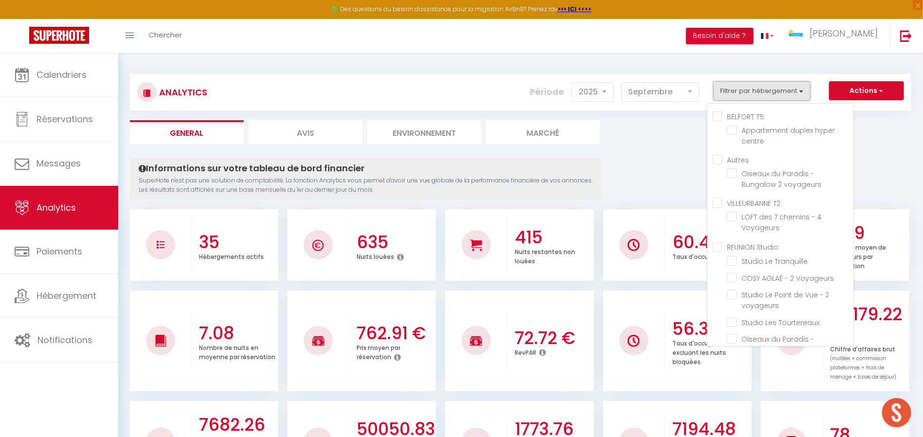
checkbox CASTORS "false"
checkbox Sables "false"
checkbox voyageurs "false"
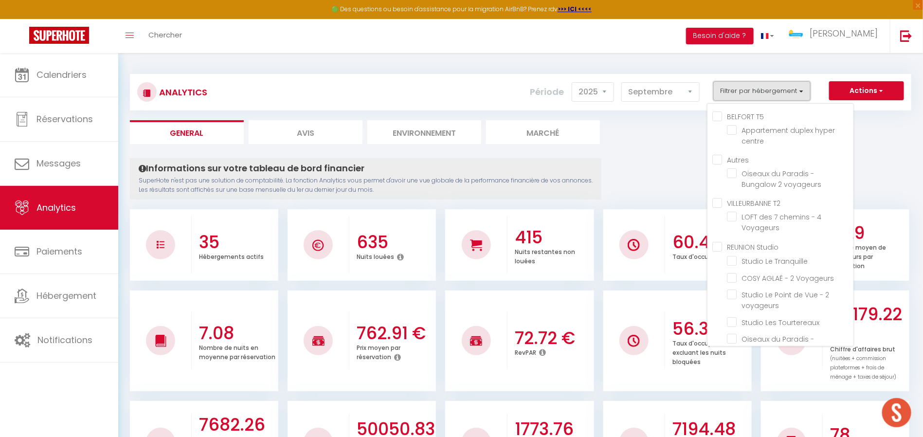
checkbox voyageurs "false"
checkbox Voyageurs "false"
checkbox T6 "false"
checkbox Voyageurs "false"
checkbox input "false"
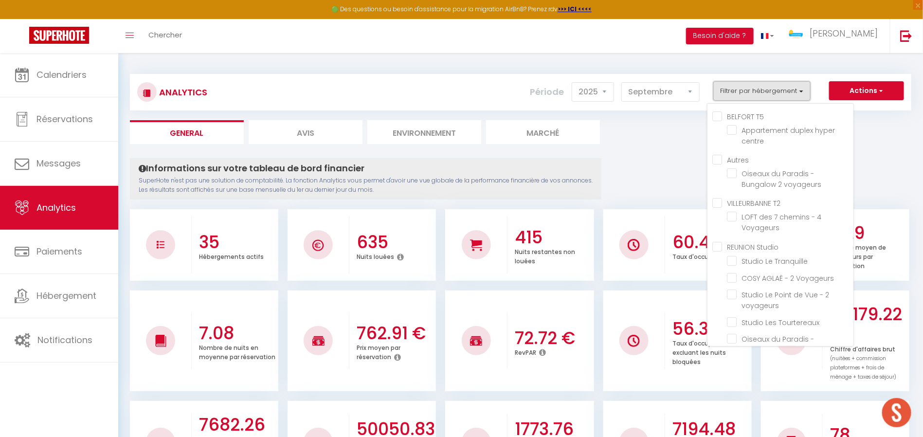
checkbox voyageurs "false"
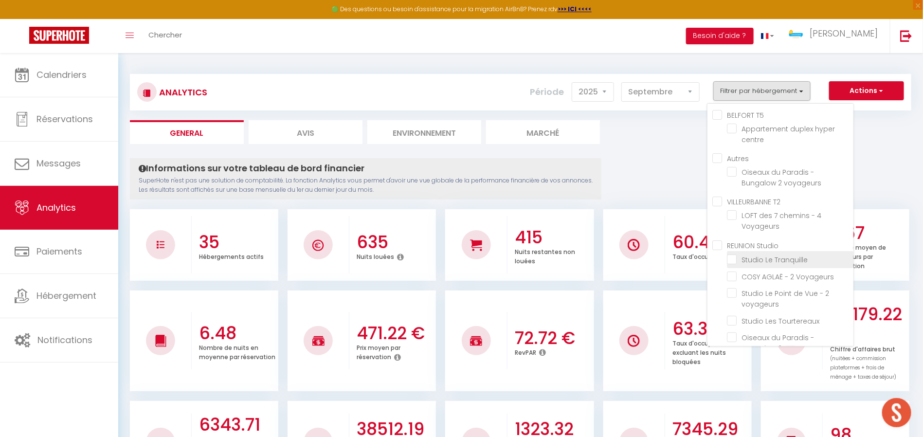
click at [731, 254] on Tranquille "checkbox" at bounding box center [790, 259] width 127 height 10
checkbox Tranquille "true"
checkbox centre "false"
checkbox voyageurs "false"
checkbox Voyageurs "false"
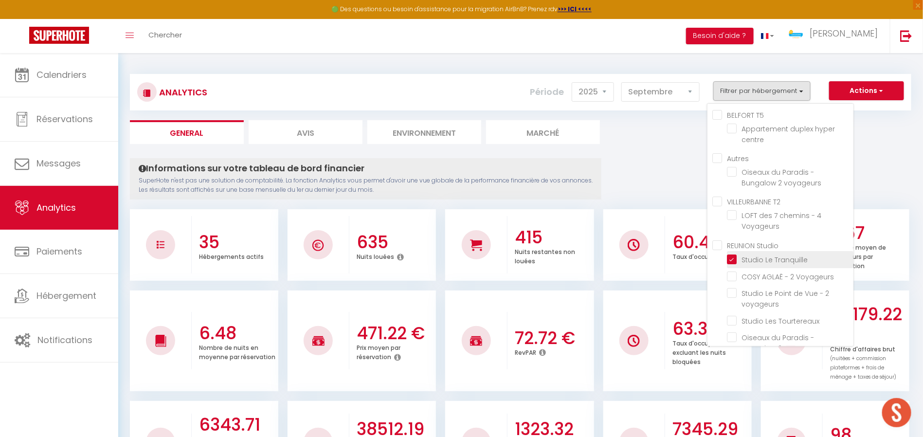
checkbox Voyageurs "false"
checkbox voyageurs "false"
checkbox Tourtereaux "false"
checkbox voyageurs "false"
checkbox Douillet "false"
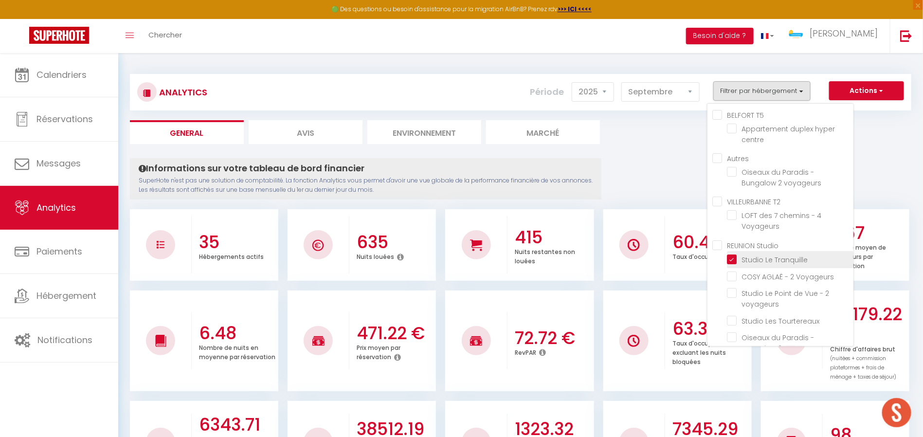
checkbox Venelle "false"
checkbox voyageurs "false"
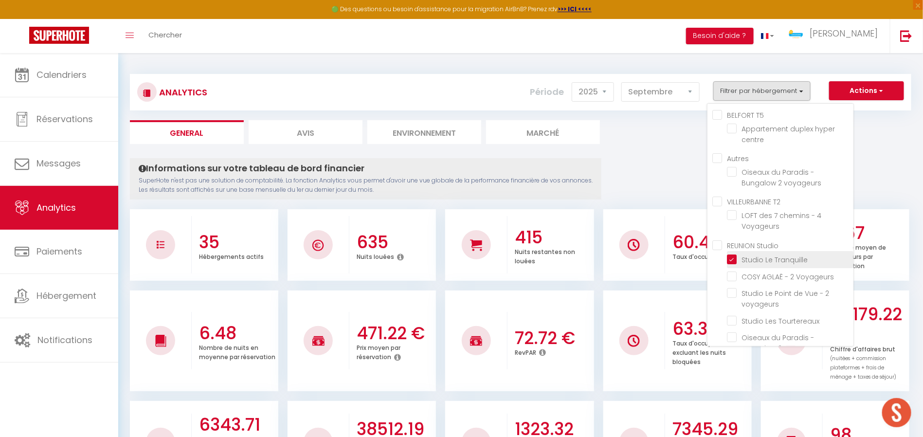
checkbox voyageurs "false"
checkbox Saint-Leu "false"
checkbox voyageurs "false"
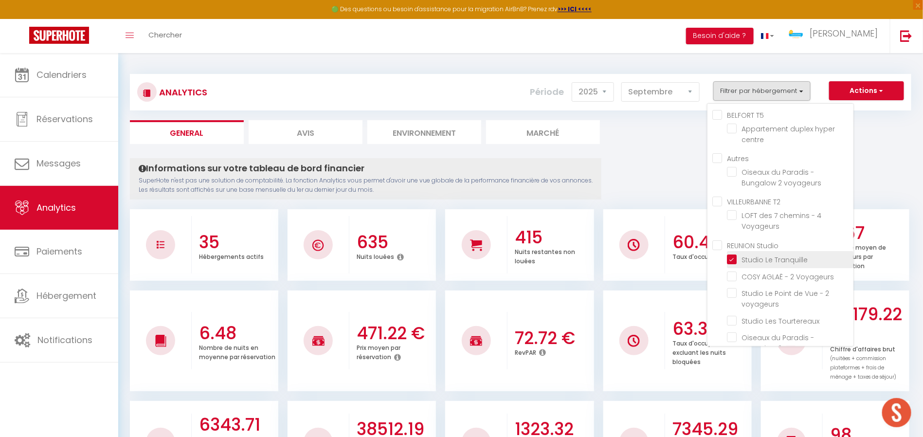
checkbox voyageurs "false"
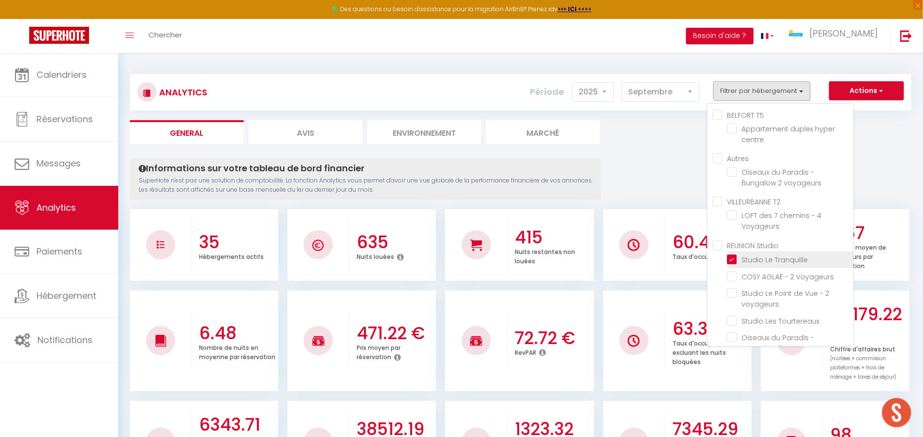
checkbox Constellation "false"
checkbox étoiles "false"
checkbox voyageurs "false"
checkbox CASTORS "false"
checkbox Sables "false"
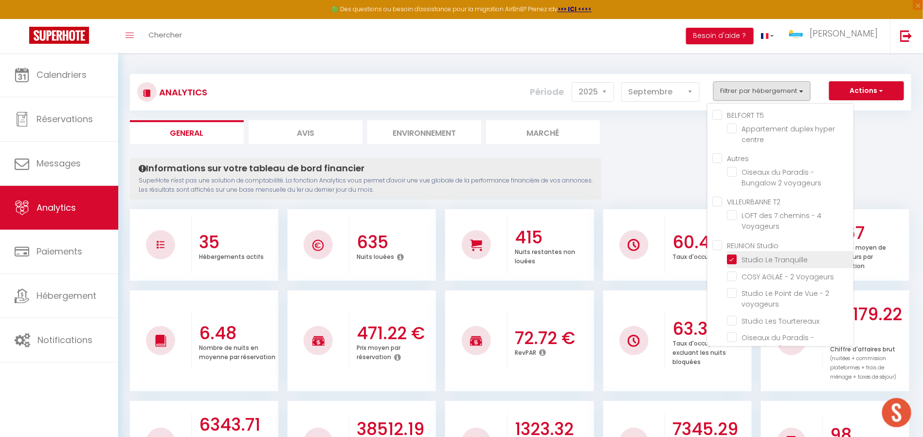
checkbox voyageurs "false"
checkbox Voyageurs "false"
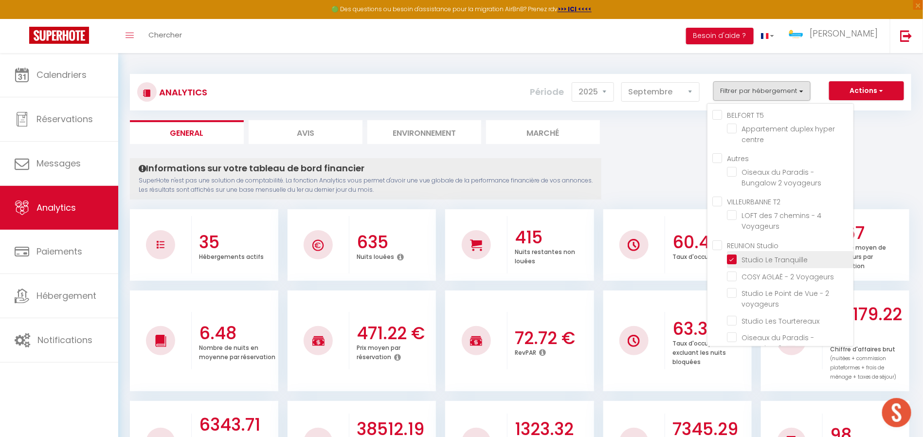
checkbox Voyageurs "false"
checkbox voyageurs "false"
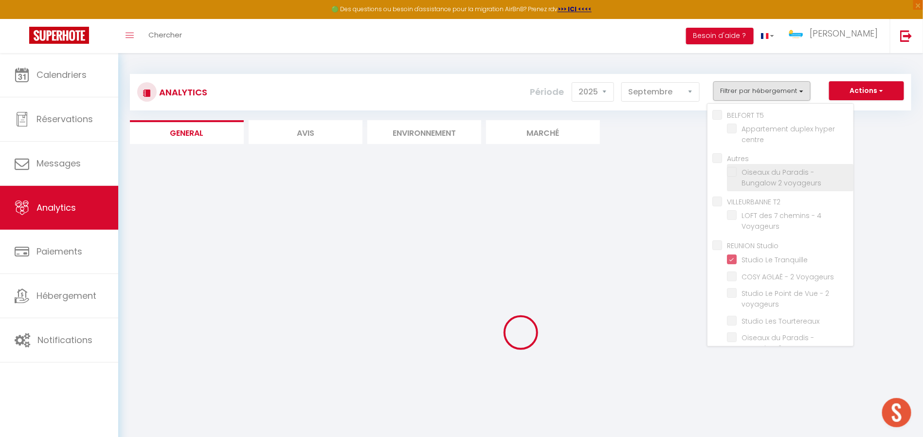
checkbox centre "false"
checkbox voyageurs "false"
checkbox Voyageurs "false"
checkbox voyageurs "false"
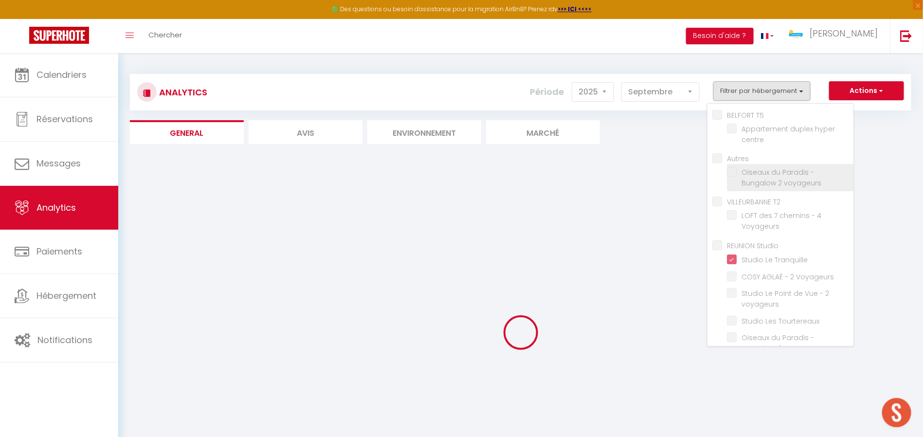
checkbox Tourtereaux "false"
checkbox voyageurs "false"
checkbox Douillet "false"
checkbox Venelle "false"
checkbox voyageurs "false"
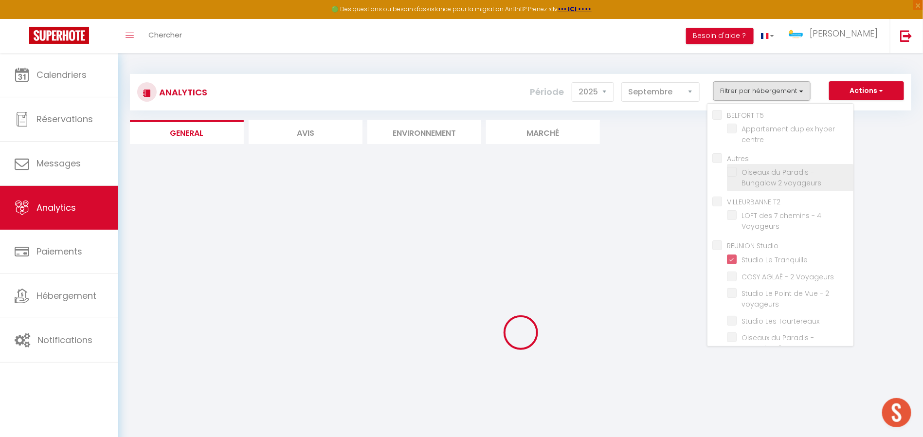
checkbox voyageurs "false"
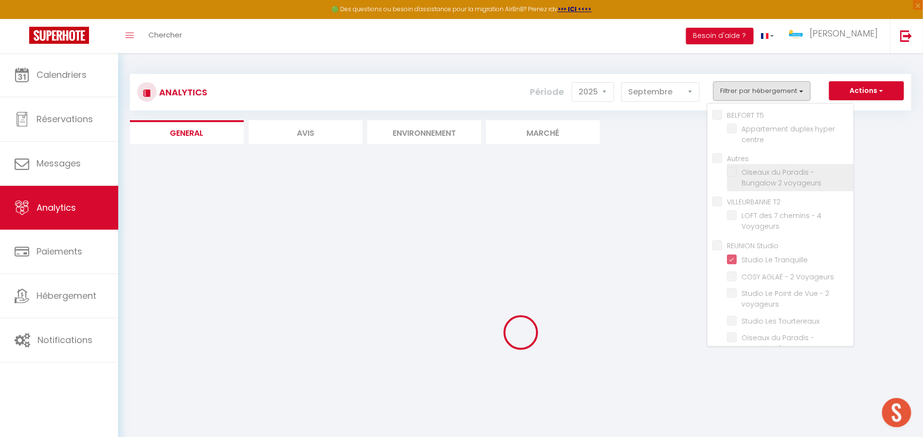
checkbox voyageurs "false"
checkbox Saint-Leu "false"
checkbox voyageurs "false"
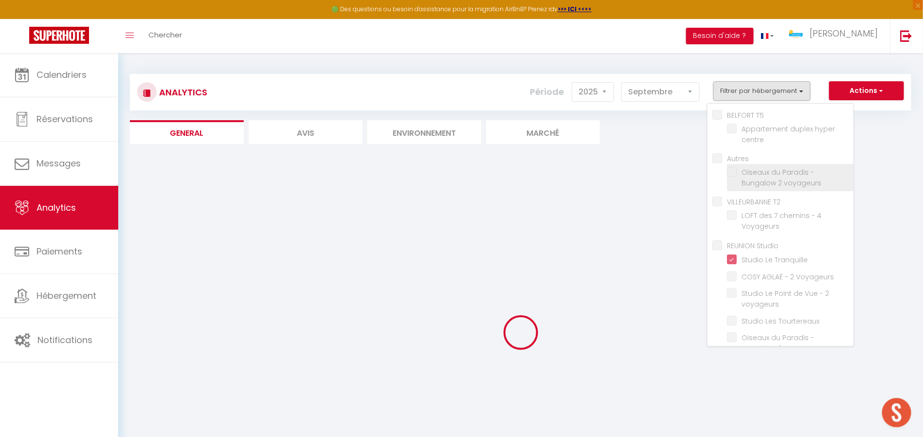
checkbox voyageurs "false"
checkbox Constellation "false"
checkbox étoiles "false"
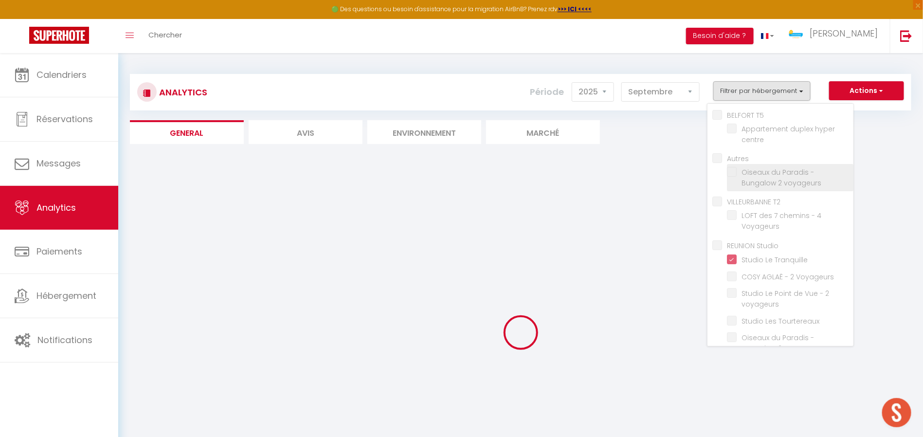
checkbox voyageurs "false"
checkbox CASTORS "false"
checkbox Sables "false"
checkbox voyageurs "false"
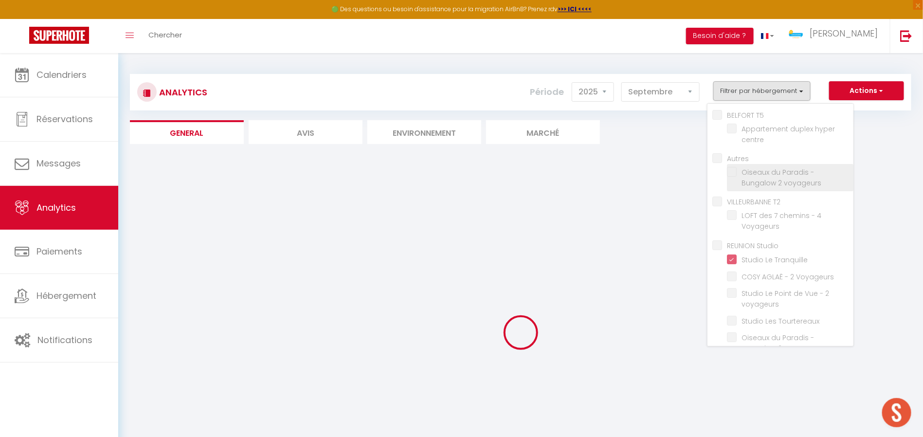
checkbox voyageurs "false"
checkbox Voyageurs "false"
checkbox voyageurs "false"
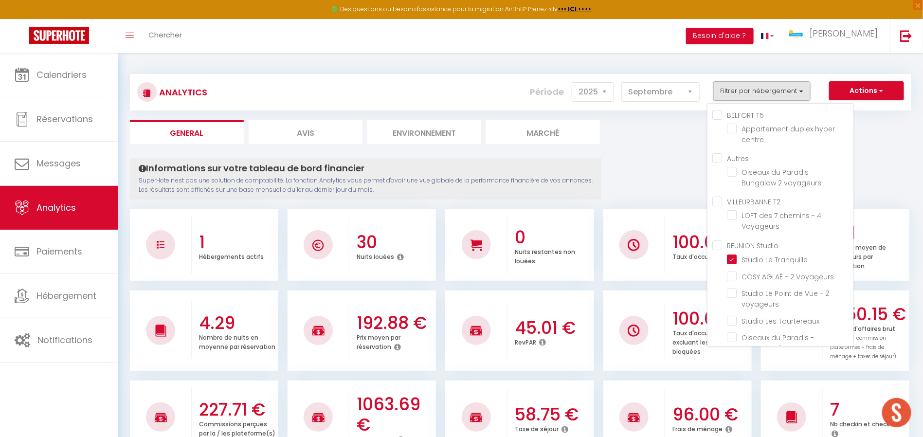
click at [652, 142] on ul "General Avis Environnement Marché" at bounding box center [520, 132] width 781 height 24
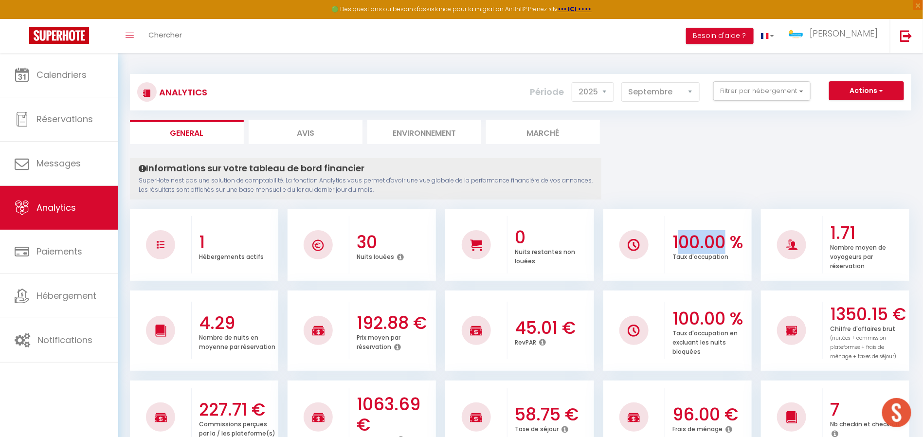
drag, startPoint x: 677, startPoint y: 238, endPoint x: 727, endPoint y: 236, distance: 50.1
click at [727, 236] on h3 "100.00 %" at bounding box center [710, 242] width 77 height 20
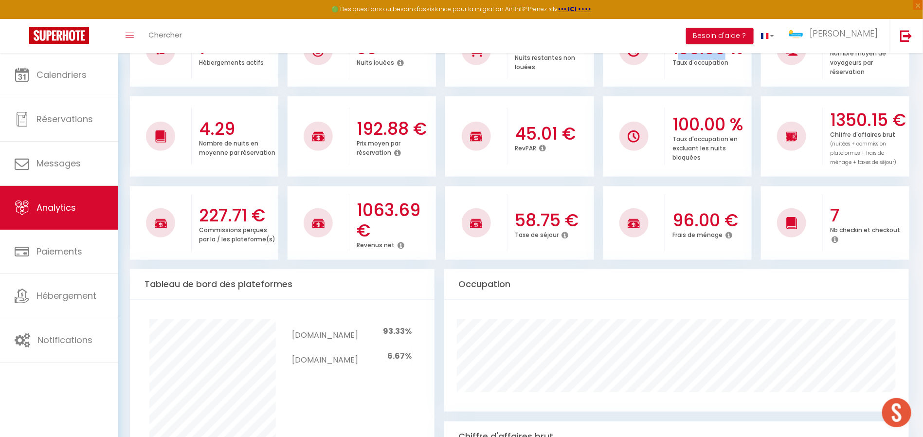
scroll to position [97, 0]
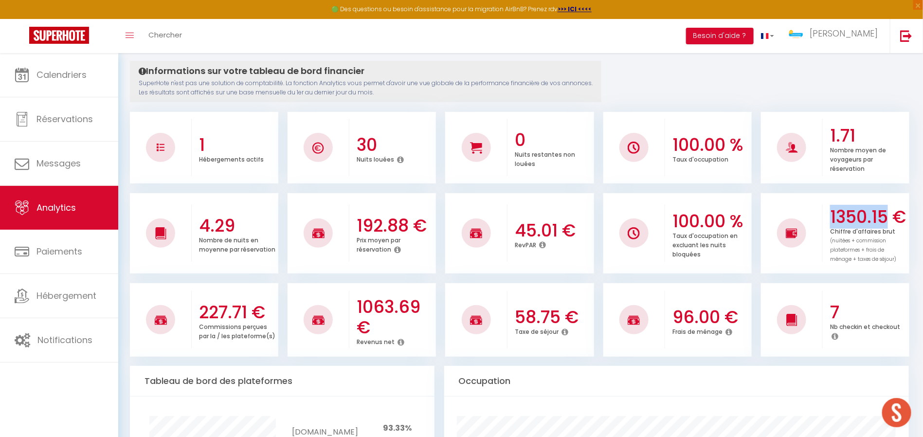
drag, startPoint x: 822, startPoint y: 212, endPoint x: 896, endPoint y: 210, distance: 74.0
click at [896, 210] on div "1350.15 € Chiffre d'affaires brut (nuitées + commission plateformes + frais de …" at bounding box center [866, 233] width 87 height 80
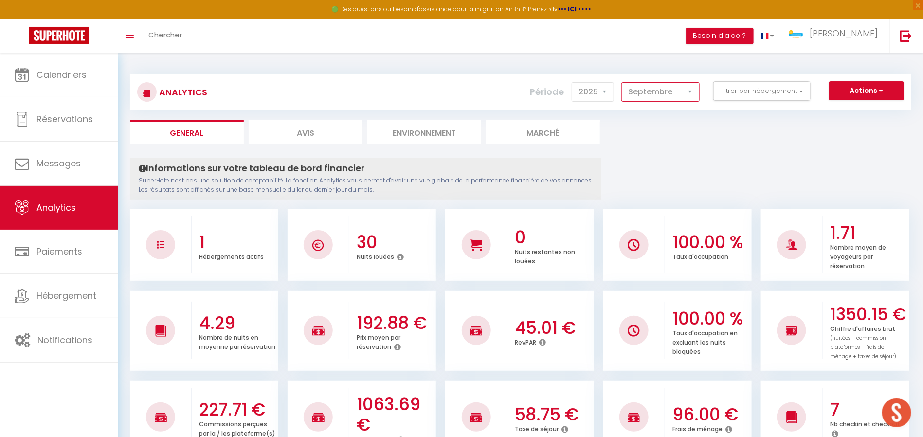
click at [673, 91] on select "Janvier Février Mars Avril Mai Juin Juillet Août Septembre Octobre Novembre Déc…" at bounding box center [660, 91] width 78 height 19
click at [623, 82] on select "Janvier Février Mars Avril Mai Juin Juillet Août Septembre Octobre Novembre Déc…" at bounding box center [660, 91] width 78 height 19
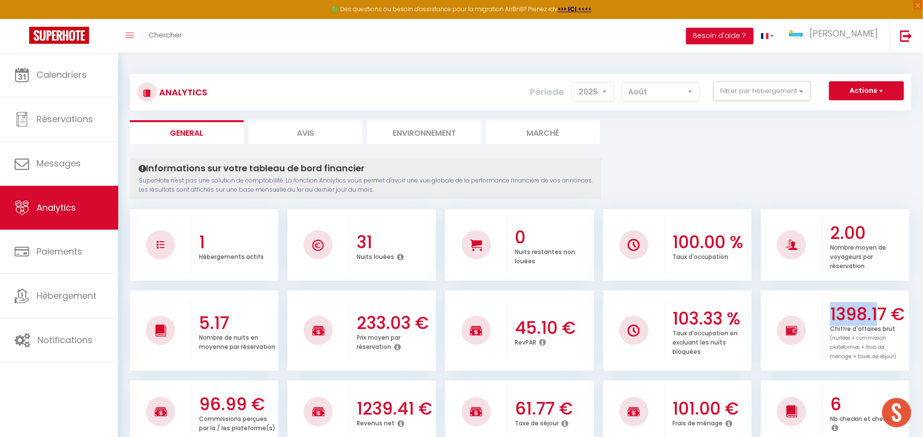
drag, startPoint x: 831, startPoint y: 315, endPoint x: 876, endPoint y: 312, distance: 44.8
click at [876, 312] on h3 "1398.17 €" at bounding box center [868, 314] width 77 height 20
click at [663, 88] on select "Janvier Février Mars Avril Mai Juin Juillet Août Septembre Octobre Novembre Déc…" at bounding box center [660, 91] width 78 height 19
click at [623, 82] on select "Janvier Février Mars Avril Mai Juin Juillet Août Septembre Octobre Novembre Déc…" at bounding box center [660, 91] width 78 height 19
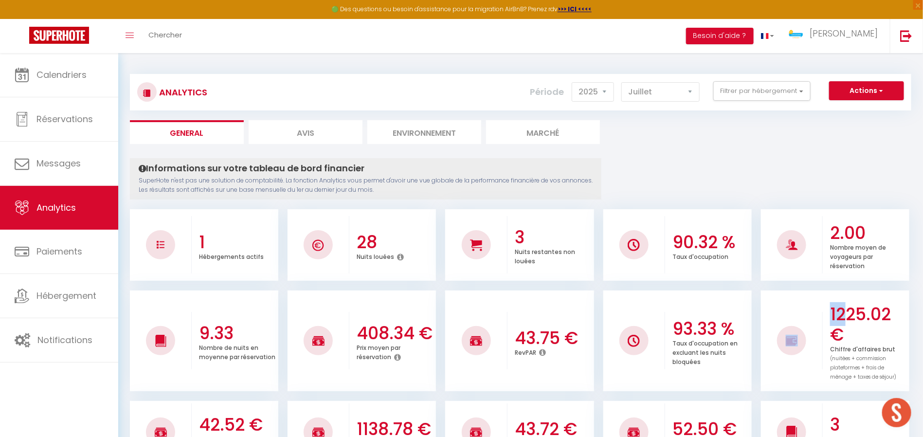
click at [844, 308] on li "1225.02 € Chiffre d'affaires brut (nuitées + commission plateformes + frais de …" at bounding box center [835, 340] width 148 height 101
click at [651, 89] on select "Janvier Février Mars Avril Mai Juin Juillet Août Septembre Octobre Novembre Déc…" at bounding box center [660, 91] width 78 height 19
click at [623, 82] on select "Janvier Février Mars Avril Mai Juin Juillet Août Septembre Octobre Novembre Déc…" at bounding box center [660, 91] width 78 height 19
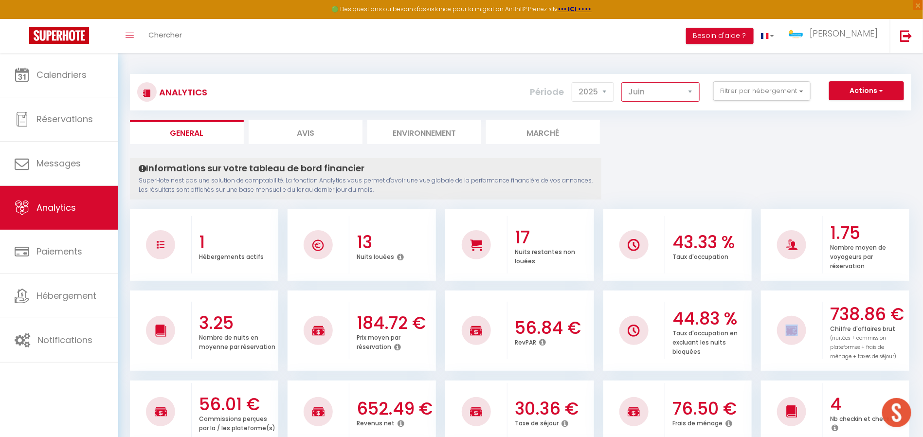
click at [658, 97] on select "Janvier Février Mars Avril Mai Juin Juillet Août Septembre Octobre Novembre Déc…" at bounding box center [660, 91] width 78 height 19
select select "10"
click at [623, 82] on select "Janvier Février Mars Avril Mai Juin Juillet Août Septembre Octobre Novembre Déc…" at bounding box center [660, 91] width 78 height 19
